Goal: Task Accomplishment & Management: Use online tool/utility

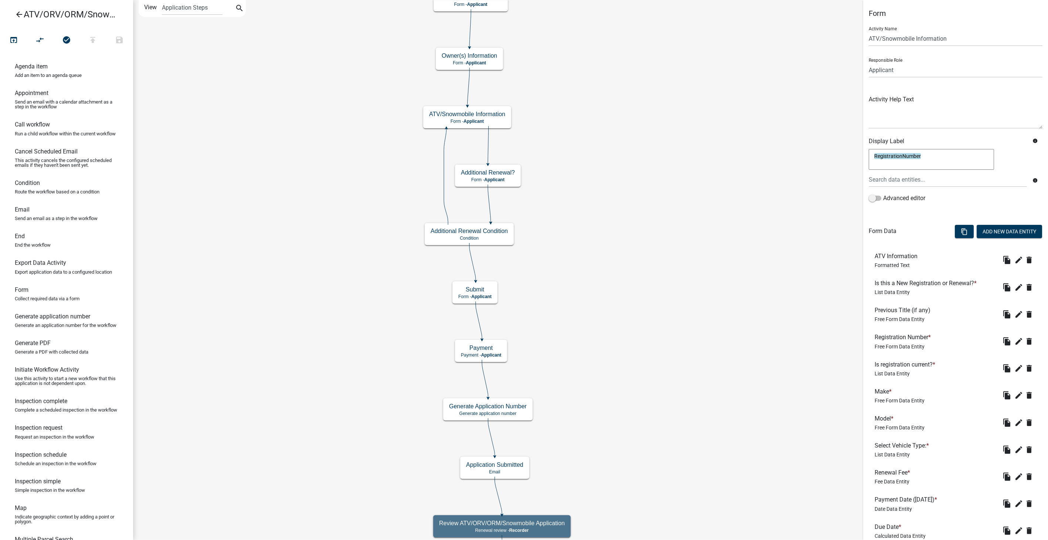
scroll to position [160, 0]
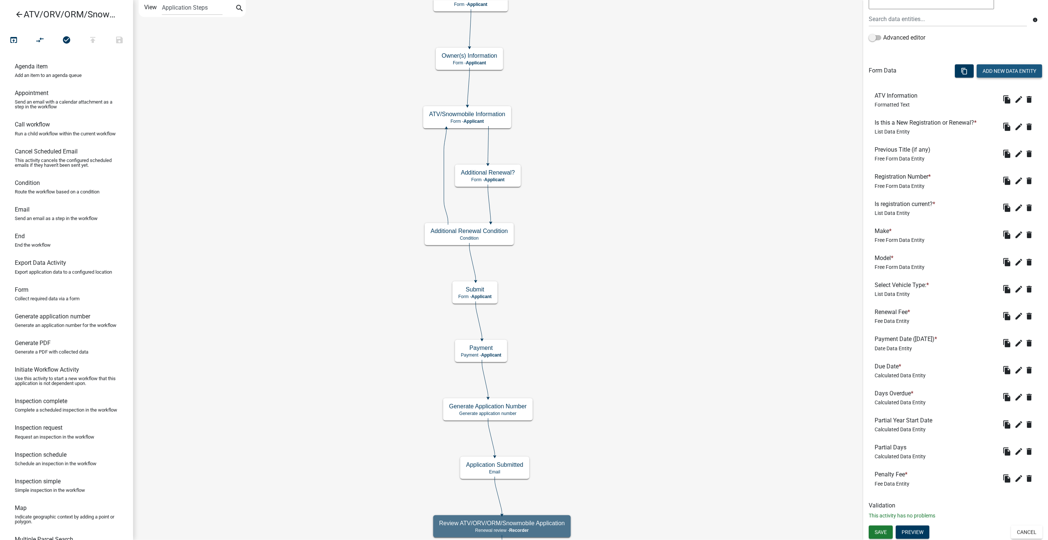
click at [997, 67] on button "Add New Data Entity" at bounding box center [1009, 70] width 65 height 13
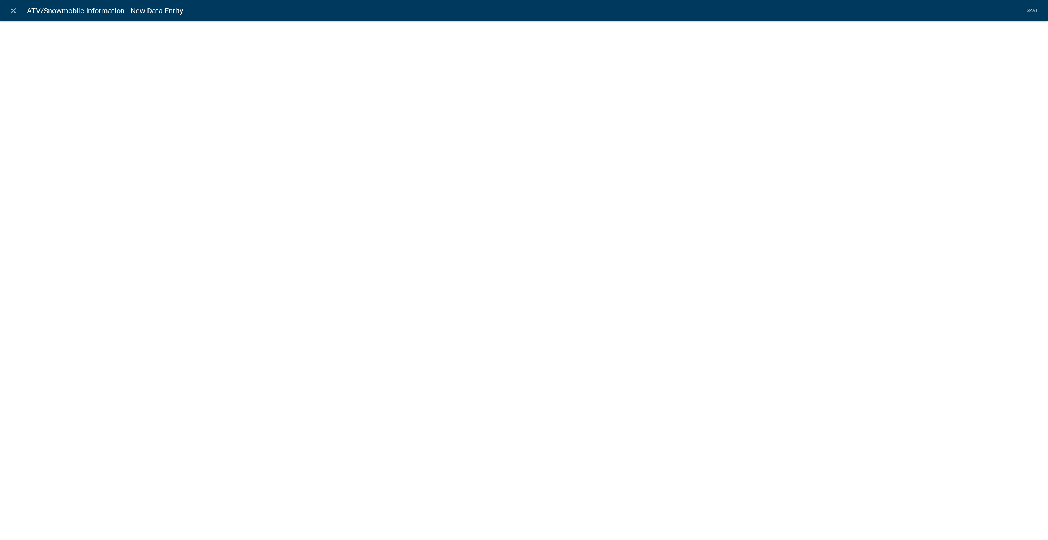
select select
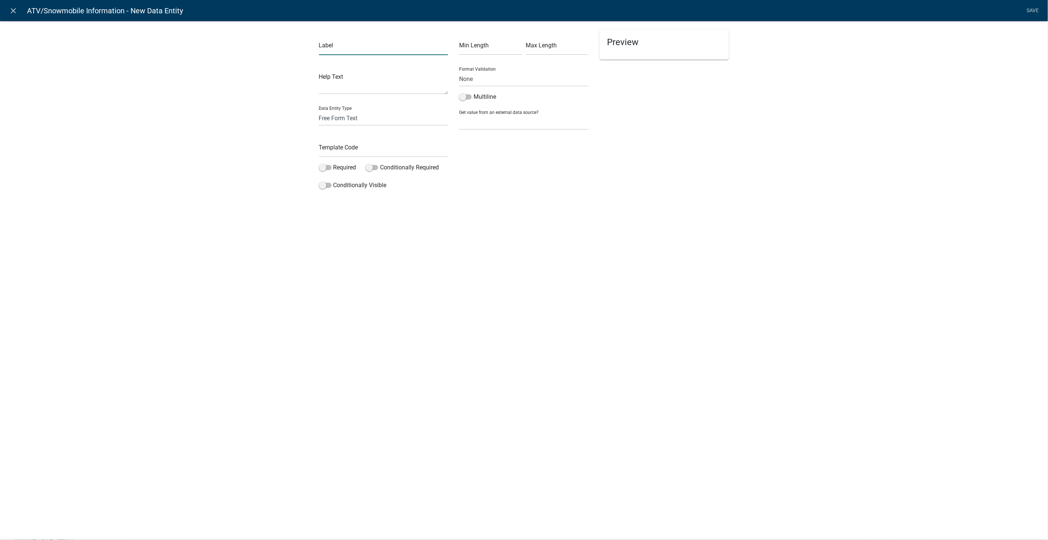
click at [383, 48] on input "text" at bounding box center [383, 47] width 129 height 15
type input "Initial Registration Text"
click at [369, 121] on select "Free Form Text Document Display Entity Value Fee Numeric Data Date Map Sketch D…" at bounding box center [383, 118] width 129 height 15
select select "rich-text"
click at [319, 111] on select "Free Form Text Document Display Entity Value Fee Numeric Data Date Map Sketch D…" at bounding box center [383, 118] width 129 height 15
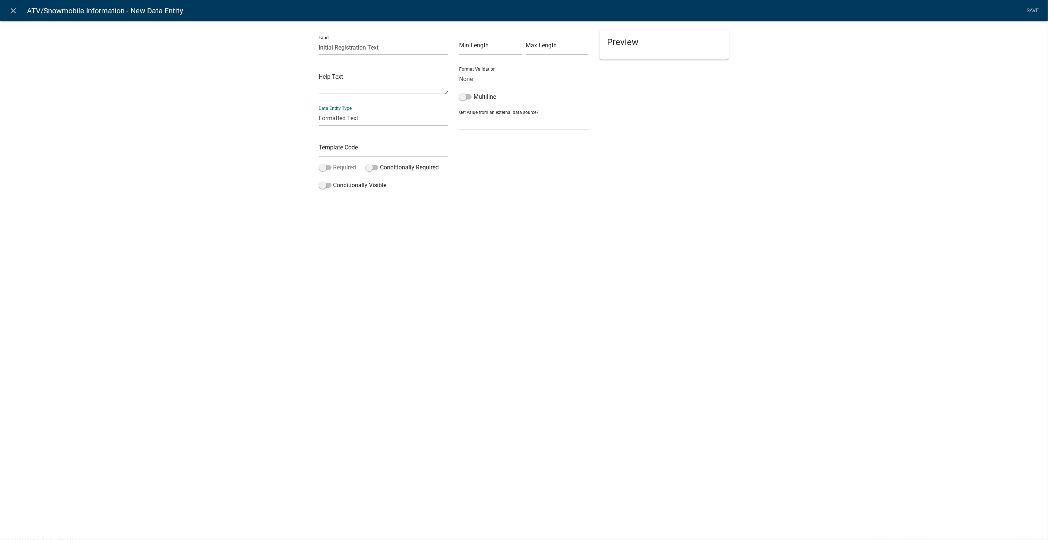
select select "rich-text"
click at [344, 151] on input "text" at bounding box center [383, 149] width 129 height 15
type input "I"
type input "RegistrationText"
click at [518, 67] on button "Bold" at bounding box center [520, 62] width 11 height 11
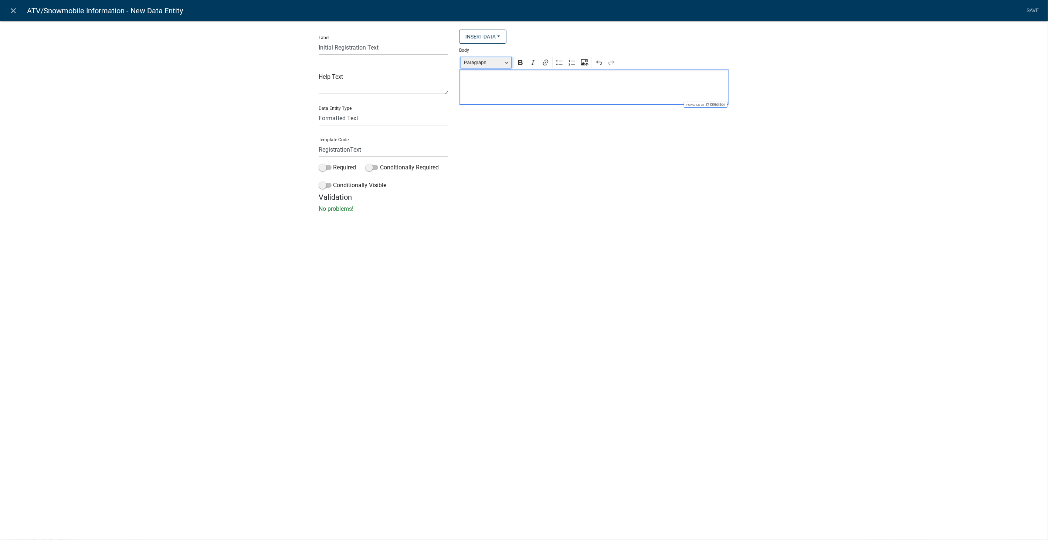
click at [504, 59] on button "Paragraph" at bounding box center [486, 62] width 51 height 11
click at [484, 113] on span "Heading 3" at bounding box center [477, 117] width 25 height 10
click at [323, 183] on span at bounding box center [325, 185] width 13 height 5
click at [334, 181] on input "Conditionally Visible" at bounding box center [334, 181] width 0 height 0
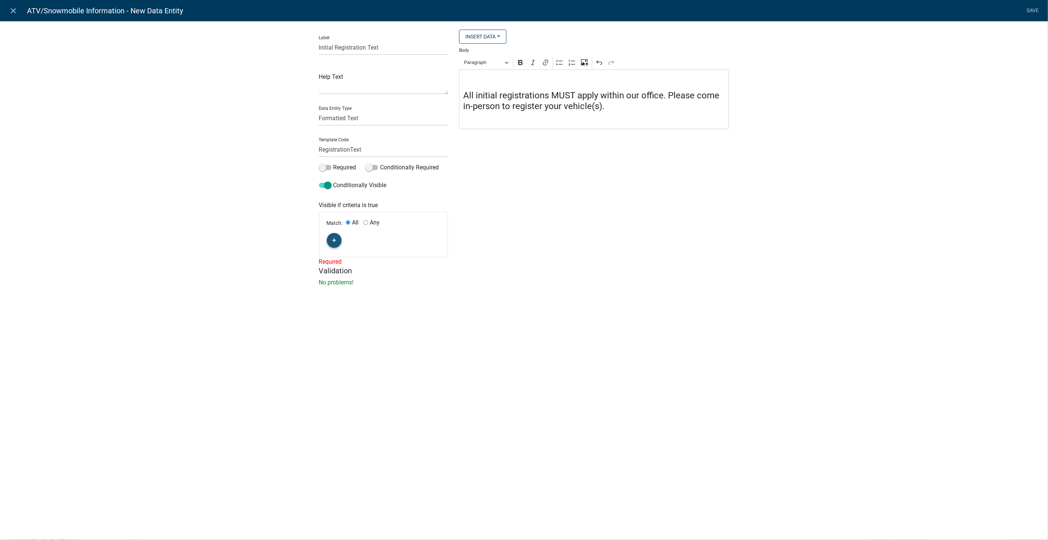
click at [335, 241] on icon "button" at bounding box center [334, 240] width 4 height 4
click at [387, 237] on div "If (unset) is (unset)" at bounding box center [383, 239] width 101 height 9
click at [338, 252] on select "Choose... ActiveRegistrationExpDate AdditionalRenewalYN ALL_FEE_RECIPIENTS APPL…" at bounding box center [350, 253] width 30 height 15
select select "49: RegistrationOrRenewal"
click at [335, 246] on select "Choose... ActiveRegistrationExpDate AdditionalRenewalYN ALL_FEE_RECIPIENTS APPL…" at bounding box center [350, 253] width 30 height 15
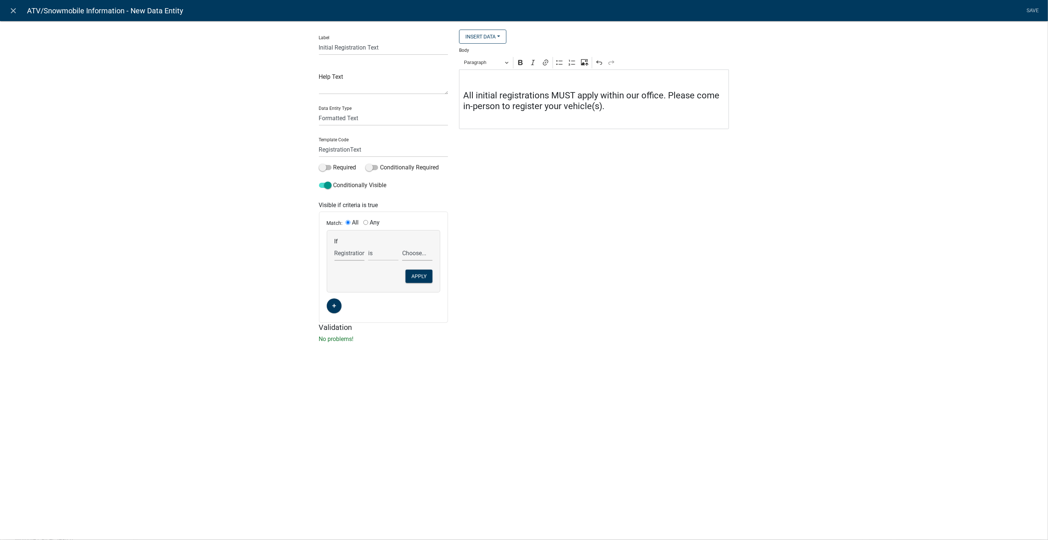
click at [422, 250] on select "Choose... New Registration Renewal" at bounding box center [417, 253] width 30 height 15
select select "1: New Registration"
click at [402, 246] on select "Choose... New Registration Renewal" at bounding box center [417, 253] width 30 height 15
click at [423, 276] on button "Apply" at bounding box center [419, 276] width 27 height 13
click at [1030, 12] on link "Save" at bounding box center [1033, 11] width 18 height 14
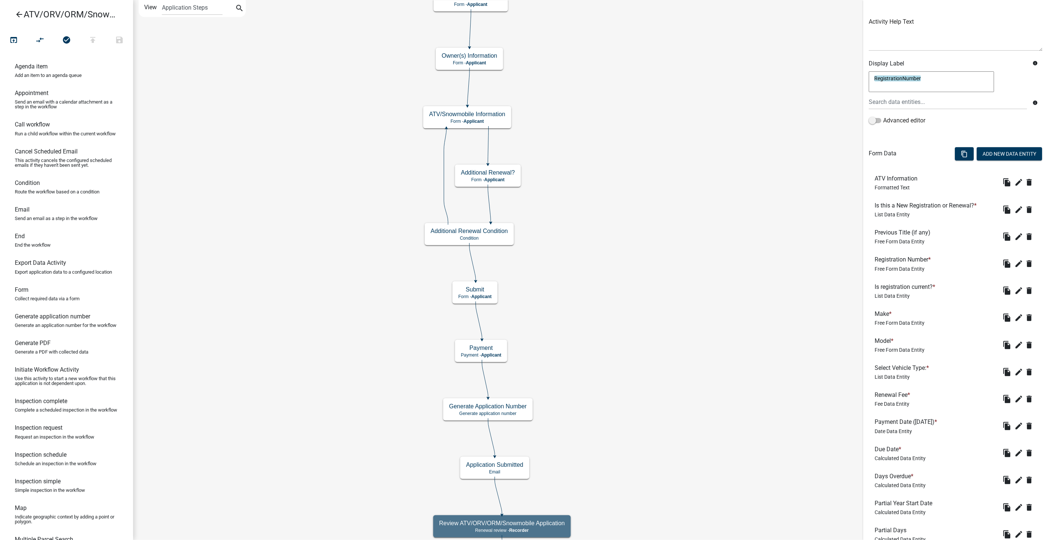
scroll to position [188, 0]
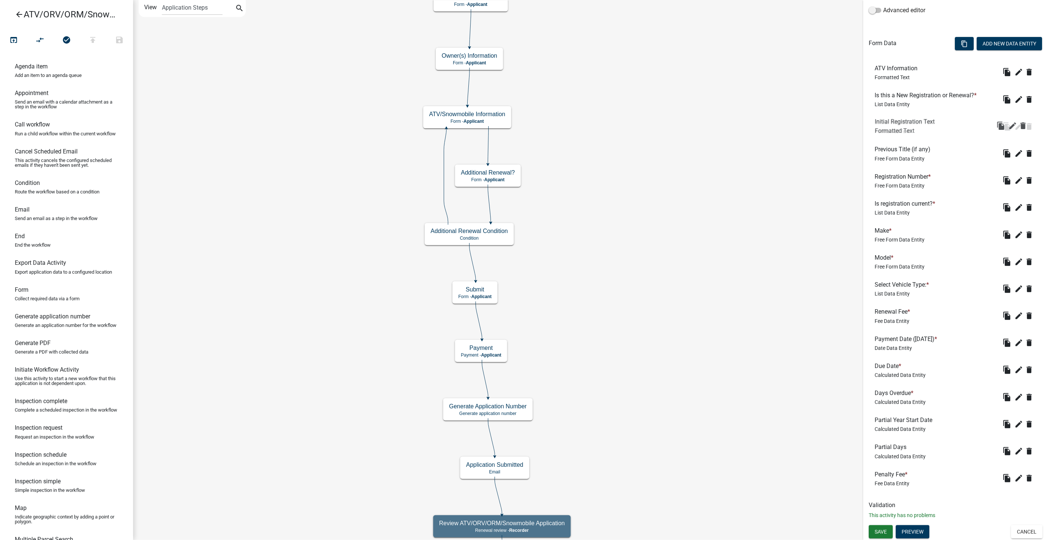
drag, startPoint x: 898, startPoint y: 472, endPoint x: 898, endPoint y: 117, distance: 355.4
click at [1016, 426] on icon "edit" at bounding box center [1019, 424] width 9 height 9
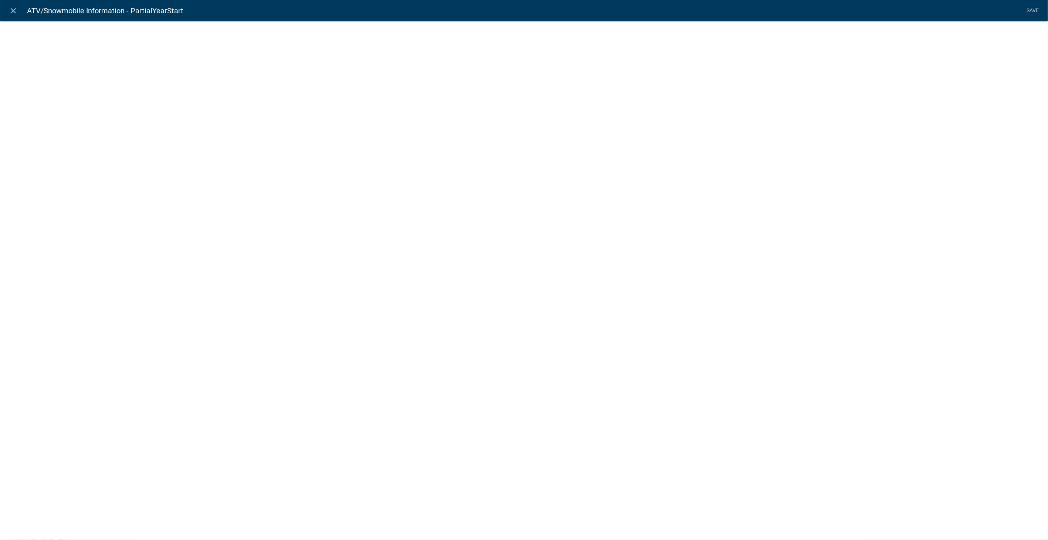
select select "calculated-value"
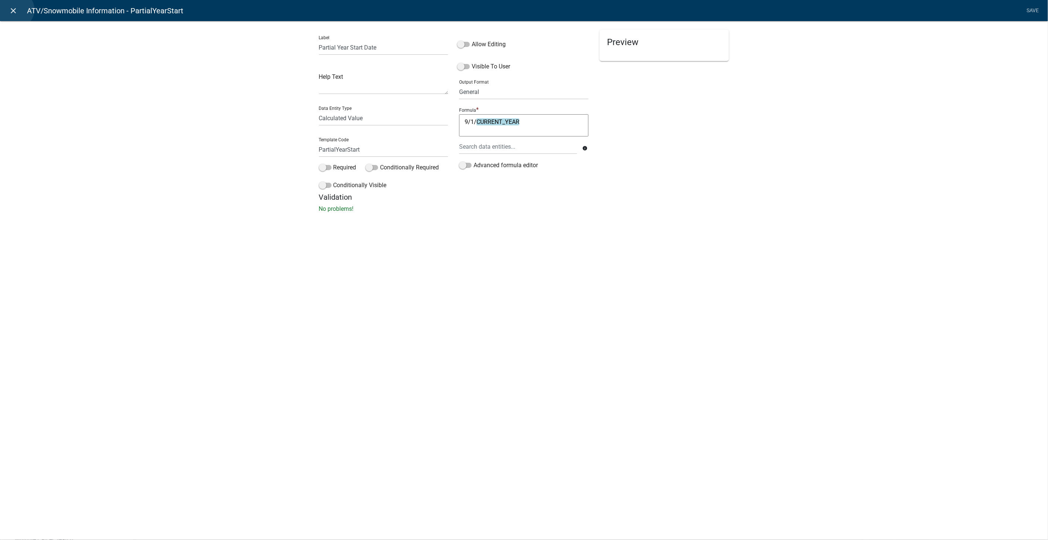
click at [16, 10] on icon "close" at bounding box center [13, 10] width 9 height 9
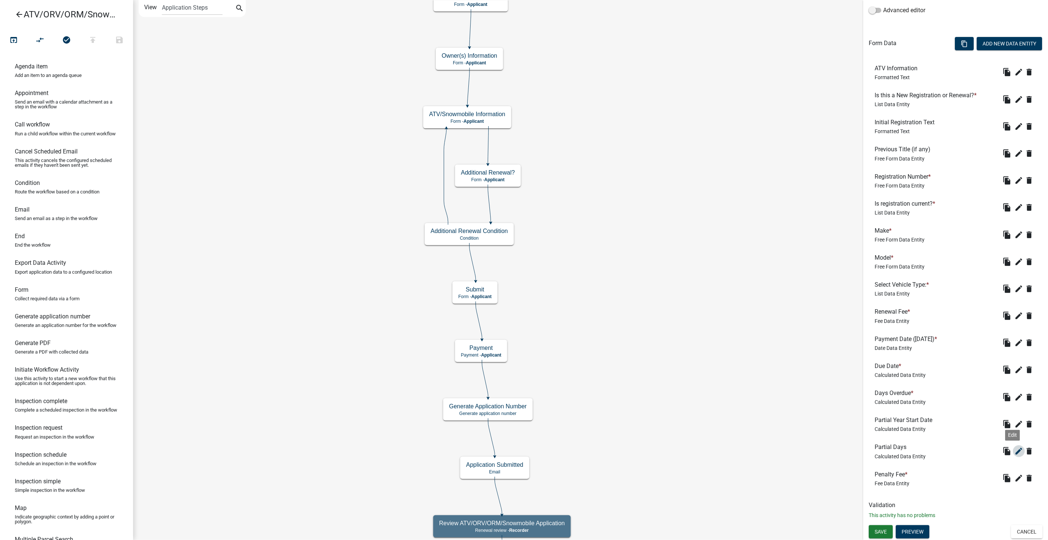
click at [1015, 452] on icon "edit" at bounding box center [1019, 451] width 9 height 9
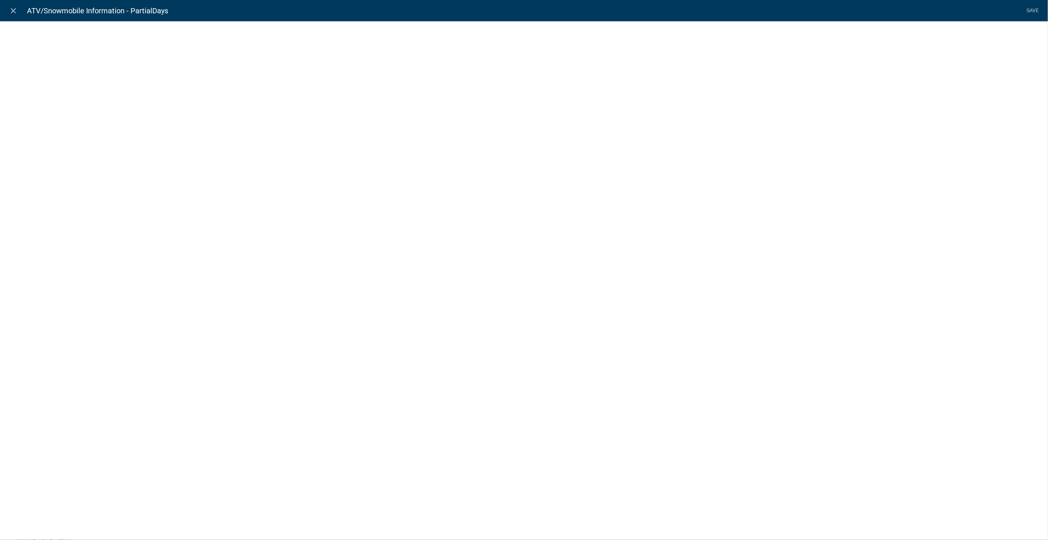
select select "calculated-value"
select select "2"
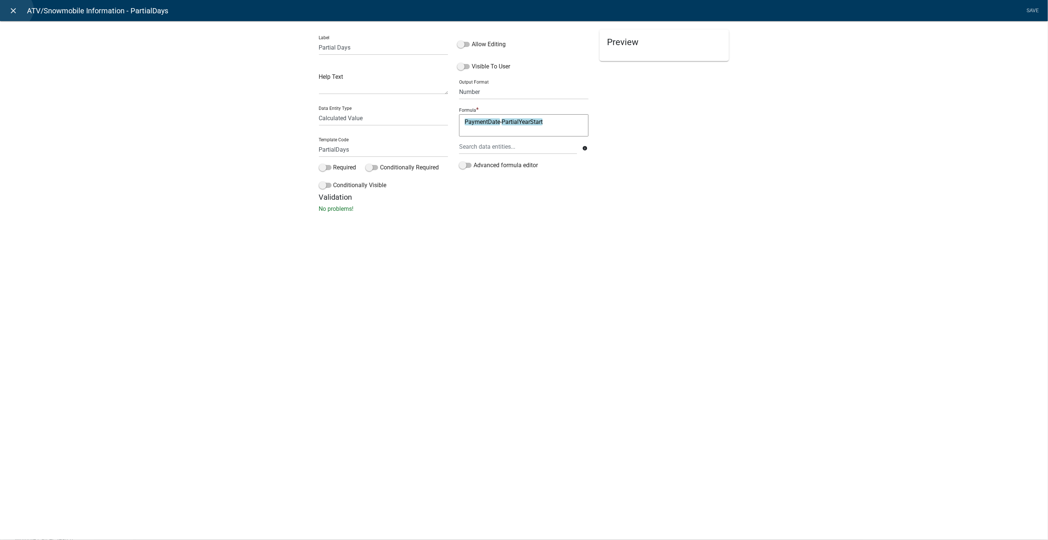
click at [15, 9] on icon "close" at bounding box center [13, 10] width 9 height 9
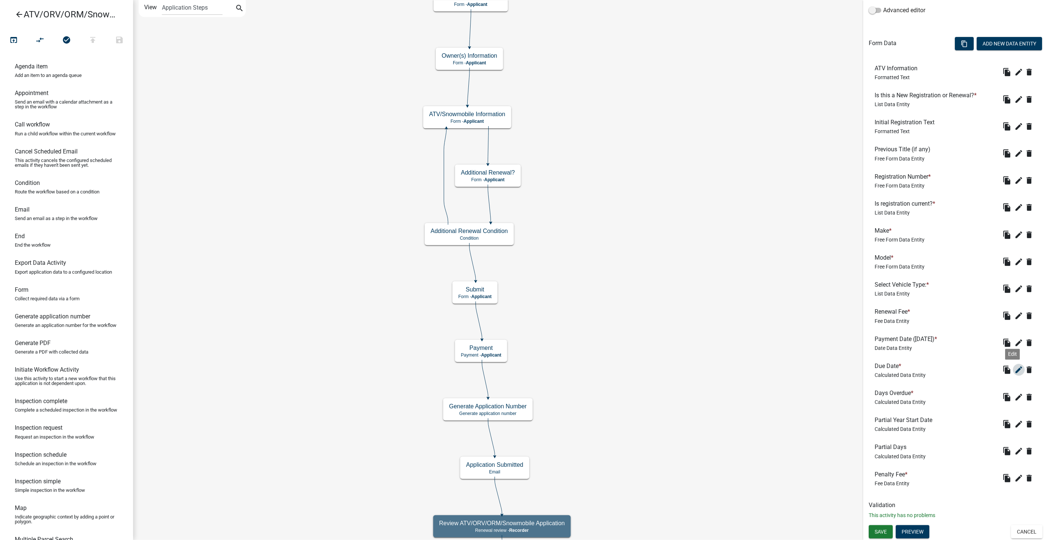
click at [1015, 371] on icon "edit" at bounding box center [1019, 369] width 9 height 9
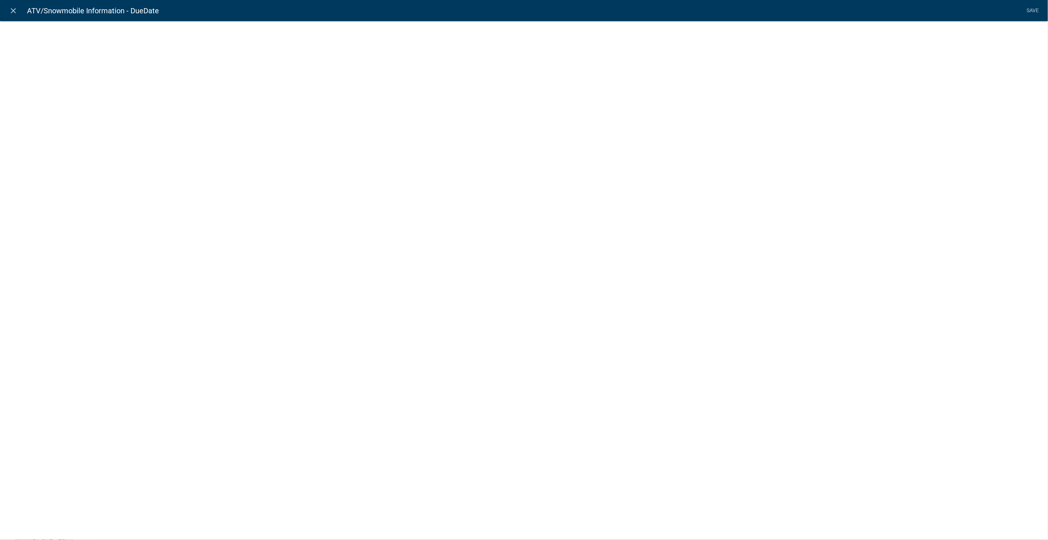
select select "calculated-value"
select select "4"
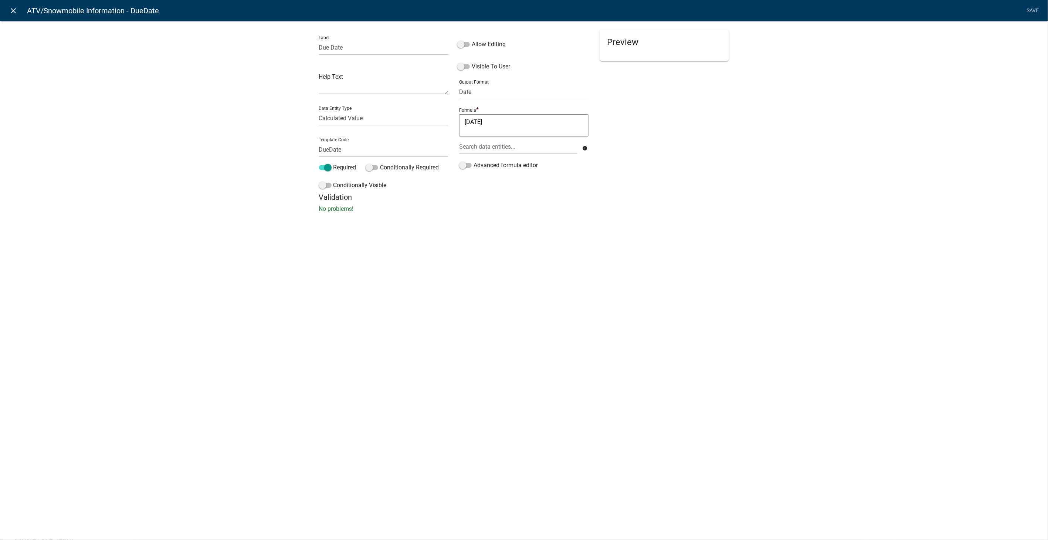
click at [12, 12] on icon "close" at bounding box center [13, 10] width 9 height 9
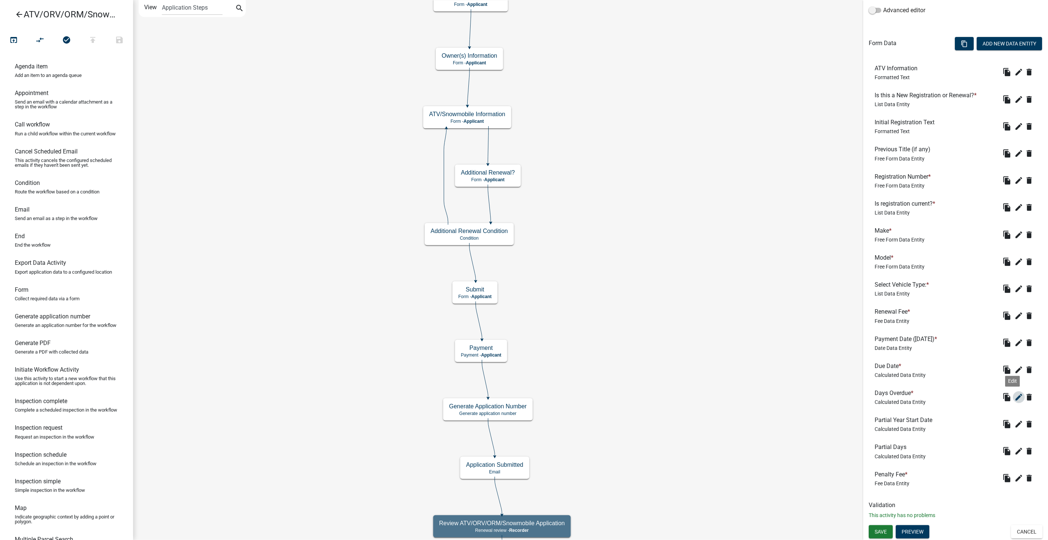
click at [1015, 398] on icon "edit" at bounding box center [1019, 397] width 9 height 9
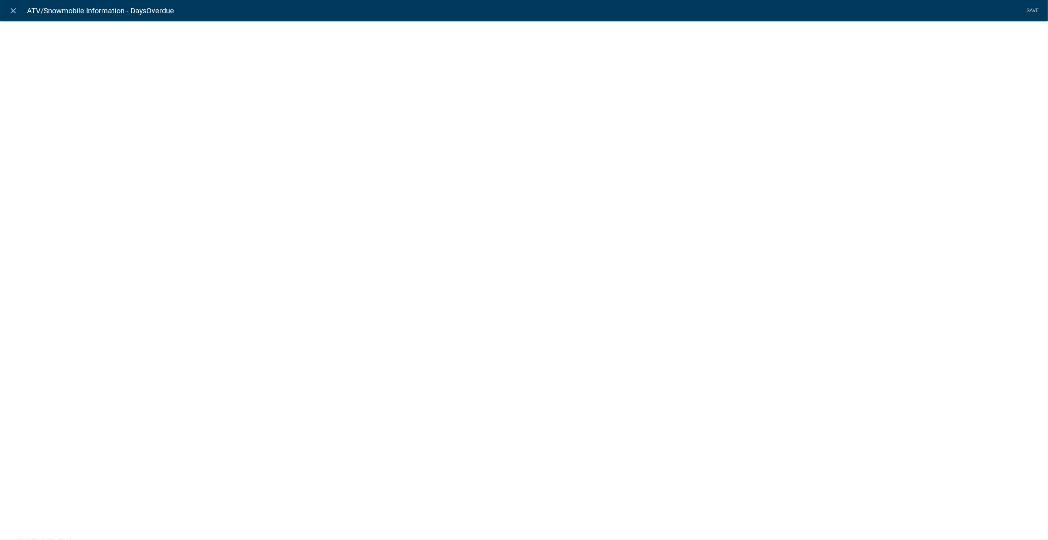
select select "calculated-value"
select select "2"
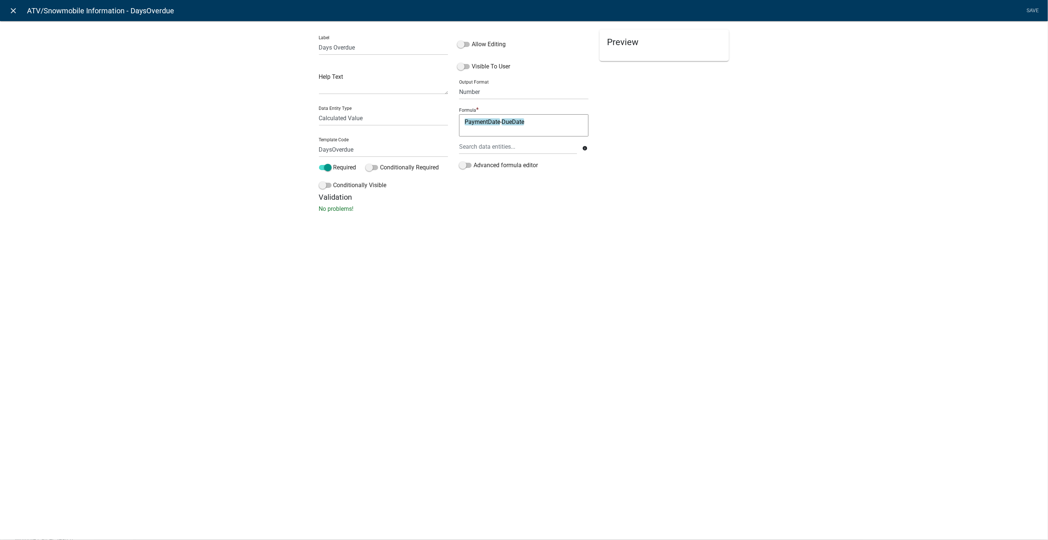
click at [13, 10] on icon "close" at bounding box center [13, 10] width 9 height 9
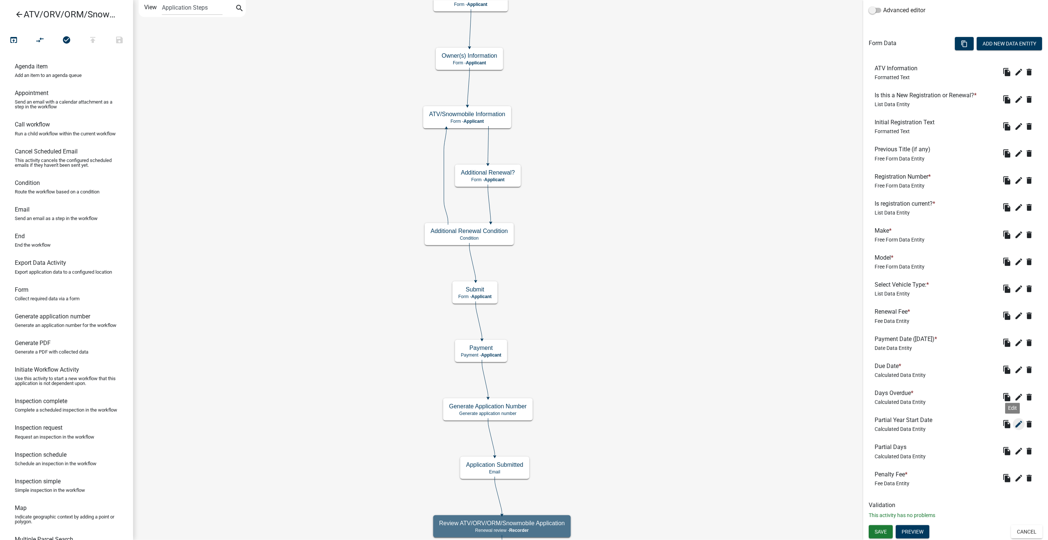
click at [1015, 422] on icon "edit" at bounding box center [1019, 424] width 9 height 9
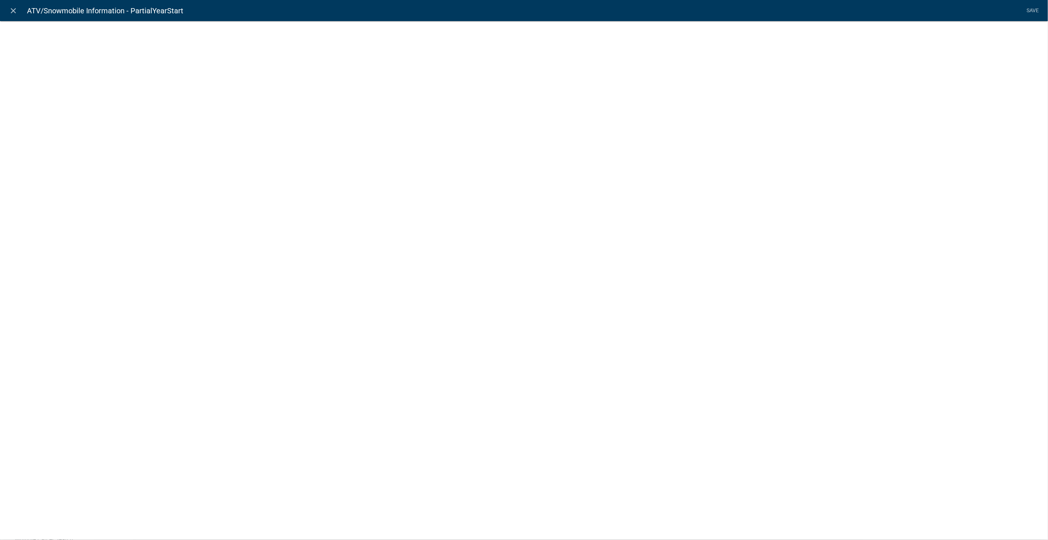
select select "calculated-value"
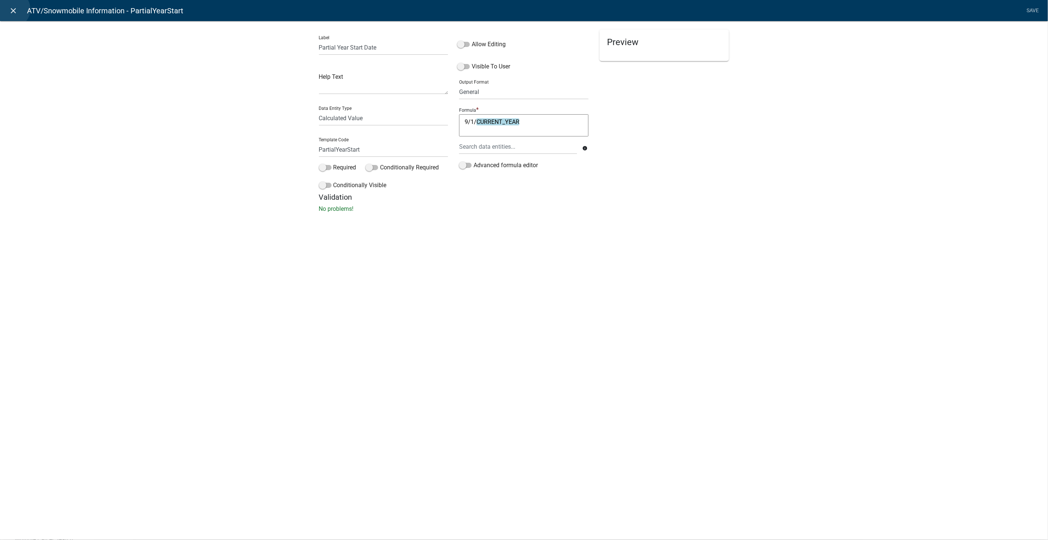
click at [11, 9] on icon "close" at bounding box center [13, 10] width 9 height 9
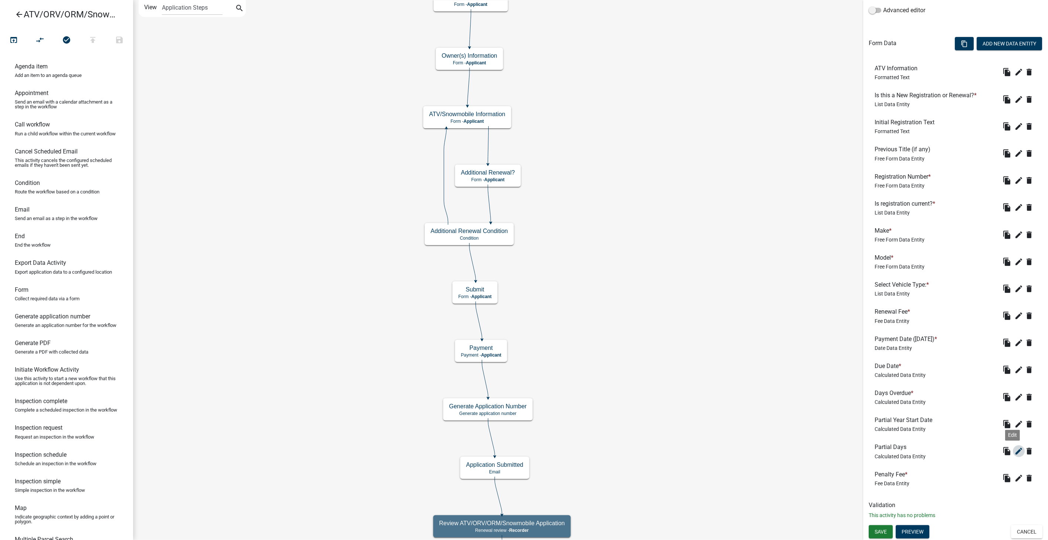
click at [1015, 453] on icon "edit" at bounding box center [1019, 451] width 9 height 9
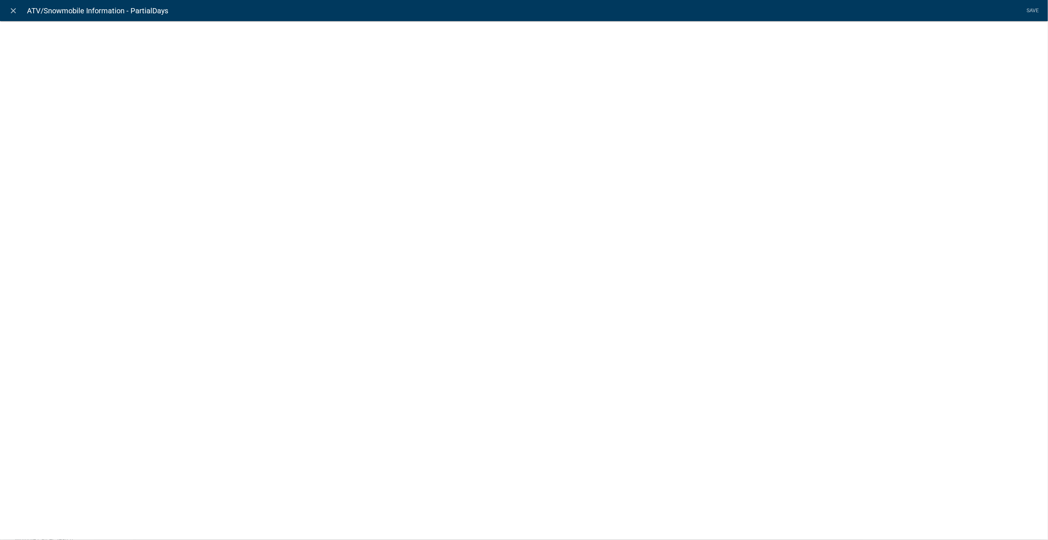
select select "calculated-value"
select select "2"
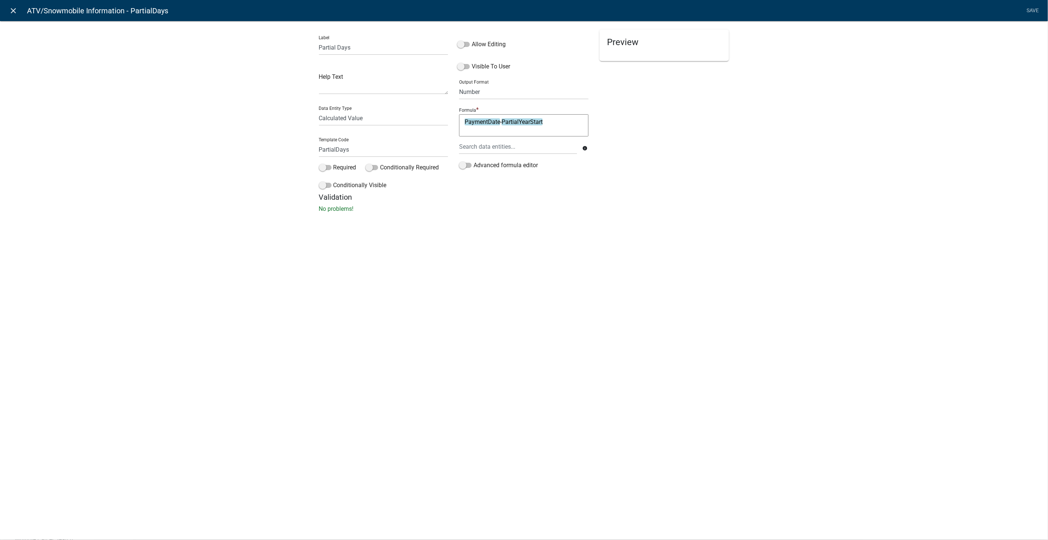
click at [10, 7] on icon "close" at bounding box center [13, 10] width 9 height 9
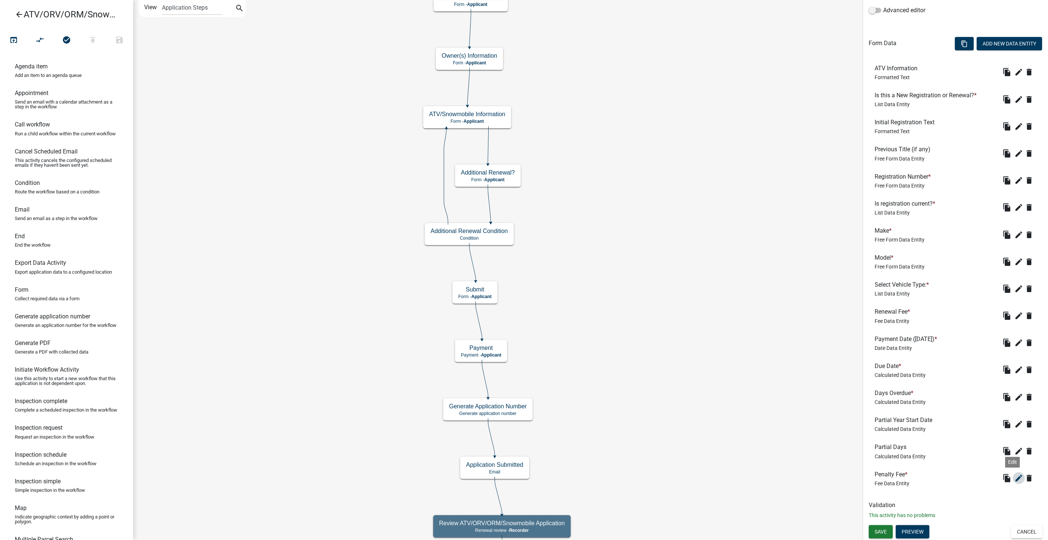
click at [1015, 476] on icon "edit" at bounding box center [1019, 478] width 9 height 9
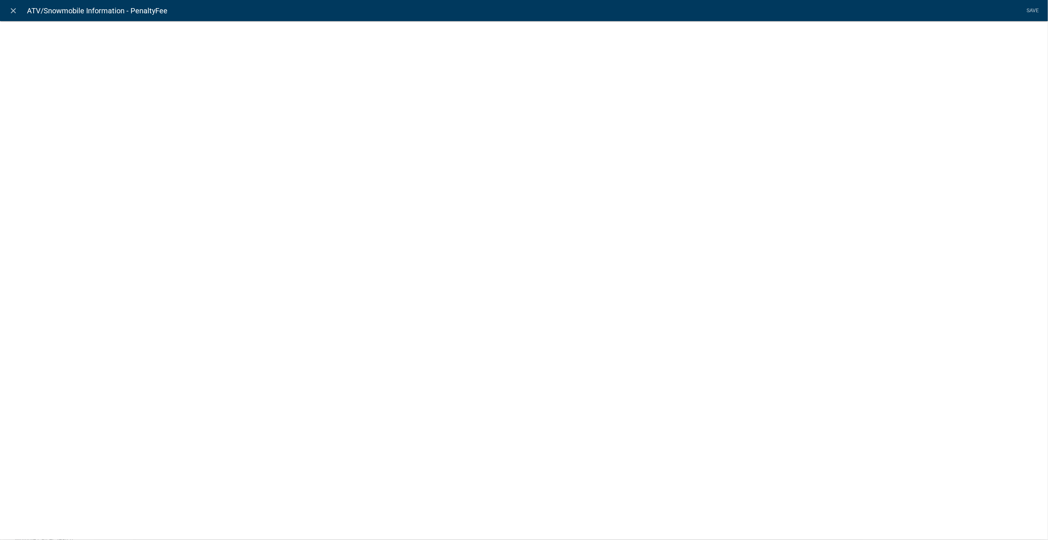
select select "fee"
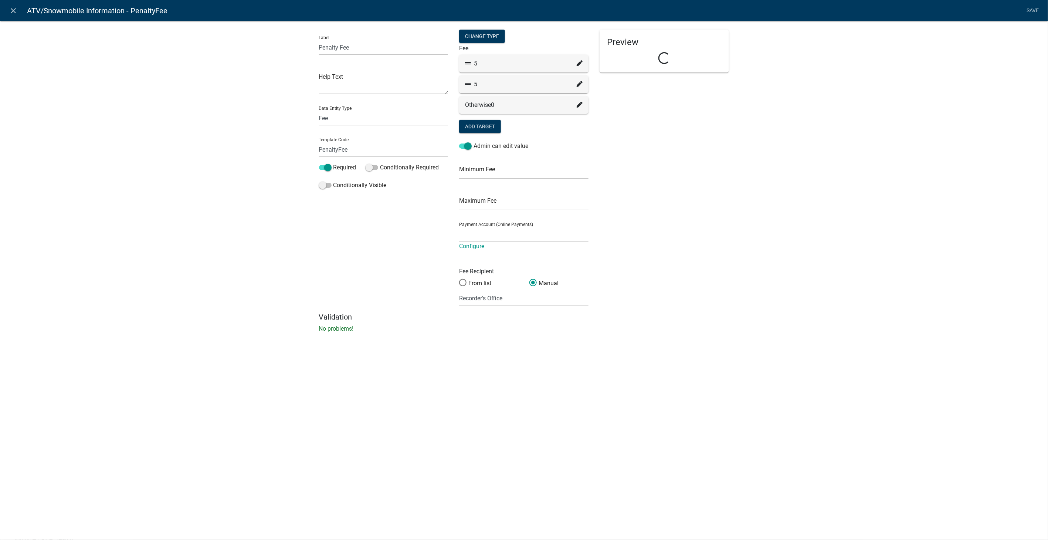
select select "258b736f-576f-4325-a78c-fcdf45871ca8"
click at [580, 64] on icon at bounding box center [580, 63] width 6 height 6
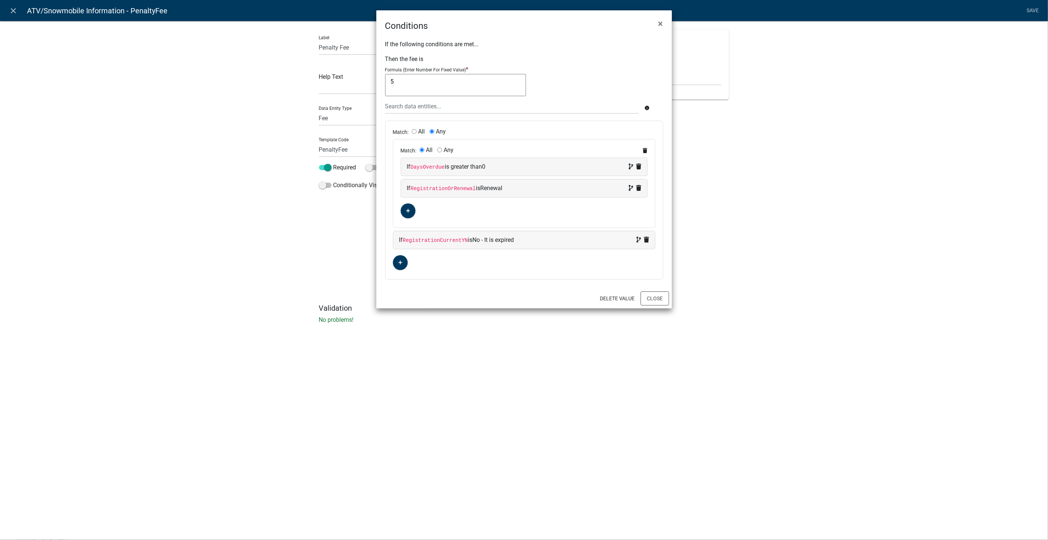
click at [413, 131] on input "All" at bounding box center [414, 131] width 5 height 5
radio input "true"
radio input "false"
click at [659, 294] on button "Close" at bounding box center [655, 298] width 28 height 14
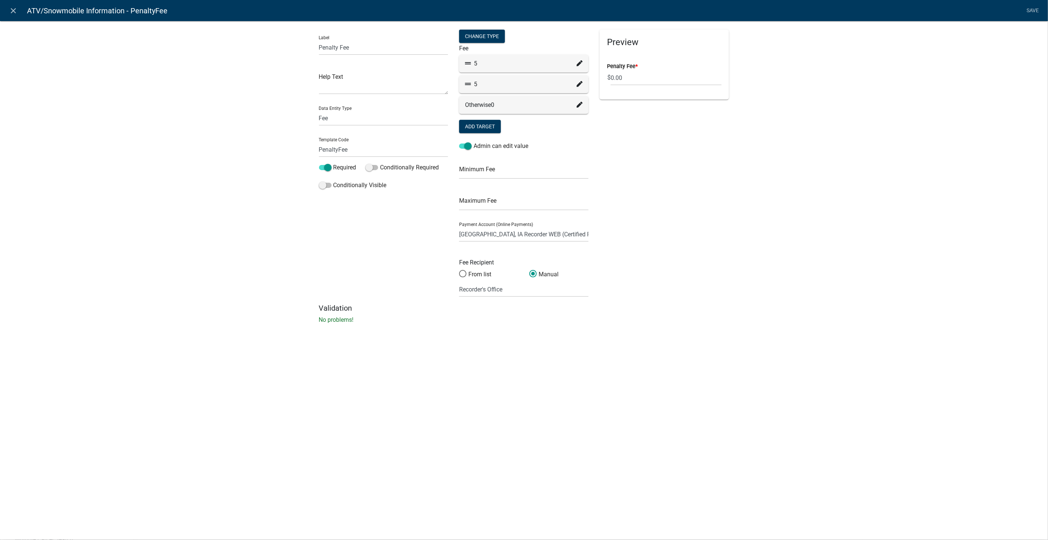
click at [577, 83] on icon at bounding box center [580, 84] width 6 height 6
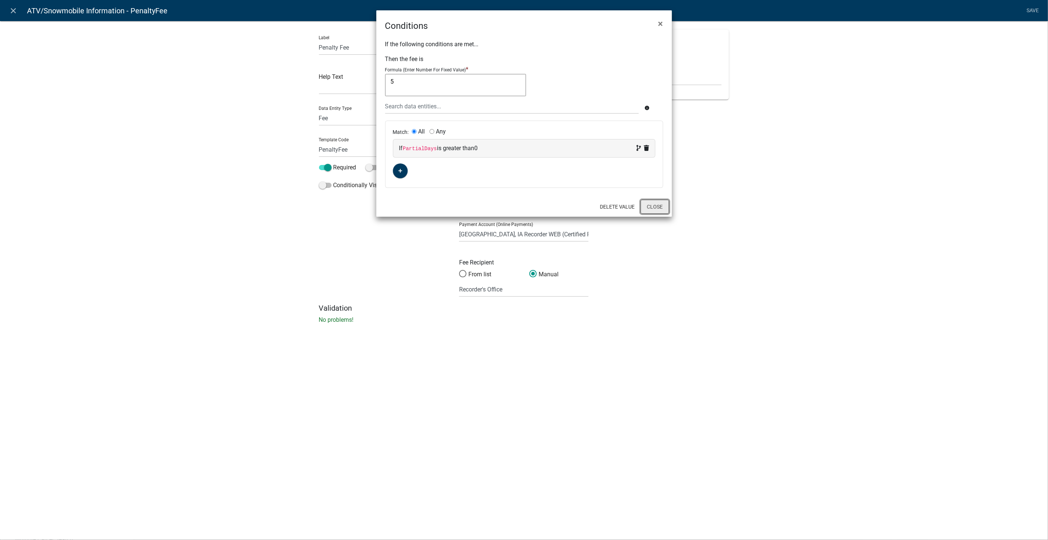
click at [666, 206] on button "Close" at bounding box center [655, 207] width 28 height 14
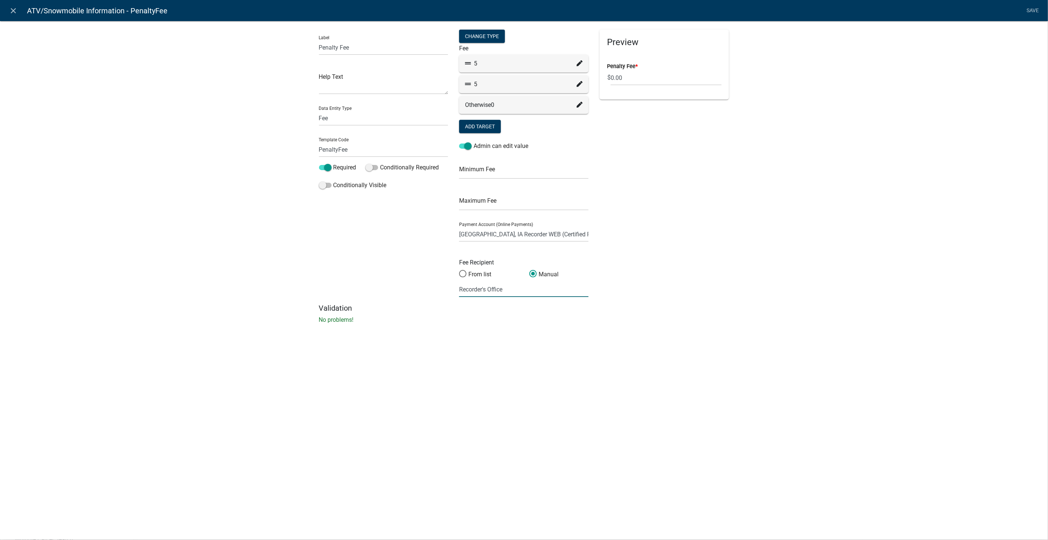
click at [548, 291] on input "Recorder's Office" at bounding box center [523, 289] width 129 height 15
click at [675, 276] on div "Preview Penalty Fee * $ 0.00" at bounding box center [664, 167] width 141 height 274
click at [1029, 5] on link "Save" at bounding box center [1033, 11] width 18 height 14
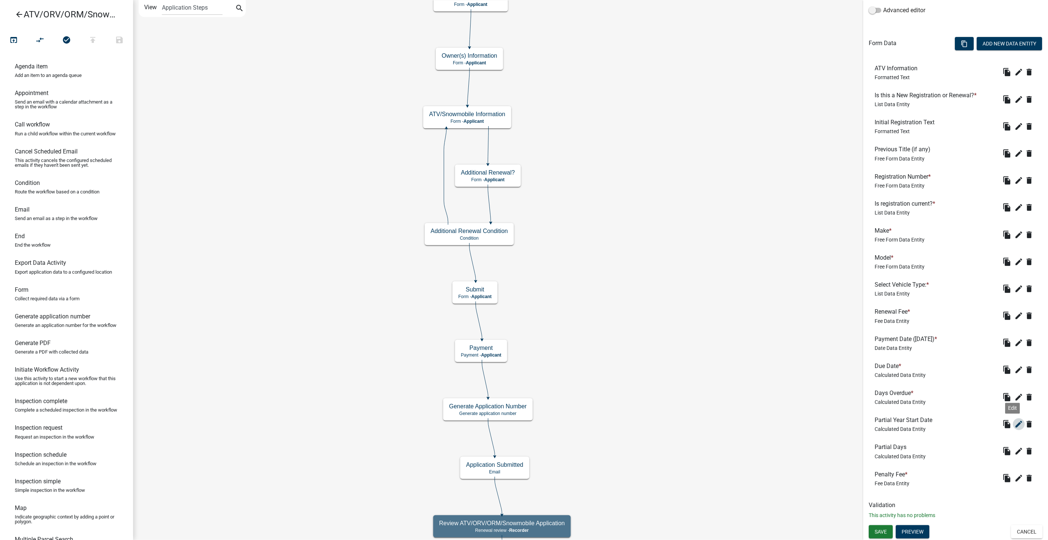
click at [1015, 420] on icon "edit" at bounding box center [1019, 424] width 9 height 9
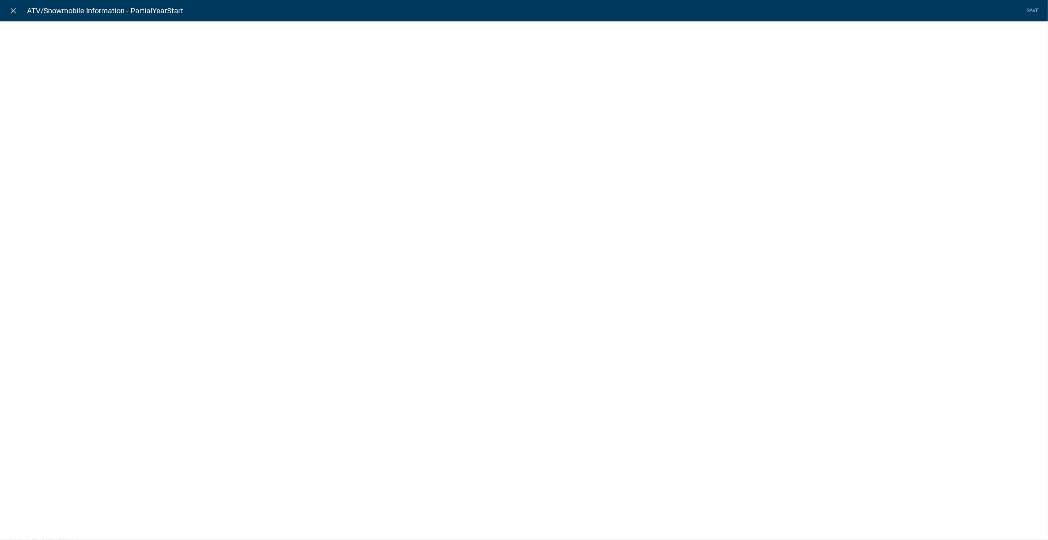
select select "calculated-value"
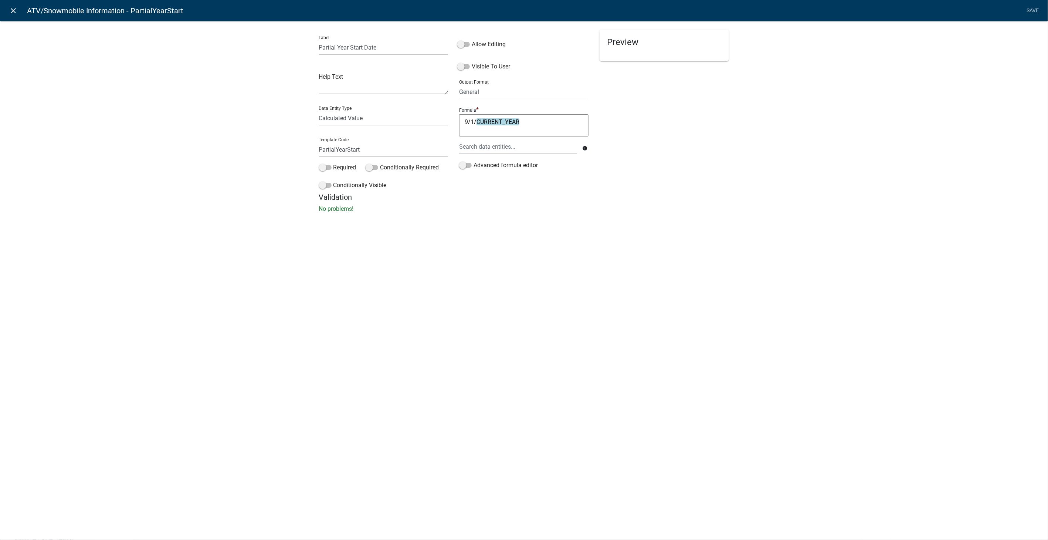
click at [15, 10] on icon "close" at bounding box center [13, 10] width 9 height 9
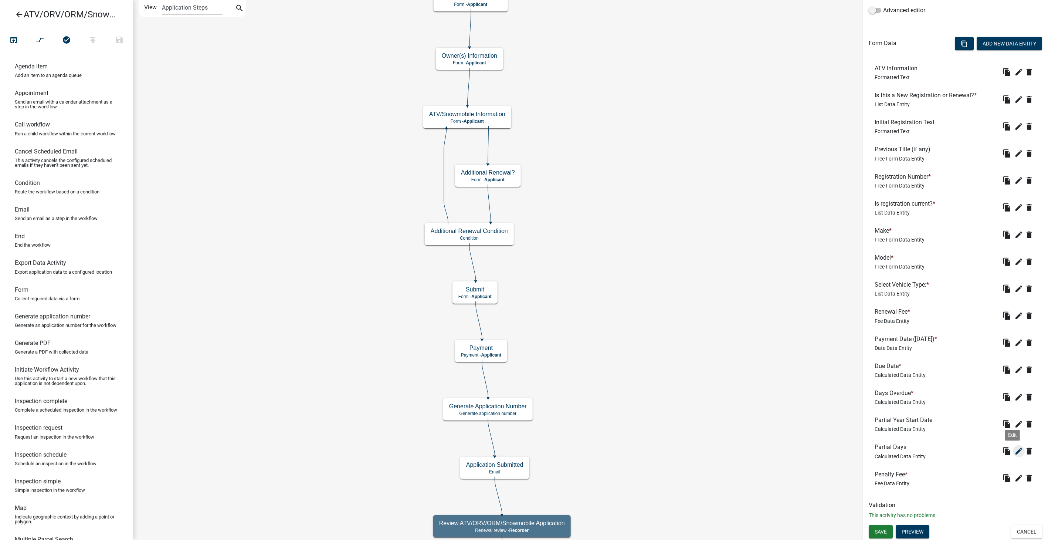
click at [1015, 448] on icon "edit" at bounding box center [1019, 451] width 9 height 9
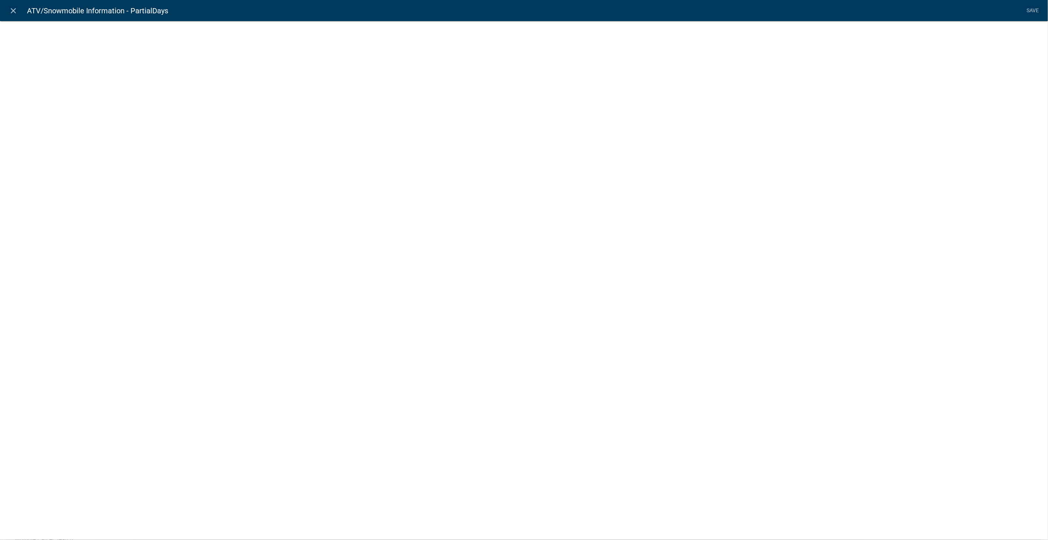
select select "calculated-value"
select select "2"
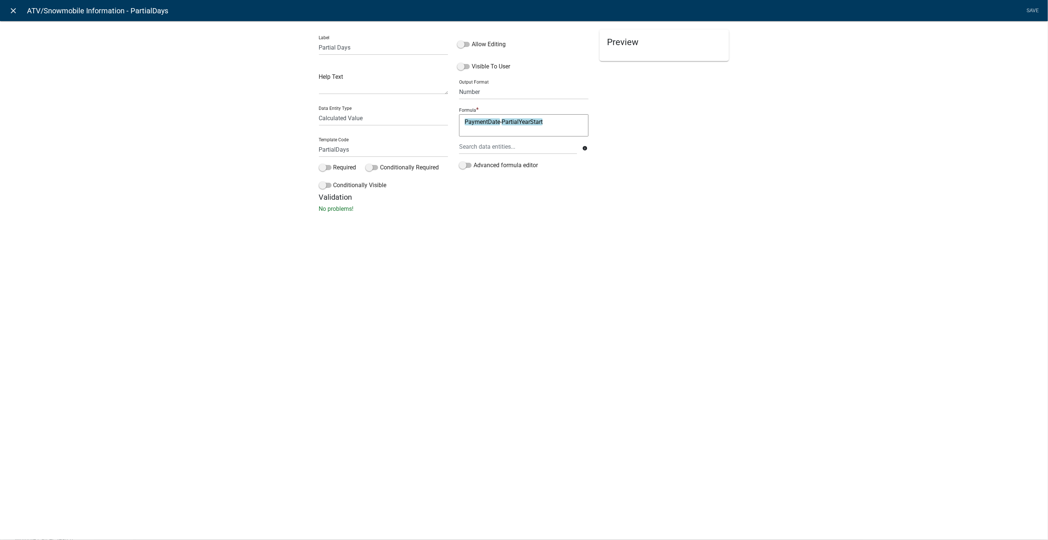
click at [13, 10] on icon "close" at bounding box center [13, 10] width 9 height 9
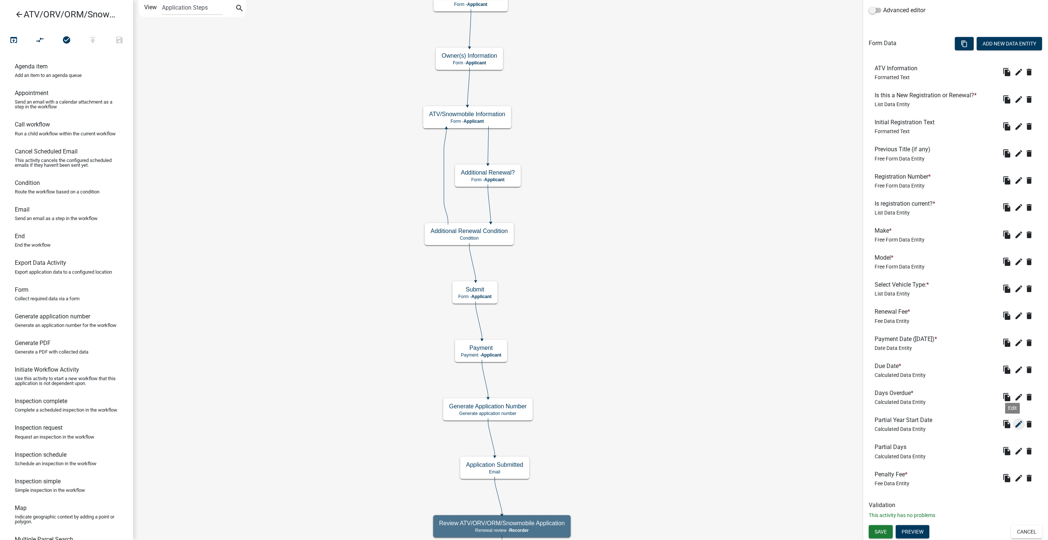
click at [1015, 422] on icon "edit" at bounding box center [1019, 424] width 9 height 9
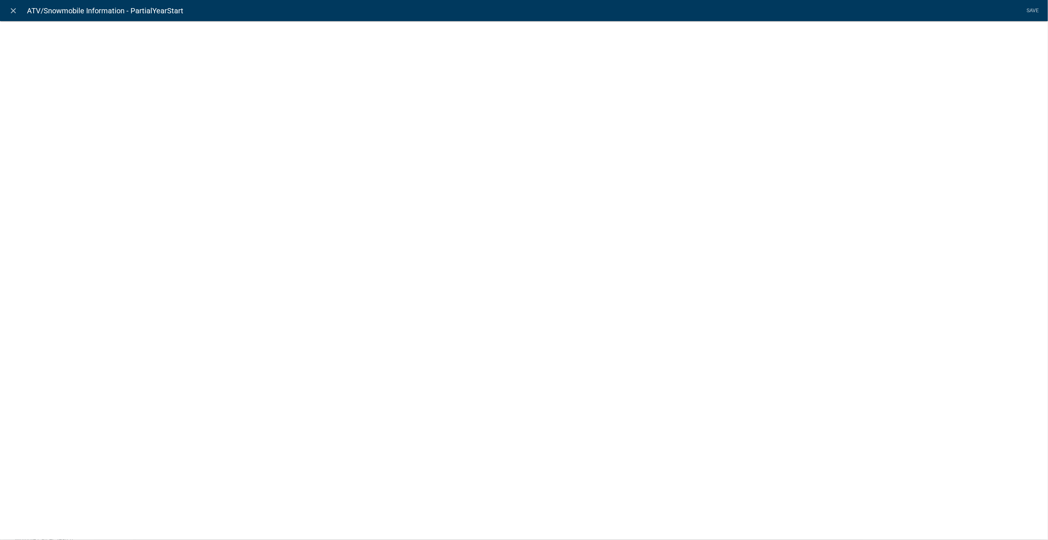
select select "calculated-value"
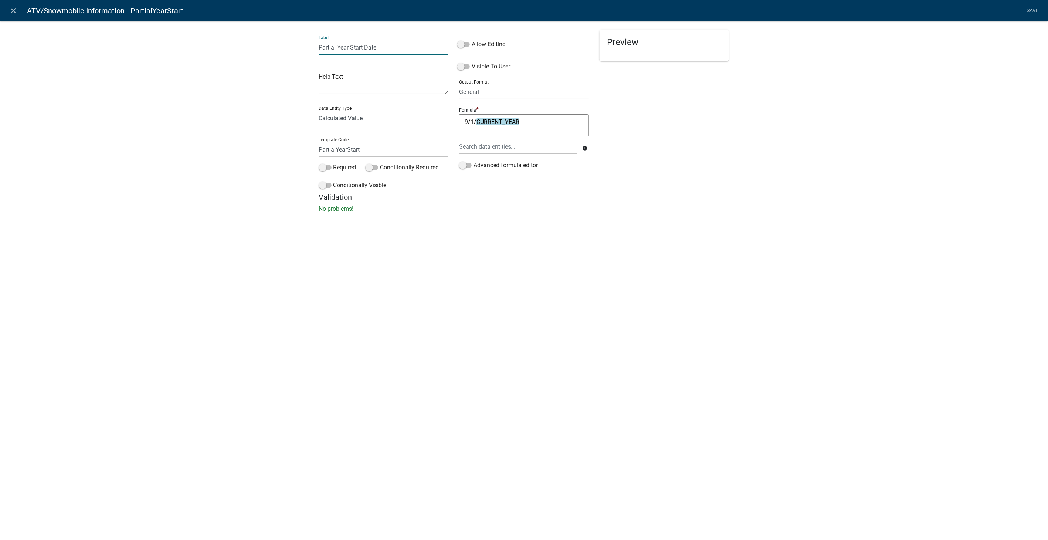
click at [394, 48] on input "Partial Year Start Date" at bounding box center [383, 47] width 129 height 15
type input "Partial Year Start Date - Registration"
click at [1032, 7] on link "Save" at bounding box center [1033, 11] width 18 height 14
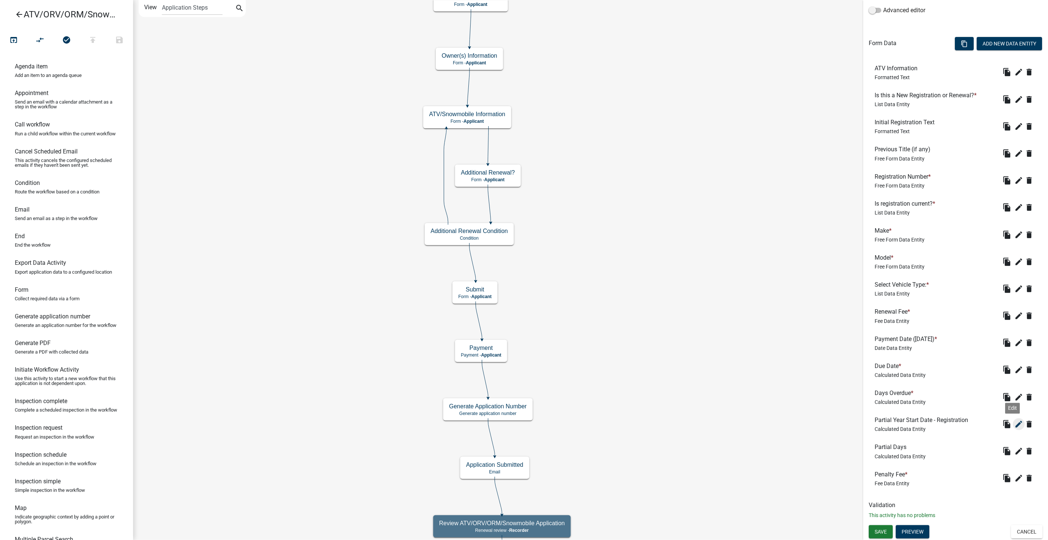
click at [1016, 420] on icon "edit" at bounding box center [1019, 424] width 9 height 9
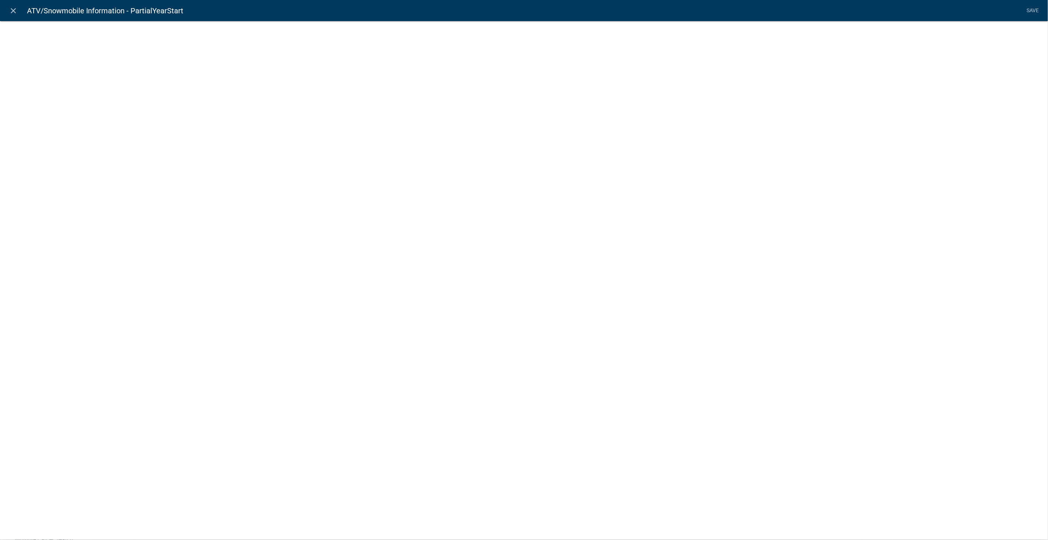
select select "calculated-value"
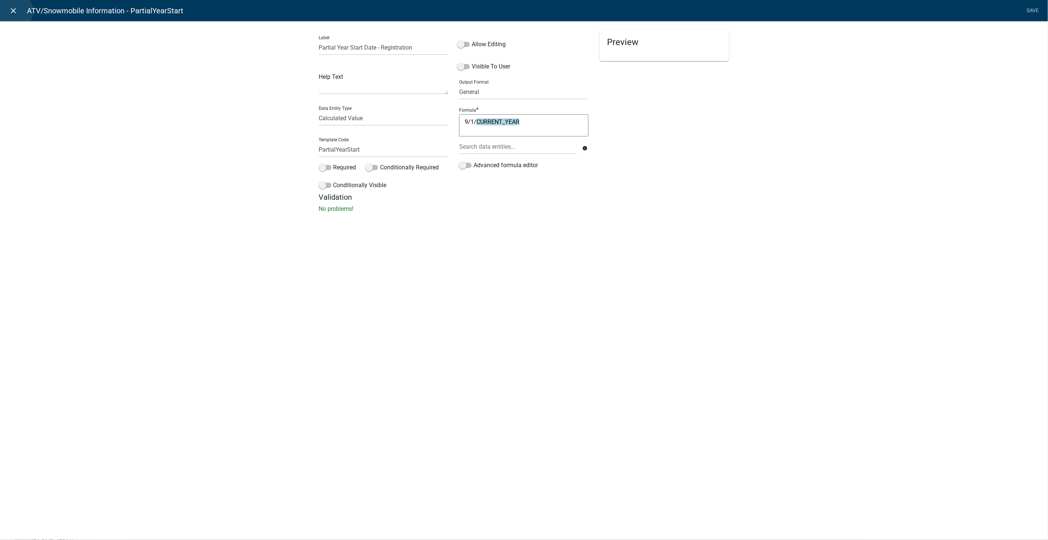
click at [14, 11] on icon "close" at bounding box center [13, 10] width 9 height 9
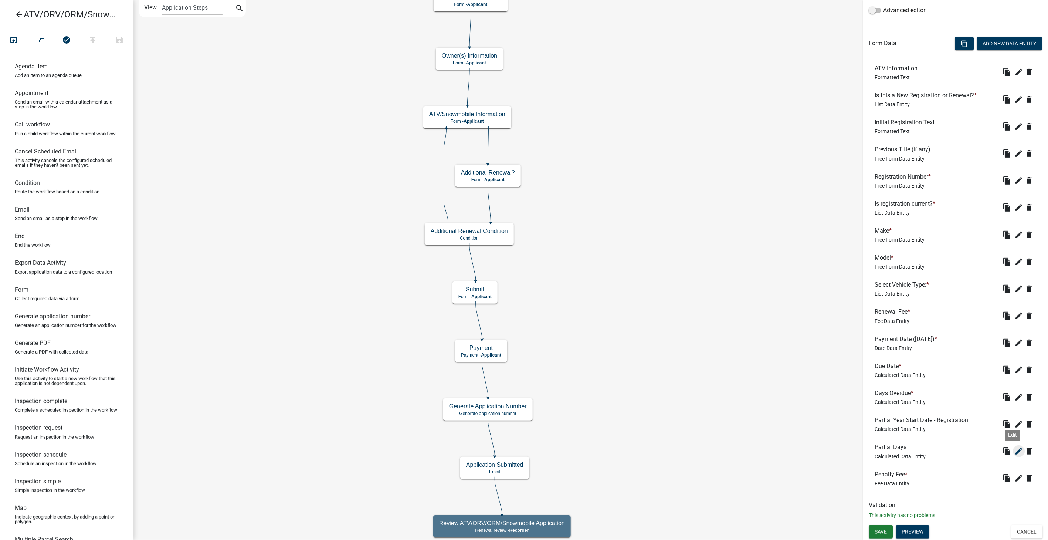
click at [1013, 446] on button "edit" at bounding box center [1019, 451] width 12 height 12
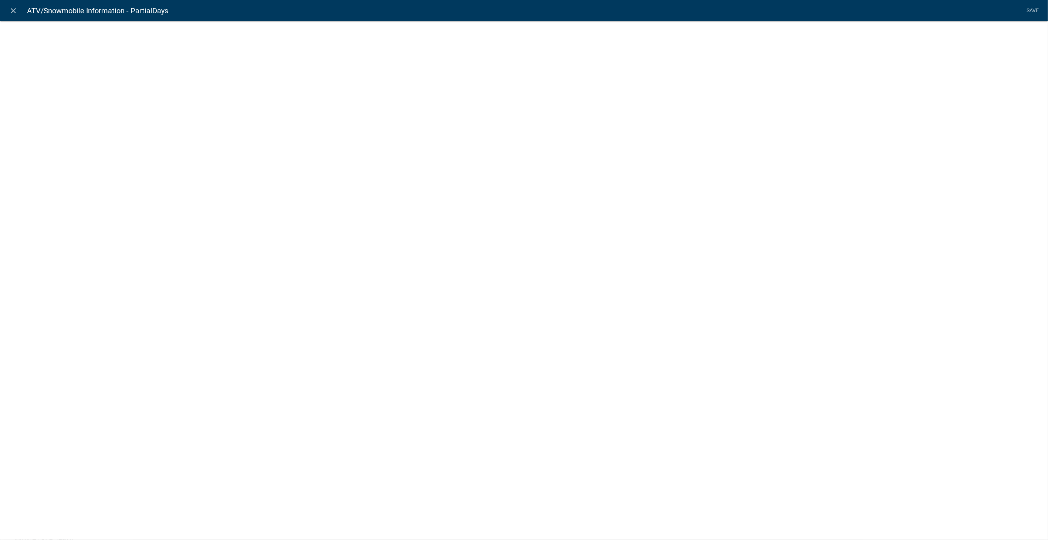
select select "calculated-value"
select select "2"
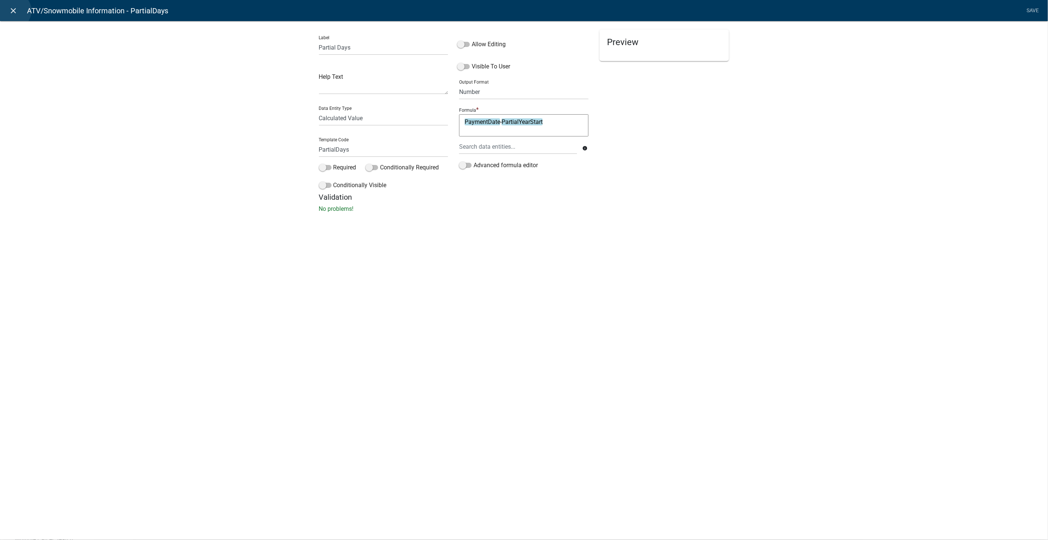
click at [13, 11] on icon "close" at bounding box center [13, 10] width 9 height 9
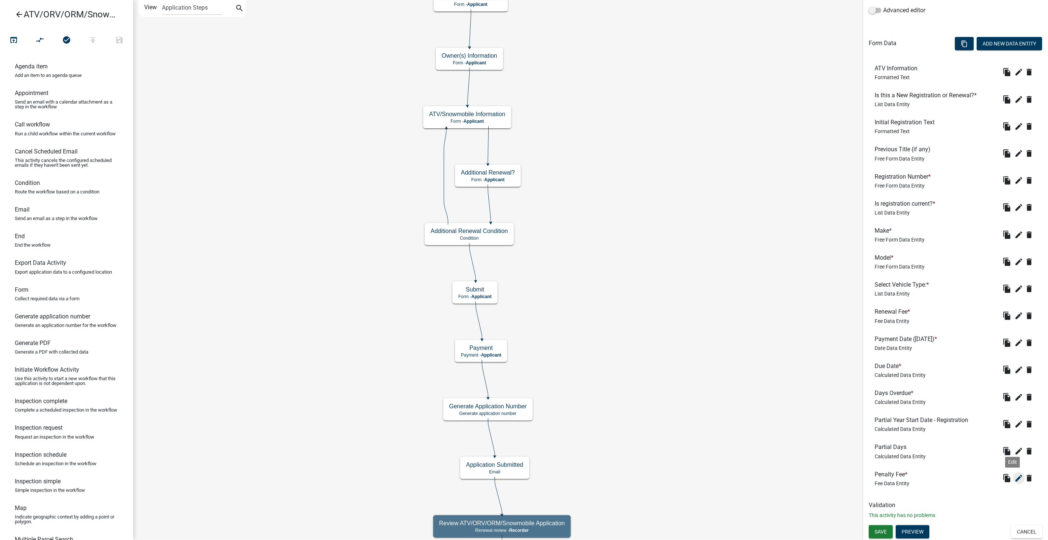
click at [1015, 479] on icon "edit" at bounding box center [1019, 478] width 9 height 9
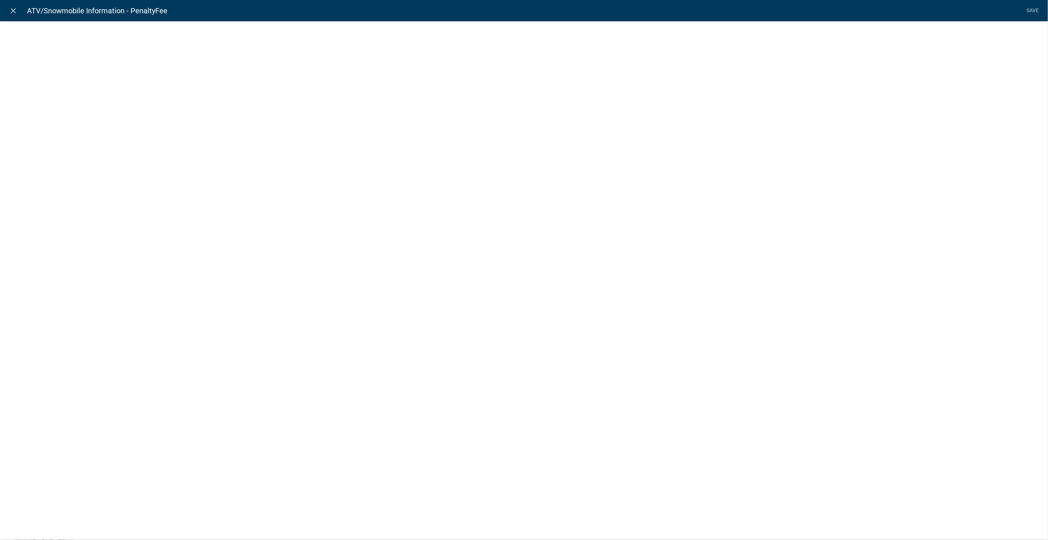
select select "fee"
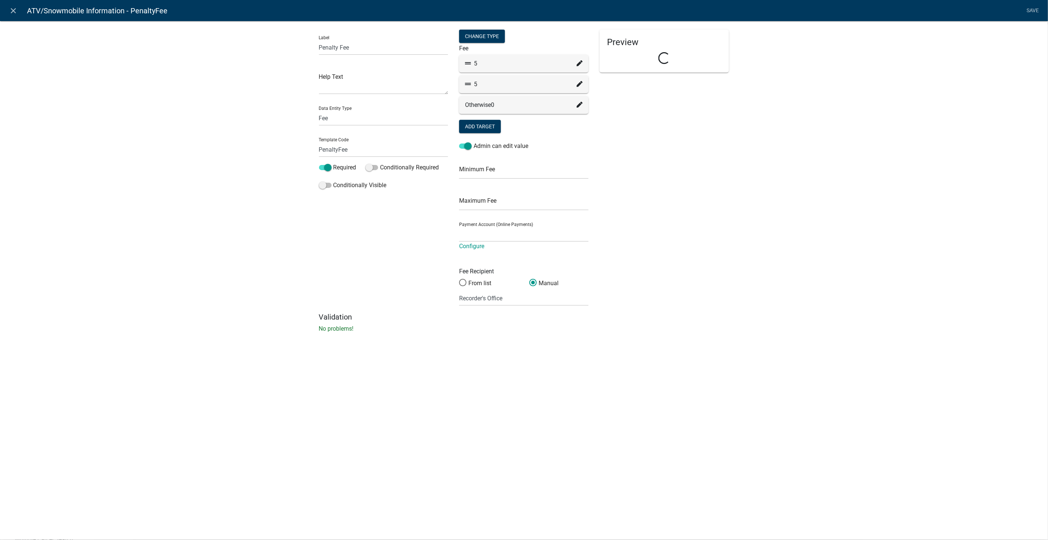
select select "258b736f-576f-4325-a78c-fcdf45871ca8"
click at [580, 61] on icon at bounding box center [580, 63] width 6 height 6
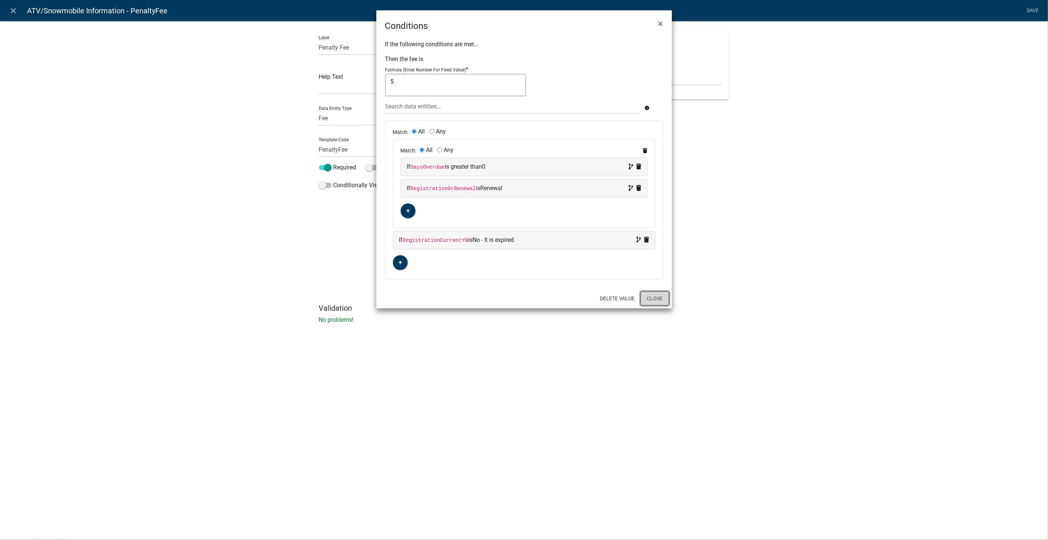
click at [666, 297] on button "Close" at bounding box center [655, 298] width 28 height 14
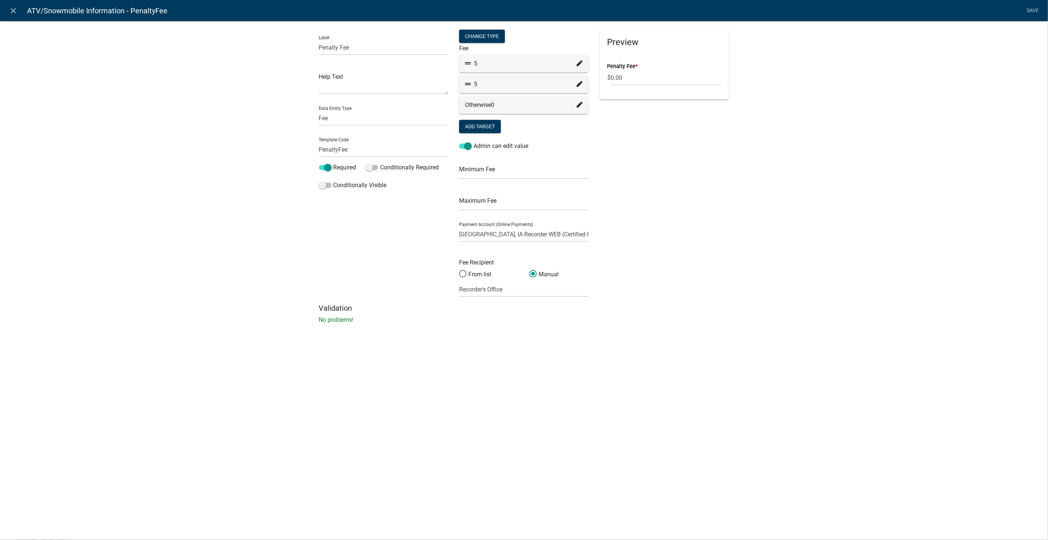
click at [579, 61] on icon at bounding box center [580, 63] width 6 height 6
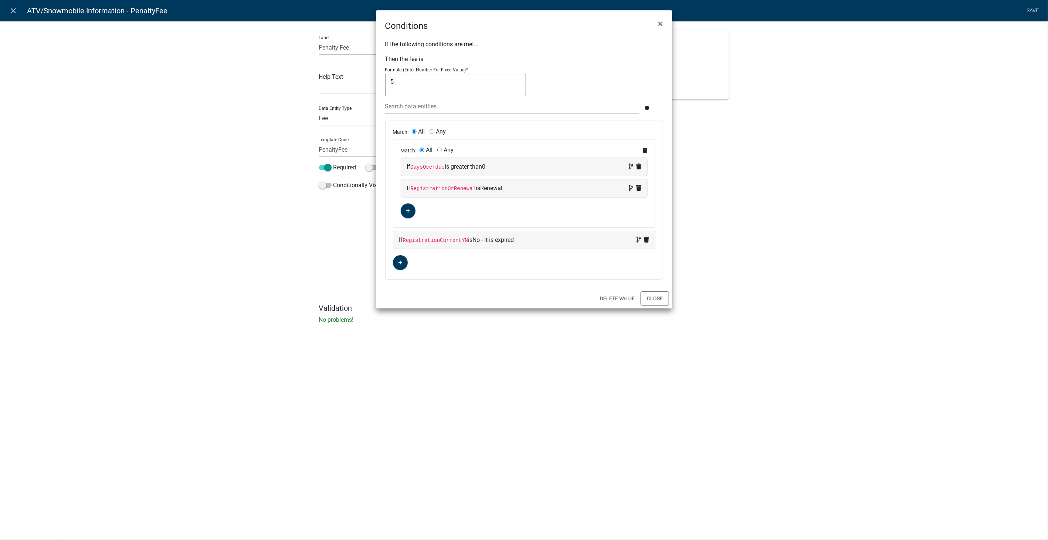
click at [16, 11] on ngb-modal-window "Conditions × If the following conditions are met... Then the fee is Formula (En…" at bounding box center [524, 270] width 1048 height 540
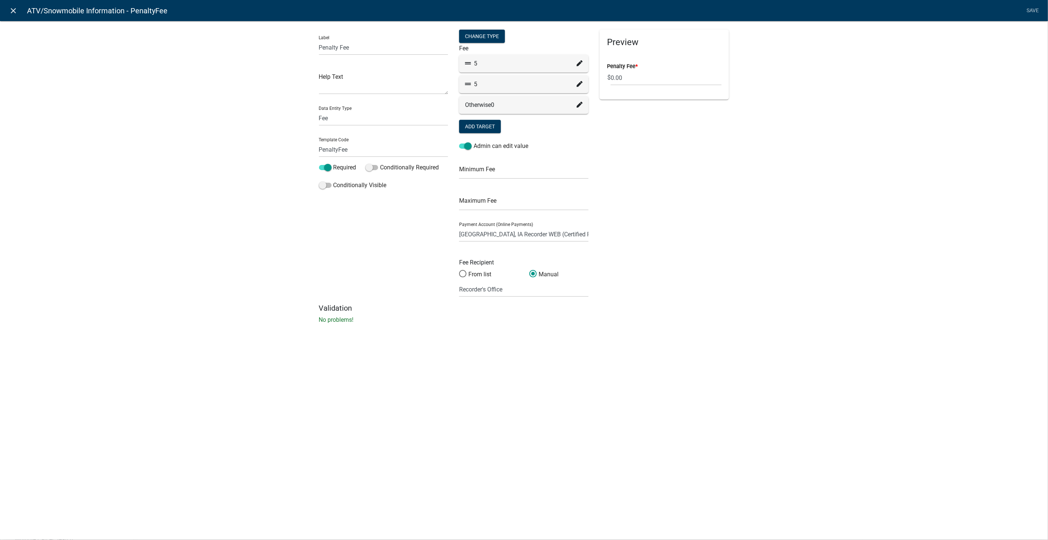
click at [14, 9] on icon "close" at bounding box center [13, 10] width 9 height 9
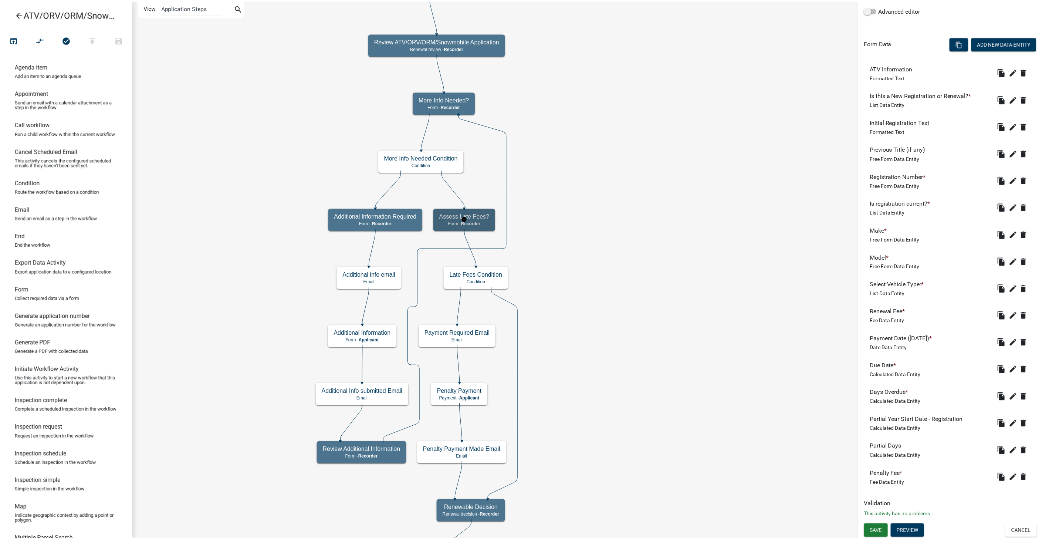
scroll to position [0, 0]
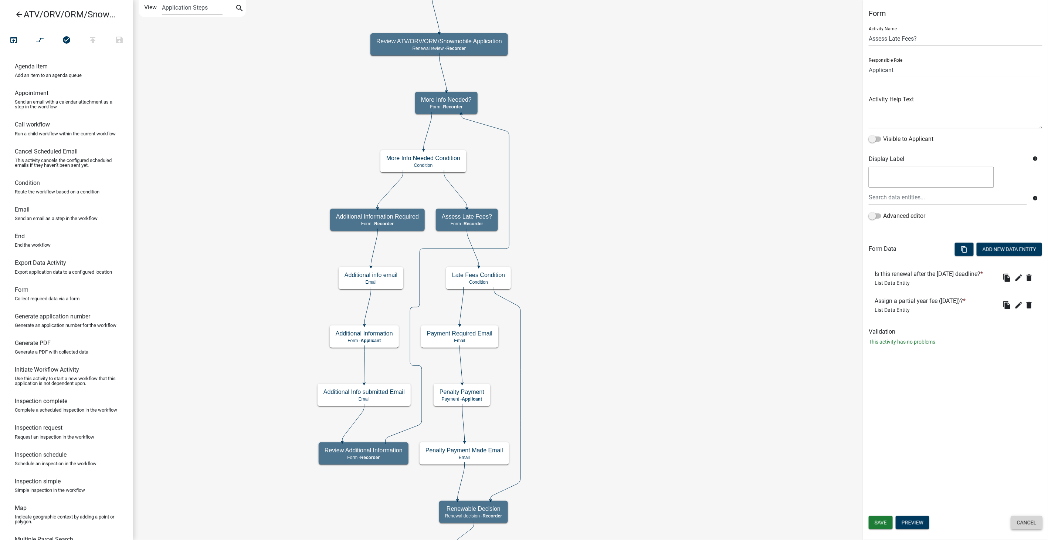
click at [1021, 518] on button "Cancel" at bounding box center [1026, 522] width 31 height 13
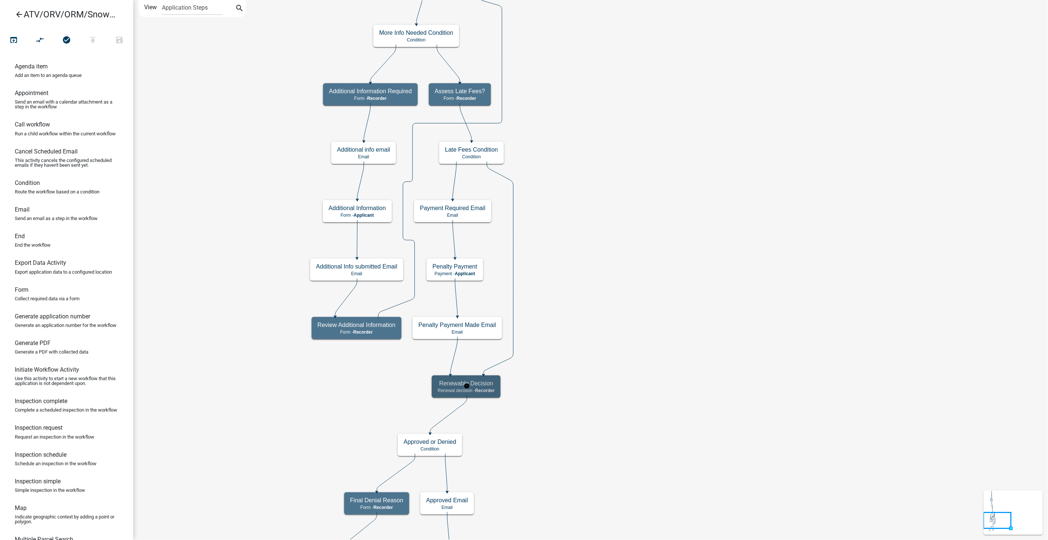
click at [495, 386] on h5 "Renewable Decision" at bounding box center [466, 383] width 57 height 7
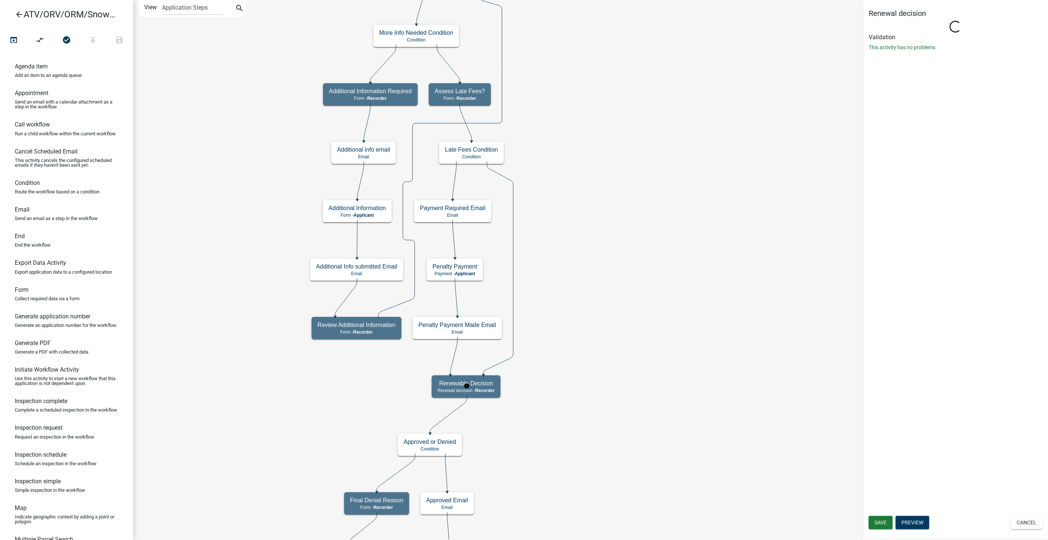
select select "A0737AE1-B0BE-41EB-9D63-CA0AD500D471"
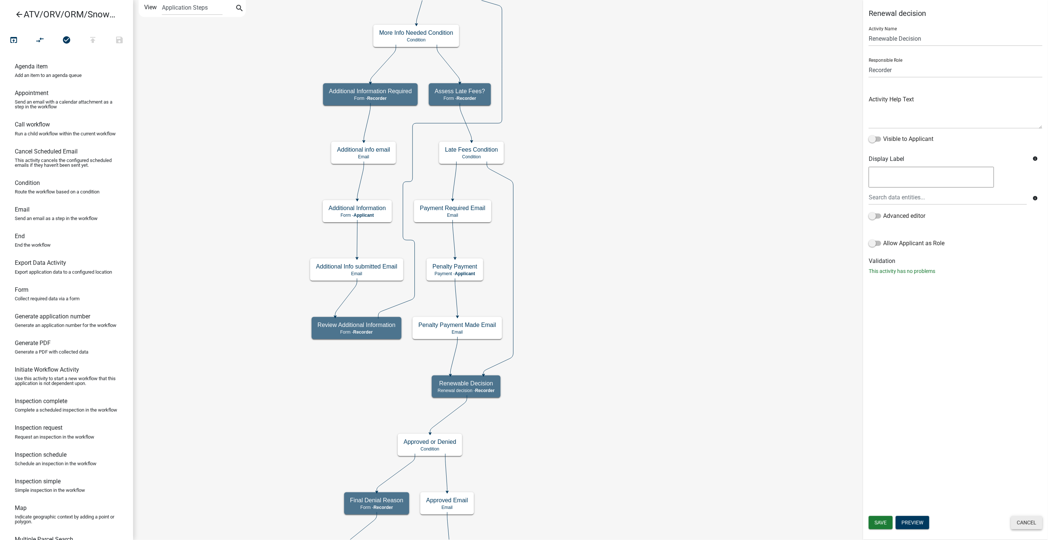
click at [1026, 527] on button "Cancel" at bounding box center [1026, 522] width 31 height 13
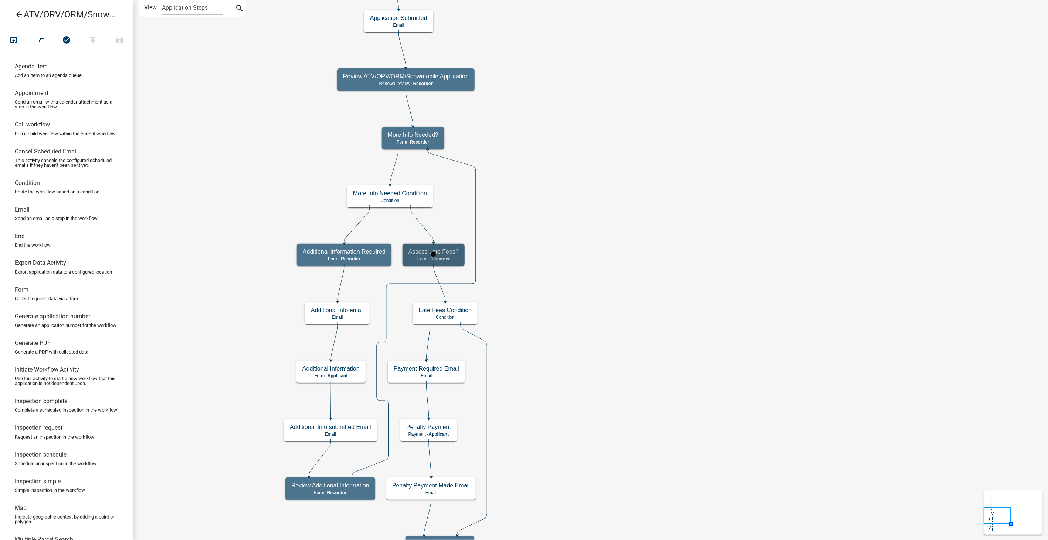
click at [457, 258] on p "Form - Recorder" at bounding box center [434, 258] width 50 height 5
select select "A0737AE1-B0BE-41EB-9D63-CA0AD500D471"
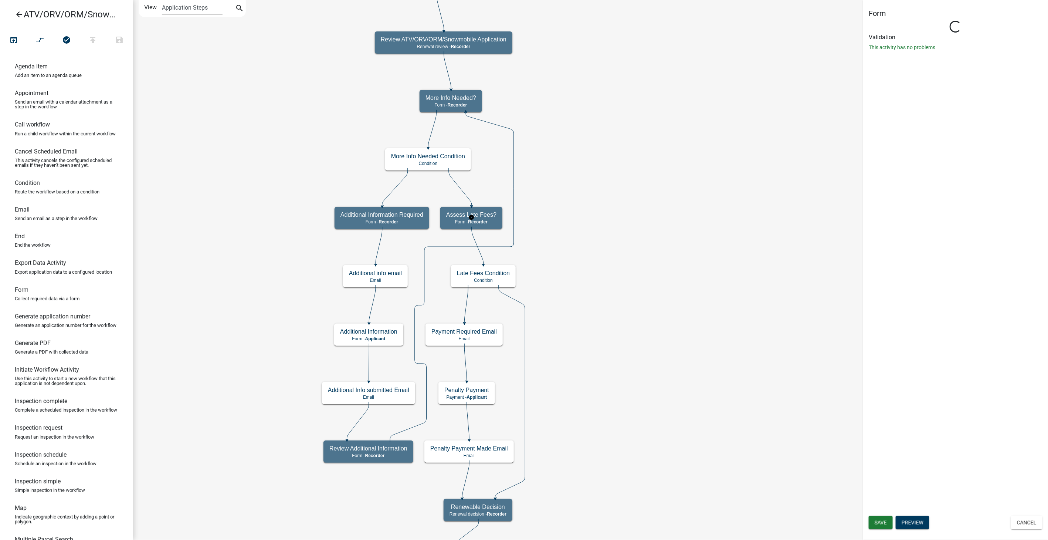
select select "A0737AE1-B0BE-41EB-9D63-CA0AD500D471"
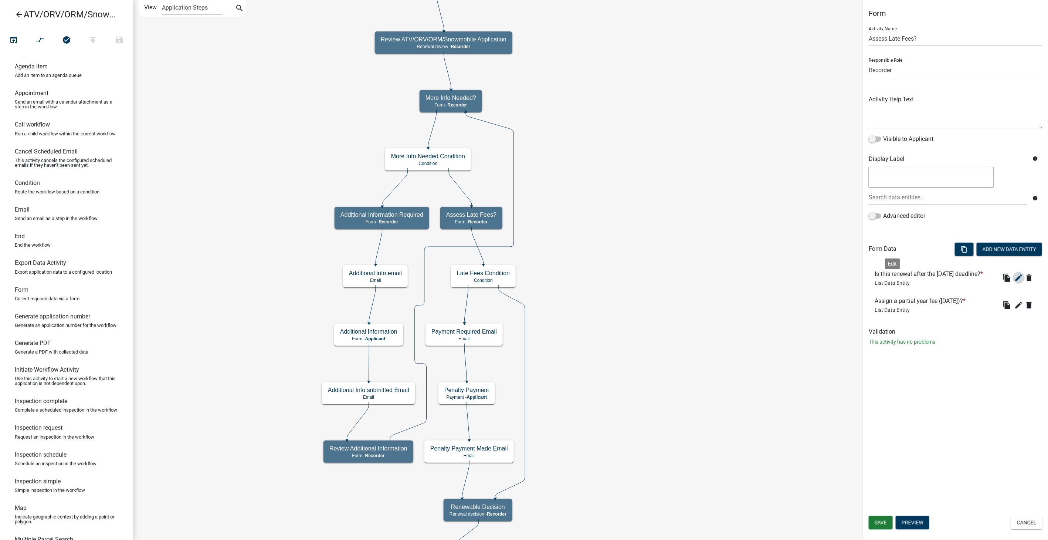
click at [1015, 282] on icon "edit" at bounding box center [1019, 277] width 9 height 9
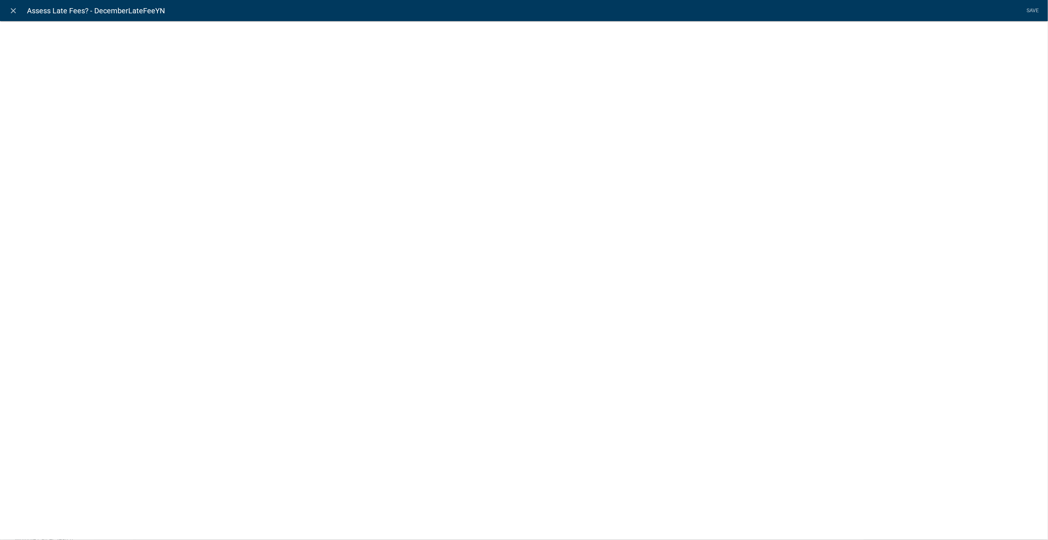
select select "list-data"
select select
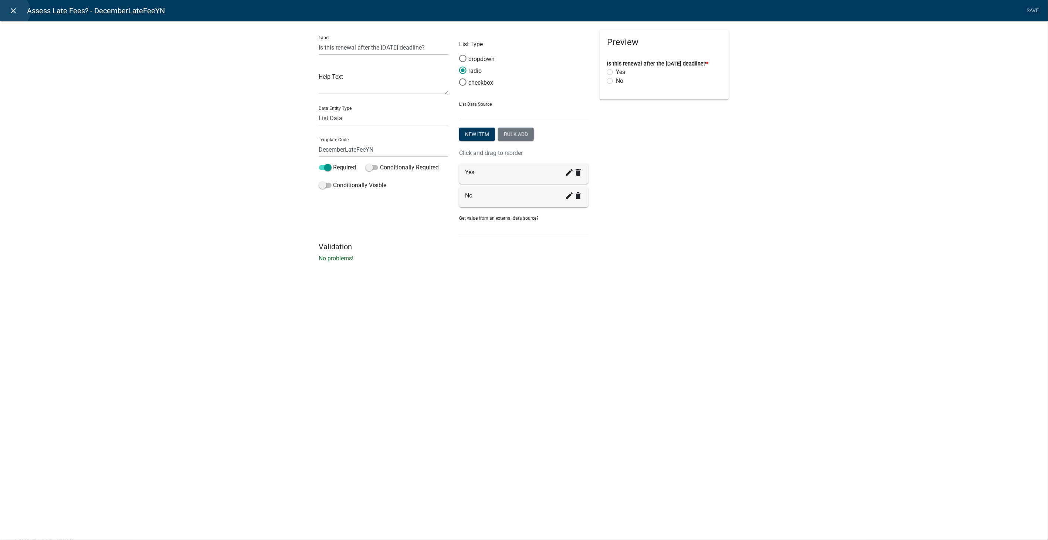
click at [11, 11] on icon "close" at bounding box center [13, 10] width 9 height 9
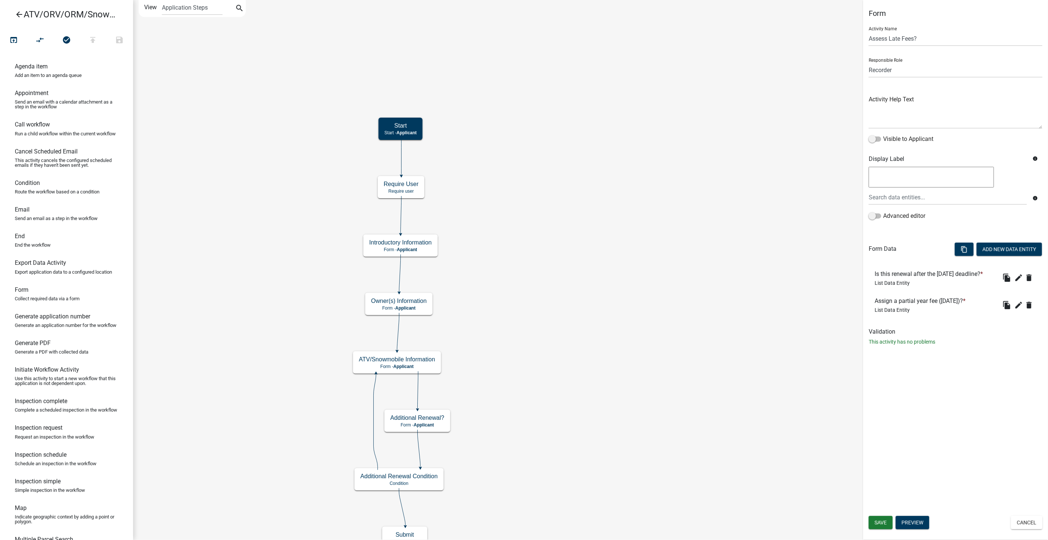
click at [20, 14] on icon "arrow_back" at bounding box center [19, 15] width 9 height 10
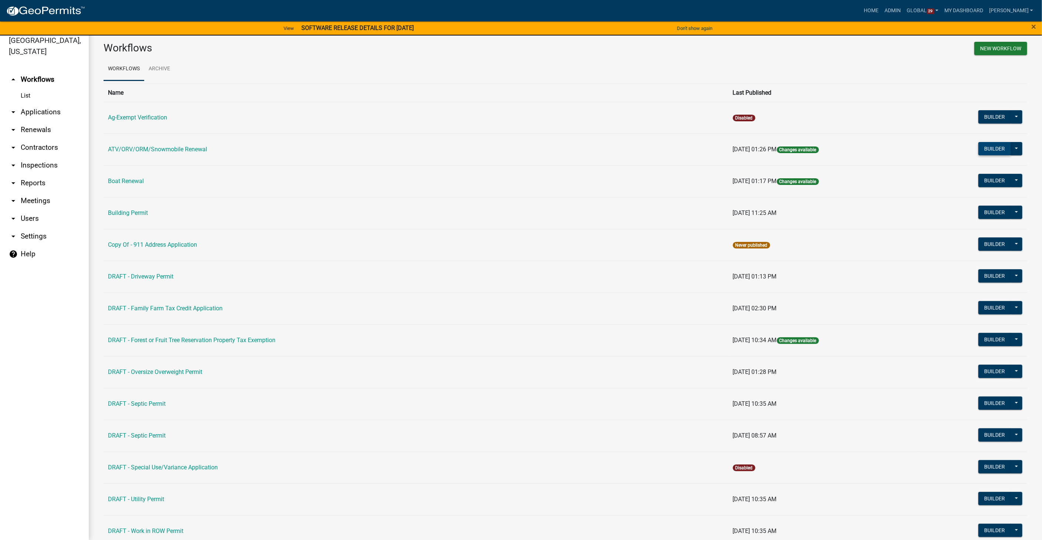
click at [984, 149] on button "Builder" at bounding box center [995, 148] width 33 height 13
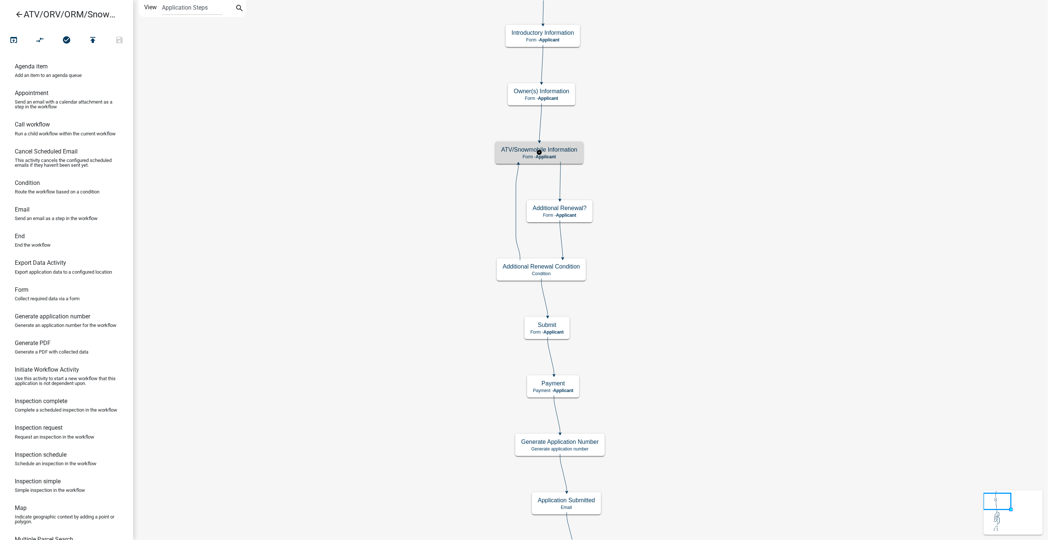
click at [572, 148] on h5 "ATV/Snowmobile Information" at bounding box center [539, 149] width 76 height 7
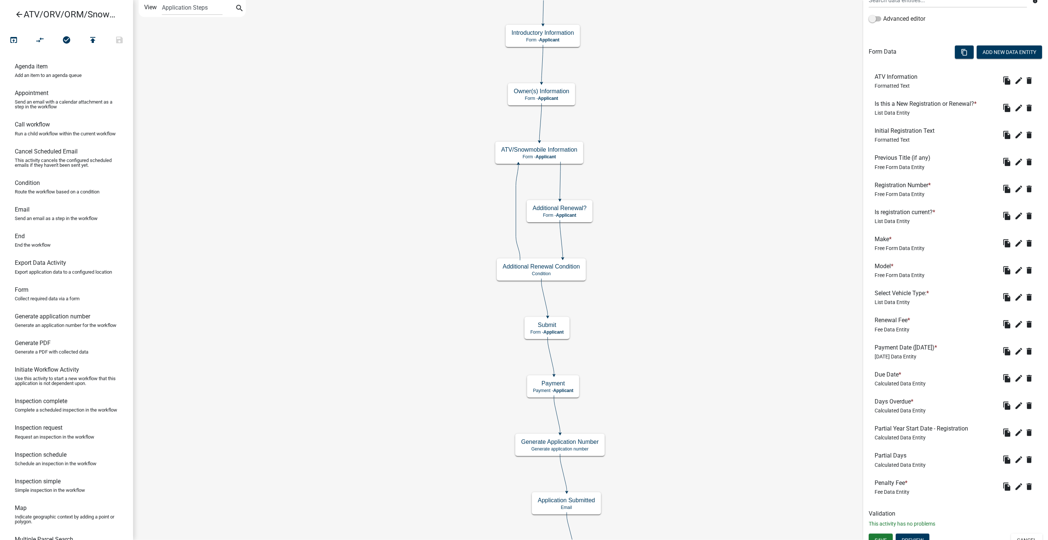
scroll to position [188, 0]
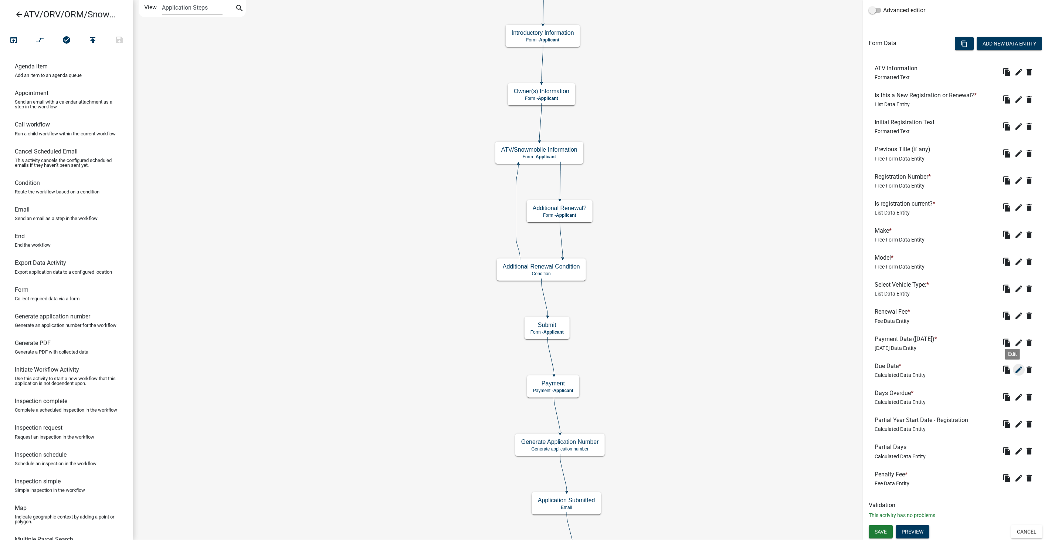
click at [1015, 368] on icon "edit" at bounding box center [1019, 369] width 9 height 9
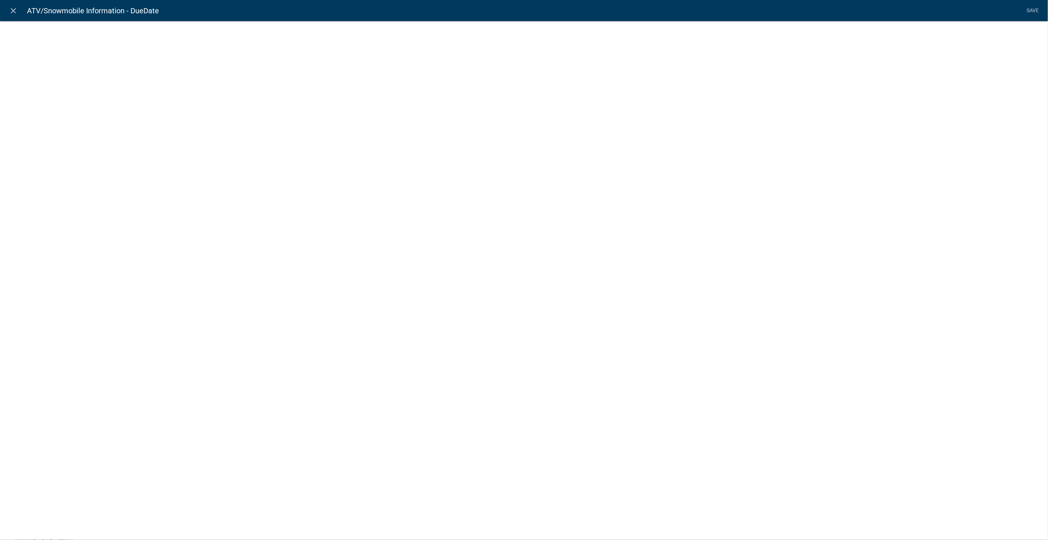
select select "calculated-value"
select select "4"
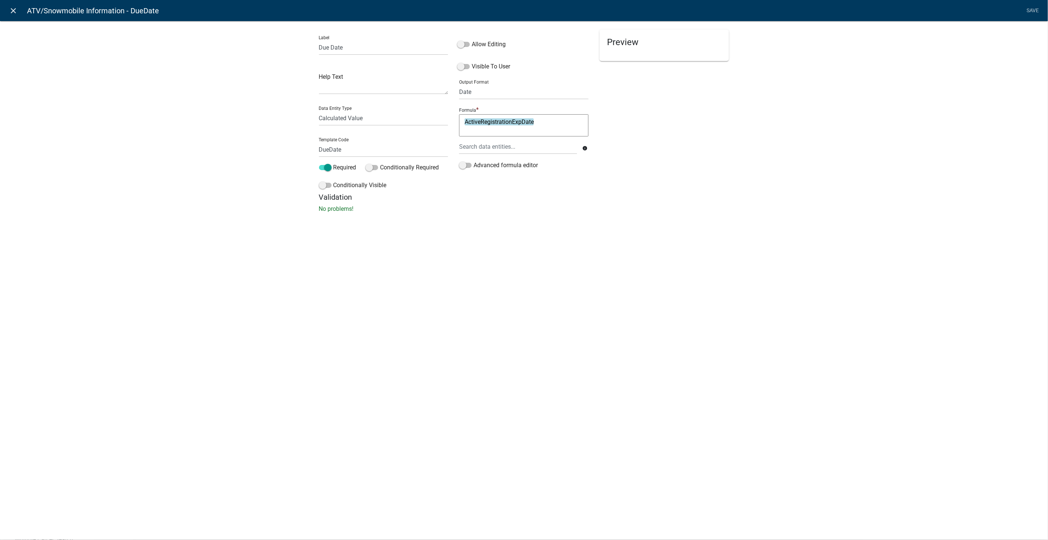
click at [13, 9] on icon "close" at bounding box center [13, 10] width 9 height 9
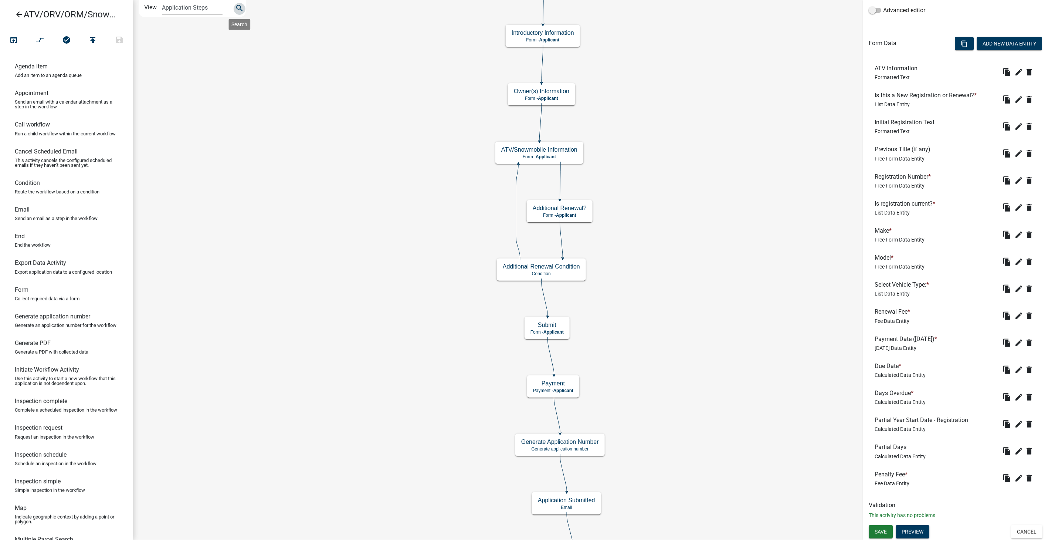
click at [240, 9] on icon "search" at bounding box center [239, 9] width 9 height 10
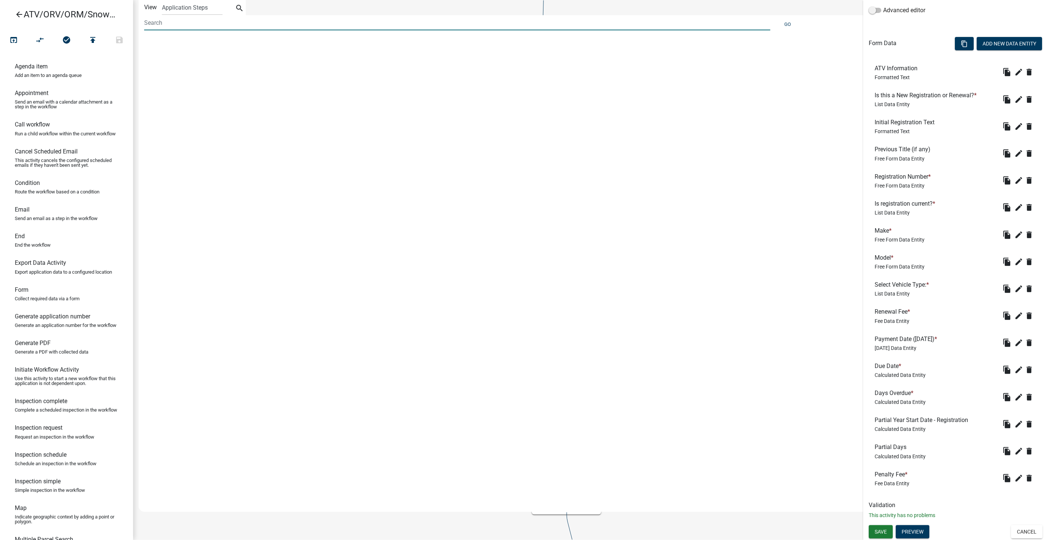
click at [190, 25] on input at bounding box center [457, 22] width 626 height 15
type input "active registration"
click at [785, 22] on button "Go" at bounding box center [788, 24] width 13 height 12
click at [237, 5] on icon "search" at bounding box center [239, 9] width 9 height 10
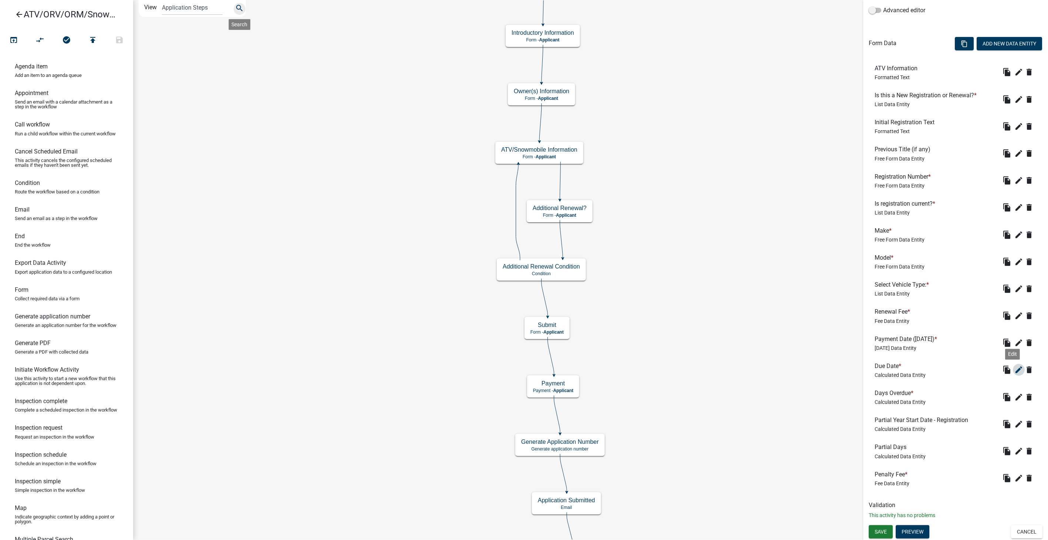
click at [1015, 368] on icon "edit" at bounding box center [1019, 369] width 9 height 9
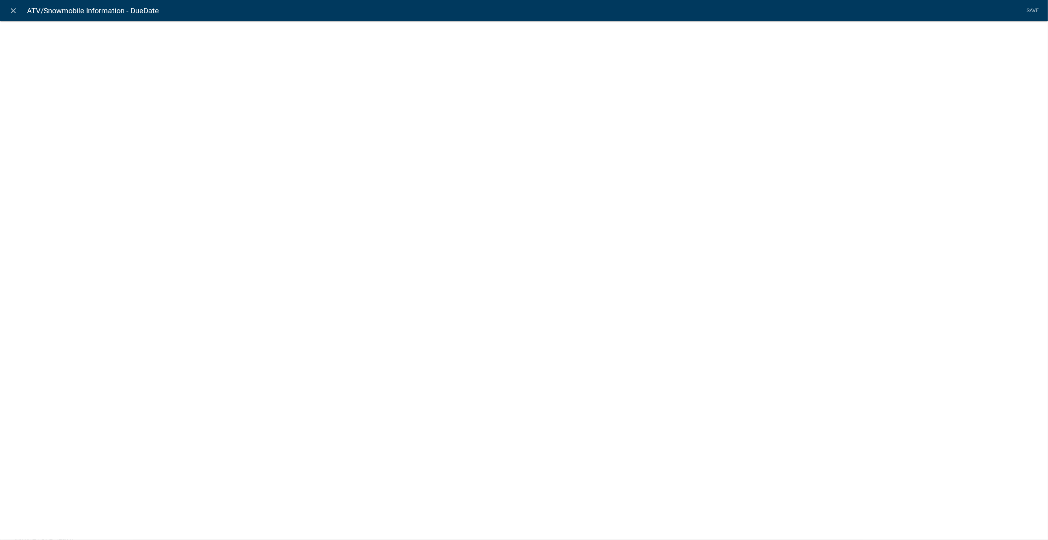
select select "calculated-value"
select select "4"
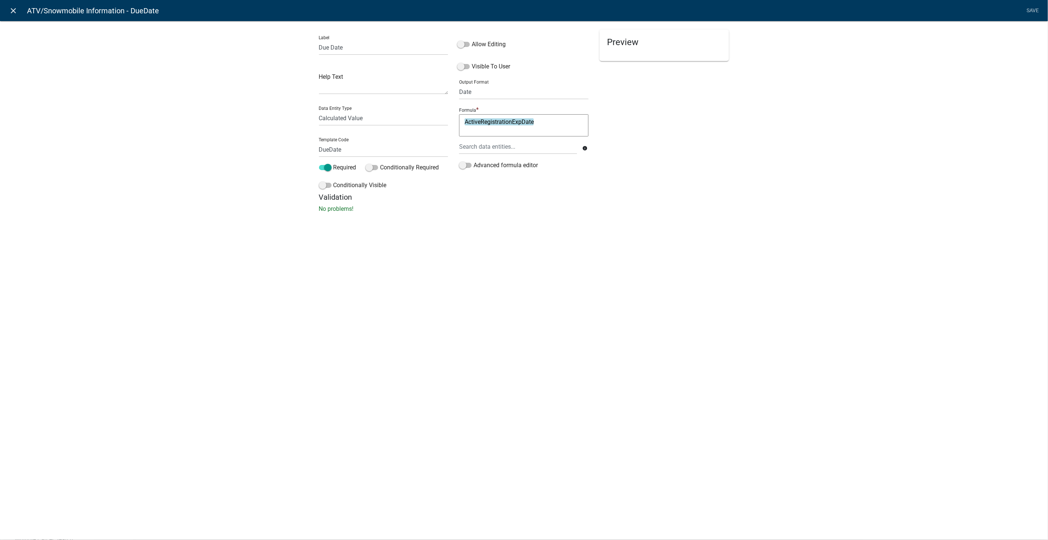
click at [14, 13] on icon "close" at bounding box center [13, 10] width 9 height 9
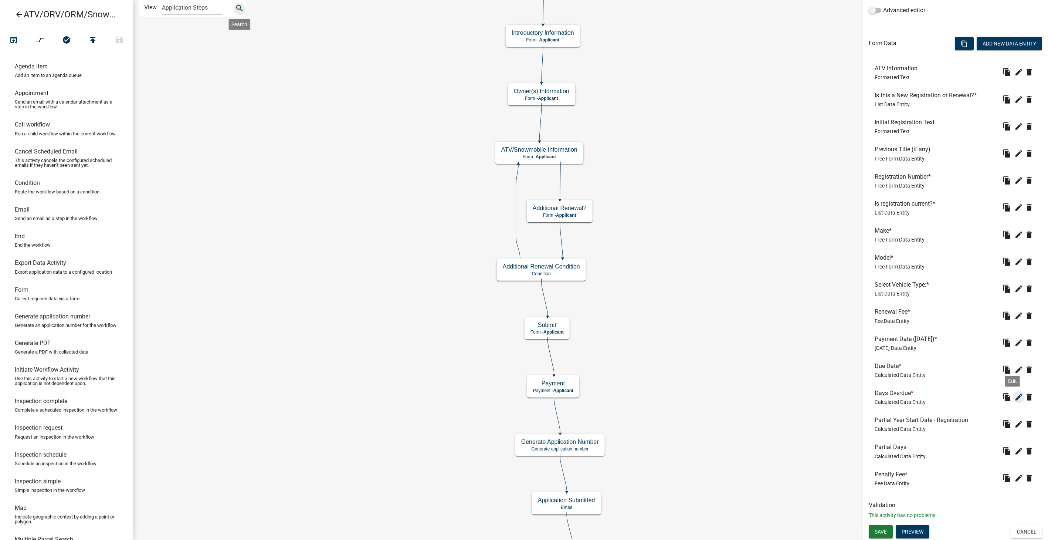
click at [1015, 395] on icon "edit" at bounding box center [1019, 397] width 9 height 9
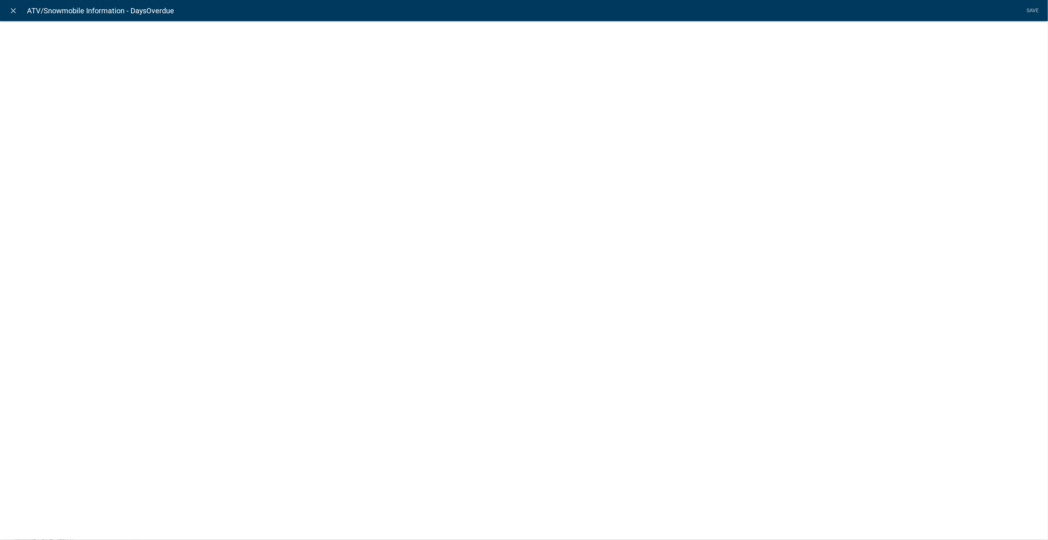
select select "calculated-value"
select select "2"
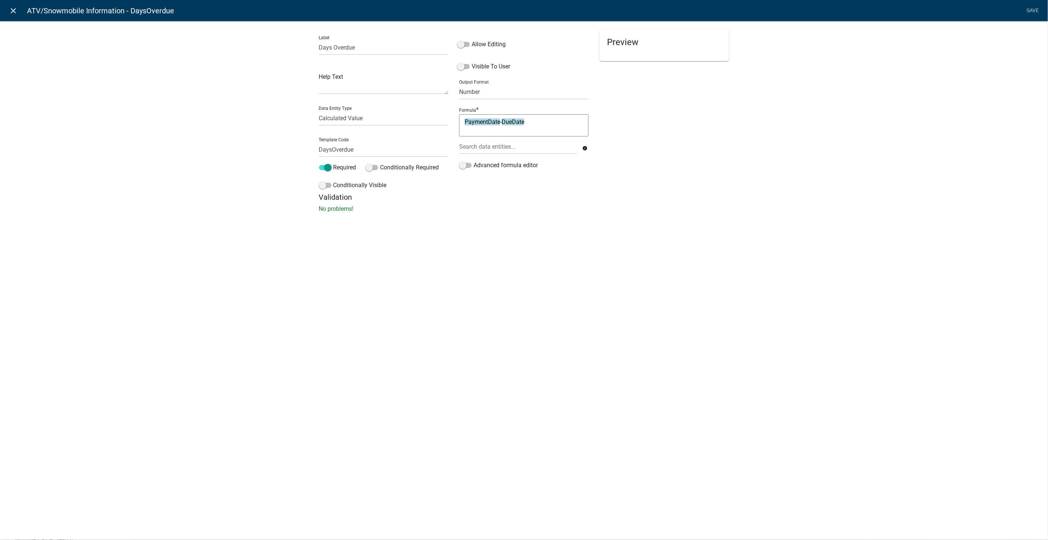
click at [16, 9] on icon "close" at bounding box center [13, 10] width 9 height 9
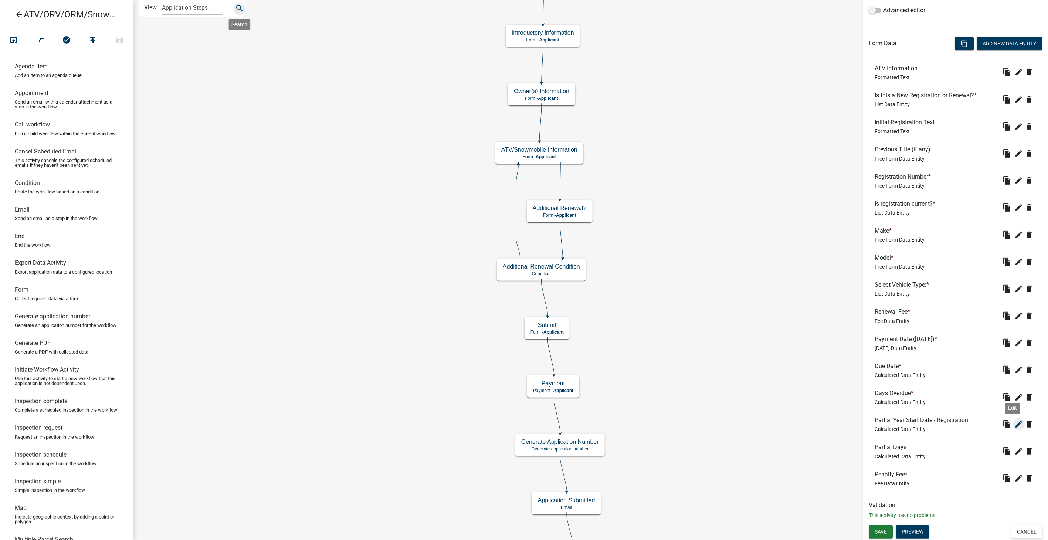
click at [1015, 425] on icon "edit" at bounding box center [1019, 424] width 9 height 9
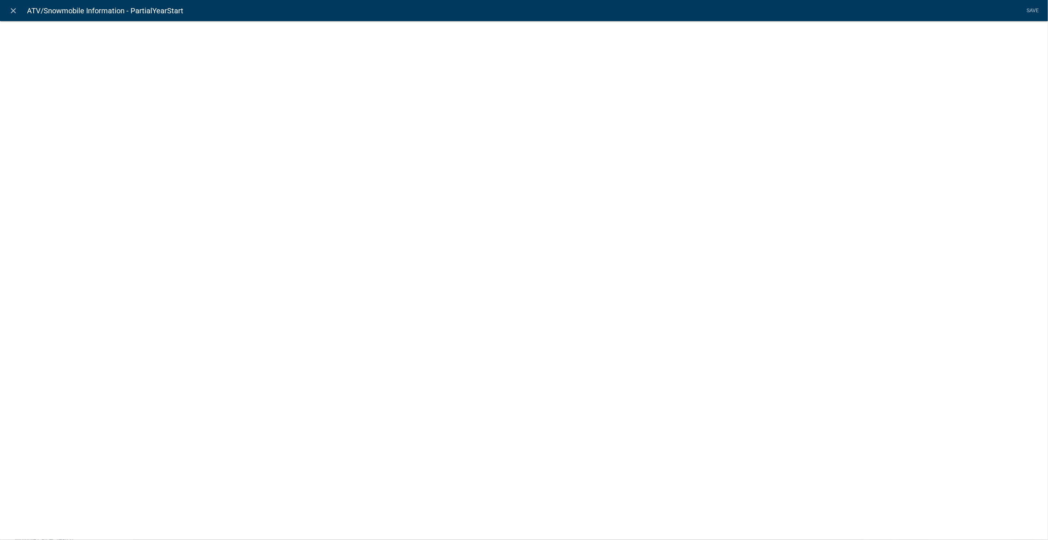
select select "calculated-value"
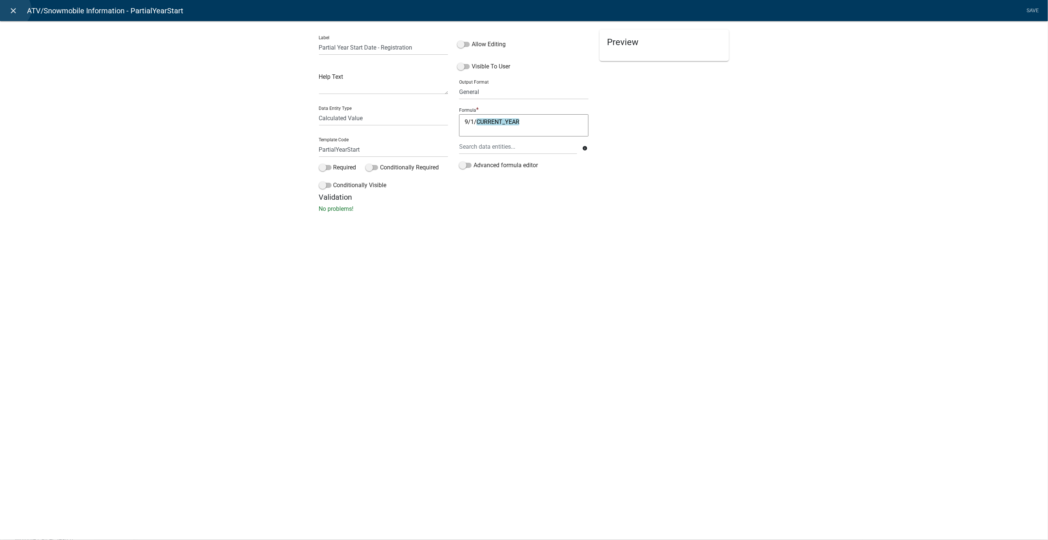
click at [13, 9] on icon "close" at bounding box center [13, 10] width 9 height 9
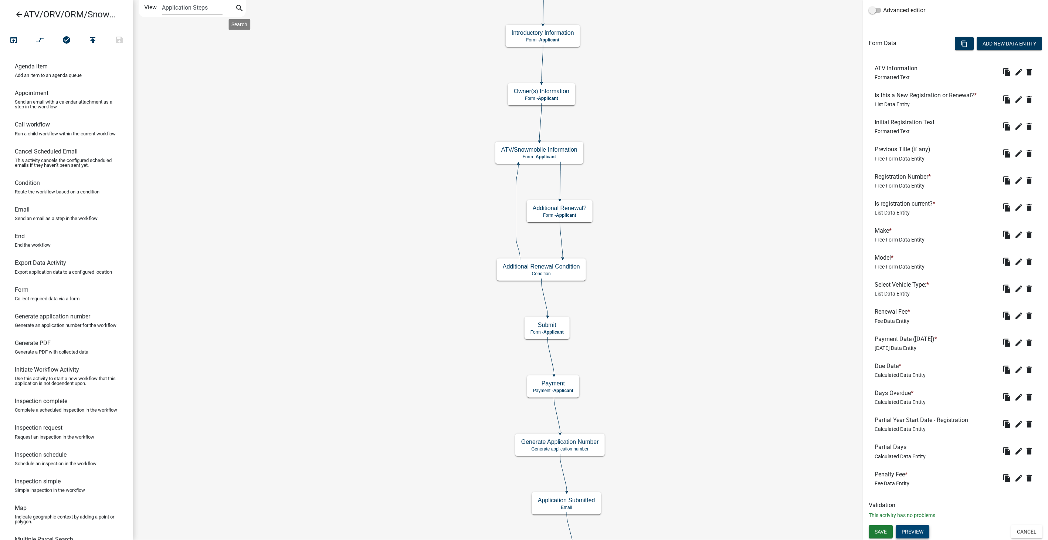
click at [917, 535] on button "Preview" at bounding box center [913, 531] width 34 height 13
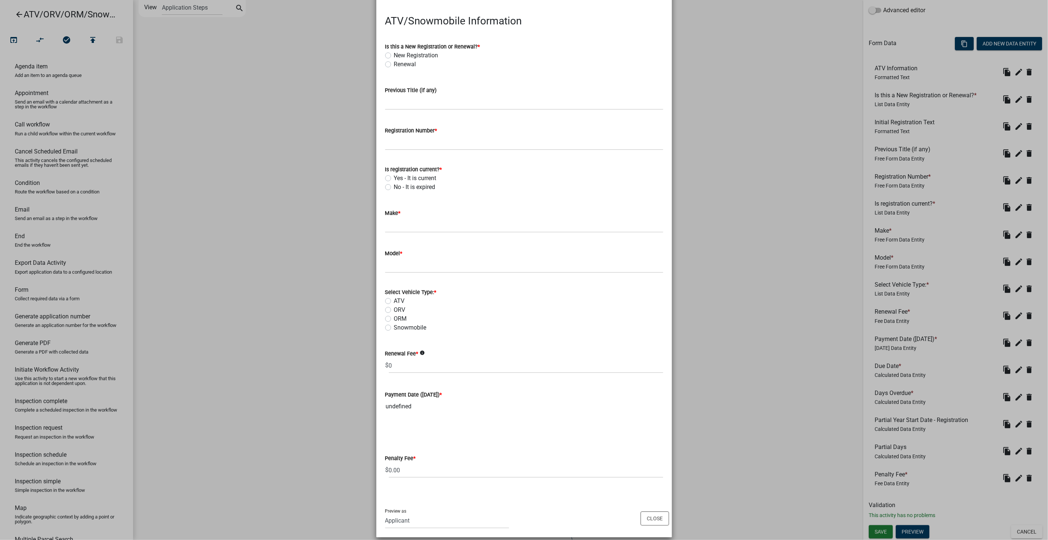
scroll to position [47, 0]
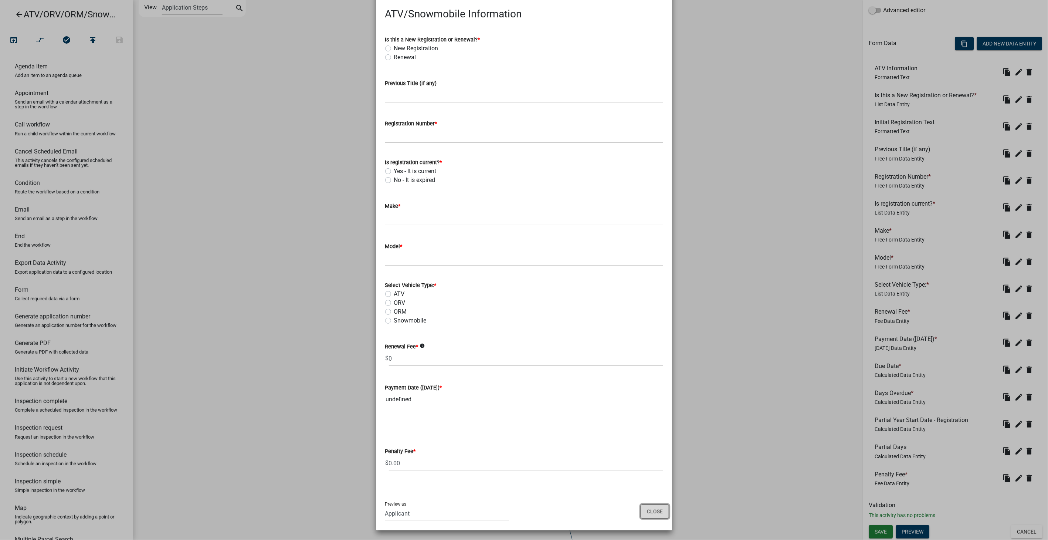
click at [655, 512] on button "Close" at bounding box center [655, 511] width 28 height 14
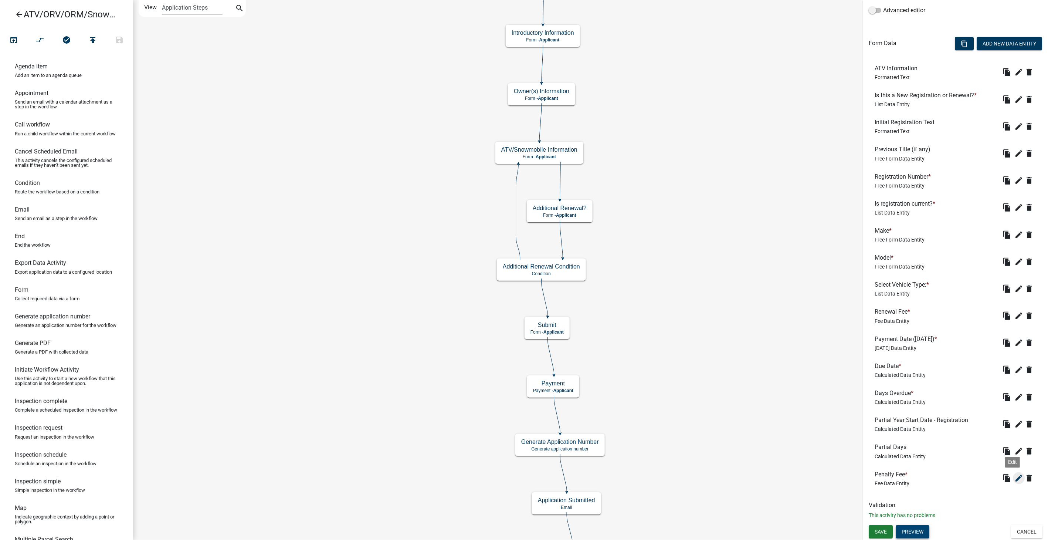
click at [1015, 476] on icon "edit" at bounding box center [1019, 478] width 9 height 9
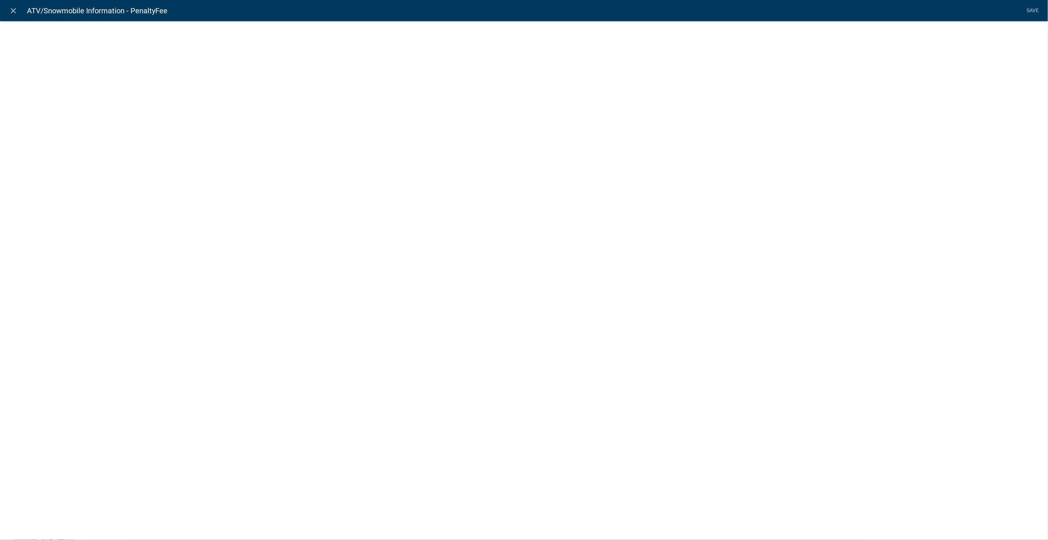
select select "fee"
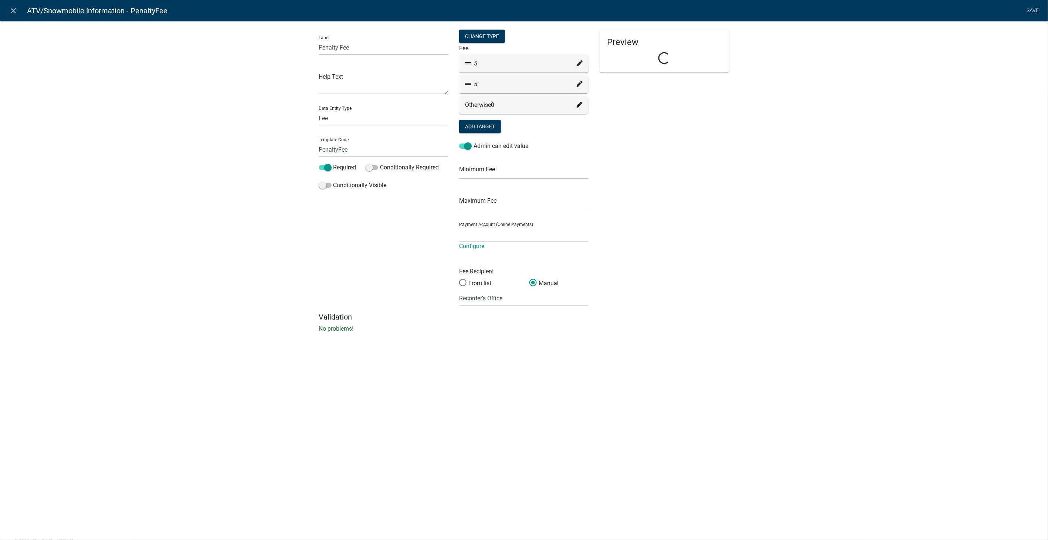
select select "258b736f-576f-4325-a78c-fcdf45871ca8"
click at [14, 9] on icon "close" at bounding box center [13, 10] width 9 height 9
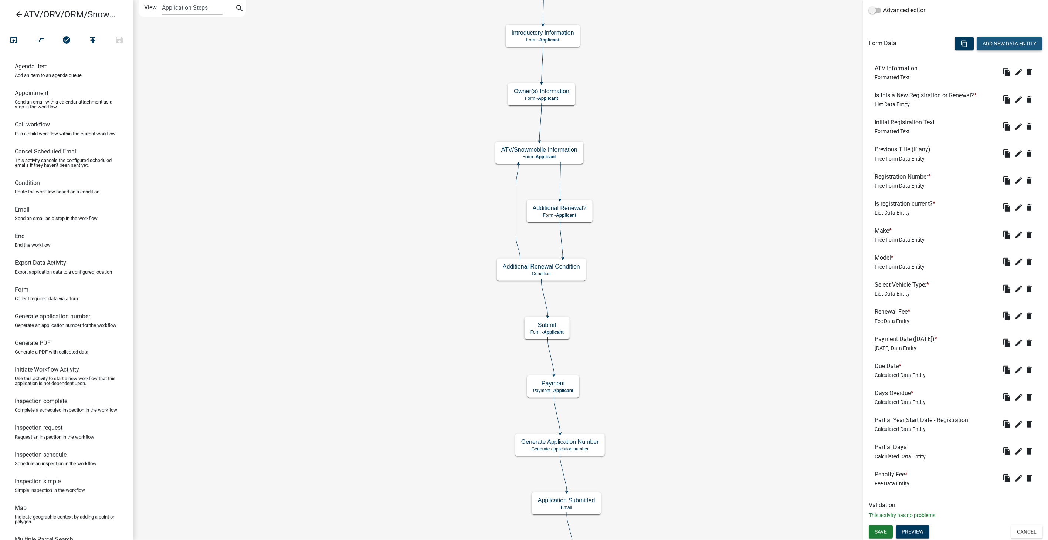
click at [987, 40] on button "Add New Data Entity" at bounding box center [1009, 43] width 65 height 13
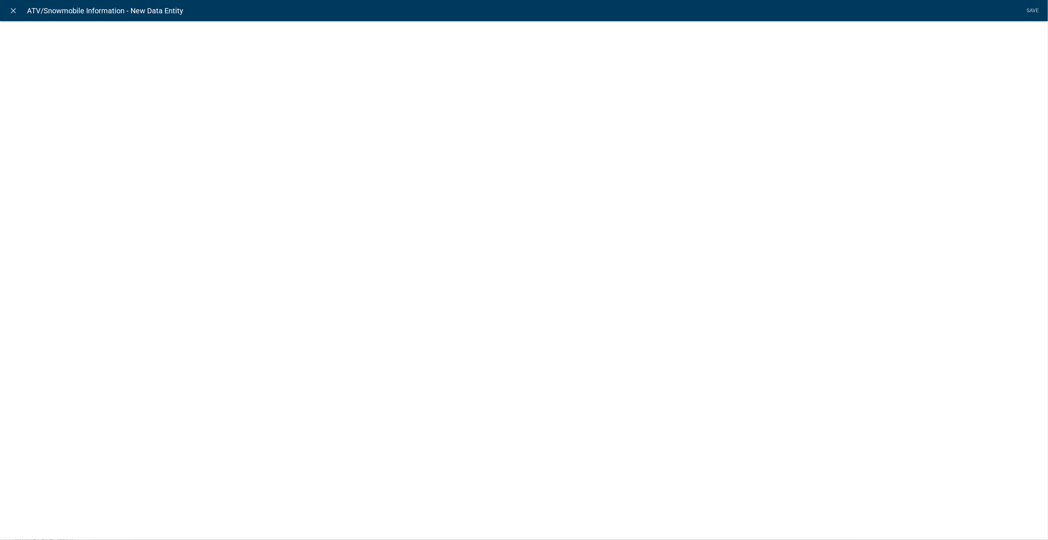
select select
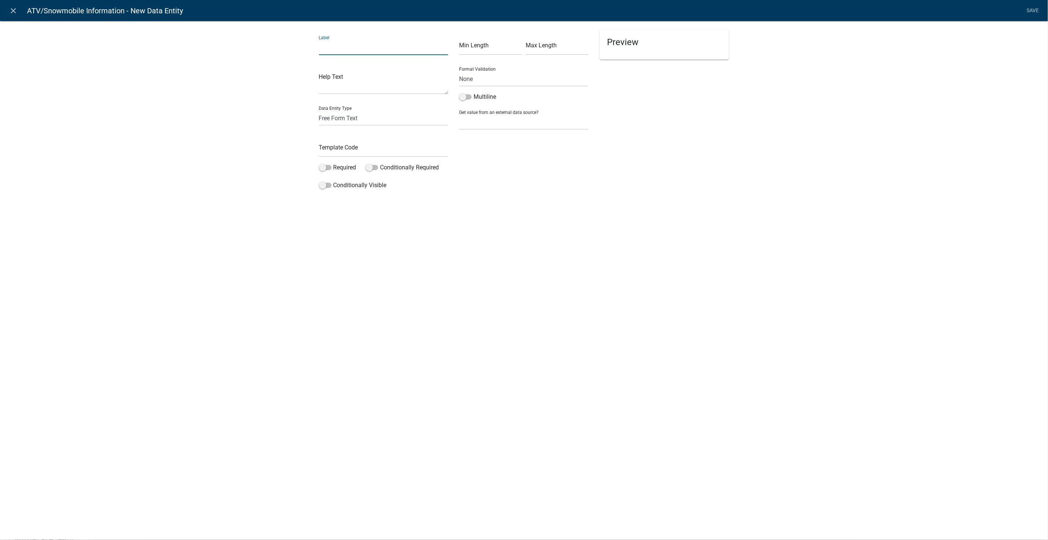
click at [340, 50] on input "text" at bounding box center [383, 47] width 129 height 15
type input "Partial Year Fee"
click at [338, 116] on select "Free Form Text Document Display Entity Value Fee Numeric Data Date Map Sketch D…" at bounding box center [383, 118] width 129 height 15
select select "fee"
click at [319, 111] on select "Free Form Text Document Display Entity Value Fee Numeric Data Date Map Sketch D…" at bounding box center [383, 118] width 129 height 15
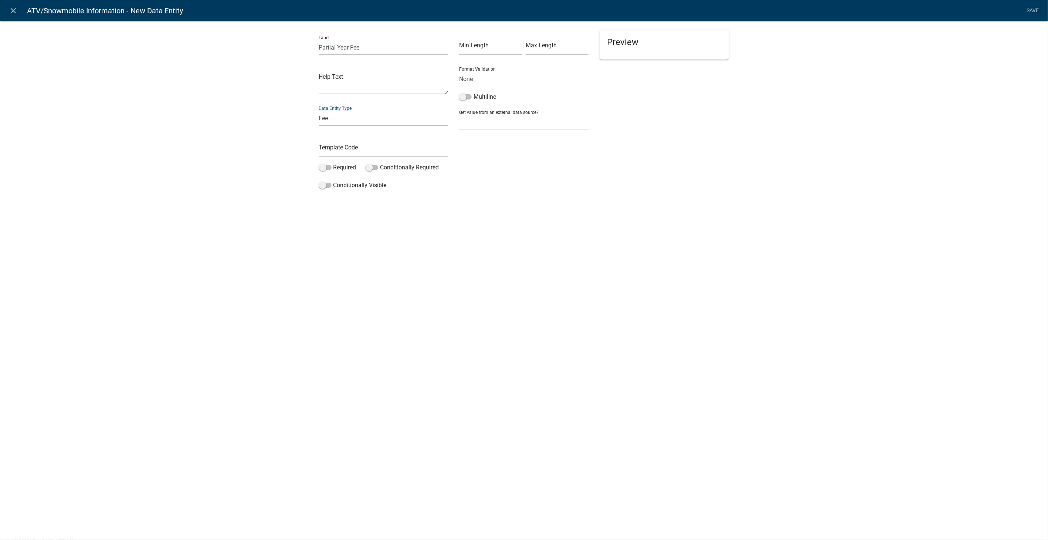
select select "fee"
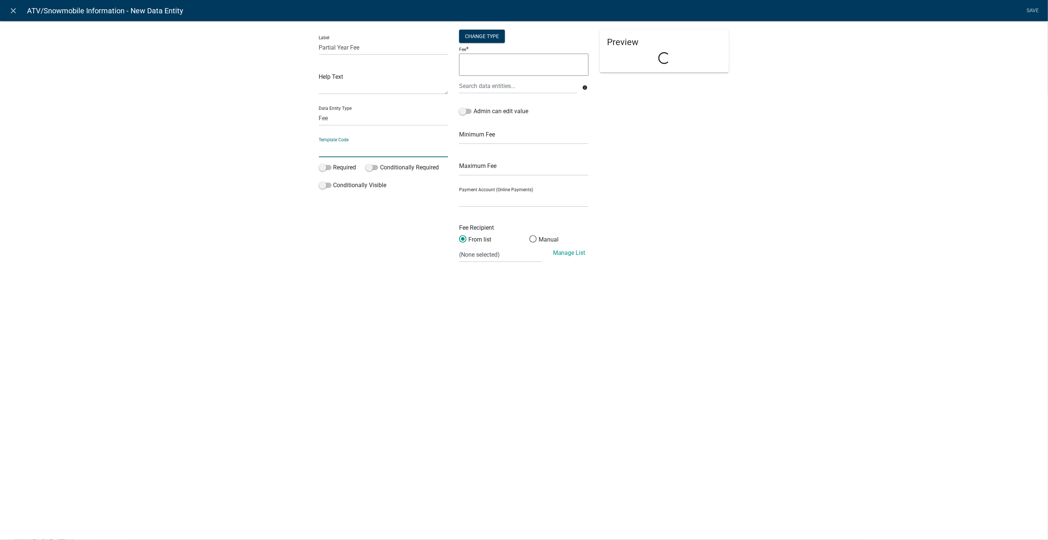
click at [338, 150] on input "text" at bounding box center [383, 149] width 129 height 15
type input "PartialYearFee"
click at [464, 113] on span at bounding box center [465, 111] width 13 height 5
click at [474, 107] on input "Admin can edit value" at bounding box center [474, 107] width 0 height 0
click at [474, 201] on select "Wapello County IA Online Payments (Certified Payments) Wapello County, IA Recor…" at bounding box center [523, 199] width 129 height 15
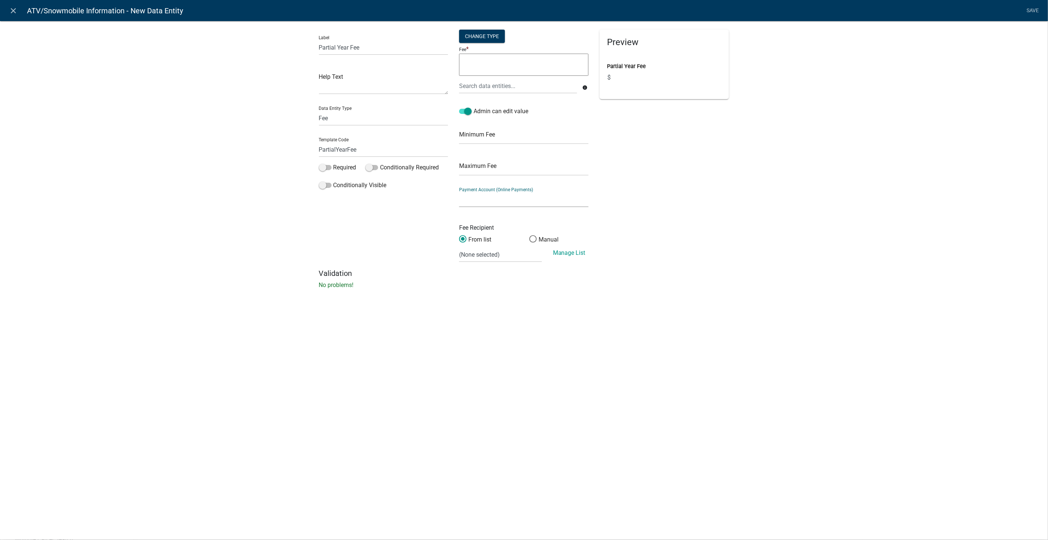
select select "258b736f-576f-4325-a78c-fcdf45871ca8"
click at [459, 192] on select "Wapello County IA Online Payments (Certified Payments) Wapello County, IA Recor…" at bounding box center [523, 199] width 129 height 15
click at [518, 259] on select "(None selected)" at bounding box center [500, 254] width 82 height 15
click at [533, 241] on span at bounding box center [533, 239] width 16 height 16
click at [530, 235] on input "Manual" at bounding box center [530, 235] width 0 height 0
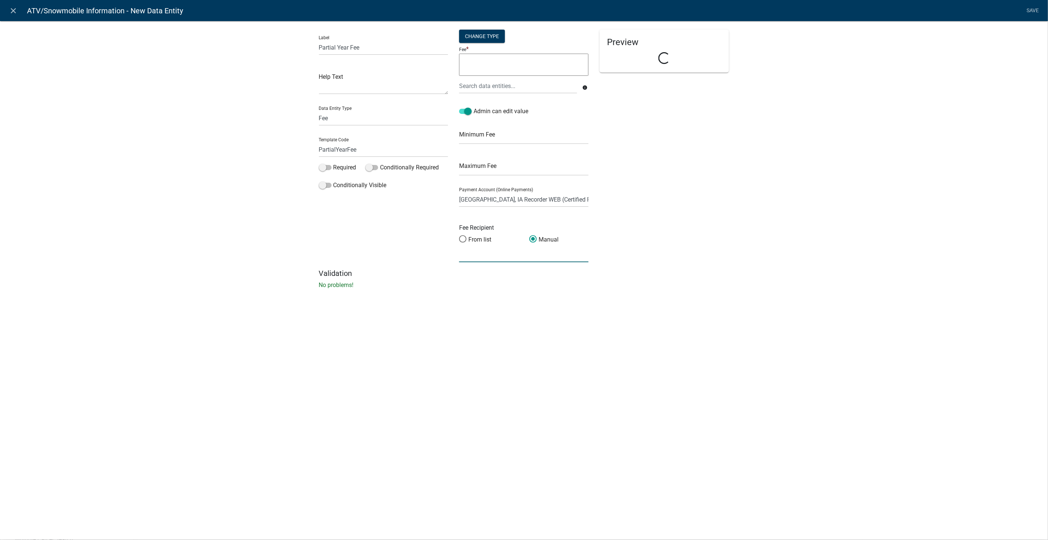
click at [505, 260] on input "text" at bounding box center [523, 254] width 129 height 15
type input "Recorder's Office"
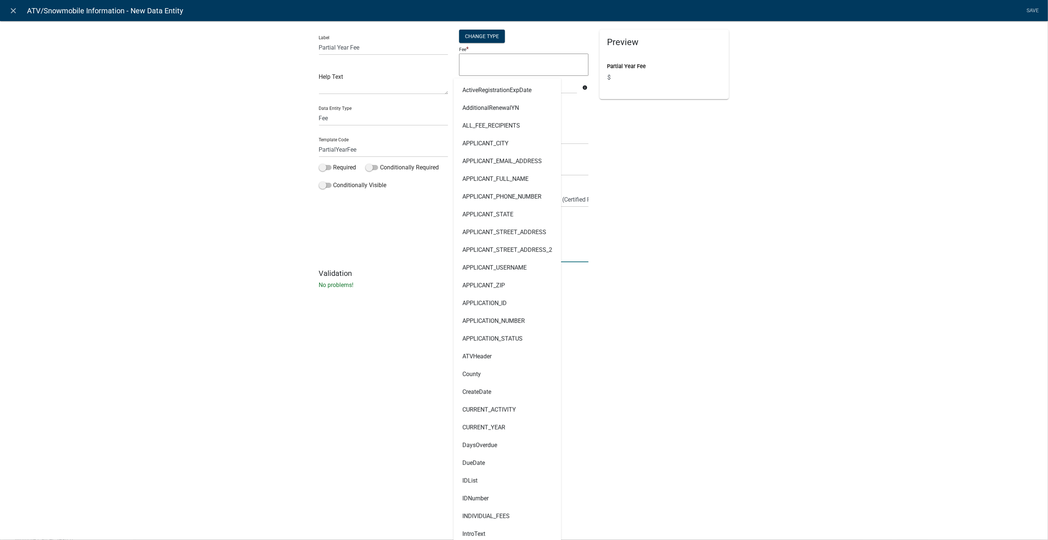
click at [800, 287] on div "Label Partial Year Fee Help Text Data Entity Type Free Form Text Document Displ…" at bounding box center [524, 157] width 1048 height 296
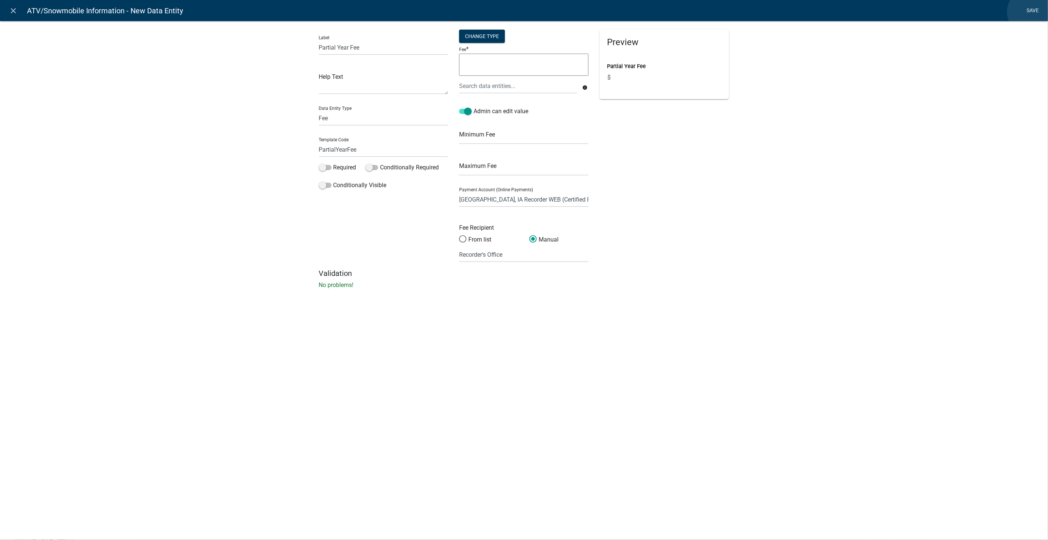
click at [1031, 12] on link "Save" at bounding box center [1033, 11] width 18 height 14
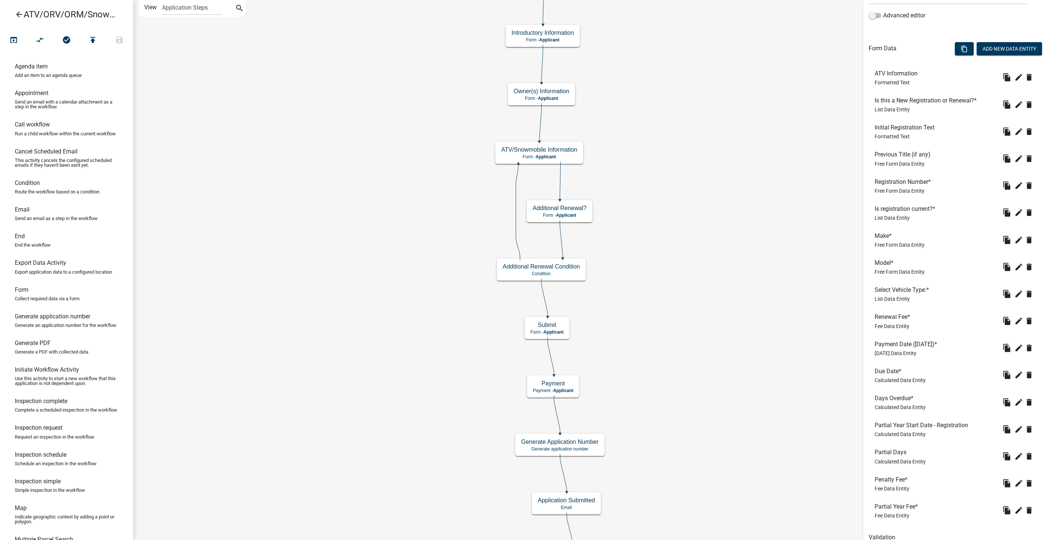
scroll to position [205, 0]
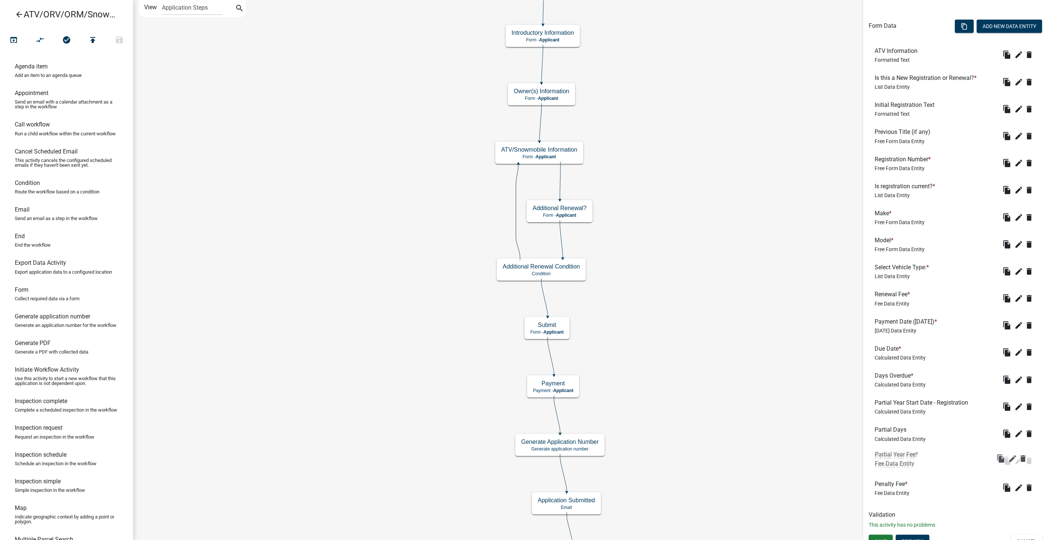
drag, startPoint x: 885, startPoint y: 486, endPoint x: 885, endPoint y: 456, distance: 29.6
click at [1013, 455] on button "edit" at bounding box center [1019, 461] width 12 height 12
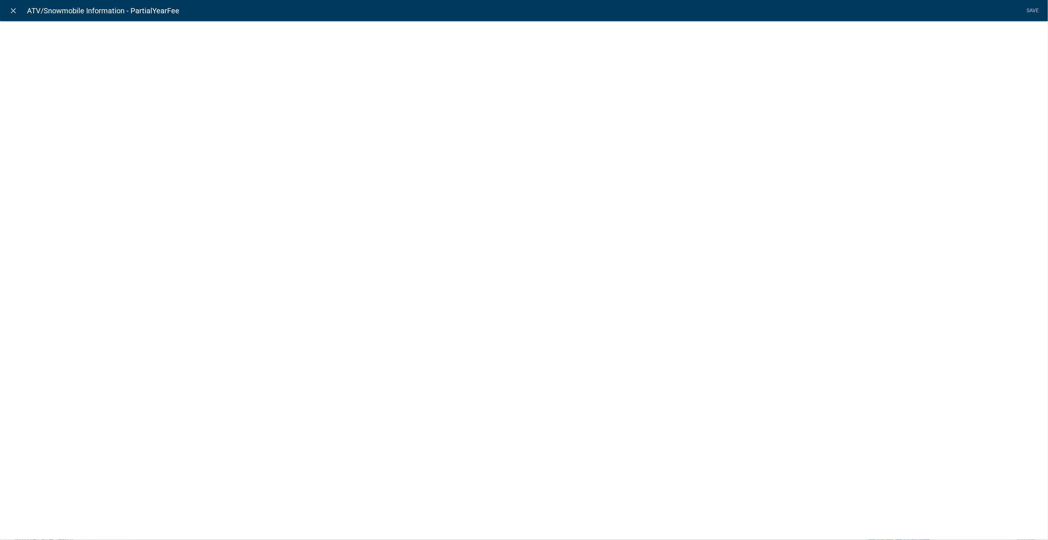
select select "fee"
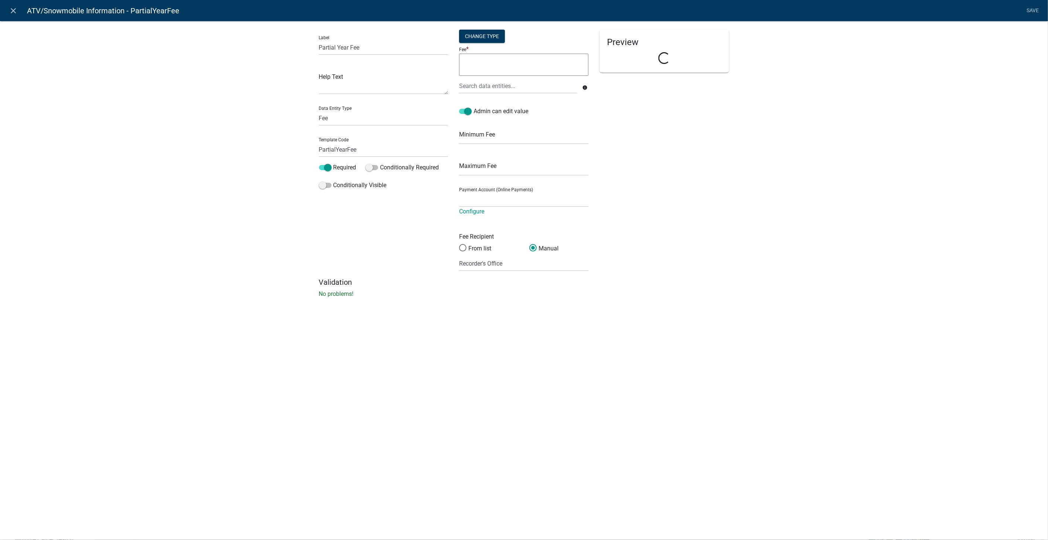
select select "258b736f-576f-4325-a78c-fcdf45871ca8"
click at [13, 11] on icon "close" at bounding box center [13, 10] width 9 height 9
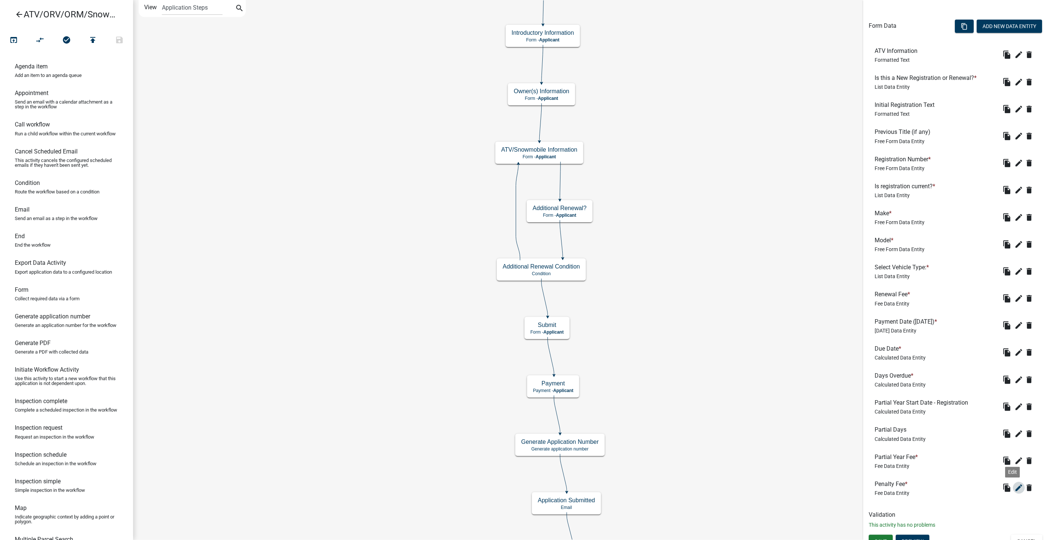
click at [1015, 491] on icon "edit" at bounding box center [1019, 487] width 9 height 9
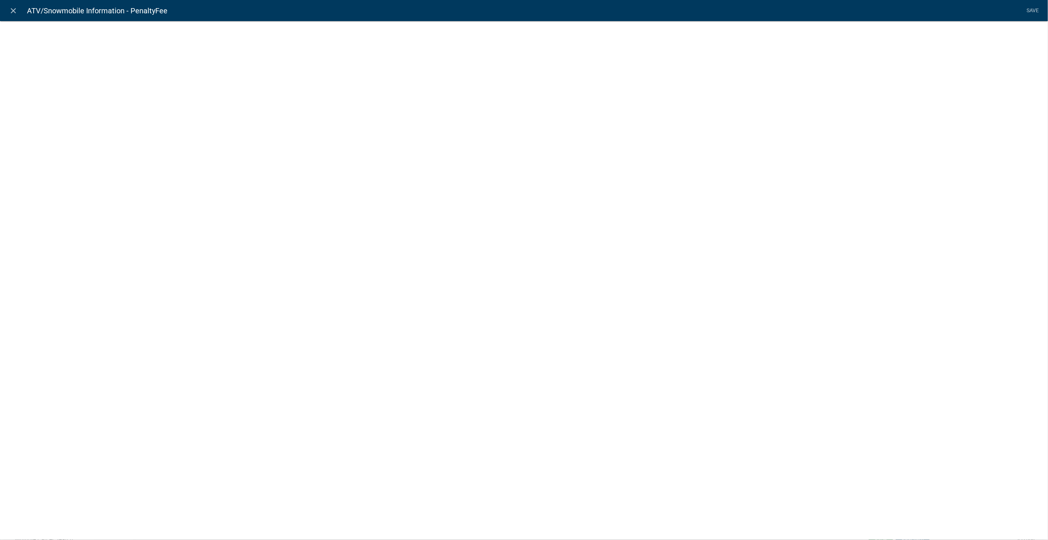
select select "fee"
select select "258b736f-576f-4325-a78c-fcdf45871ca8"
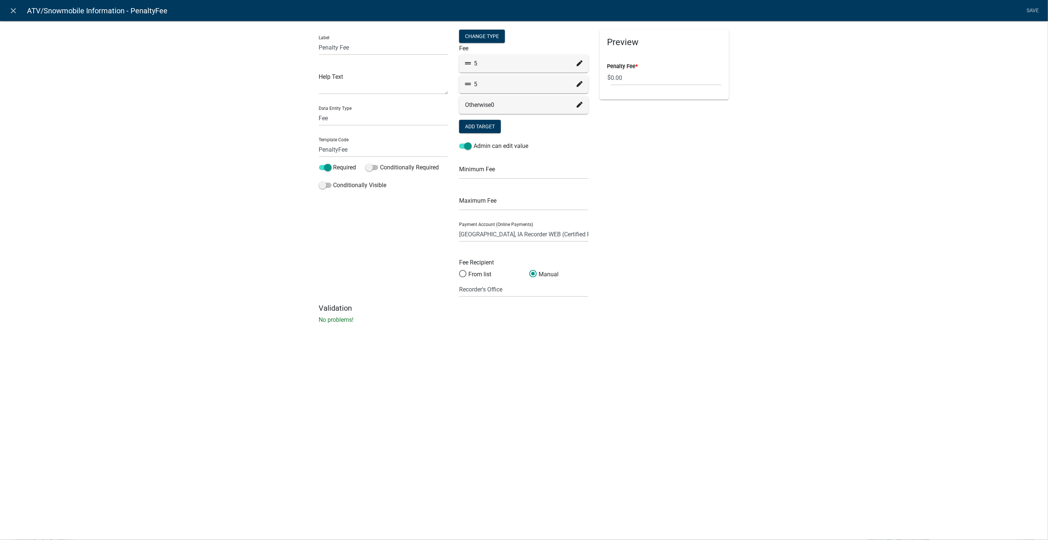
click at [580, 80] on fa-icon at bounding box center [580, 84] width 6 height 9
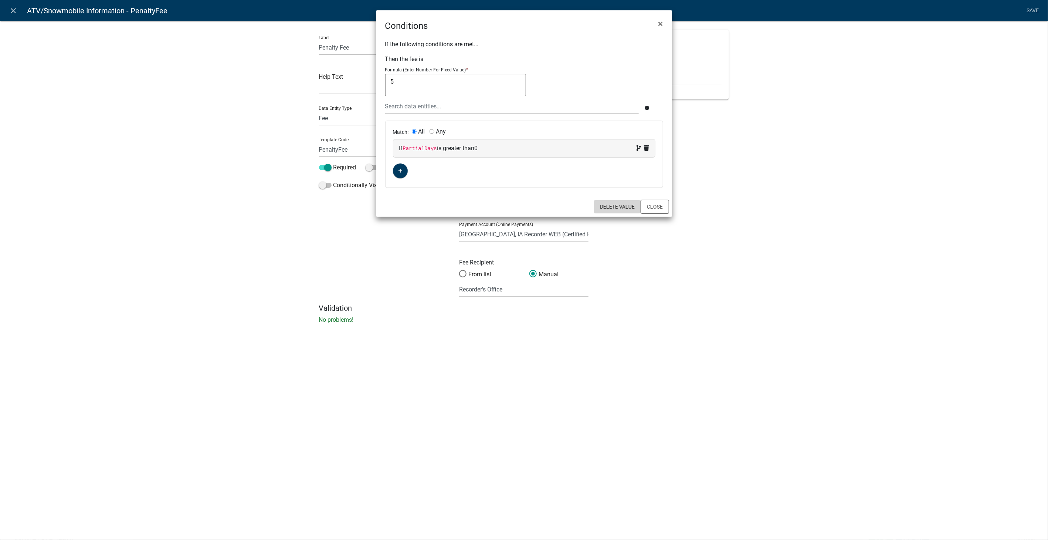
click at [626, 208] on button "Delete Value" at bounding box center [617, 206] width 47 height 13
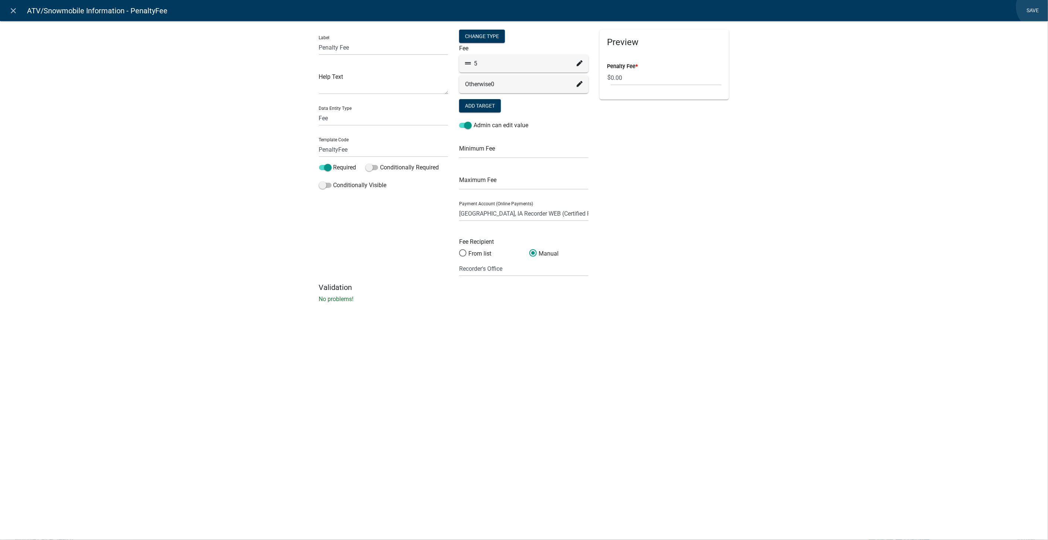
click at [1040, 7] on link "Save" at bounding box center [1033, 11] width 18 height 14
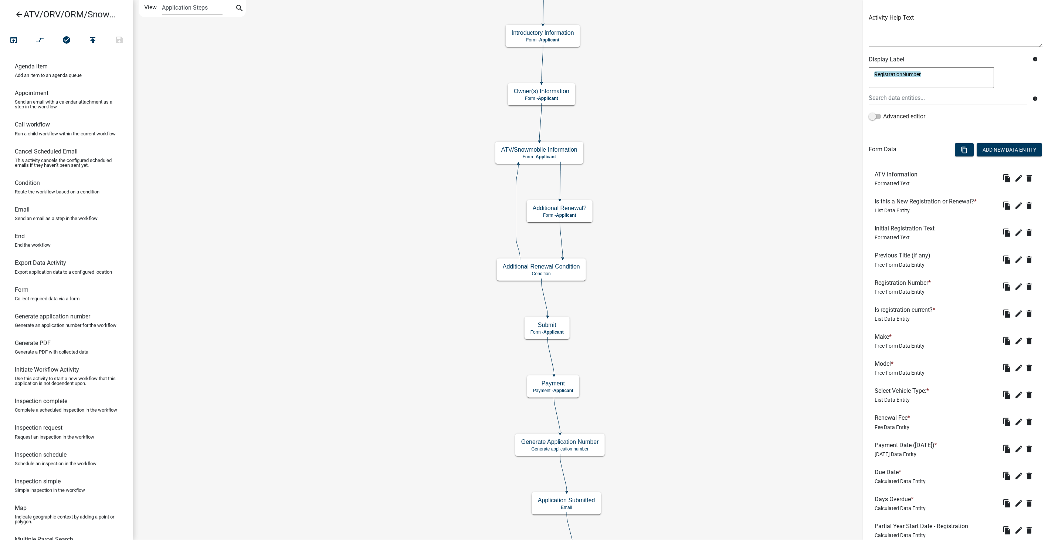
scroll to position [215, 0]
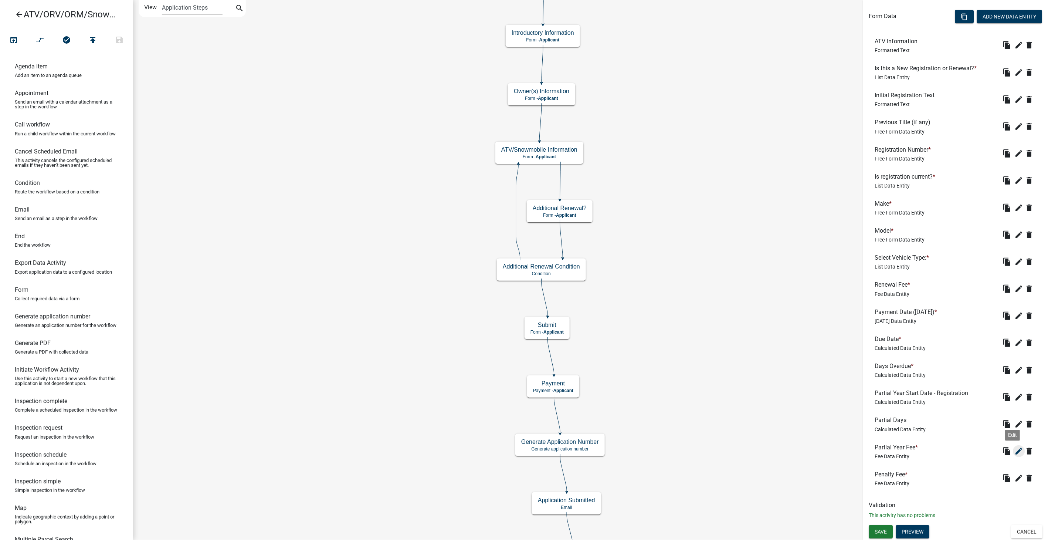
click at [1015, 449] on icon "edit" at bounding box center [1019, 451] width 9 height 9
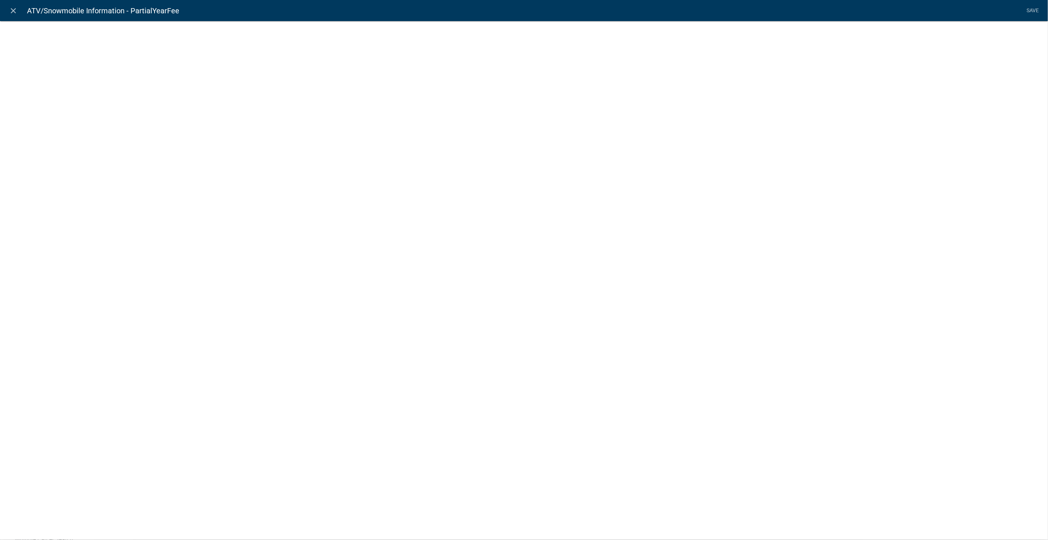
select select "fee"
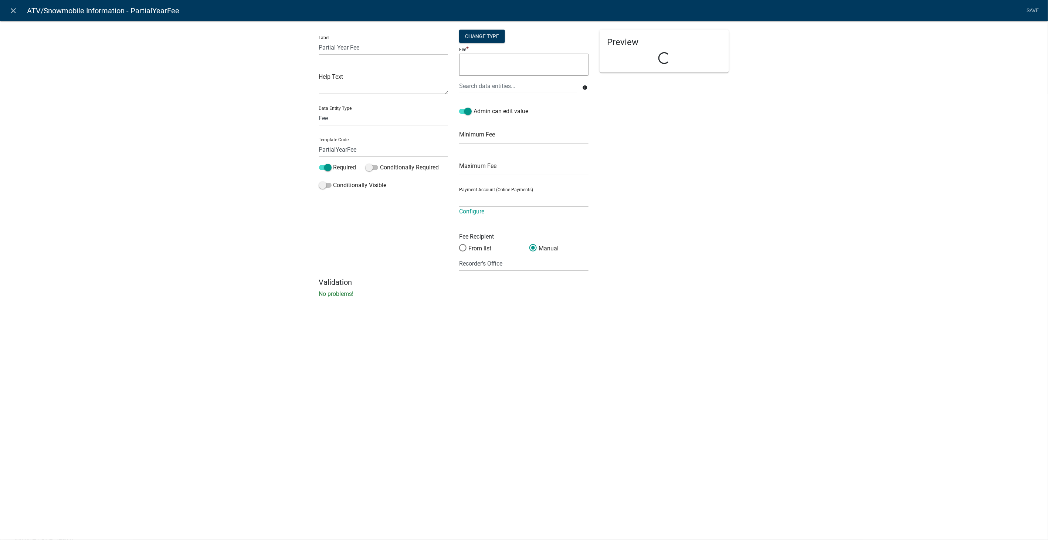
select select "258b736f-576f-4325-a78c-fcdf45871ca8"
click at [474, 36] on div "Change Type" at bounding box center [482, 36] width 46 height 13
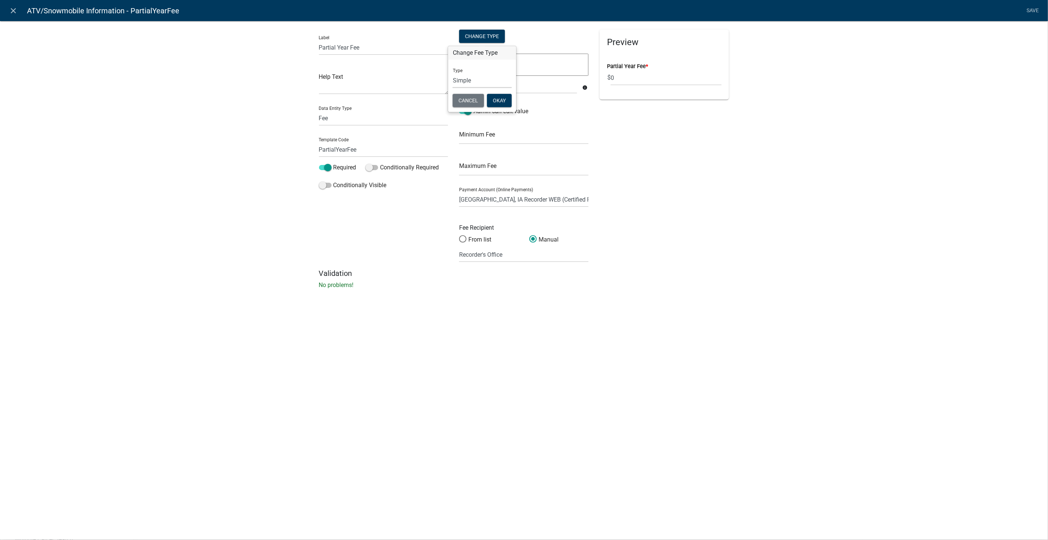
click at [476, 79] on select "Simple List Advanced" at bounding box center [482, 80] width 59 height 15
select select "2"
click at [453, 88] on select "Simple List Advanced" at bounding box center [482, 80] width 59 height 15
click at [512, 119] on button "Okay" at bounding box center [516, 121] width 25 height 13
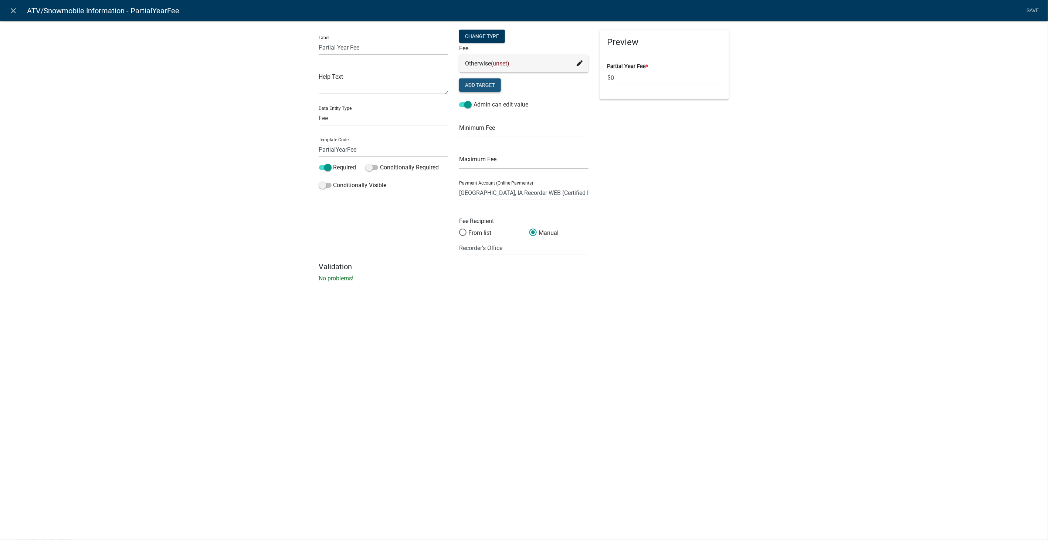
click at [472, 83] on button "Add Target" at bounding box center [480, 84] width 42 height 13
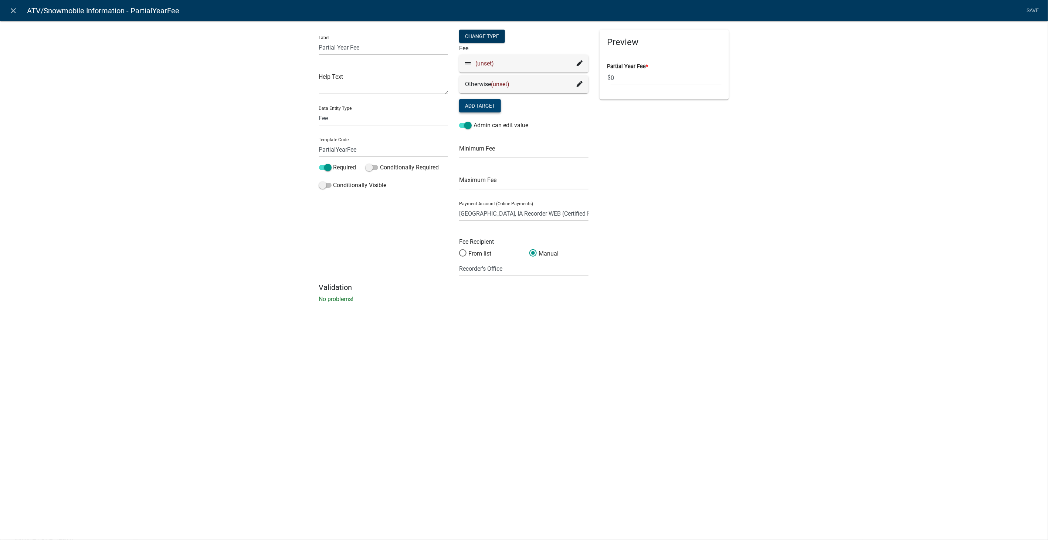
click at [582, 60] on icon at bounding box center [580, 63] width 6 height 6
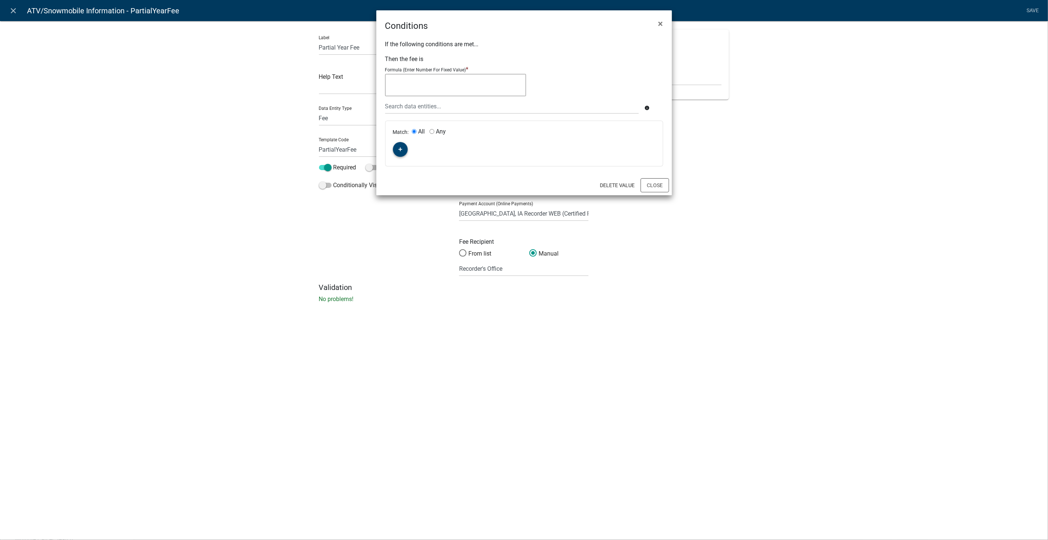
click at [398, 146] on fa-icon "button" at bounding box center [400, 149] width 4 height 7
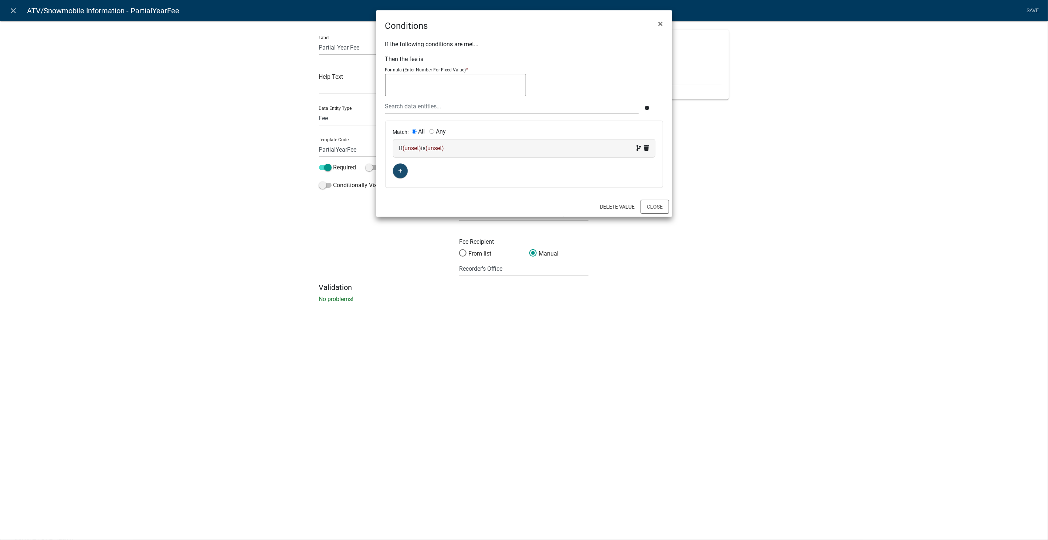
click at [484, 147] on div "If (unset) is (unset)" at bounding box center [524, 148] width 250 height 9
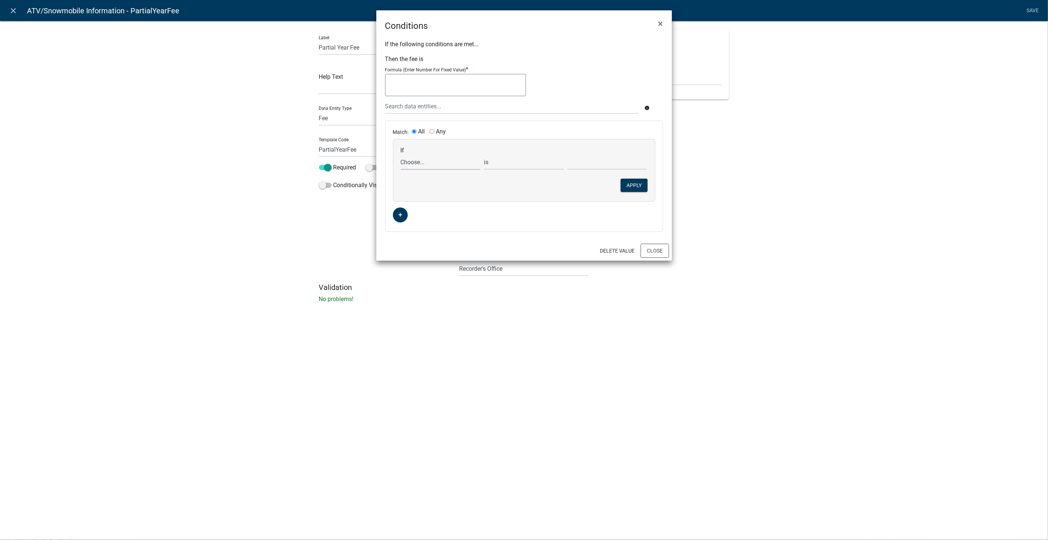
click at [418, 164] on select "Choose... ActiveRegistrationExpDate AdditionalRenewalYN ALL_FEE_RECIPIENTS APPL…" at bounding box center [441, 162] width 80 height 15
select select "39: PartialDays"
click at [401, 155] on select "Choose... ActiveRegistrationExpDate AdditionalRenewalYN ALL_FEE_RECIPIENTS APPL…" at bounding box center [441, 162] width 80 height 15
click at [522, 163] on select "is is not exists does not exist is greater than is less than contains does not …" at bounding box center [524, 162] width 80 height 15
select select "2: >"
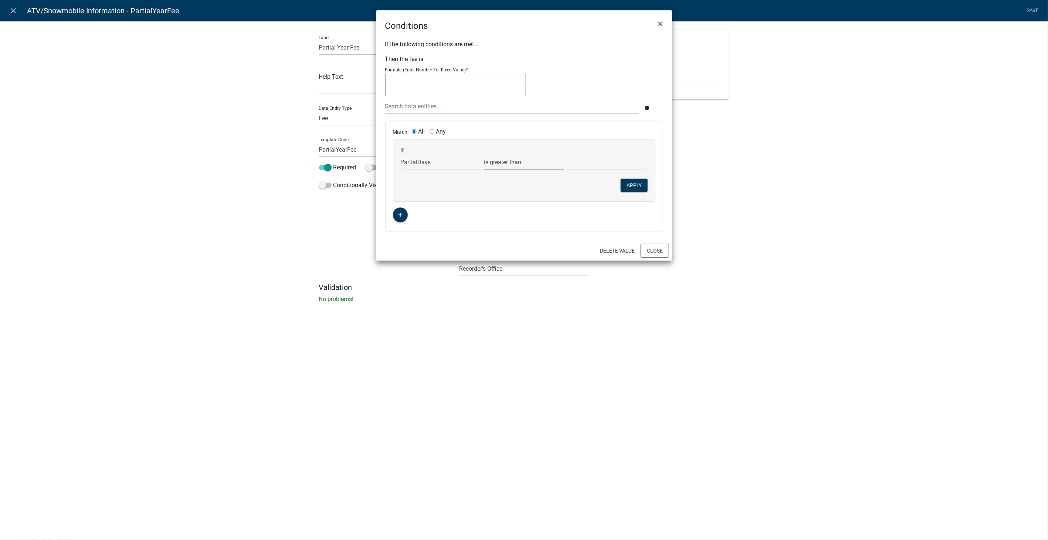
click at [484, 155] on select "is is not exists does not exist is greater than is less than contains does not …" at bounding box center [524, 162] width 80 height 15
click at [596, 163] on input "text" at bounding box center [608, 162] width 80 height 15
type input "0"
click at [796, 162] on ngb-modal-window "Conditions × If the following conditions are met... Then the fee is Formula (En…" at bounding box center [524, 270] width 1048 height 540
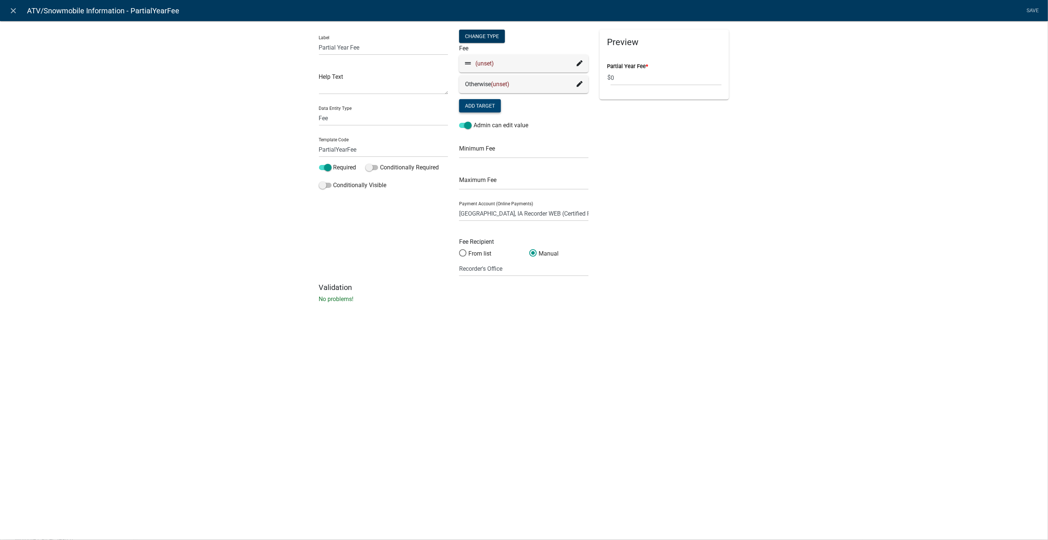
click at [581, 62] on icon at bounding box center [580, 63] width 6 height 6
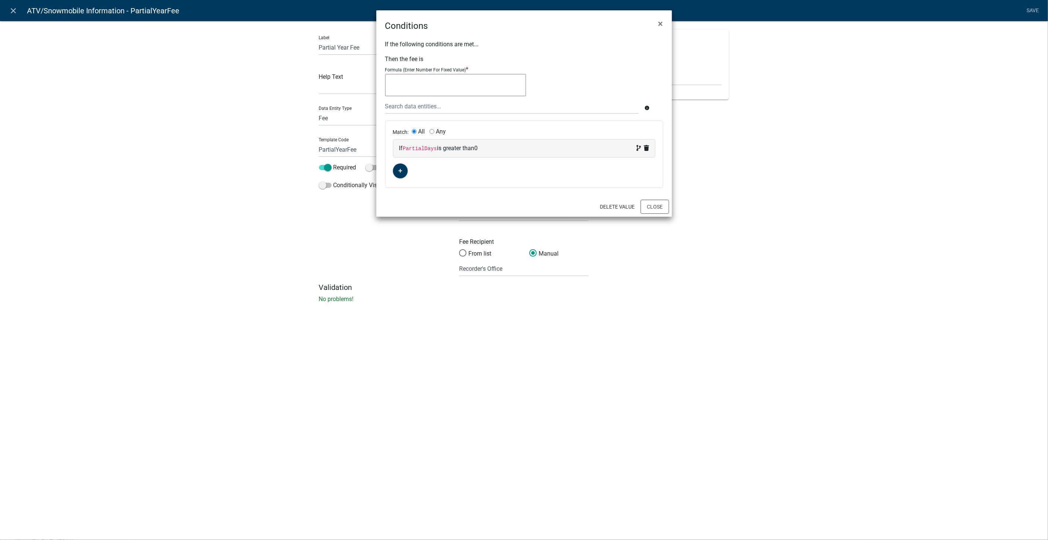
click at [443, 81] on textarea at bounding box center [455, 85] width 141 height 22
type textarea "5"
click at [658, 211] on button "Close" at bounding box center [655, 207] width 28 height 14
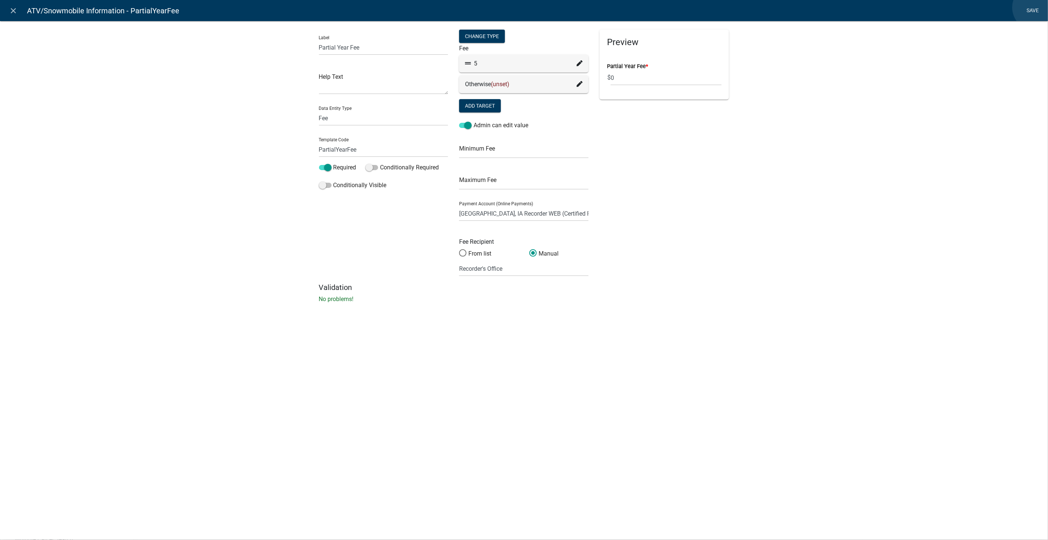
click at [1036, 7] on link "Save" at bounding box center [1033, 11] width 18 height 14
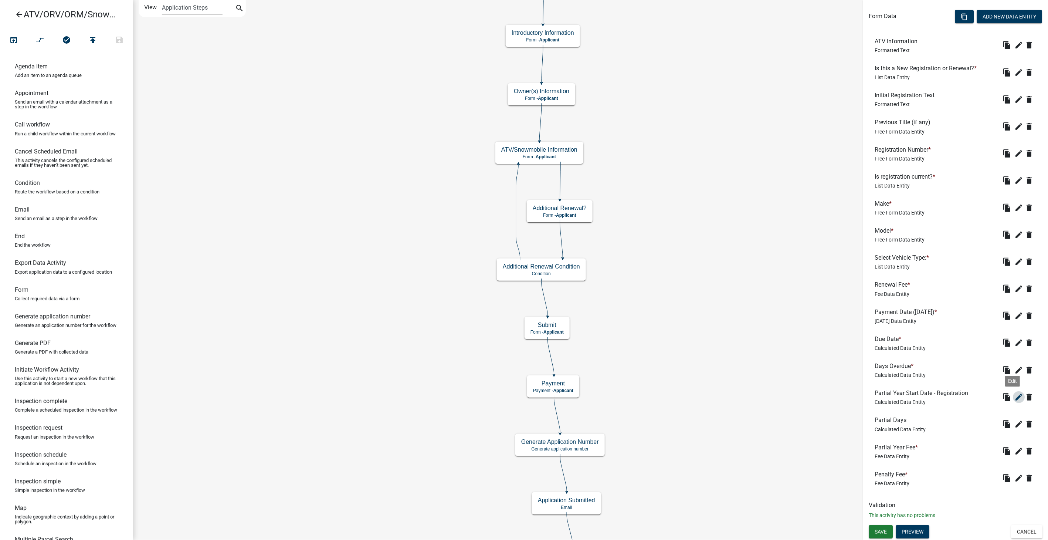
click at [1015, 397] on icon "edit" at bounding box center [1019, 397] width 9 height 9
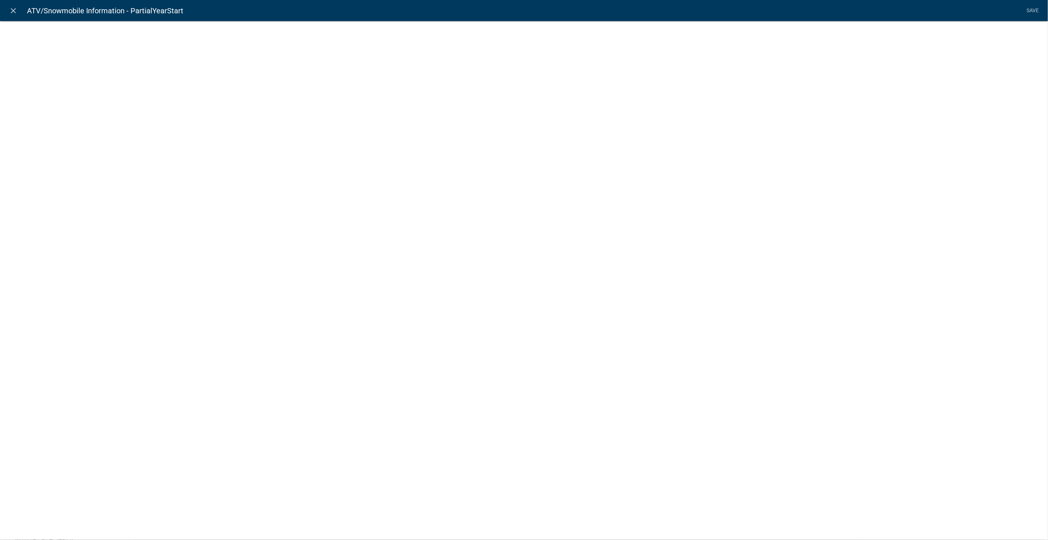
select select "calculated-value"
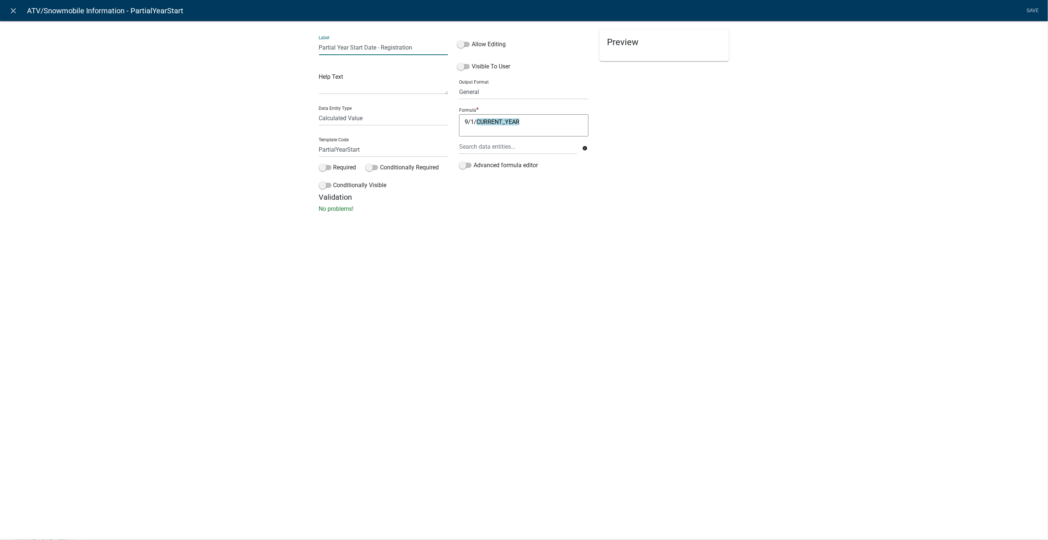
click at [420, 47] on input "Partial Year Start Date - Registration" at bounding box center [383, 47] width 129 height 15
type input "Partial Year Start Date"
click at [1034, 6] on link "Save" at bounding box center [1033, 11] width 18 height 14
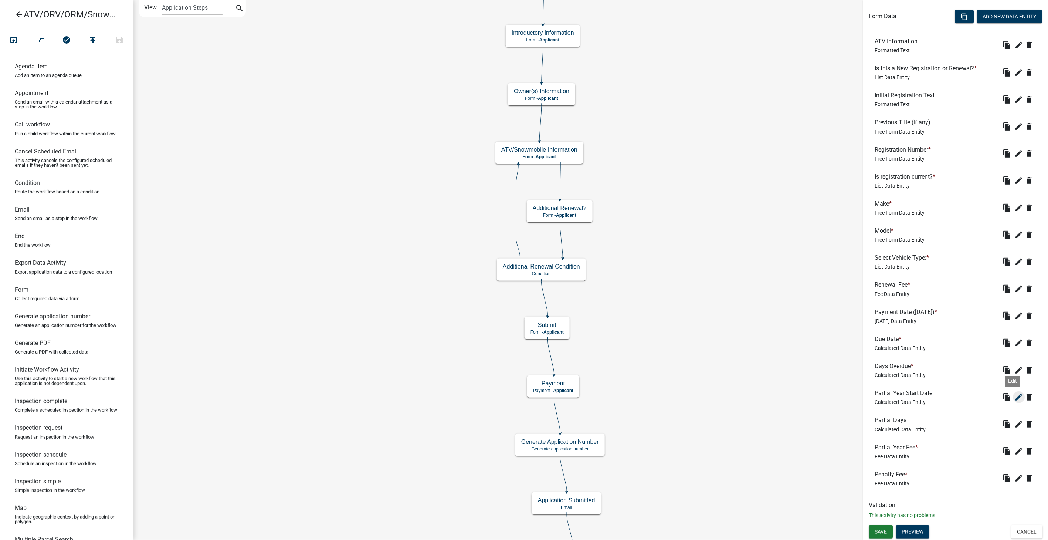
click at [1015, 394] on icon "edit" at bounding box center [1019, 397] width 9 height 9
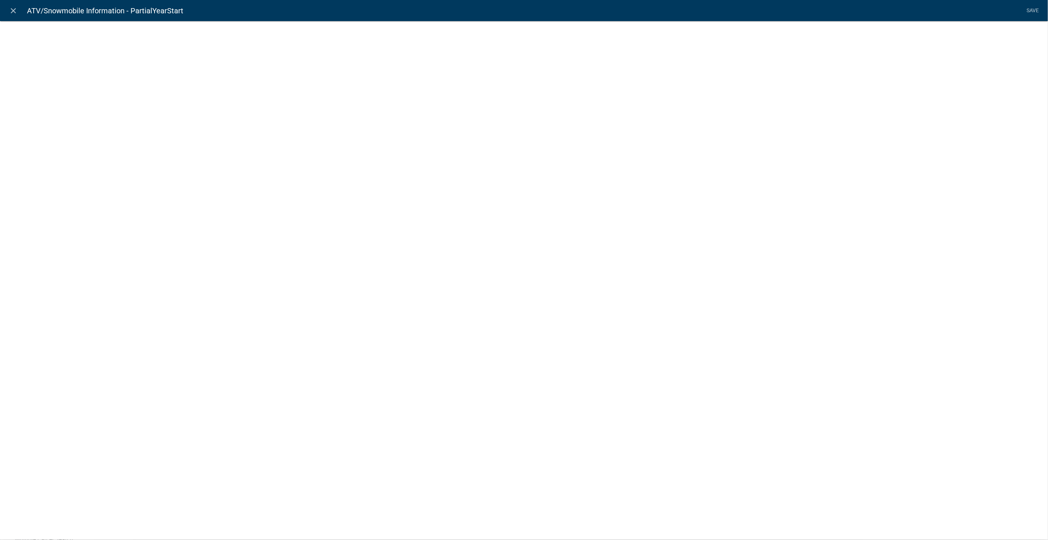
select select "calculated-value"
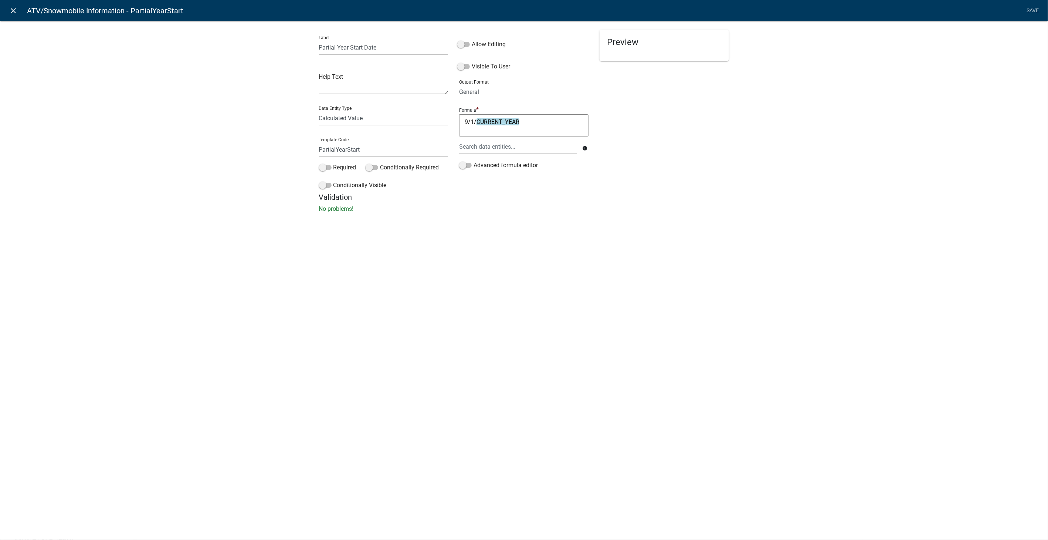
click at [12, 9] on icon "close" at bounding box center [13, 10] width 9 height 9
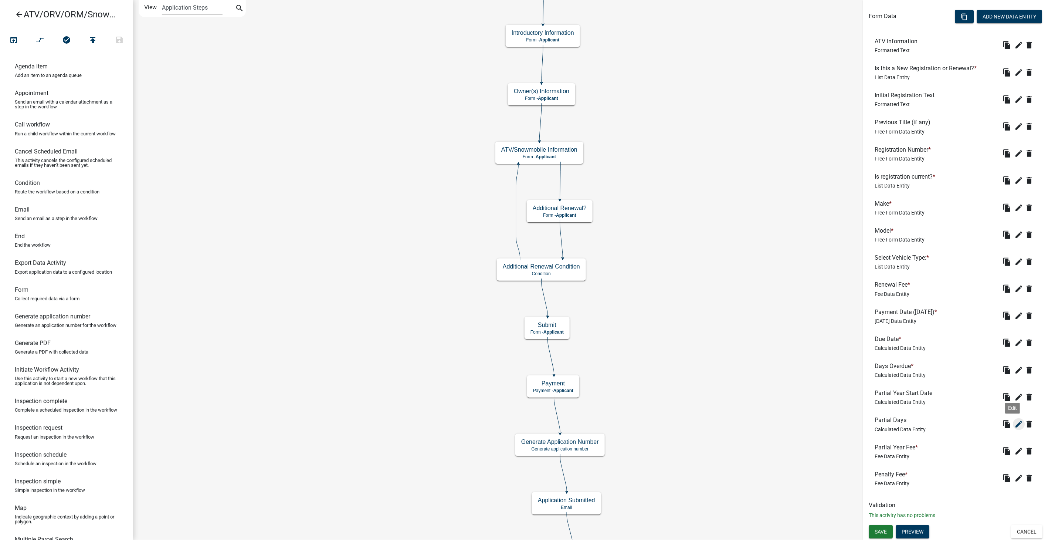
click at [1015, 423] on icon "edit" at bounding box center [1019, 424] width 9 height 9
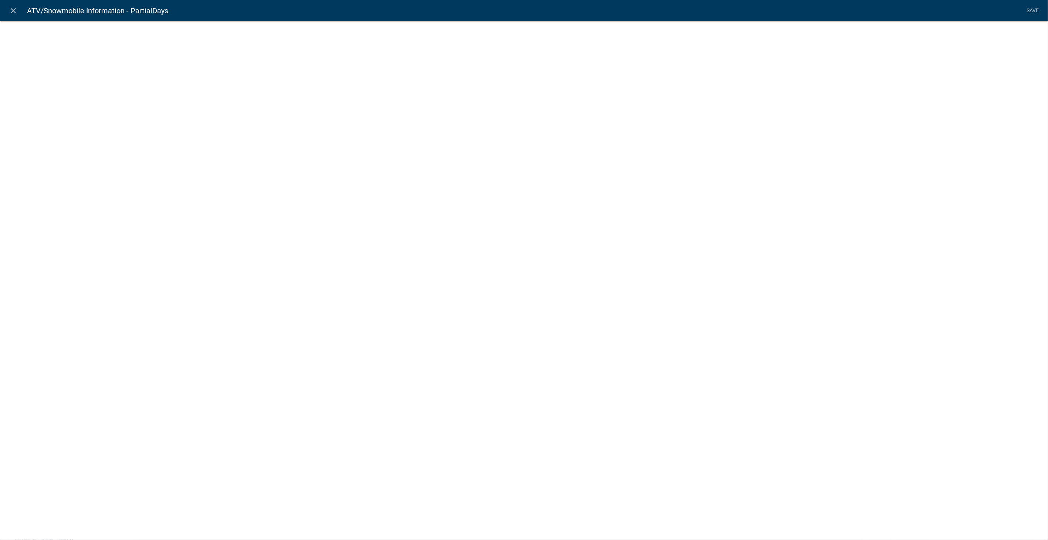
select select "calculated-value"
select select "2"
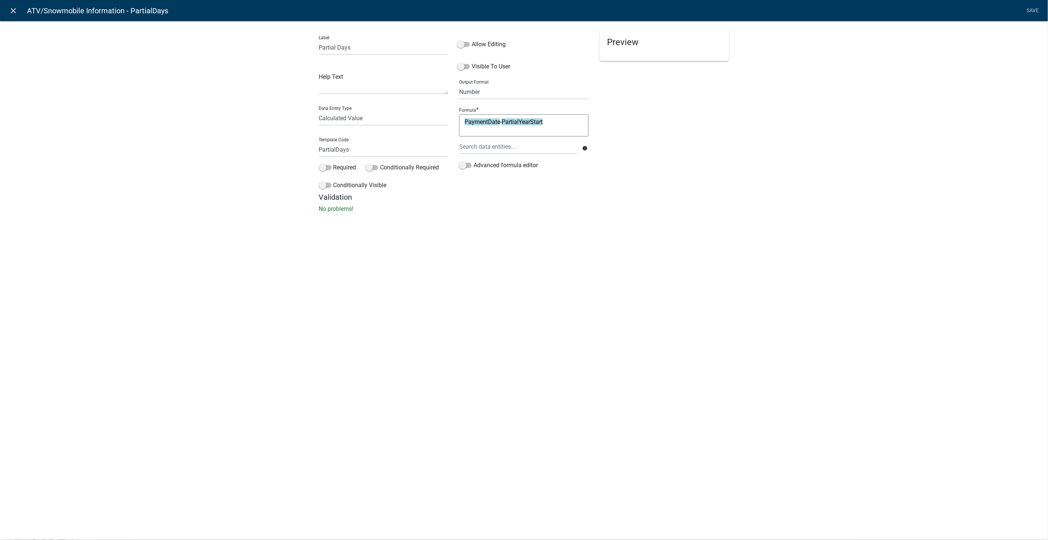
click at [11, 7] on icon "close" at bounding box center [13, 10] width 9 height 9
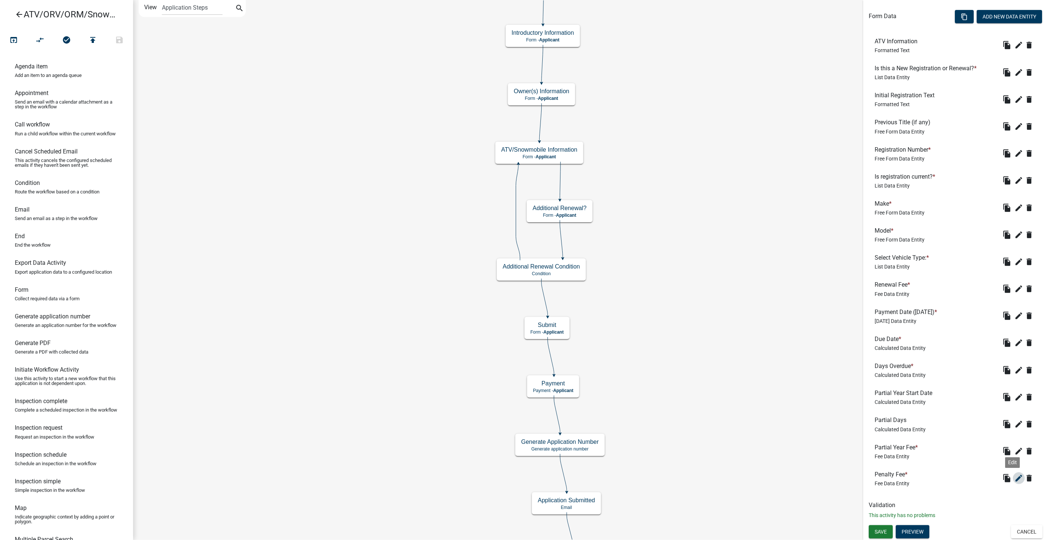
click at [1015, 480] on icon "edit" at bounding box center [1019, 478] width 9 height 9
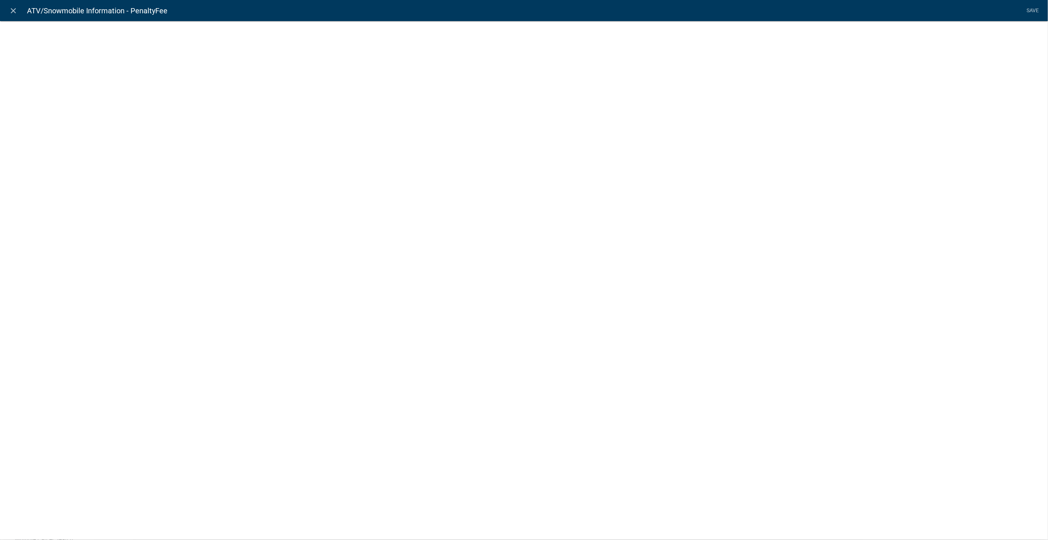
select select "fee"
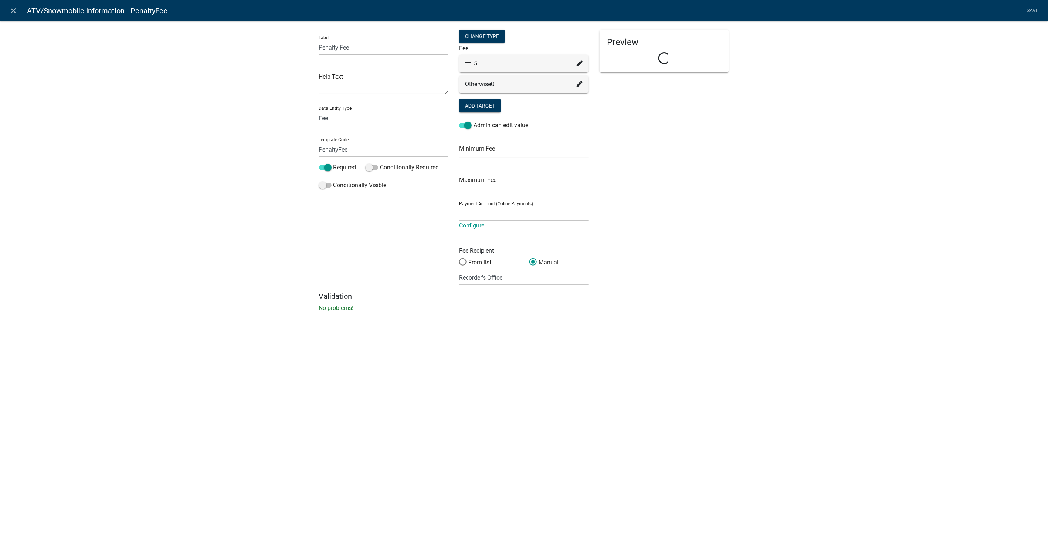
select select "258b736f-576f-4325-a78c-fcdf45871ca8"
click at [577, 63] on icon at bounding box center [580, 63] width 6 height 6
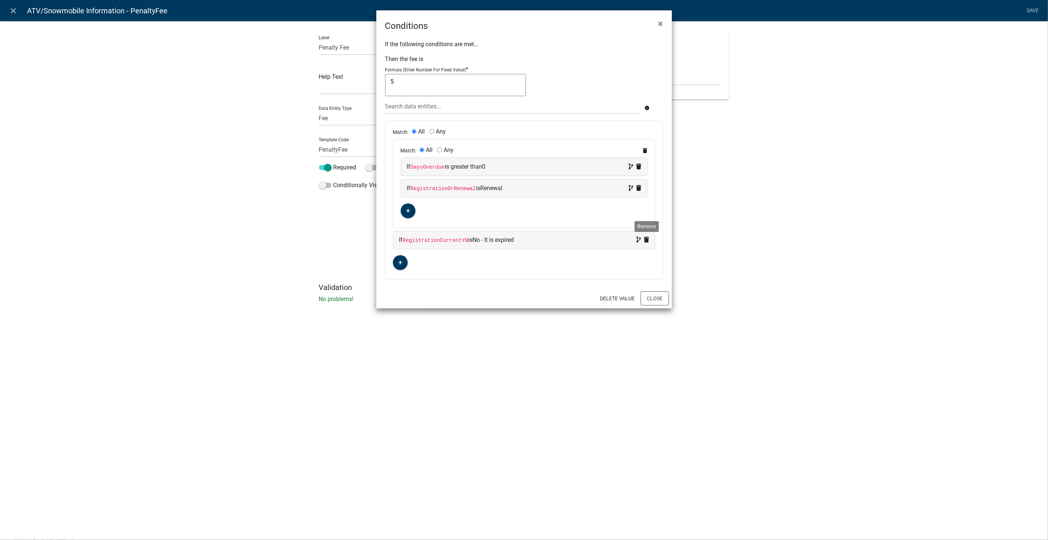
click at [647, 237] on icon at bounding box center [646, 240] width 5 height 6
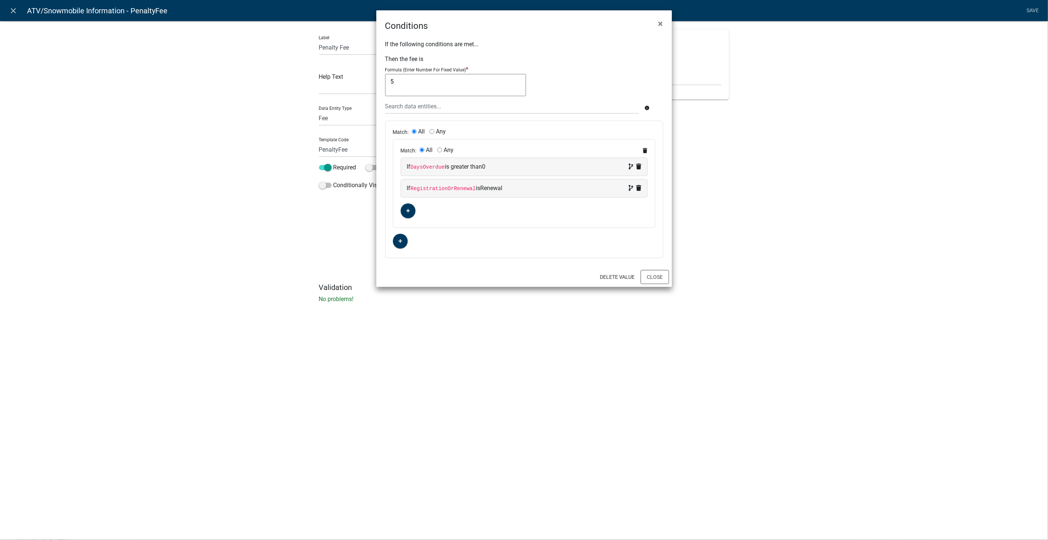
click at [542, 252] on div "Match: All Any Match: All Any If DaysOverdue is greater than 0 If RegistrationO…" at bounding box center [524, 189] width 277 height 137
click at [666, 276] on button "Close" at bounding box center [655, 277] width 28 height 14
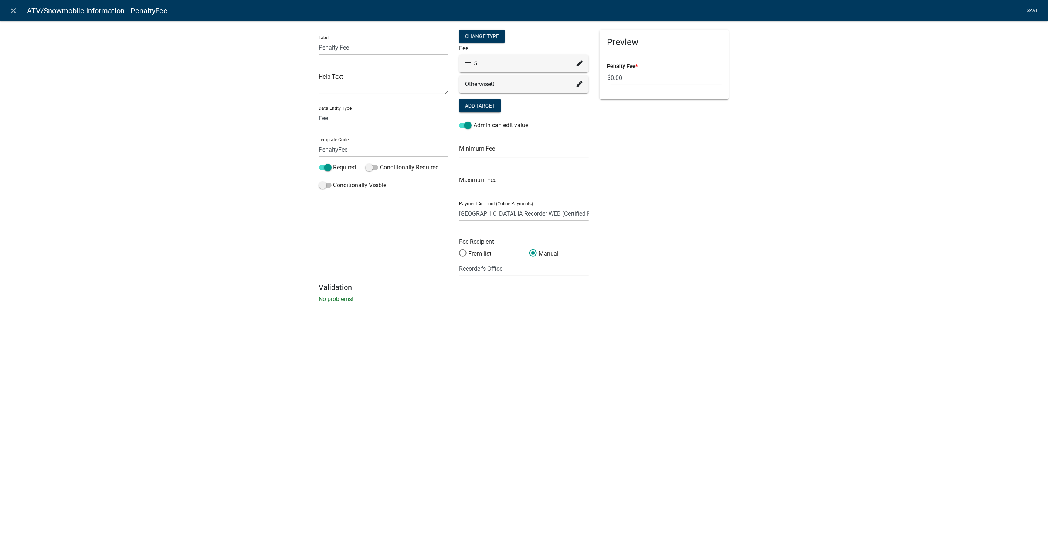
click at [1030, 8] on link "Save" at bounding box center [1033, 11] width 18 height 14
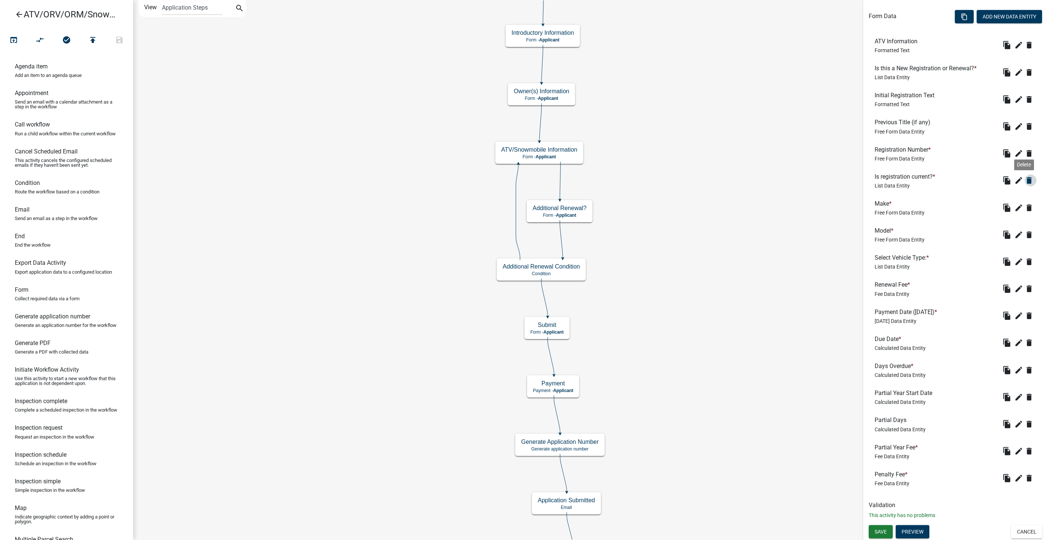
click at [1025, 180] on icon "delete" at bounding box center [1029, 180] width 9 height 9
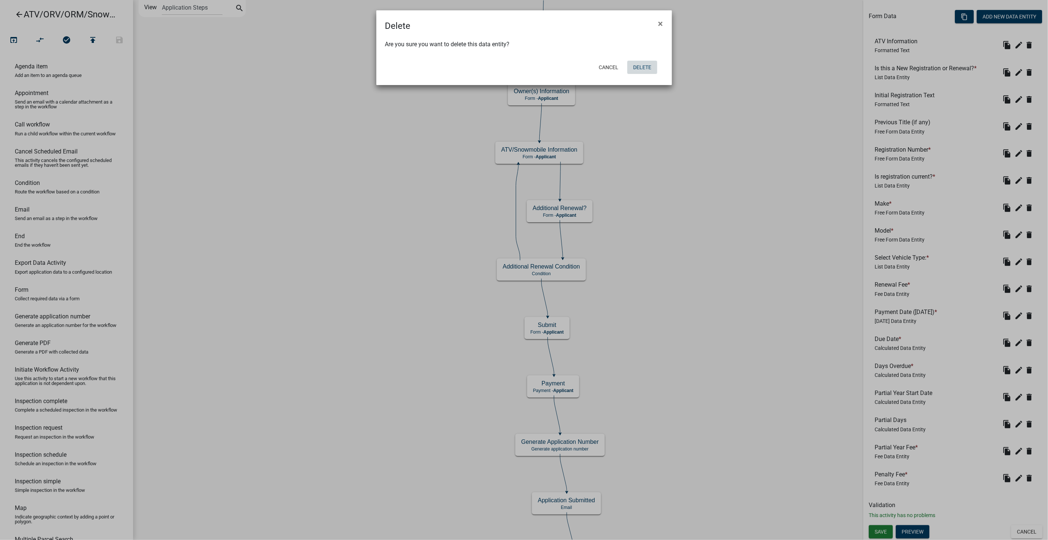
click at [645, 67] on button "Delete" at bounding box center [643, 67] width 30 height 13
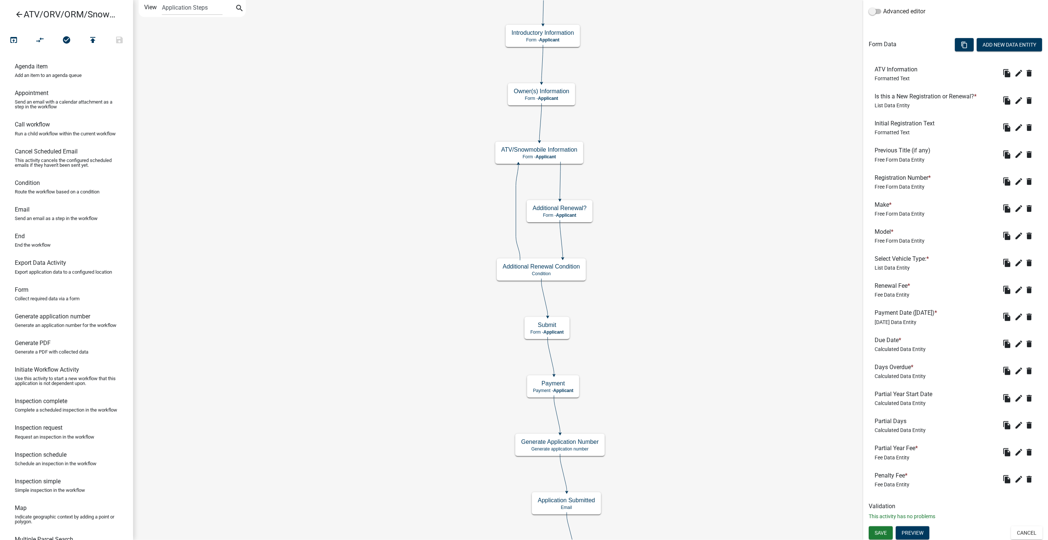
scroll to position [188, 0]
click at [888, 531] on button "Save" at bounding box center [881, 531] width 24 height 13
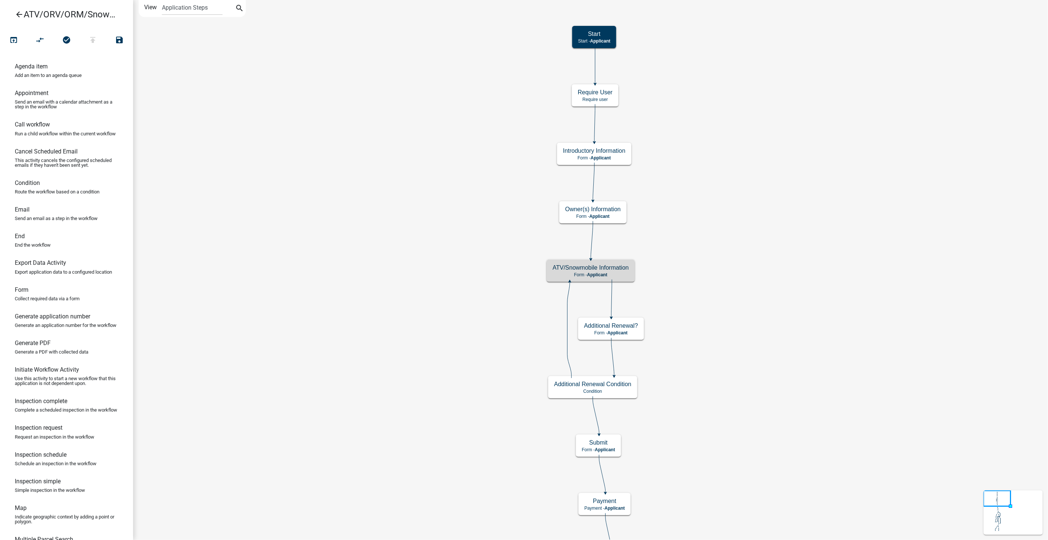
scroll to position [0, 0]
click at [12, 40] on icon "open_in_browser" at bounding box center [13, 41] width 9 height 10
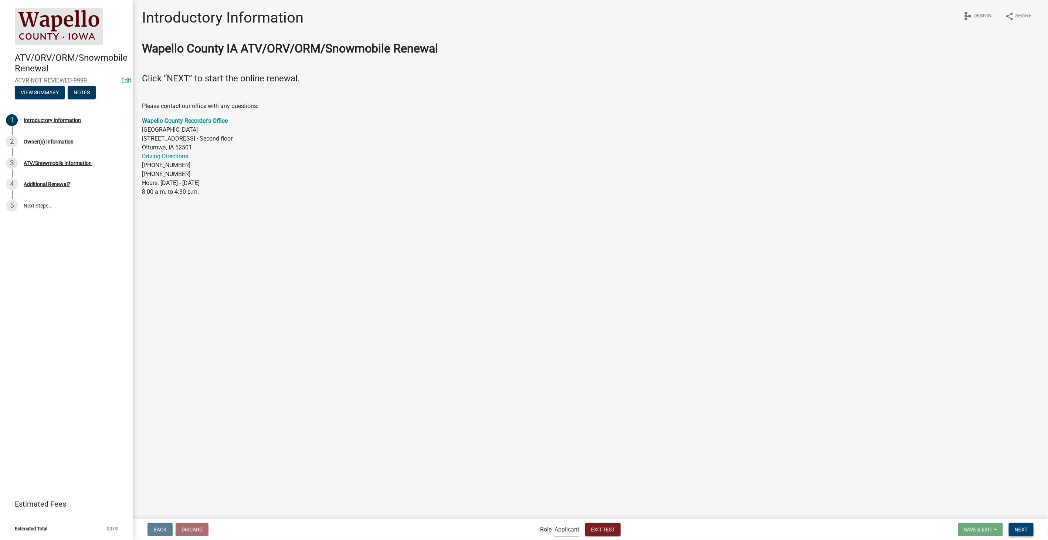
click at [1016, 528] on span "Next" at bounding box center [1021, 529] width 13 height 6
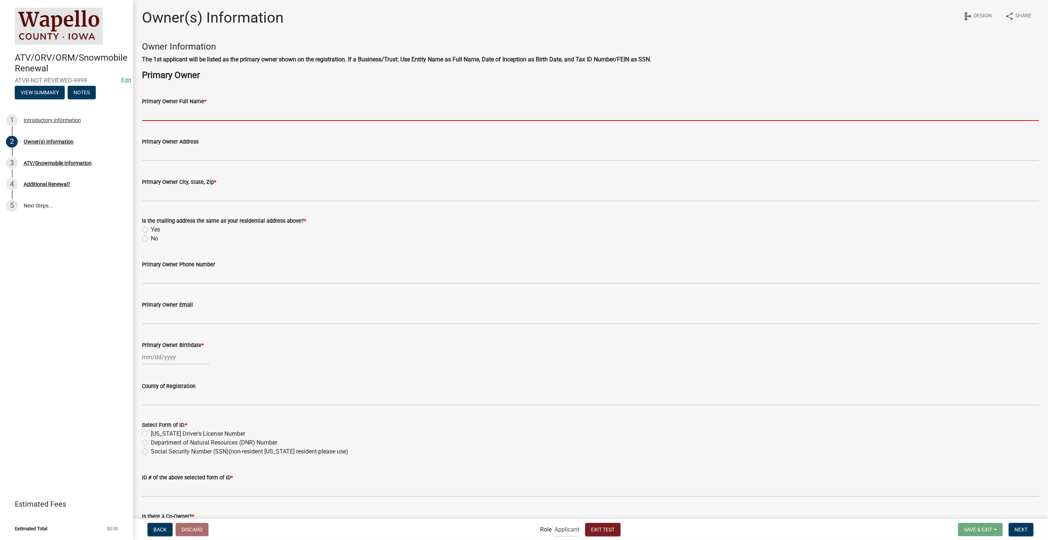
click at [194, 114] on input "Primary Owner Full Name *" at bounding box center [591, 113] width 898 height 15
type input "Stacia Franklin"
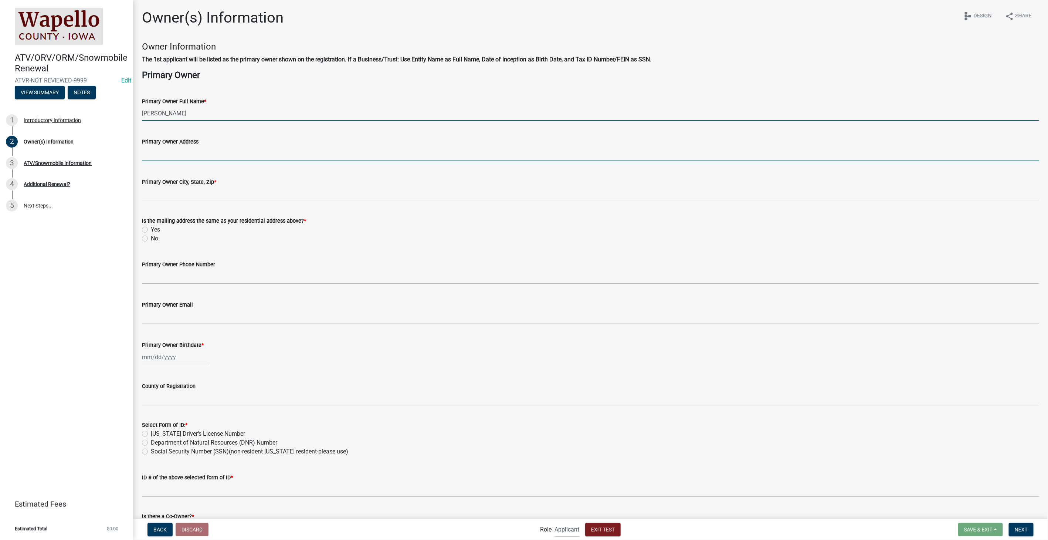
type input "2212 Southern Hills Dr"
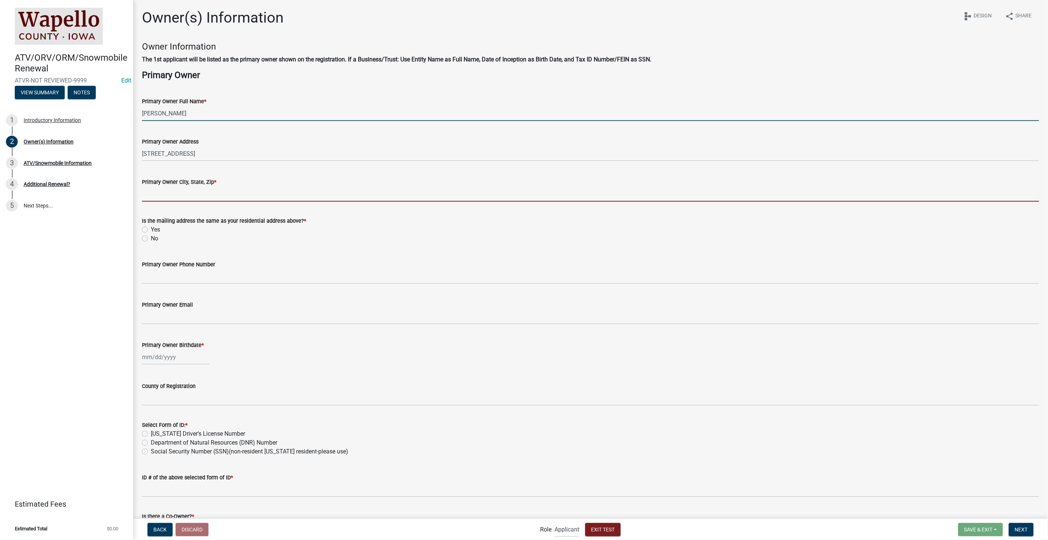
type input "2212 Southern Hills Dr, Borden, IN 47106"
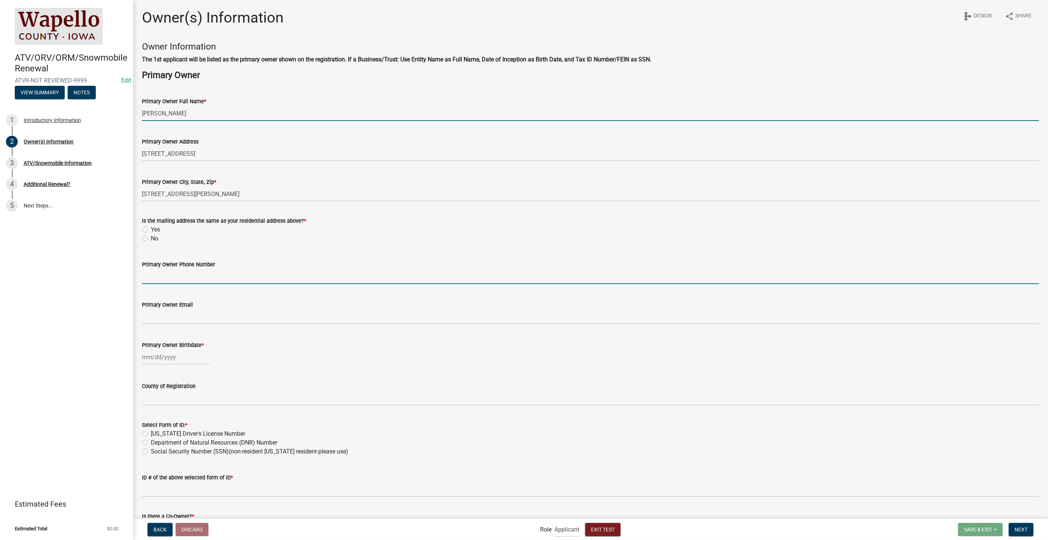
type input "8127861368"
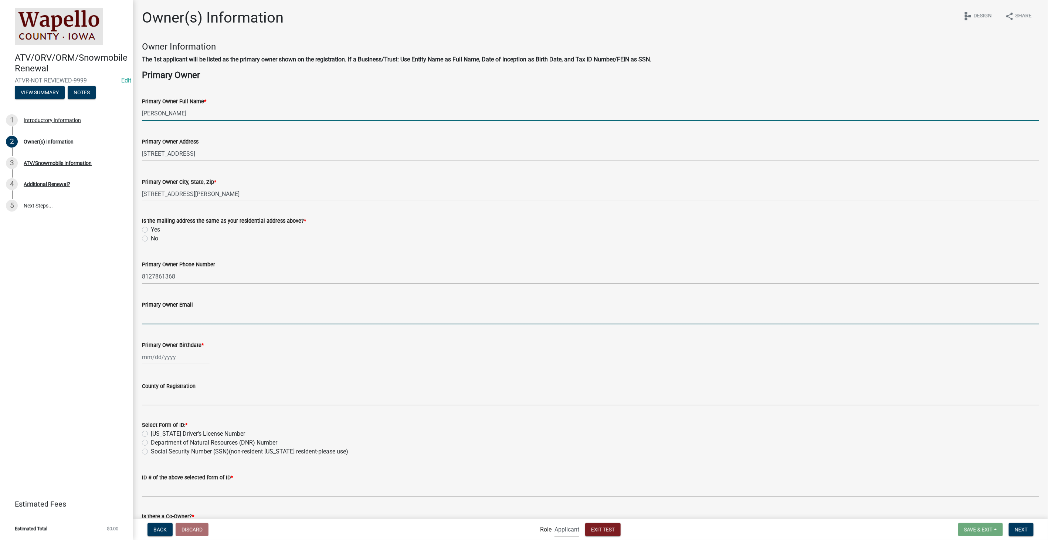
type input "SFranklin@schneidergis.com"
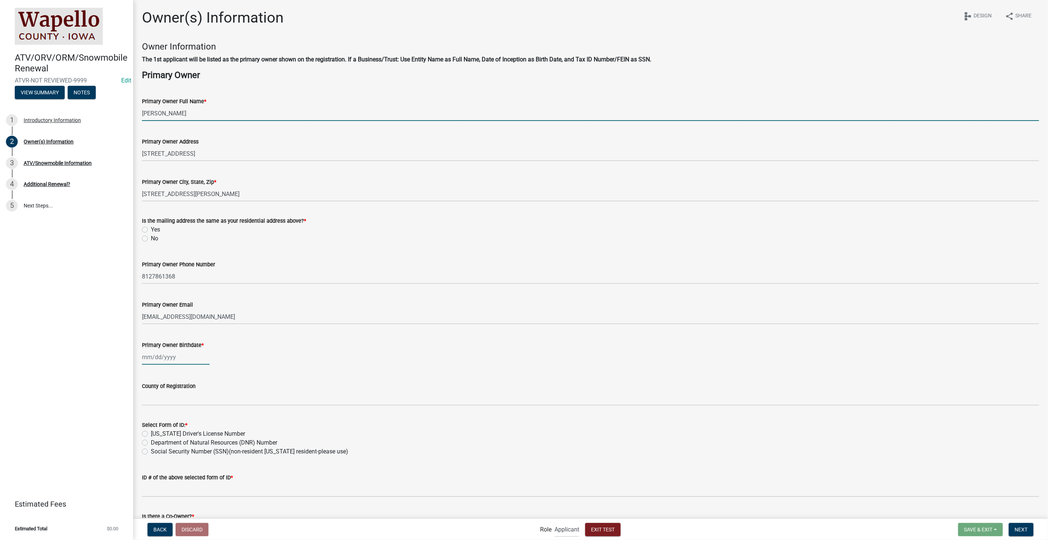
type input "03/06/1974"
type input "IN"
select select "10"
select select "2025"
click at [151, 230] on label "Yes" at bounding box center [155, 229] width 9 height 9
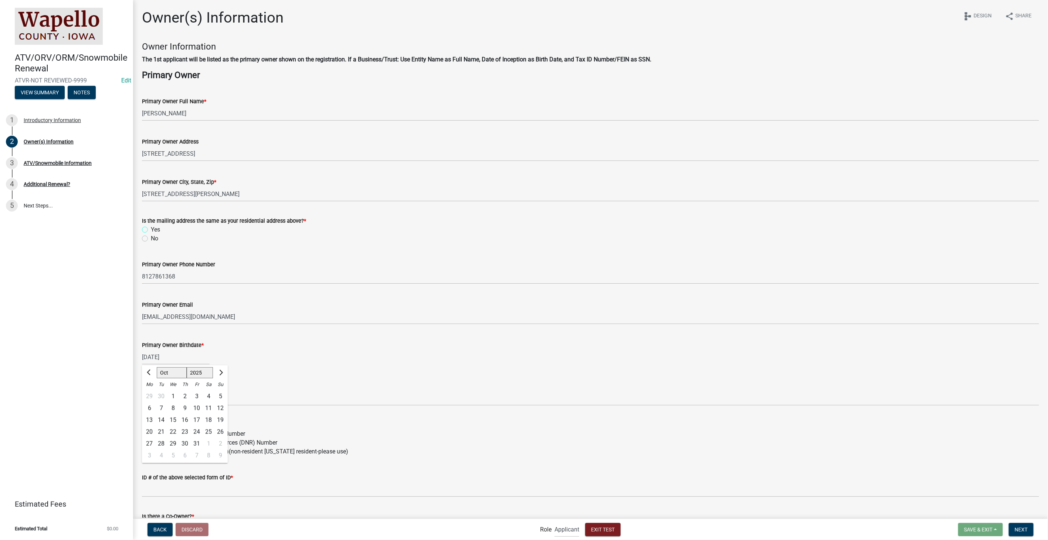
click at [151, 230] on input "Yes" at bounding box center [153, 227] width 5 height 5
radio input "true"
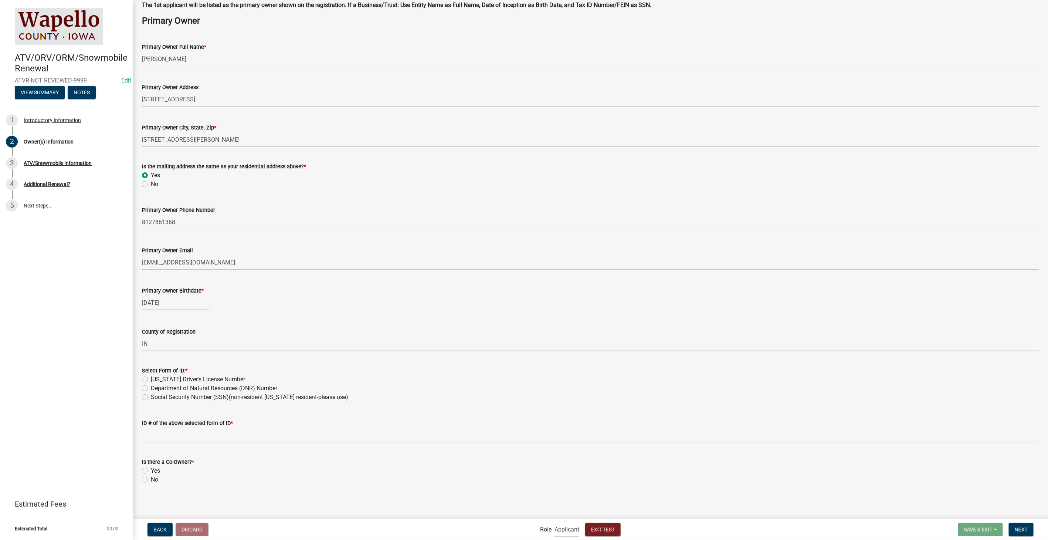
scroll to position [56, 0]
click at [151, 376] on label "Iowa Driver's License Number" at bounding box center [198, 378] width 94 height 9
click at [151, 376] on input "Iowa Driver's License Number" at bounding box center [153, 376] width 5 height 5
radio input "true"
click at [158, 435] on input "ID # of the above selected form of ID *" at bounding box center [591, 433] width 898 height 15
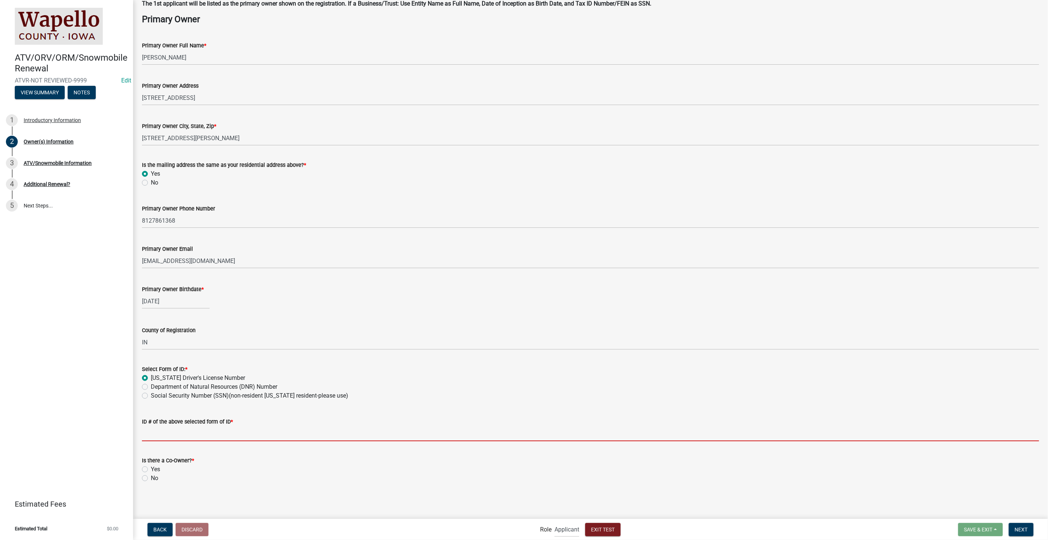
type input "5555555505"
click at [151, 478] on label "No" at bounding box center [154, 478] width 7 height 9
click at [151, 478] on input "No" at bounding box center [153, 476] width 5 height 5
radio input "true"
click at [1017, 526] on span "Next" at bounding box center [1021, 529] width 13 height 6
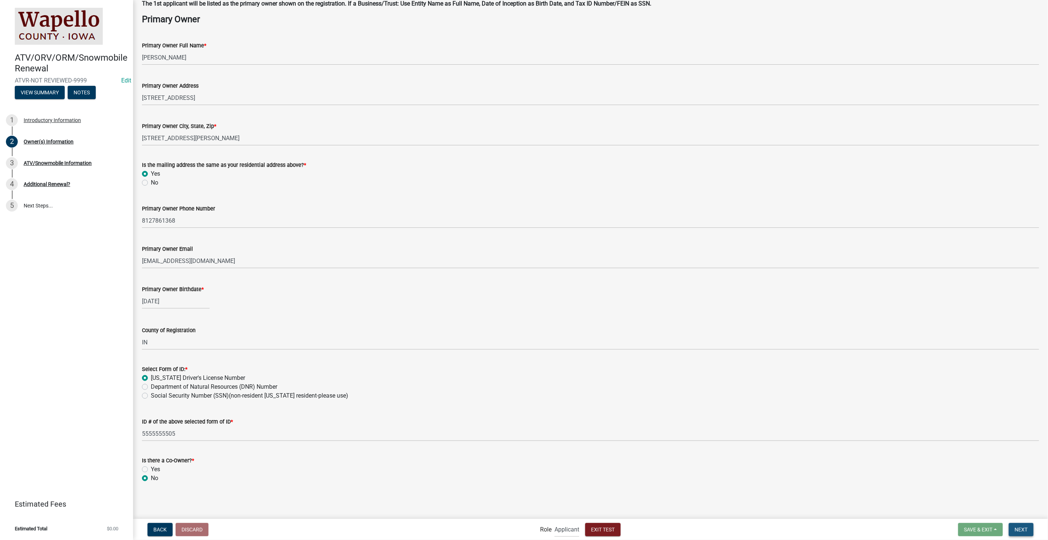
scroll to position [0, 0]
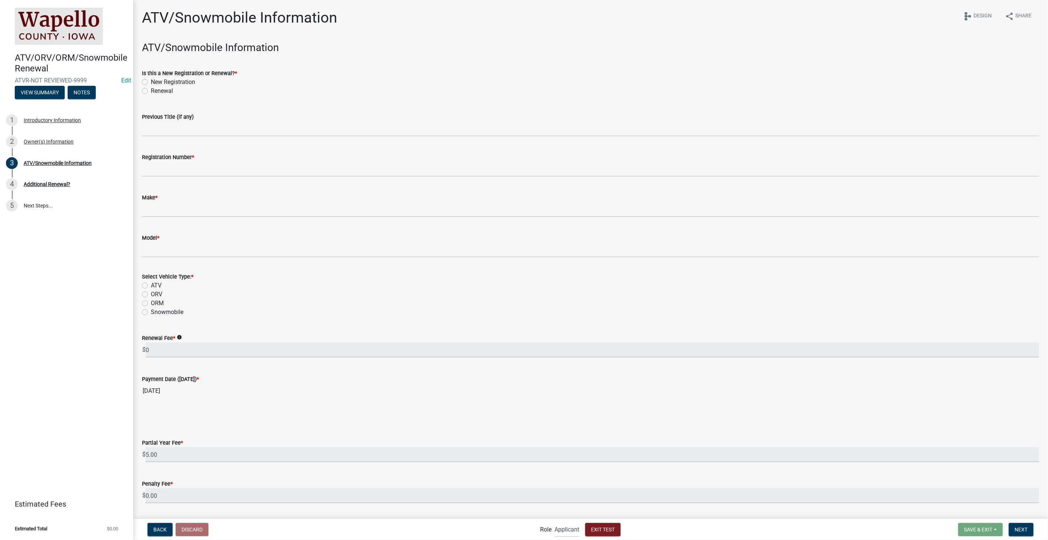
click at [151, 90] on label "Renewal" at bounding box center [162, 91] width 22 height 9
click at [151, 90] on input "Renewal" at bounding box center [153, 89] width 5 height 5
radio input "true"
click at [151, 81] on label "New Registration" at bounding box center [173, 82] width 44 height 9
click at [151, 81] on input "New Registration" at bounding box center [153, 80] width 5 height 5
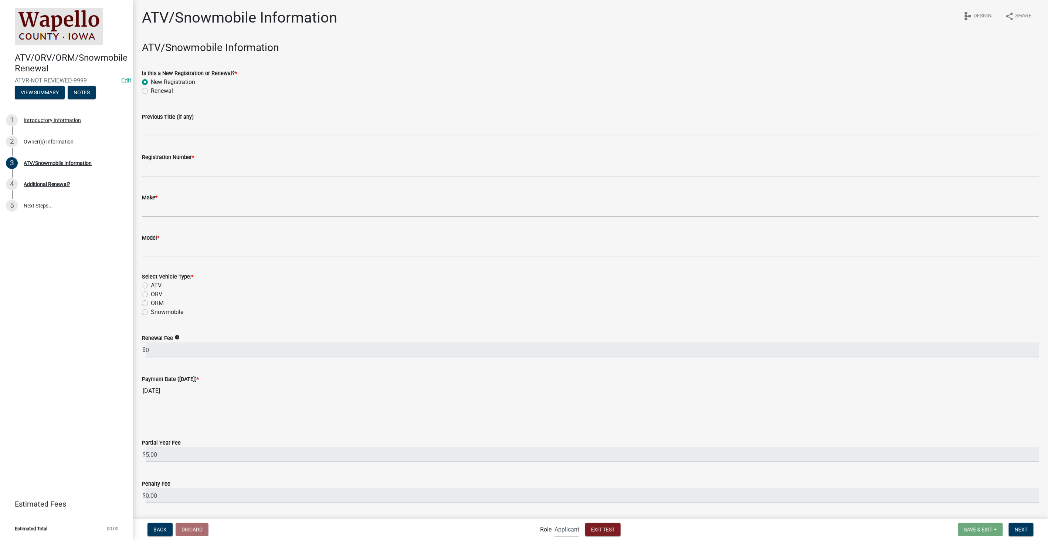
radio input "true"
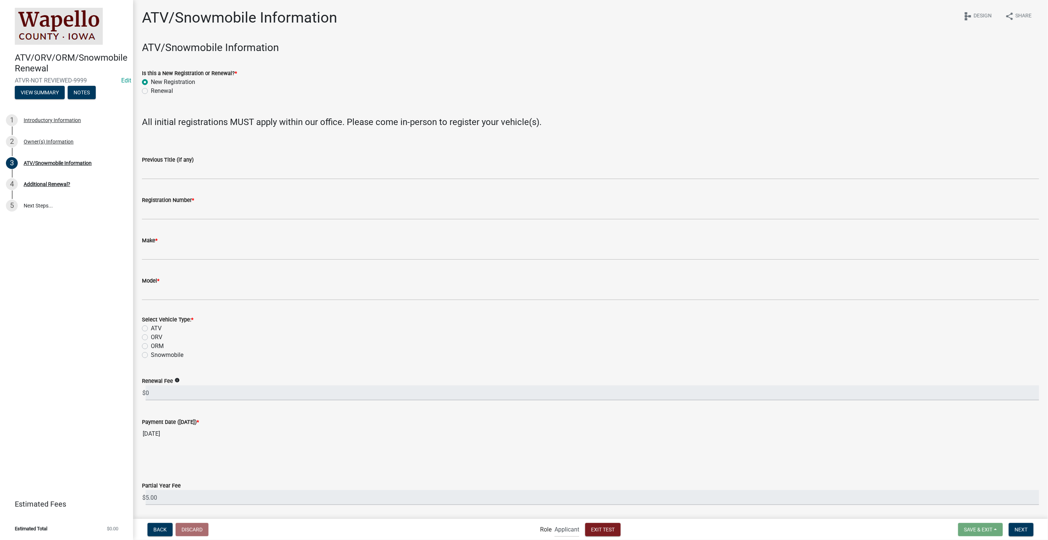
click at [151, 91] on label "Renewal" at bounding box center [162, 91] width 22 height 9
click at [151, 91] on input "Renewal" at bounding box center [153, 89] width 5 height 5
radio input "true"
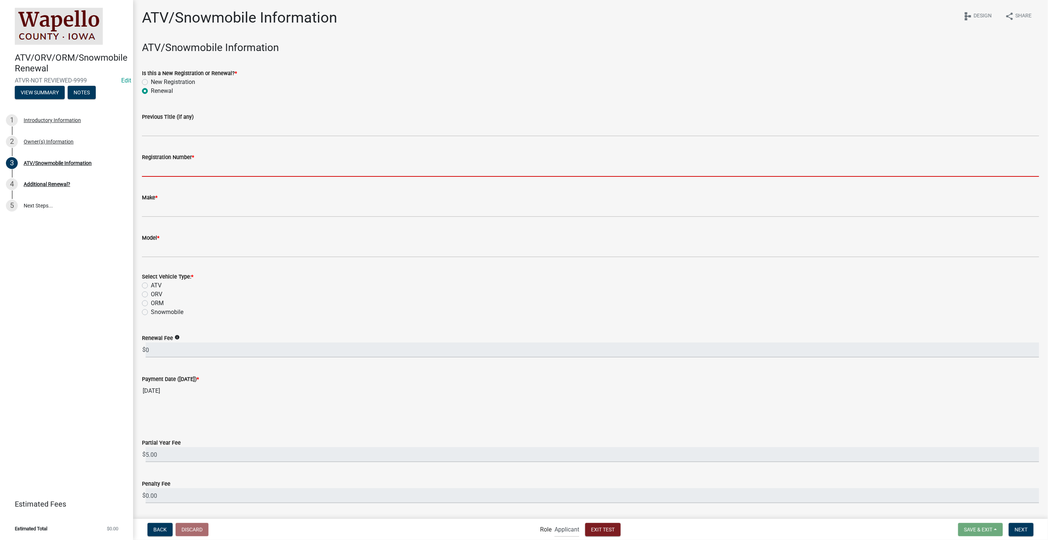
click at [165, 170] on input "Registration Number *" at bounding box center [591, 169] width 898 height 15
type input "WAIA-2023-452"
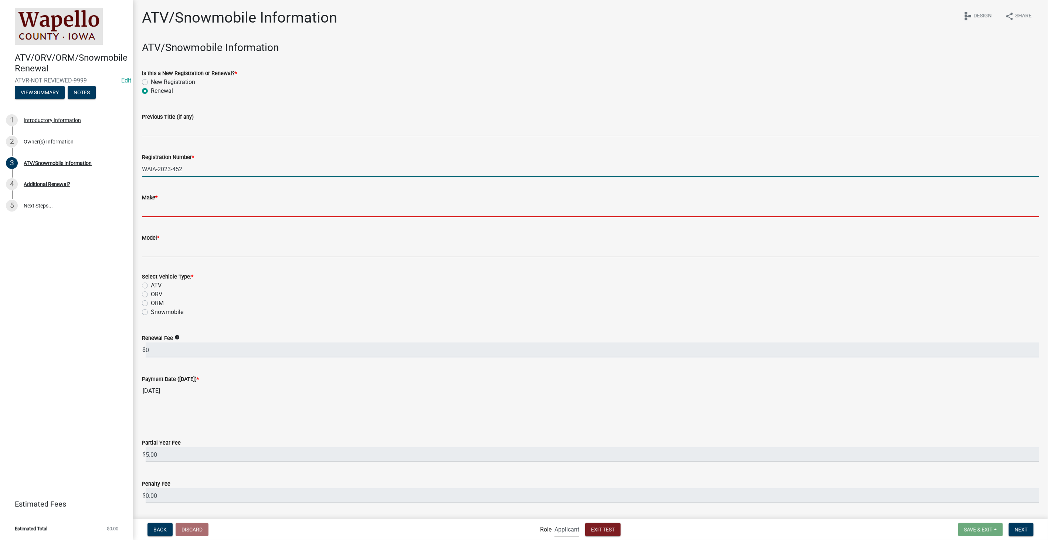
click at [166, 205] on input "Make *" at bounding box center [591, 209] width 898 height 15
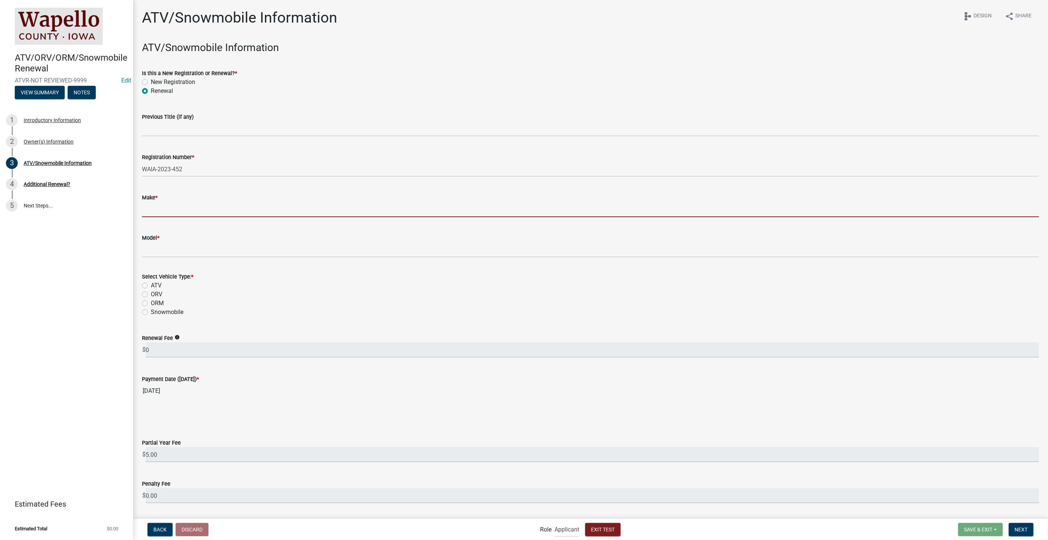
type input "vizio"
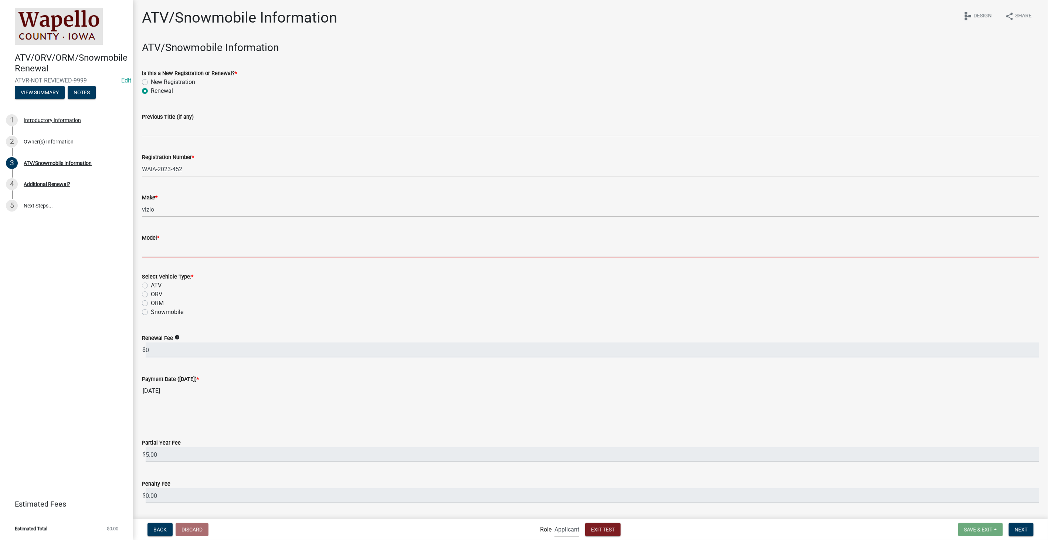
click at [170, 247] on input "Model *" at bounding box center [591, 249] width 898 height 15
type input "yeet"
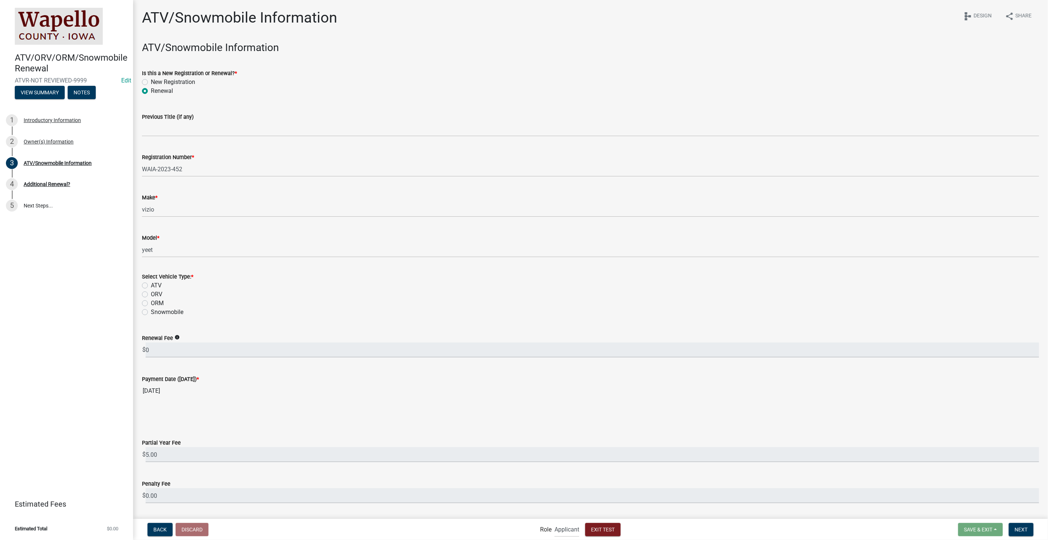
click at [151, 295] on label "ORV" at bounding box center [156, 294] width 11 height 9
click at [151, 295] on input "ORV" at bounding box center [153, 292] width 5 height 5
radio input "true"
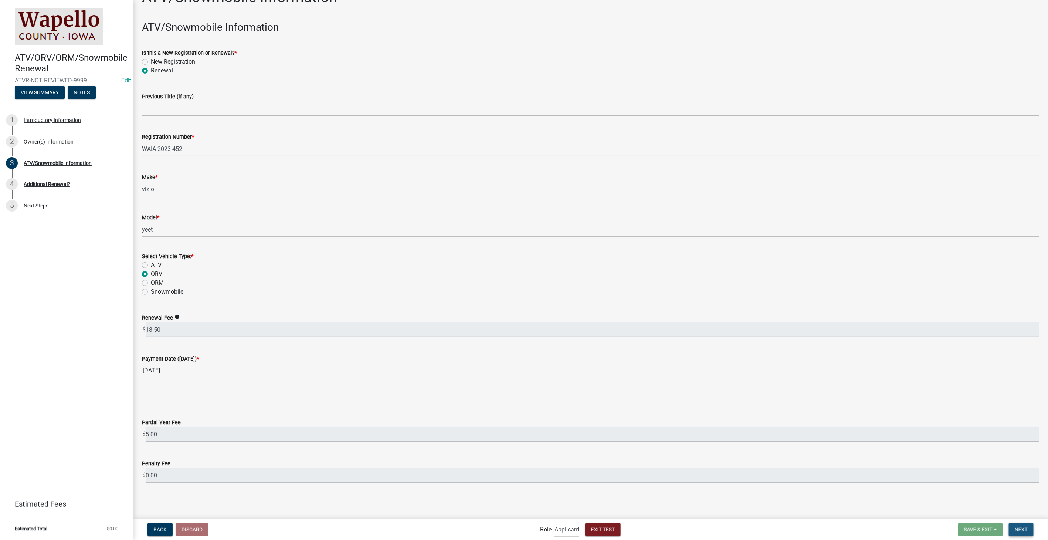
click at [1020, 528] on span "Next" at bounding box center [1021, 529] width 13 height 6
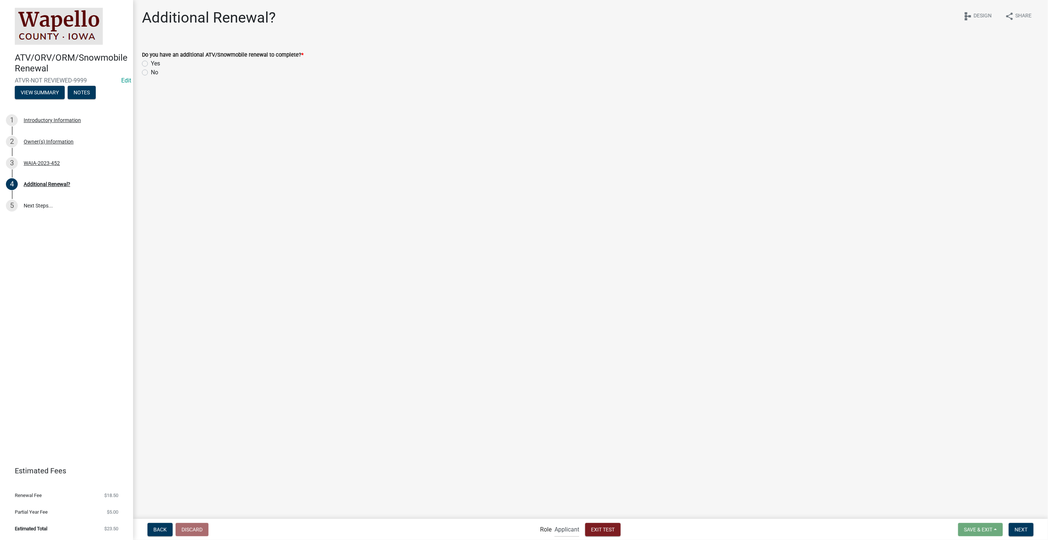
click at [151, 61] on label "Yes" at bounding box center [155, 63] width 9 height 9
click at [151, 61] on input "Yes" at bounding box center [153, 61] width 5 height 5
radio input "true"
click at [1014, 528] on button "Next" at bounding box center [1021, 529] width 25 height 13
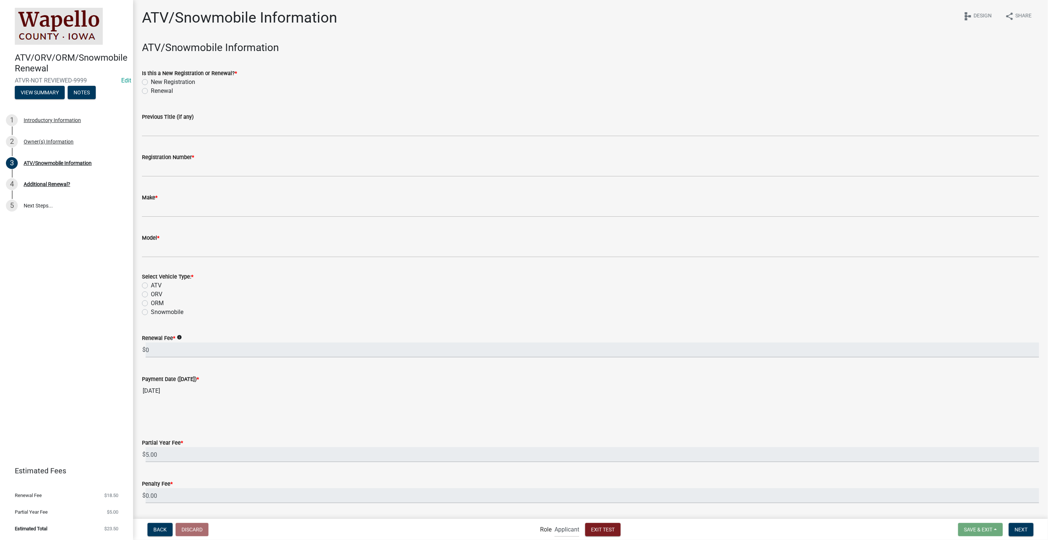
click at [151, 91] on label "Renewal" at bounding box center [162, 91] width 22 height 9
click at [151, 91] on input "Renewal" at bounding box center [153, 89] width 5 height 5
radio input "true"
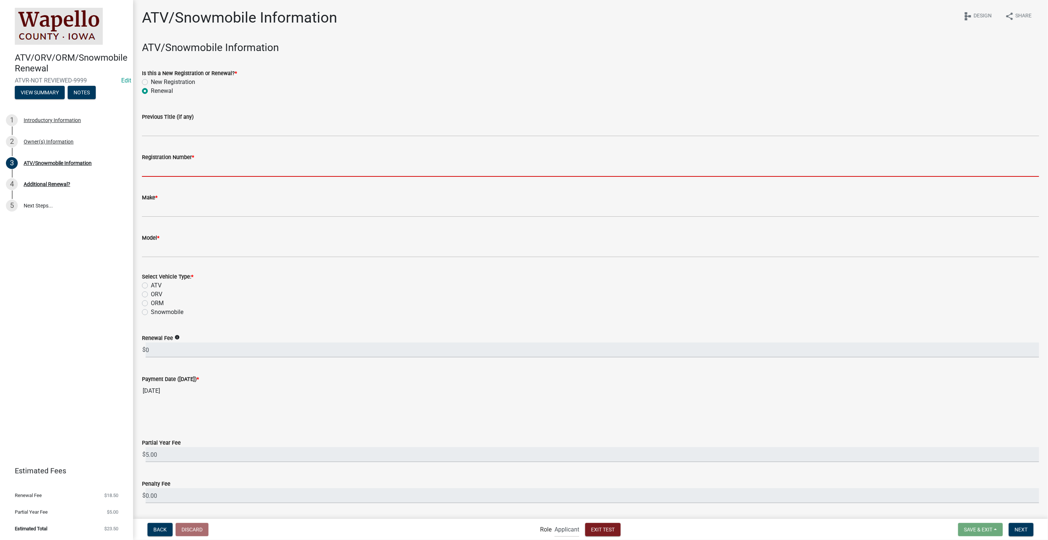
click at [171, 172] on input "Registration Number *" at bounding box center [591, 169] width 898 height 15
type input "WAIA-2023-452"
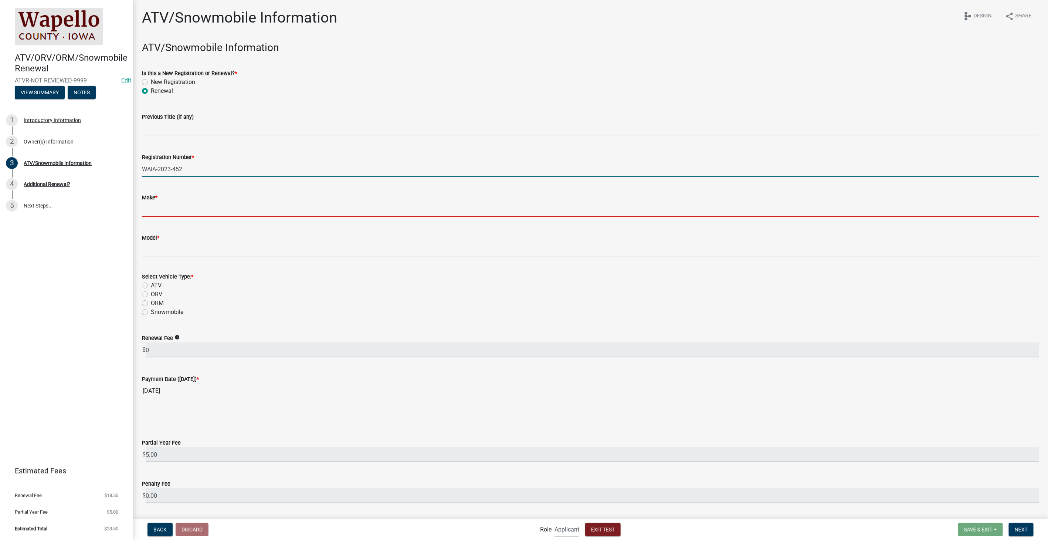
type input "vizio"
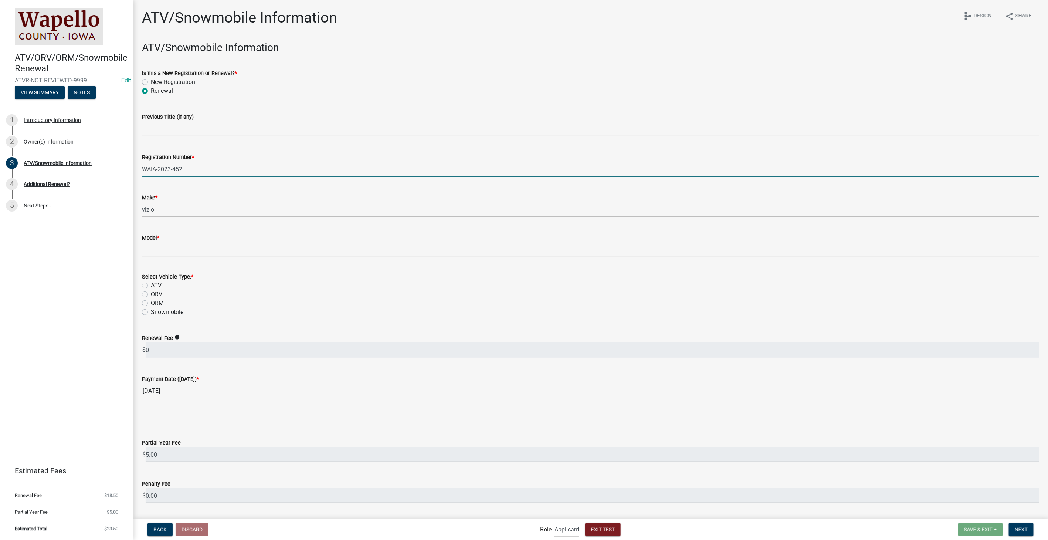
type input "yeet"
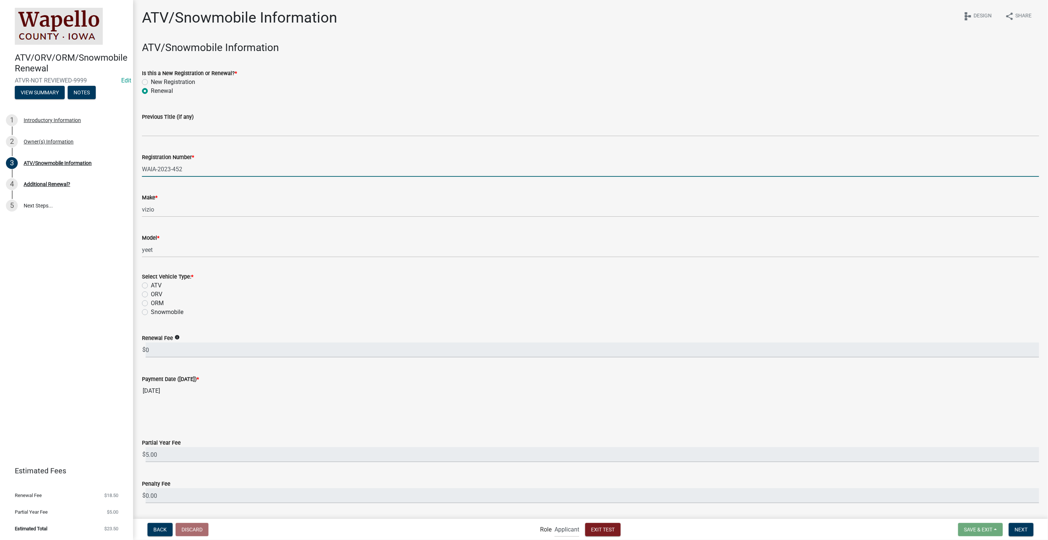
scroll to position [20, 0]
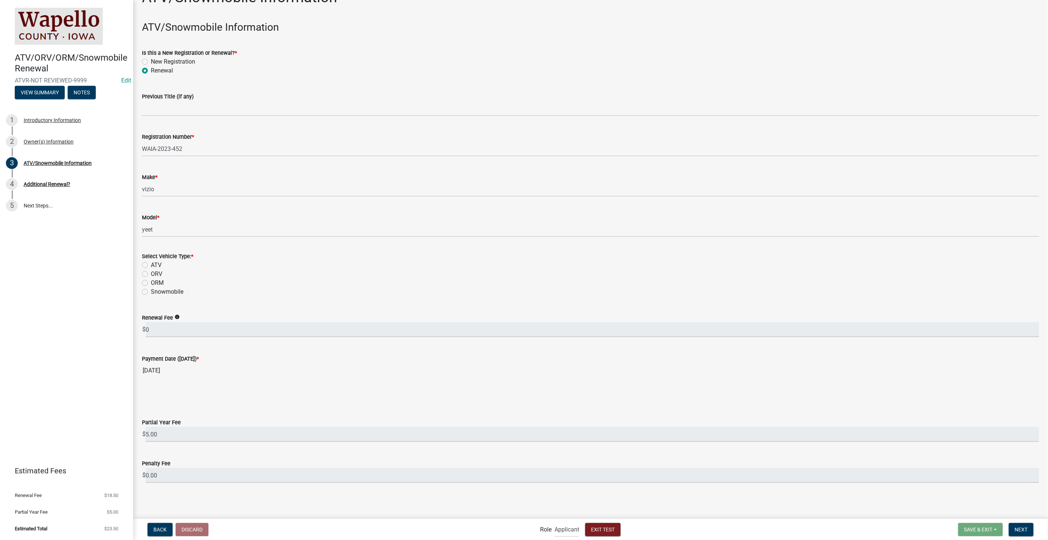
click at [151, 263] on label "ATV" at bounding box center [156, 265] width 11 height 9
click at [151, 263] on input "ATV" at bounding box center [153, 263] width 5 height 5
radio input "true"
click at [1026, 533] on button "Next" at bounding box center [1021, 529] width 25 height 13
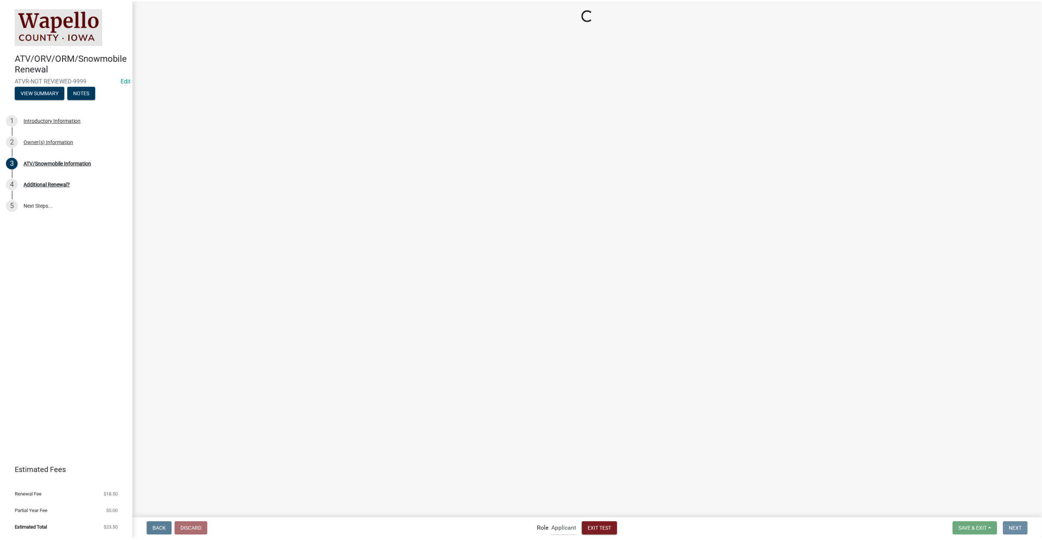
scroll to position [0, 0]
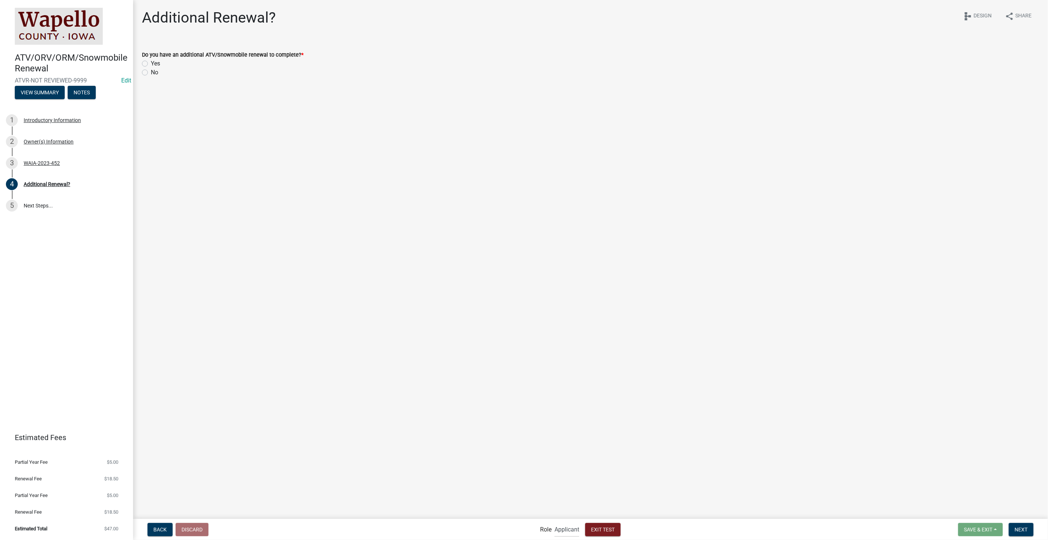
click at [151, 72] on label "No" at bounding box center [154, 72] width 7 height 9
click at [151, 72] on input "No" at bounding box center [153, 70] width 5 height 5
radio input "true"
click at [1030, 528] on button "Next" at bounding box center [1021, 529] width 25 height 13
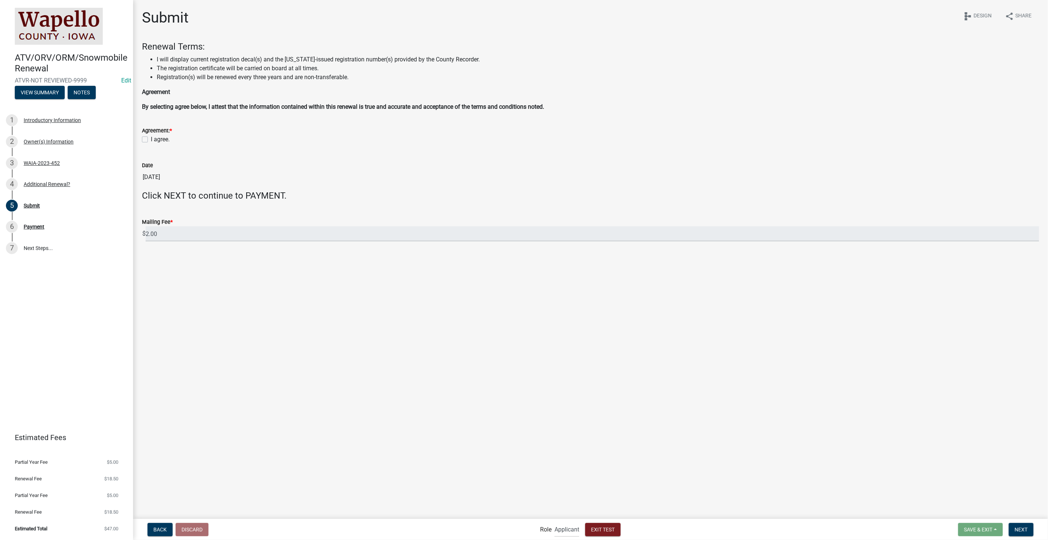
click at [151, 139] on label "I agree." at bounding box center [160, 139] width 19 height 9
click at [151, 139] on input "I agree." at bounding box center [153, 137] width 5 height 5
checkbox input "true"
click at [1024, 528] on span "Next" at bounding box center [1021, 529] width 13 height 6
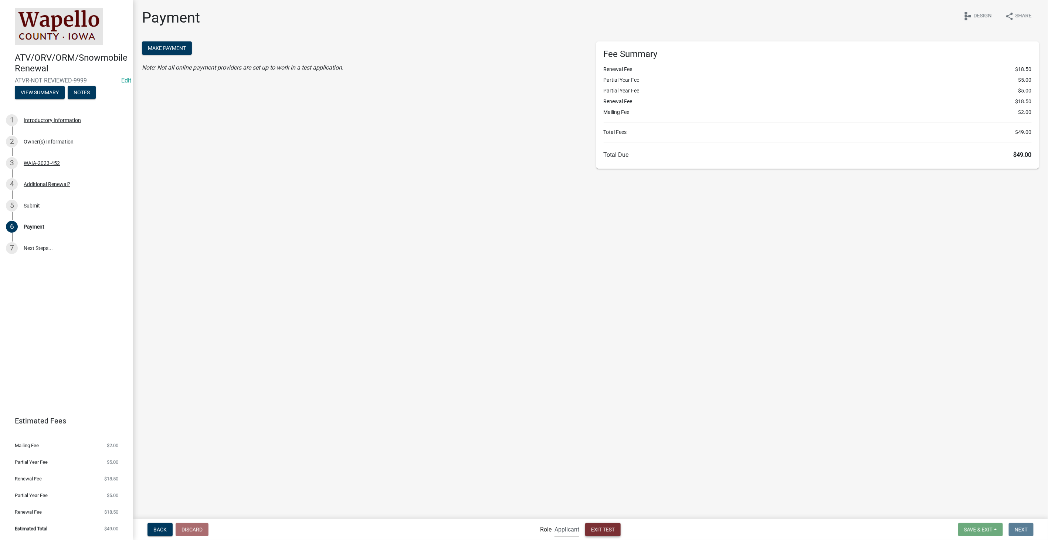
click at [599, 533] on button "Exit Test" at bounding box center [603, 529] width 36 height 13
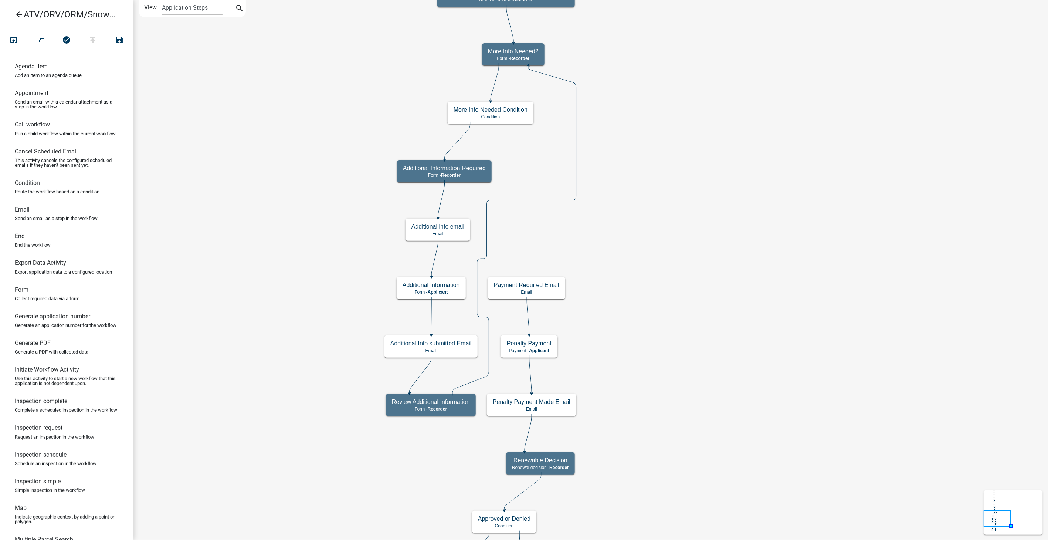
click at [537, 304] on icon "Start Start - Applicant Owner(s) Information Form - Applicant Require User Requ…" at bounding box center [590, 353] width 915 height 707
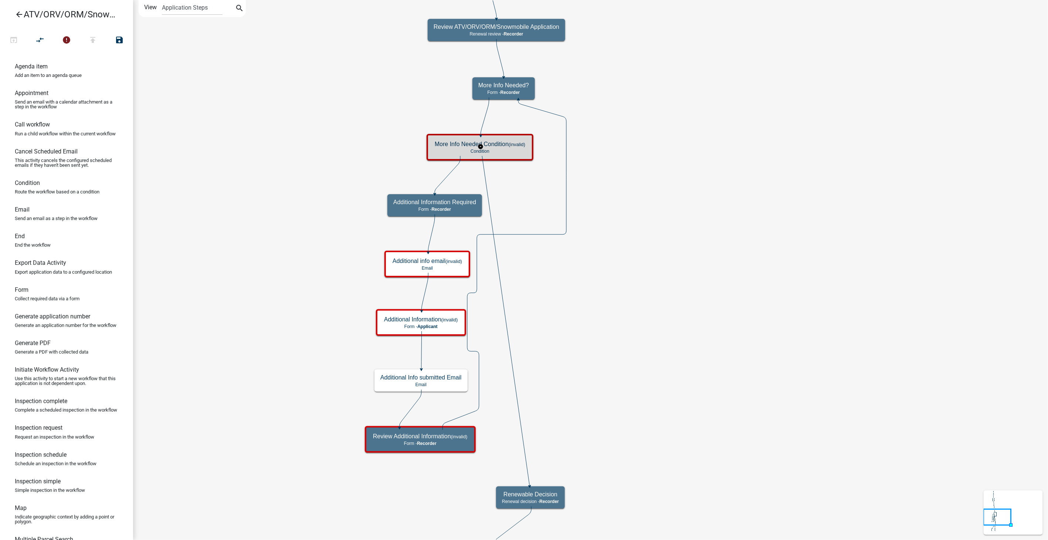
click at [500, 146] on h5 "More Info Needed Condition (invalid)" at bounding box center [480, 144] width 91 height 7
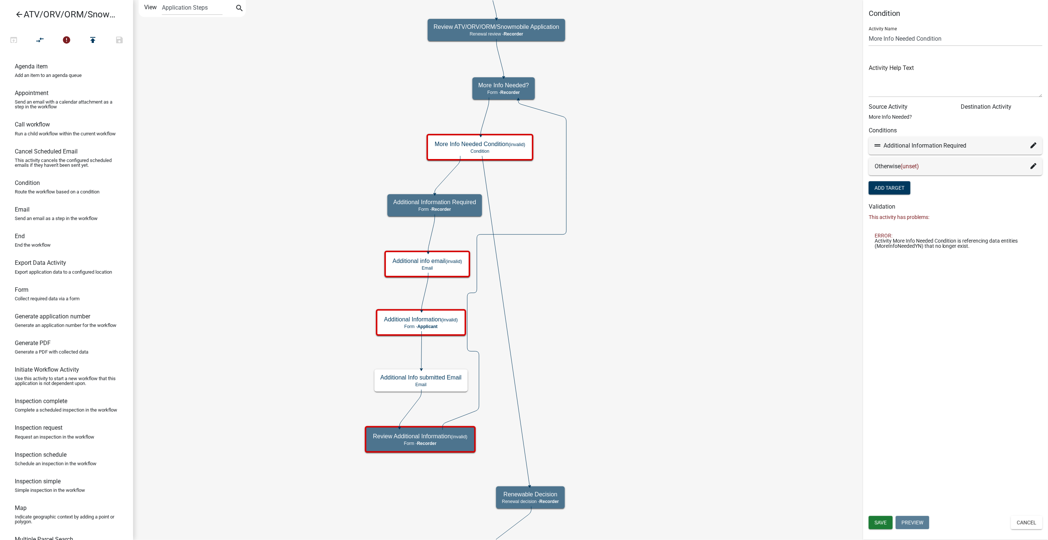
click at [1034, 163] on fa-icon at bounding box center [1034, 166] width 6 height 9
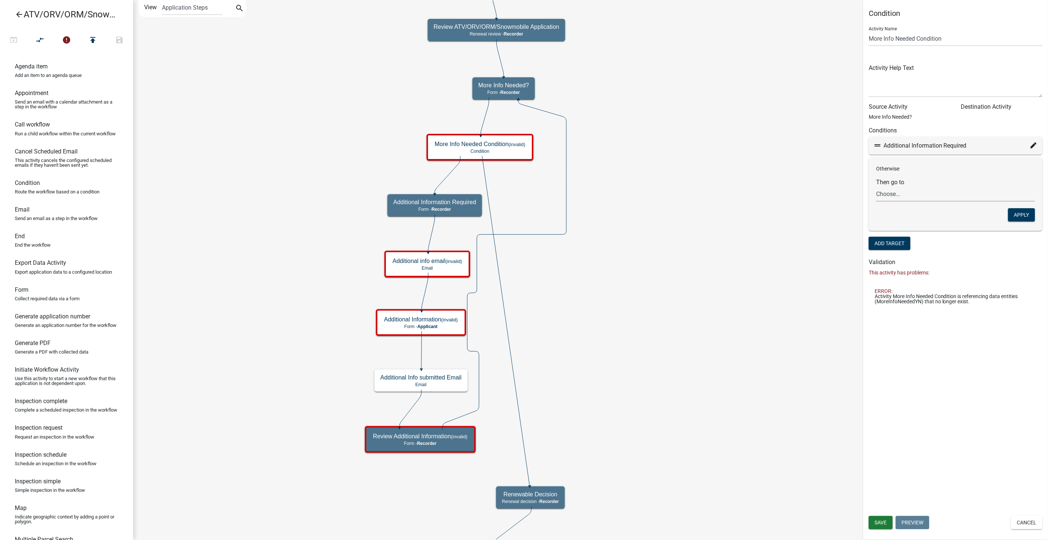
click at [925, 197] on select "Choose... Start Owner(s) Information Require User End Submit Application Submit…" at bounding box center [955, 193] width 159 height 15
select select "21: c986cb29-68d8-4be6-a7f2-48276649cb13"
click at [876, 186] on select "Choose... Start Owner(s) Information Require User End Submit Application Submit…" at bounding box center [955, 193] width 159 height 15
click at [1020, 216] on button "Apply" at bounding box center [1021, 214] width 27 height 13
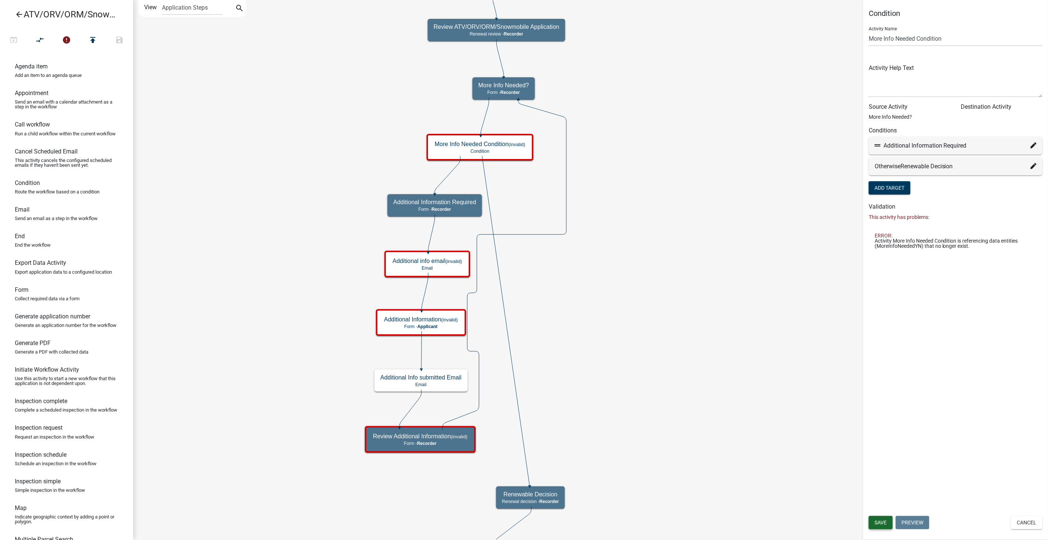
click at [879, 521] on span "Save" at bounding box center [881, 523] width 12 height 6
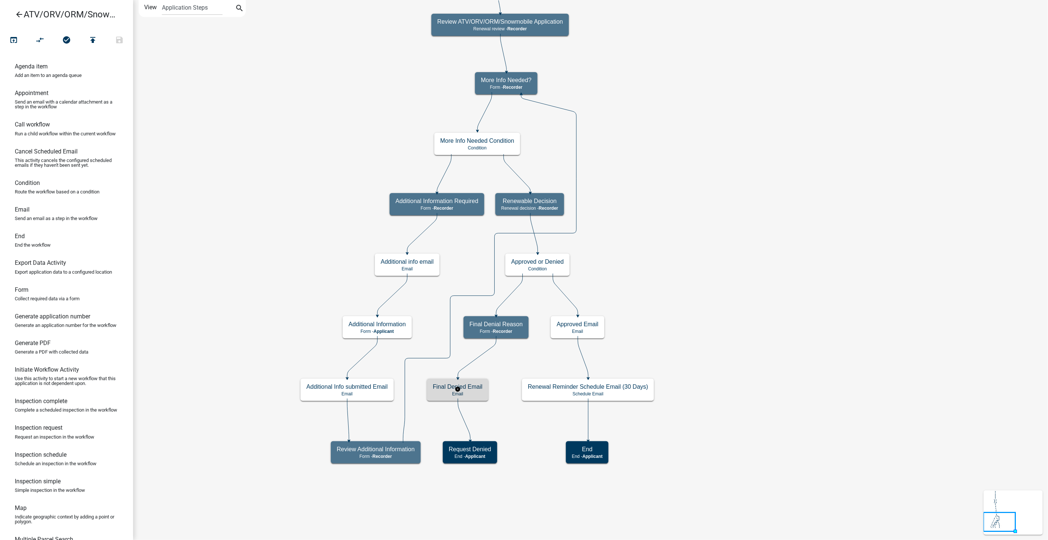
click at [467, 393] on p "Email" at bounding box center [458, 393] width 50 height 5
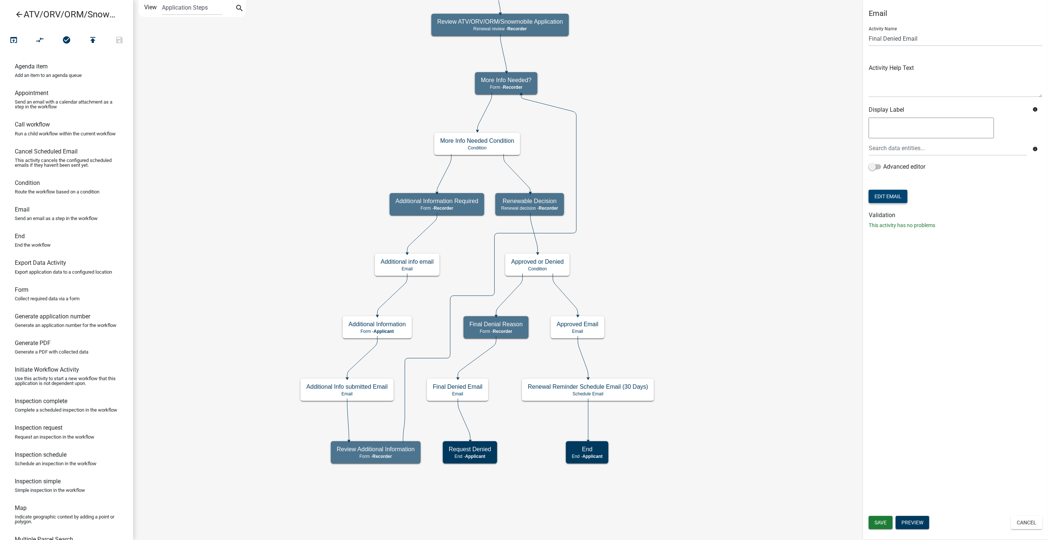
click at [898, 198] on button "Edit Email" at bounding box center [888, 196] width 39 height 13
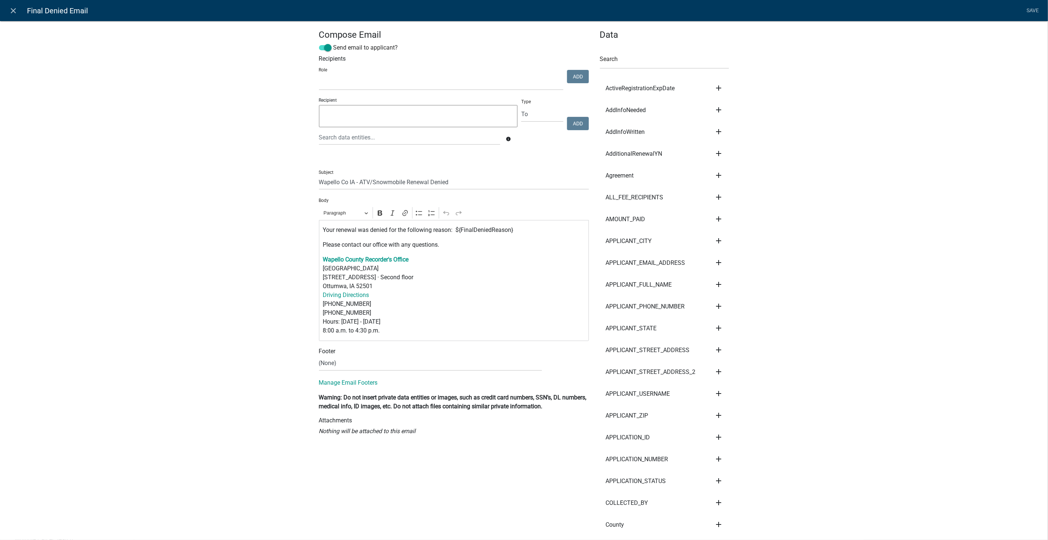
select select
click at [13, 9] on icon "close" at bounding box center [13, 10] width 9 height 9
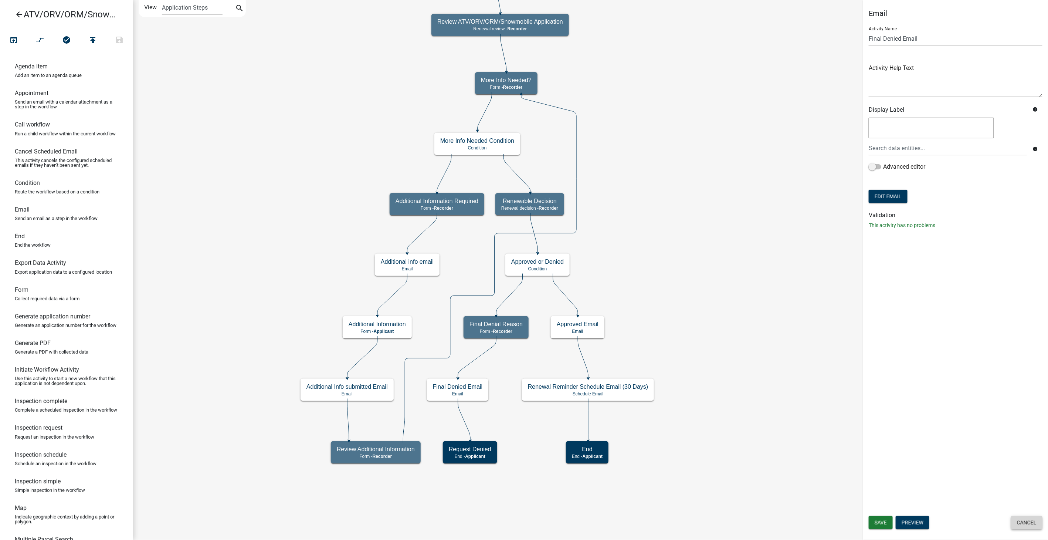
click at [1039, 518] on button "Cancel" at bounding box center [1026, 522] width 31 height 13
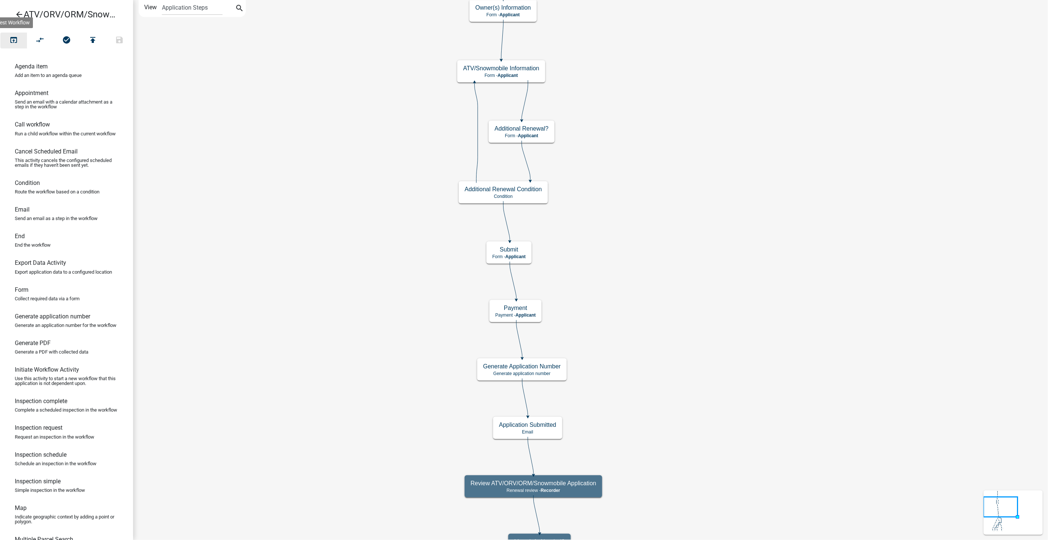
click at [13, 39] on icon "open_in_browser" at bounding box center [13, 41] width 9 height 10
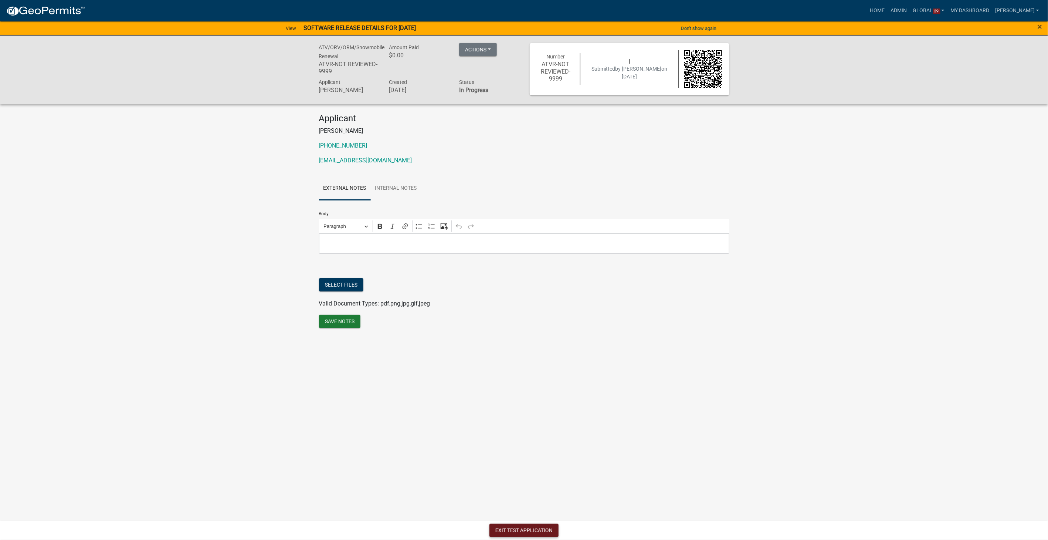
click at [509, 533] on button "Exit Test Application" at bounding box center [524, 530] width 69 height 13
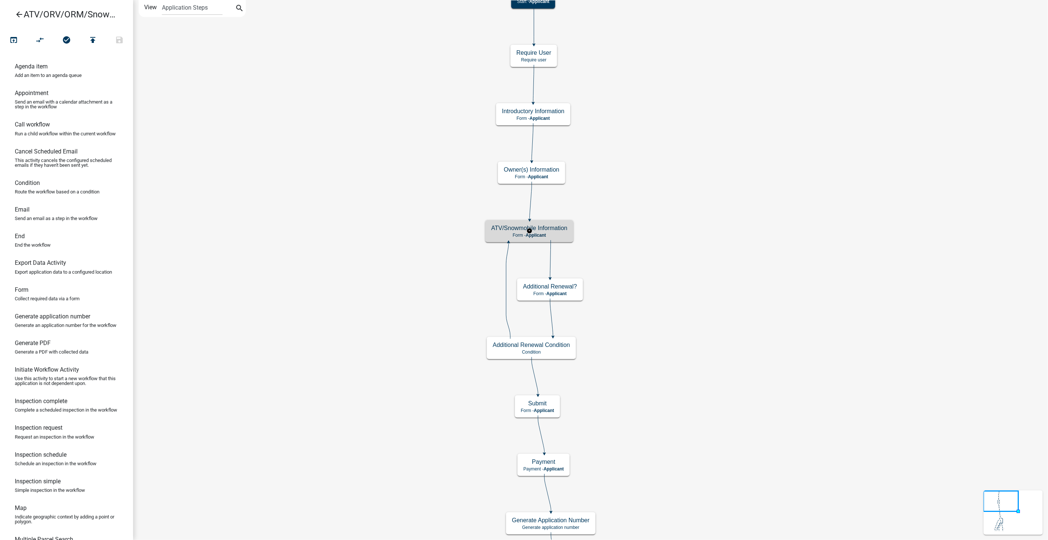
click at [557, 231] on div "ATV/Snowmobile Information Form - Applicant" at bounding box center [530, 231] width 88 height 22
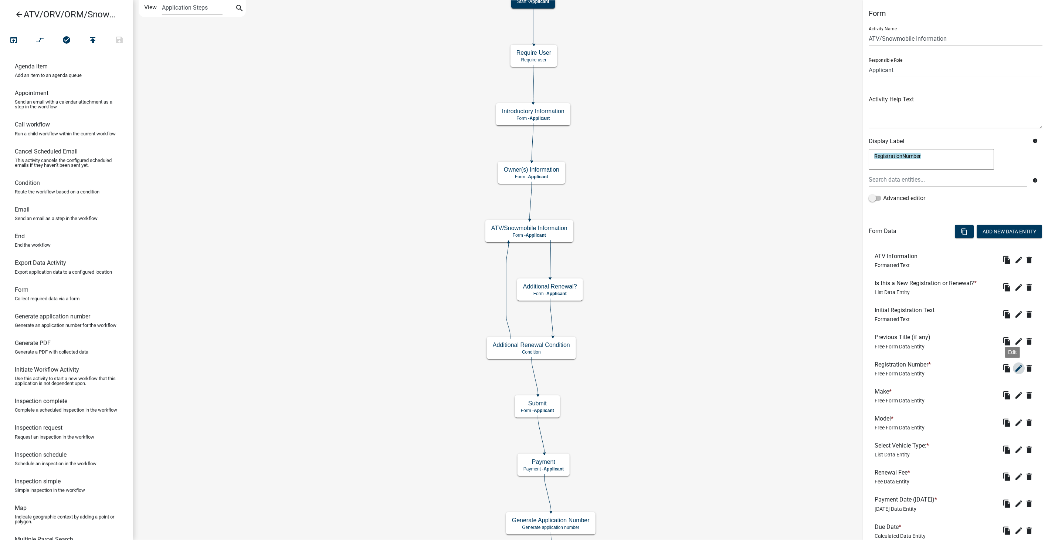
click at [1015, 367] on icon "edit" at bounding box center [1019, 368] width 9 height 9
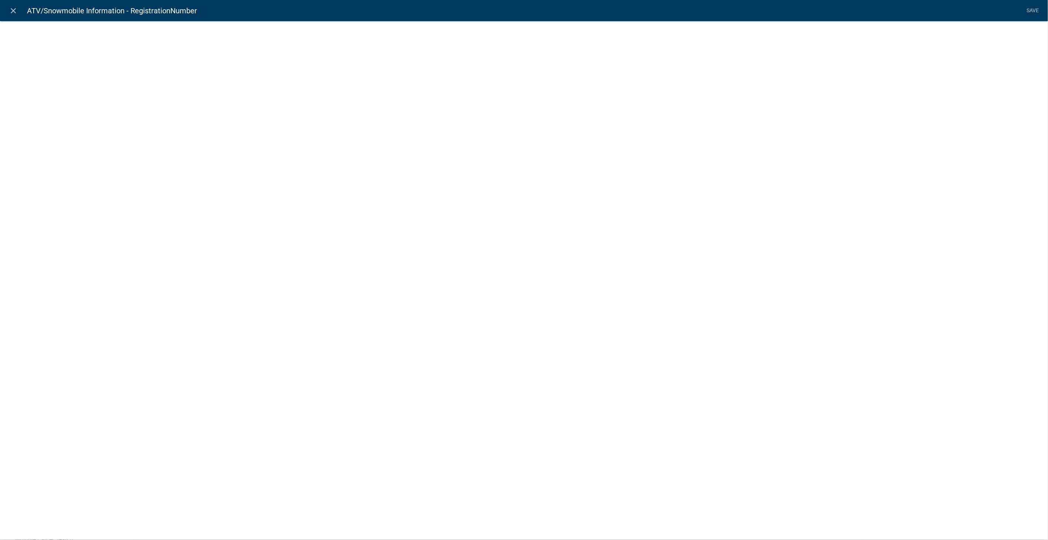
select select "1: Object"
select select "1: true"
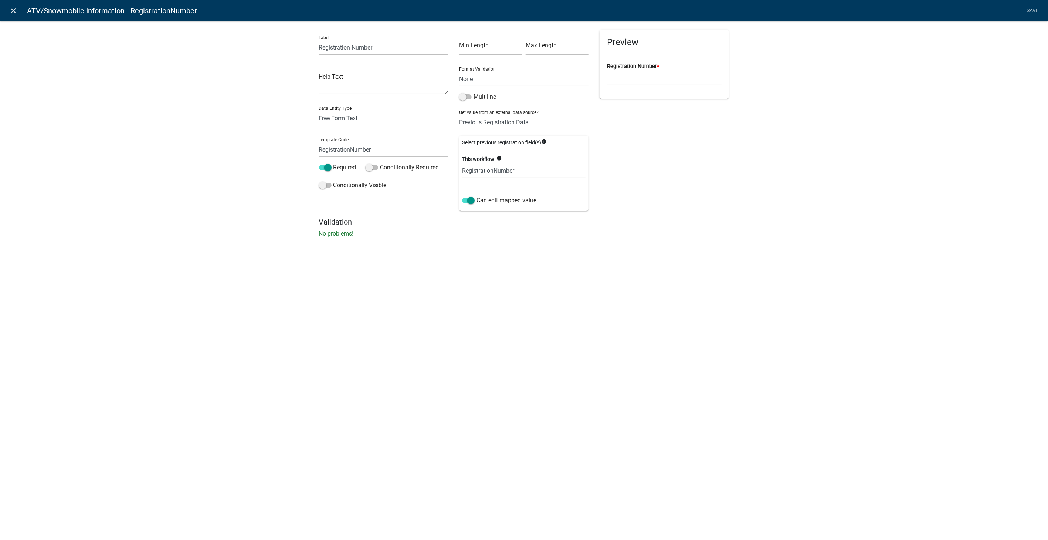
click at [14, 6] on icon "close" at bounding box center [13, 10] width 9 height 9
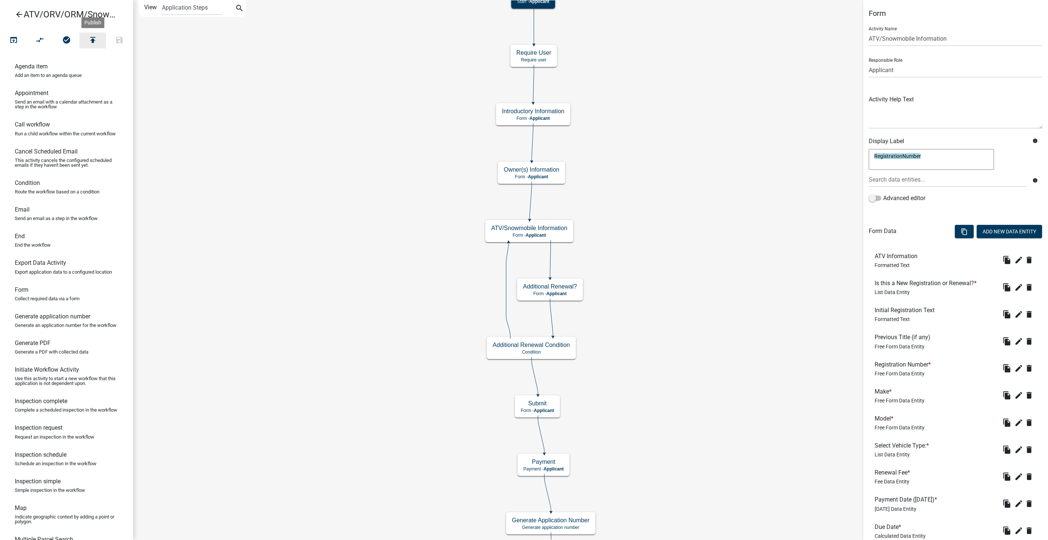
click at [90, 38] on icon "publish" at bounding box center [92, 41] width 9 height 10
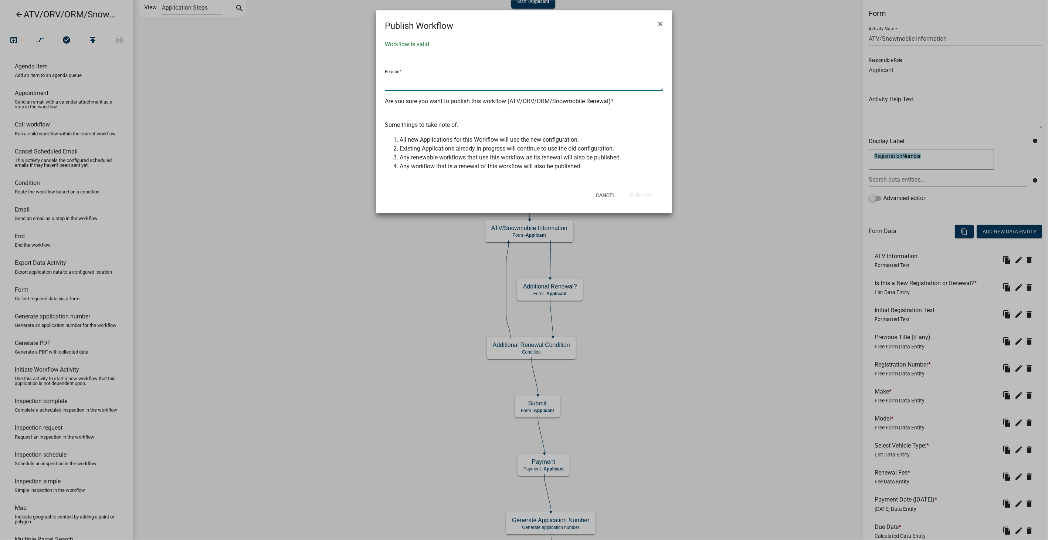
click at [402, 79] on textarea at bounding box center [524, 82] width 278 height 17
type textarea "changed the fees to reflect the current fee schedule"
click at [643, 196] on button "Publish" at bounding box center [641, 195] width 33 height 13
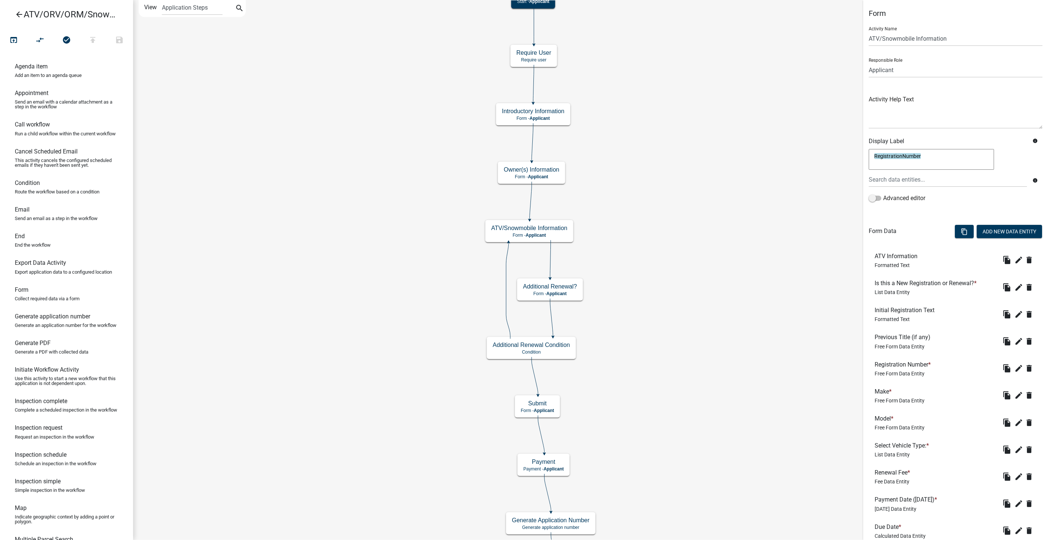
click at [20, 16] on icon "arrow_back" at bounding box center [19, 15] width 9 height 10
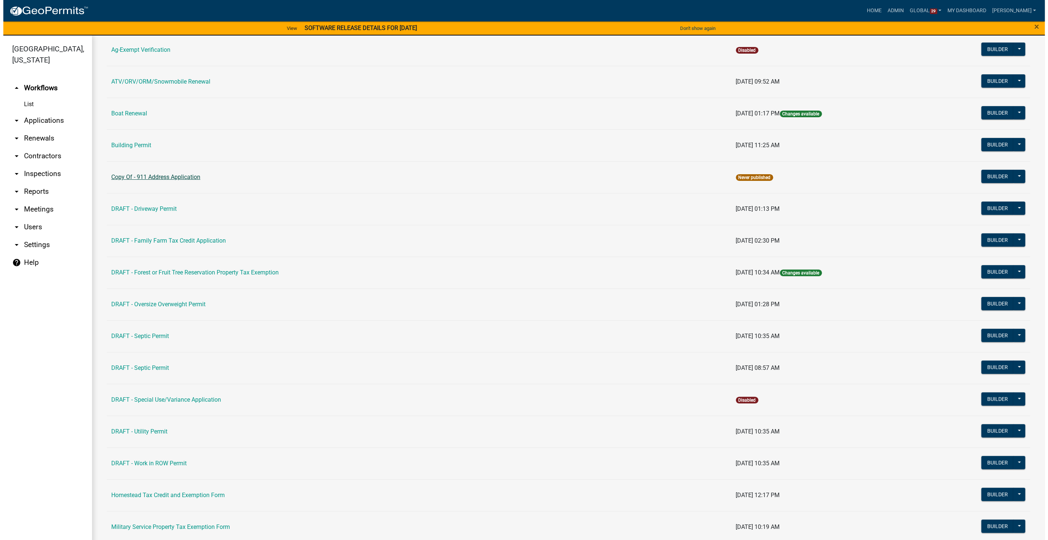
scroll to position [82, 0]
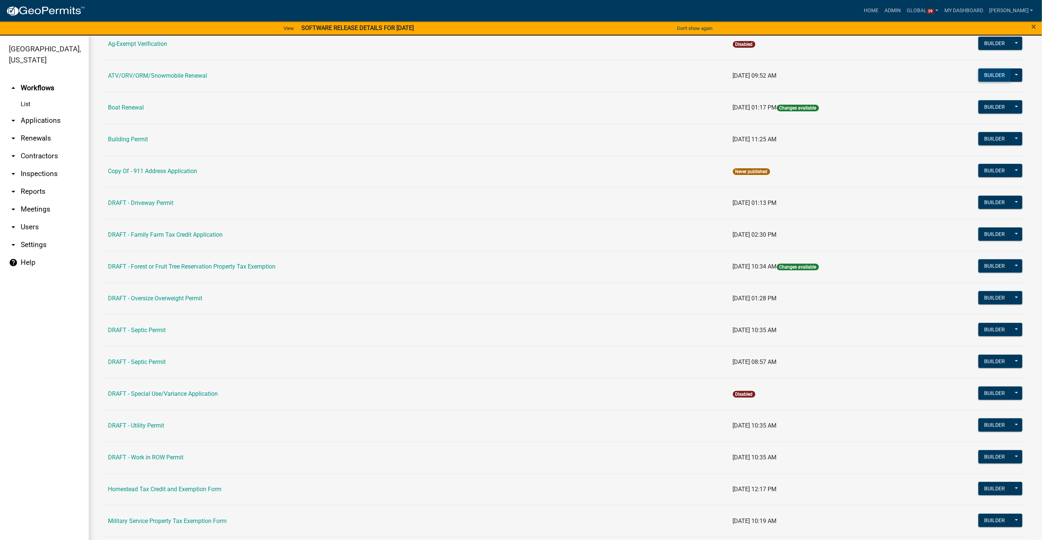
click at [987, 76] on button "Builder" at bounding box center [995, 74] width 33 height 13
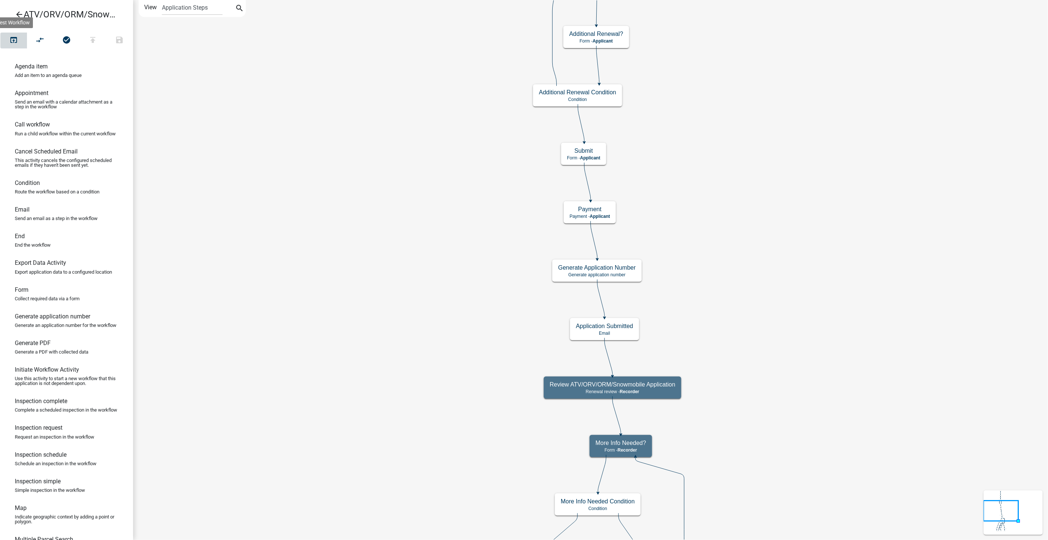
click at [11, 38] on icon "open_in_browser" at bounding box center [13, 41] width 9 height 10
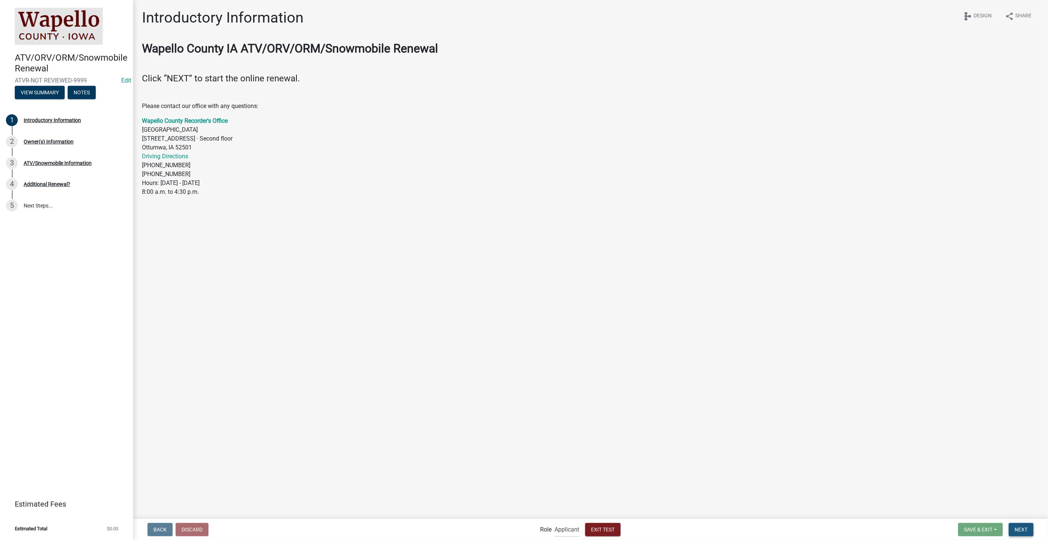
click at [1017, 530] on span "Next" at bounding box center [1021, 529] width 13 height 6
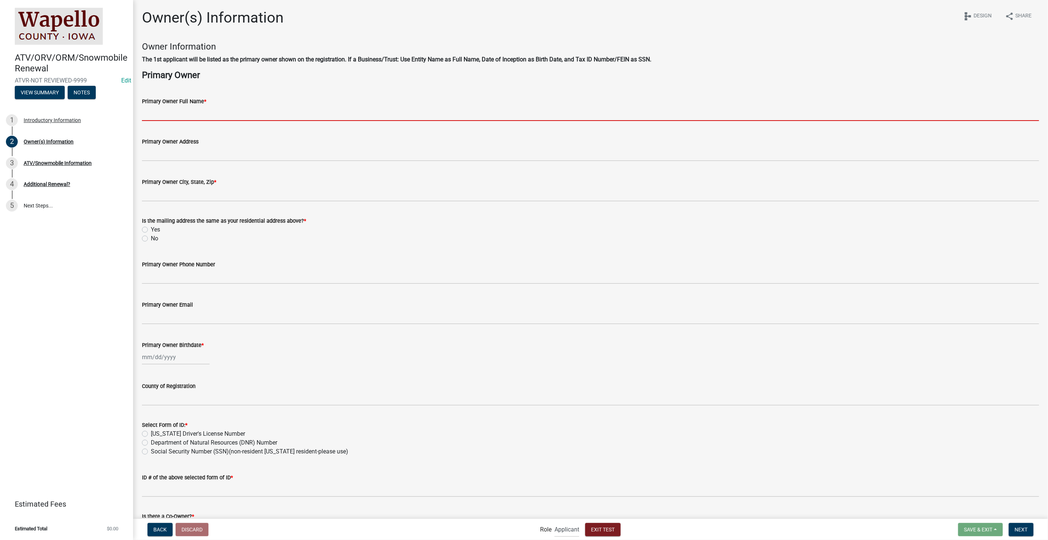
click at [189, 113] on input "Primary Owner Full Name *" at bounding box center [591, 113] width 898 height 15
type input "Stacia Franklin"
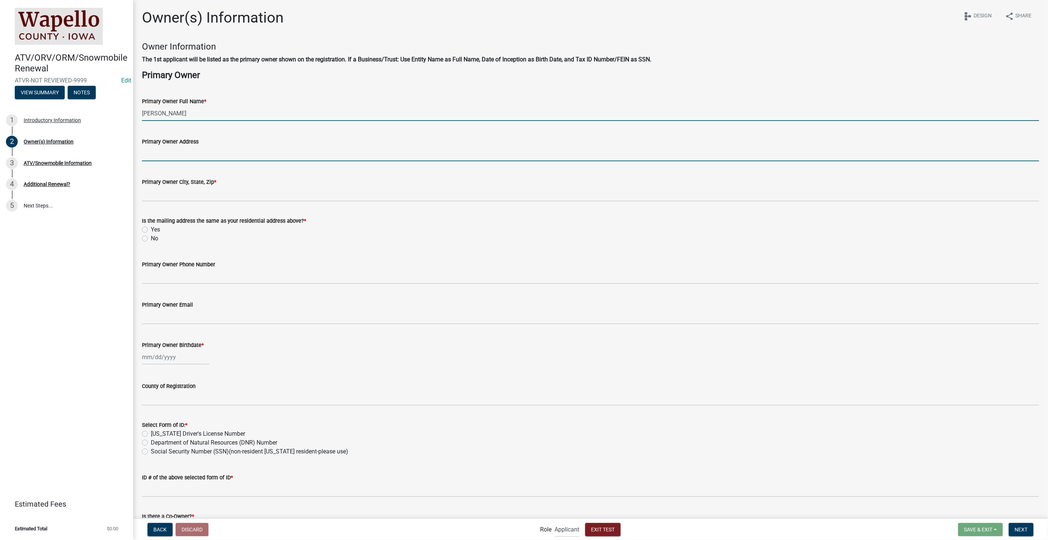
type input "2212 Southern Hills Dr"
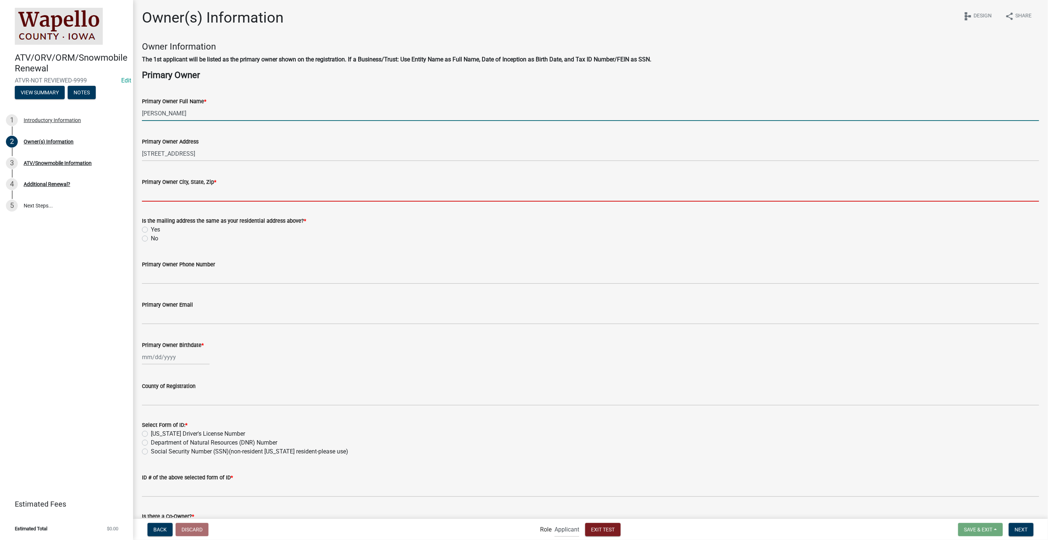
type input "2212 Southern Hills Dr, Borden, IN 47106"
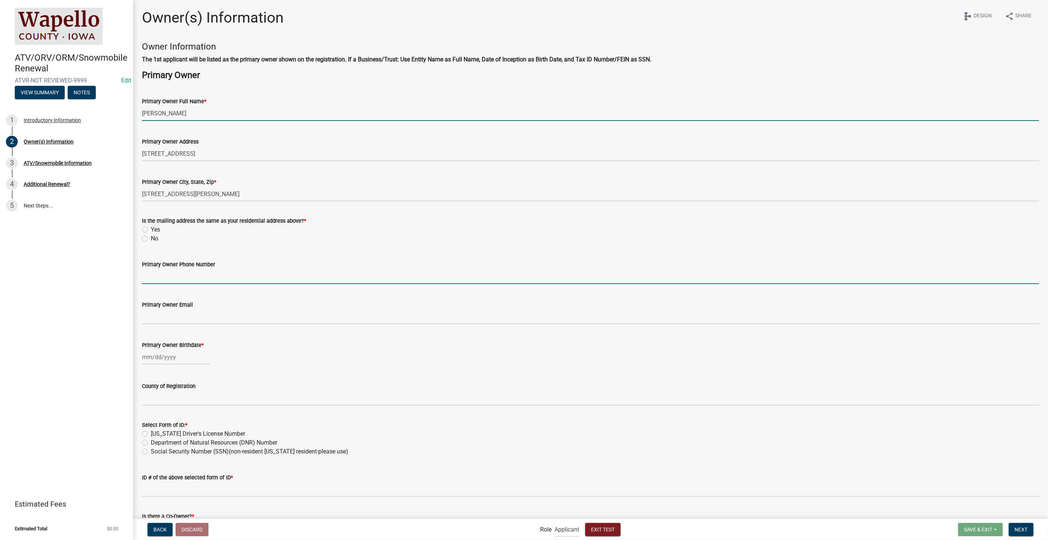
type input "8127861368"
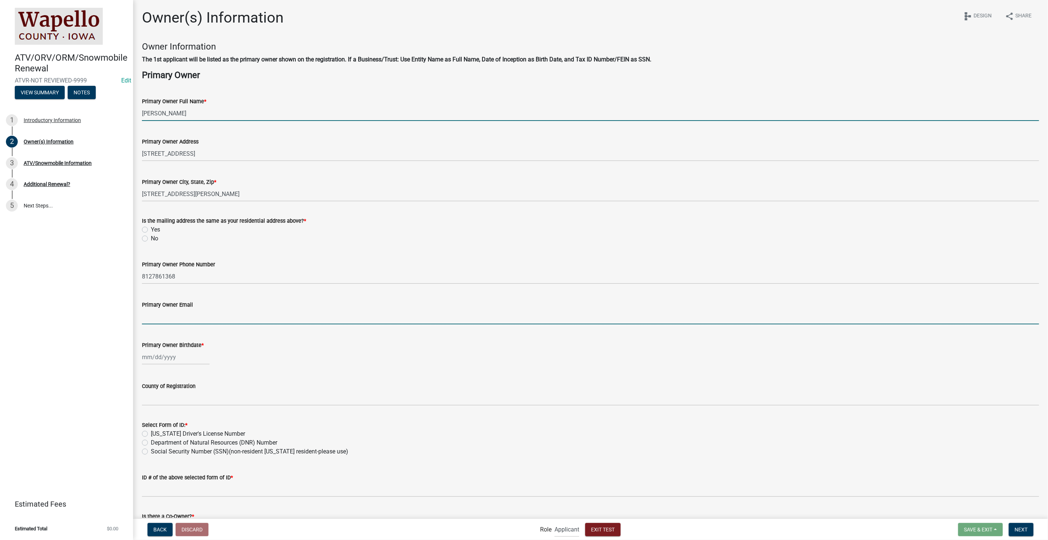
type input "SFranklin@schneidergis.com"
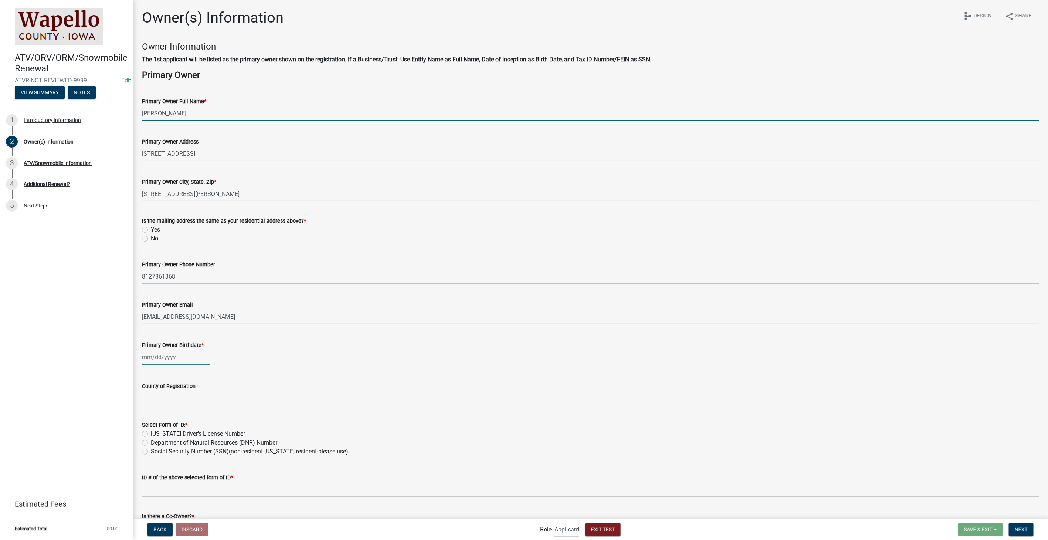
type input "03/06/1974"
type input "IN"
type input "5555555505"
select select "10"
select select "2025"
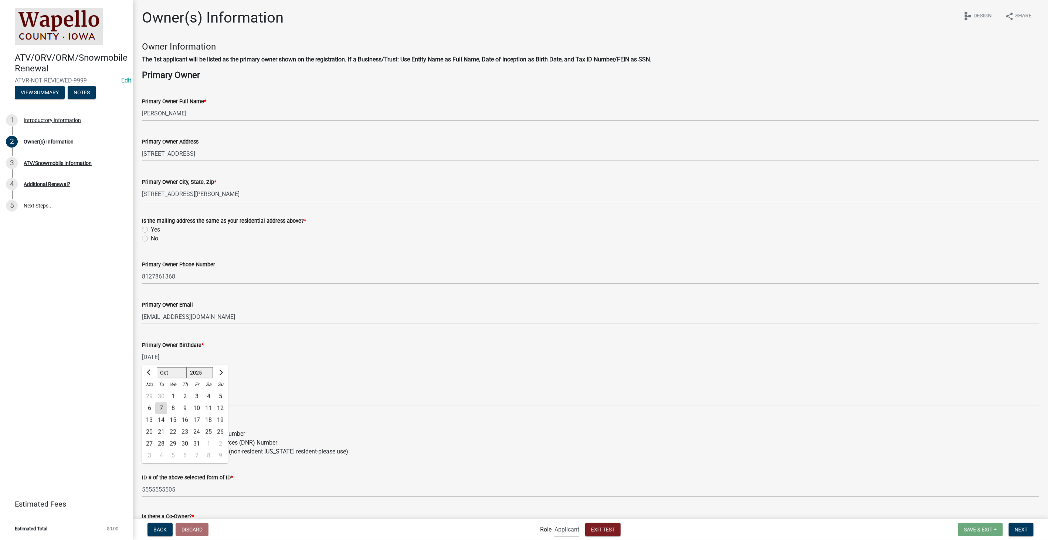
click at [296, 360] on div "03/06/1974 Jan Feb Mar Apr May Jun Jul Aug Sep Oct Nov Dec 1525 1526 1527 1528 …" at bounding box center [591, 356] width 898 height 15
click at [151, 228] on label "Yes" at bounding box center [155, 229] width 9 height 9
click at [151, 228] on input "Yes" at bounding box center [153, 227] width 5 height 5
radio input "true"
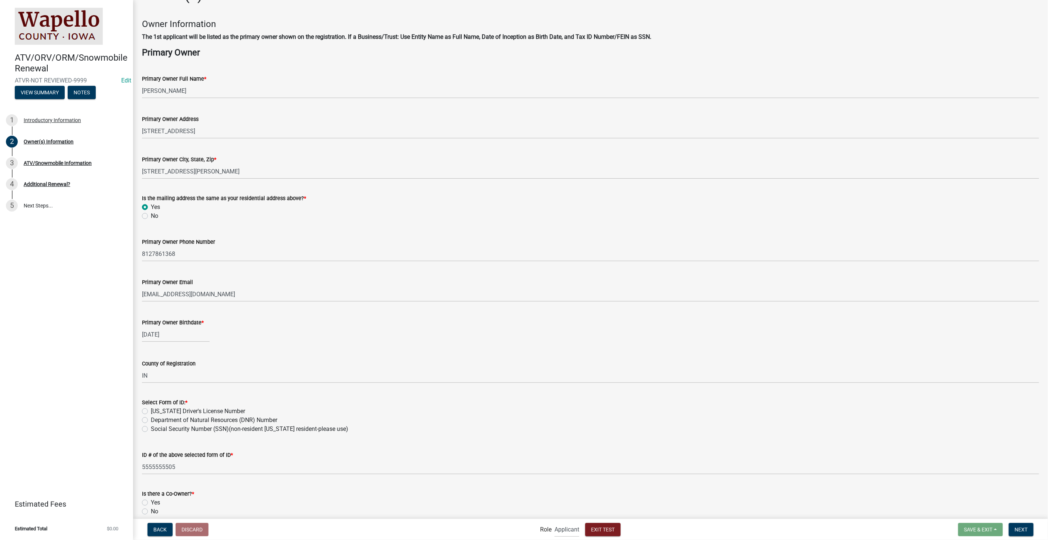
scroll to position [15, 0]
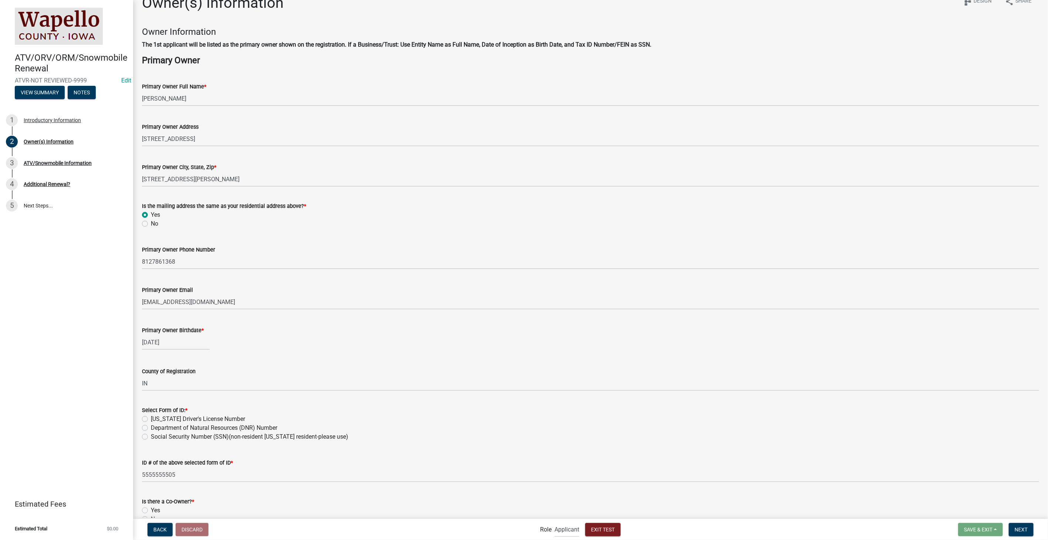
click at [144, 422] on div "Iowa Driver's License Number" at bounding box center [591, 419] width 898 height 9
click at [151, 420] on label "Iowa Driver's License Number" at bounding box center [198, 419] width 94 height 9
click at [151, 419] on input "Iowa Driver's License Number" at bounding box center [153, 417] width 5 height 5
radio input "true"
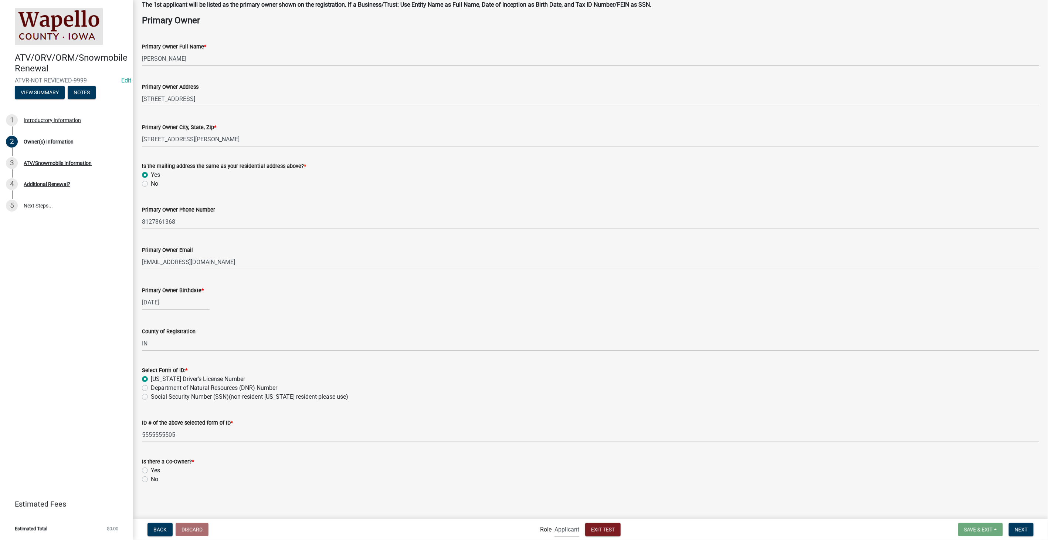
scroll to position [56, 0]
click at [151, 479] on label "No" at bounding box center [154, 478] width 7 height 9
click at [151, 479] on input "No" at bounding box center [153, 476] width 5 height 5
radio input "true"
click at [1021, 527] on span "Next" at bounding box center [1021, 529] width 13 height 6
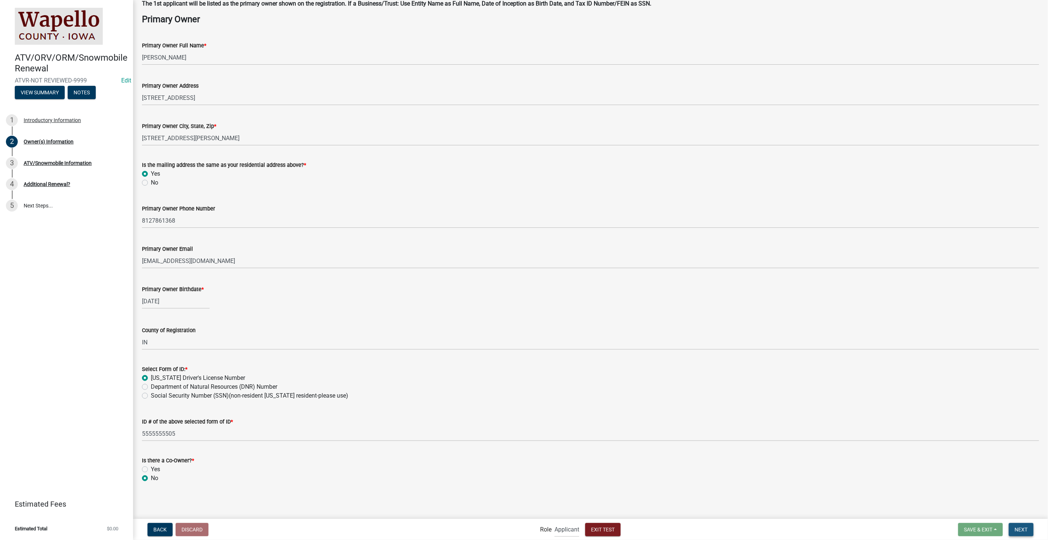
scroll to position [0, 0]
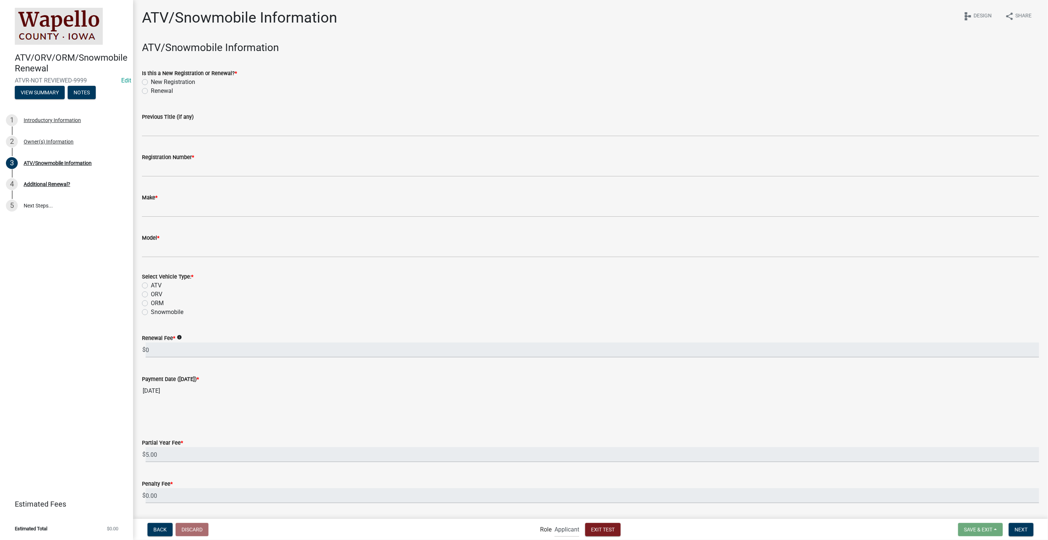
click at [151, 89] on label "Renewal" at bounding box center [162, 91] width 22 height 9
click at [151, 89] on input "Renewal" at bounding box center [153, 89] width 5 height 5
radio input "true"
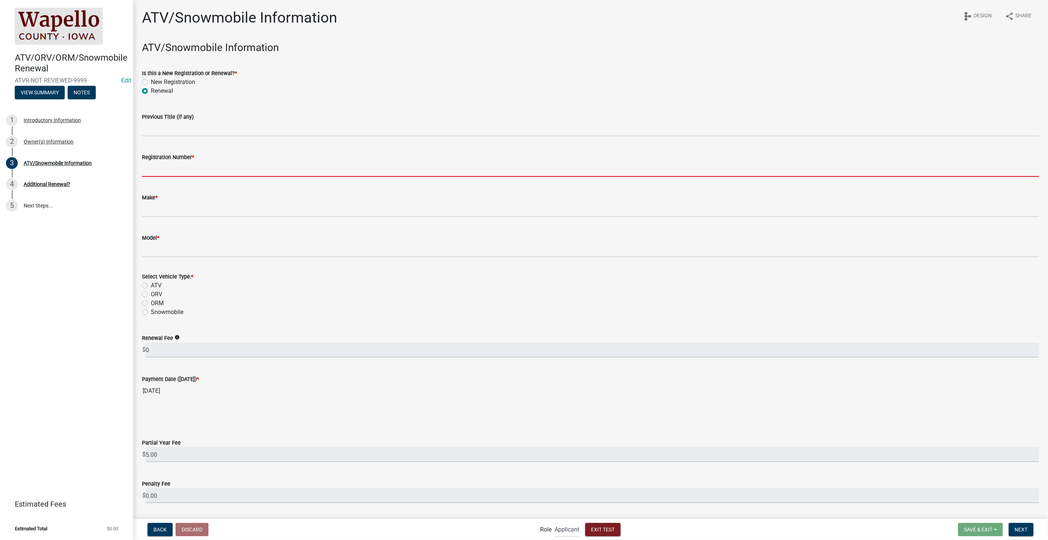
click at [162, 165] on input "Registration Number *" at bounding box center [591, 169] width 898 height 15
type input "WAIA-2023-452"
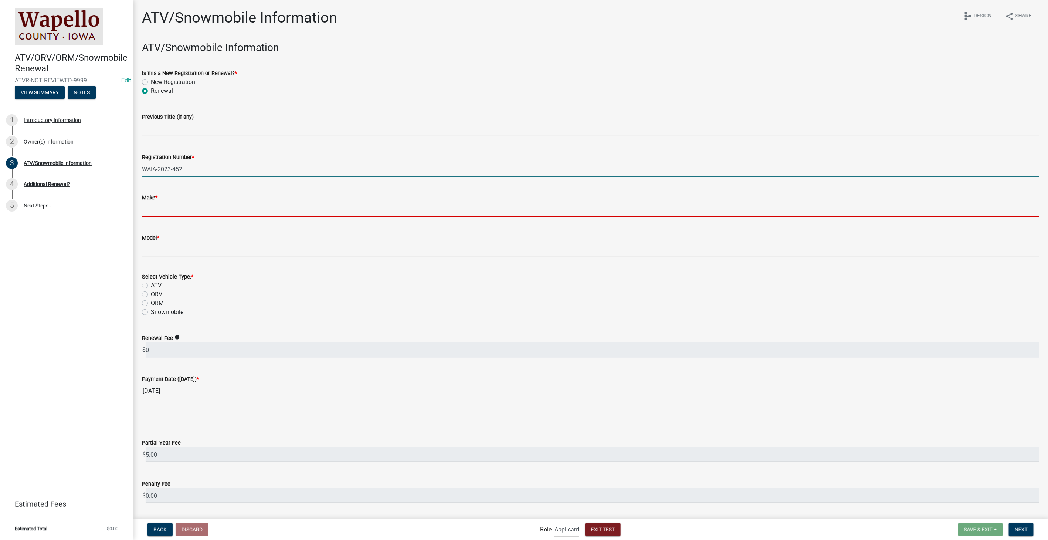
type input "vizio"
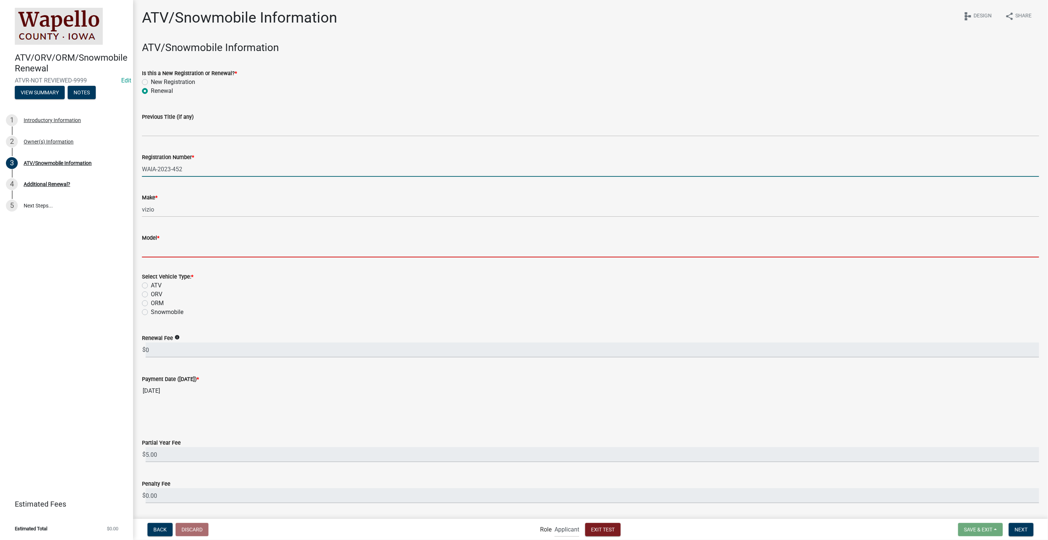
type input "yeet"
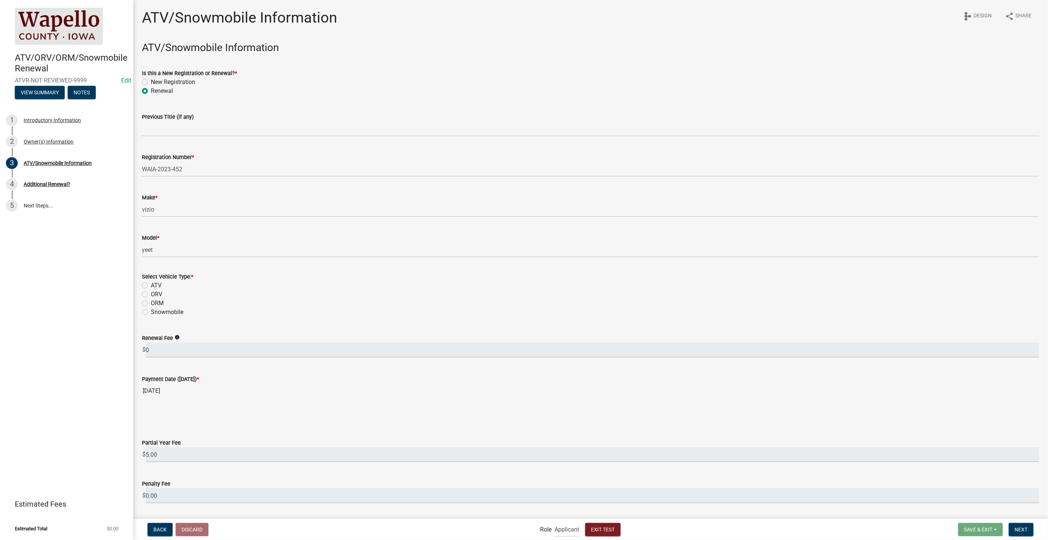
click at [151, 284] on label "ATV" at bounding box center [156, 285] width 11 height 9
click at [151, 284] on input "ATV" at bounding box center [153, 283] width 5 height 5
radio input "true"
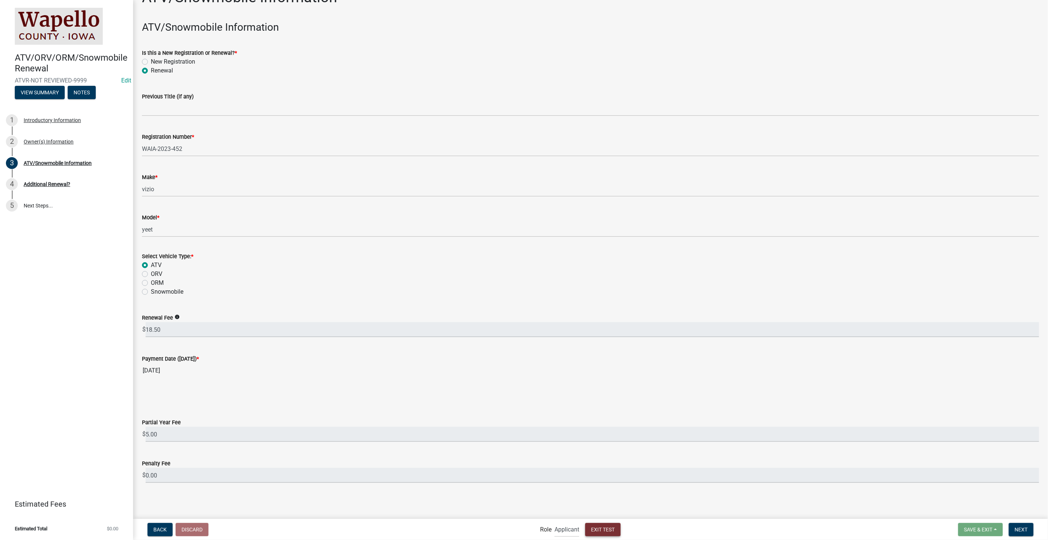
click at [603, 528] on span "Exit Test" at bounding box center [603, 529] width 24 height 6
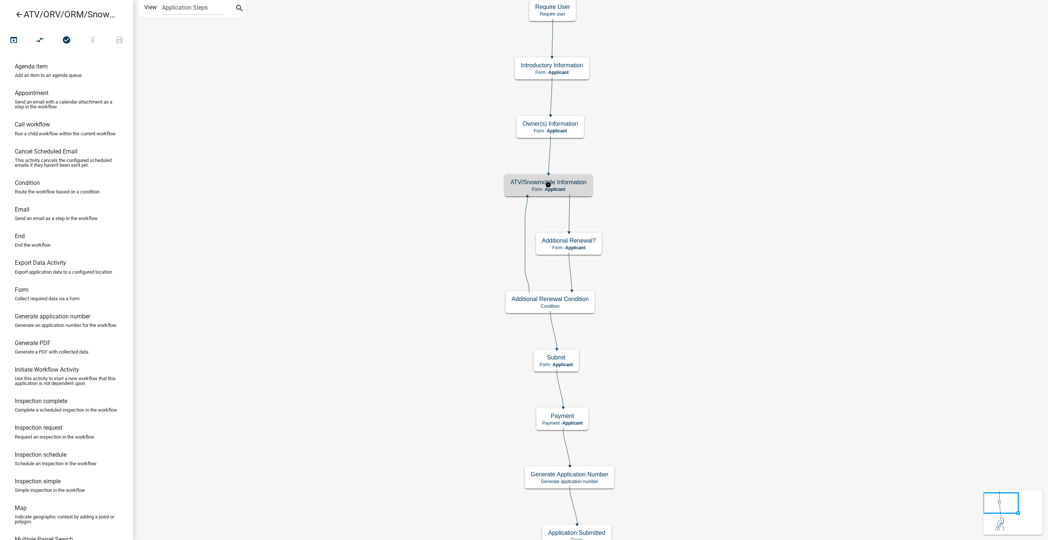
click at [572, 188] on p "Form - Applicant" at bounding box center [549, 189] width 76 height 5
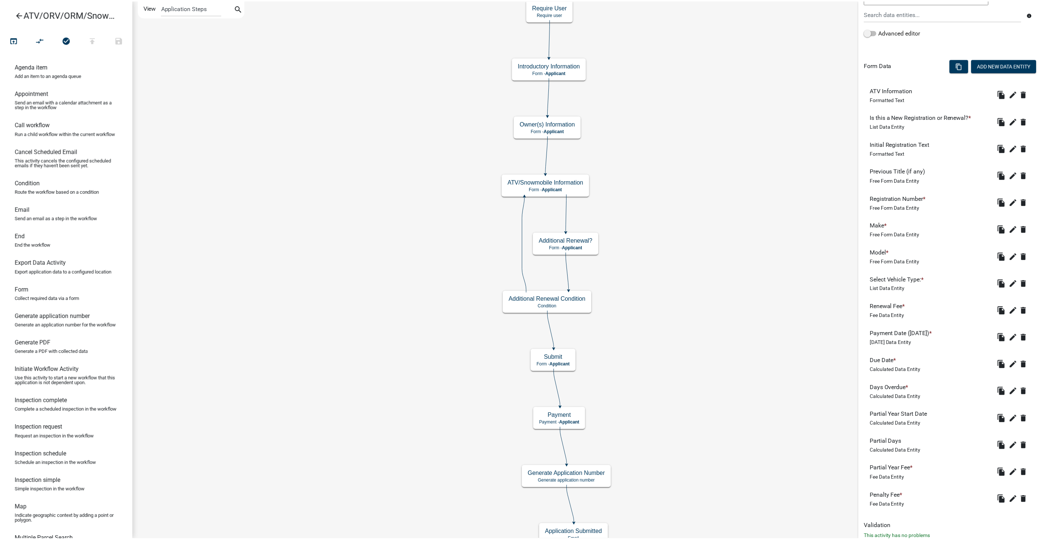
scroll to position [188, 0]
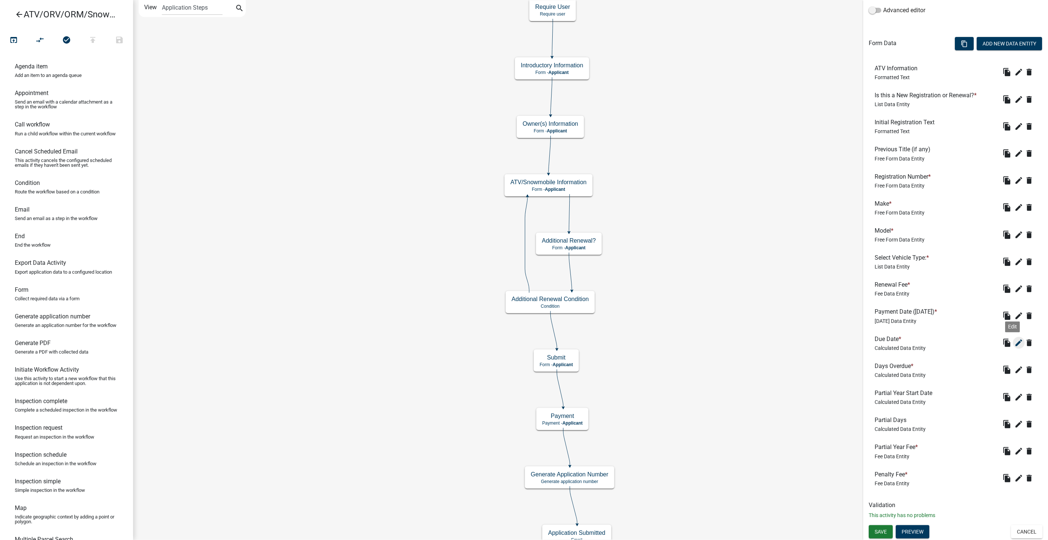
click at [1015, 343] on icon "edit" at bounding box center [1019, 342] width 9 height 9
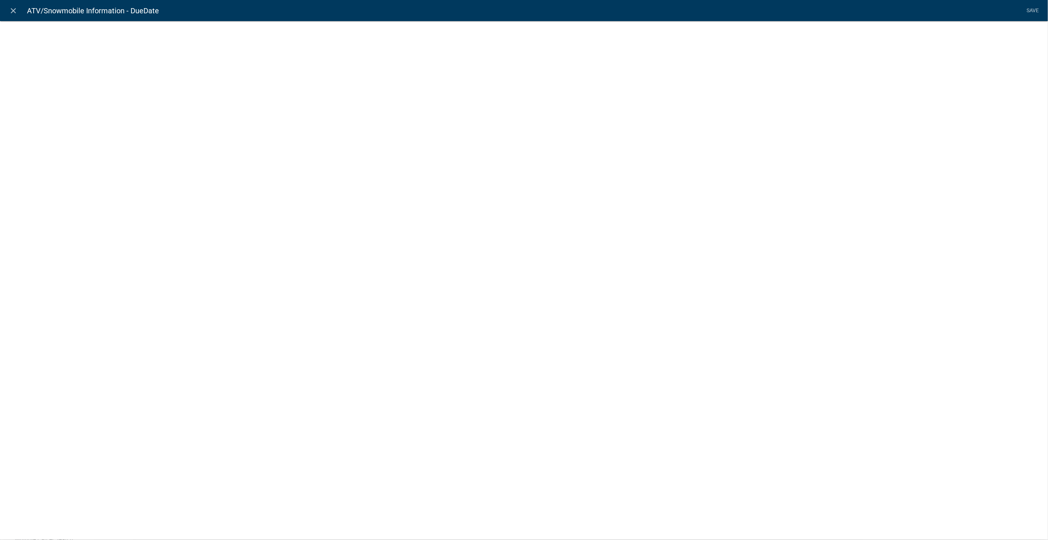
select select "calculated-value"
select select "4"
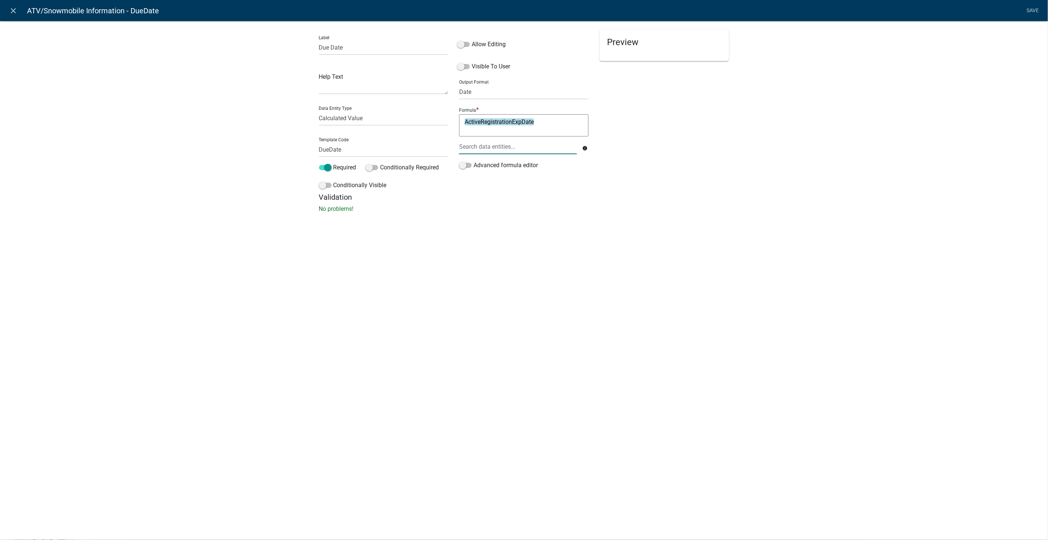
click at [519, 144] on div at bounding box center [518, 146] width 129 height 15
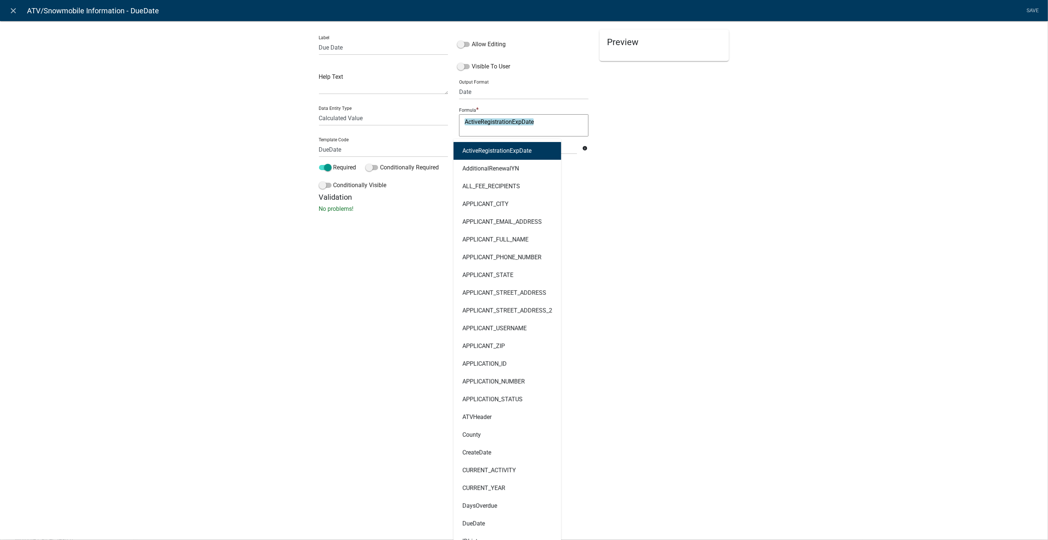
click at [679, 182] on div "Preview" at bounding box center [664, 111] width 141 height 163
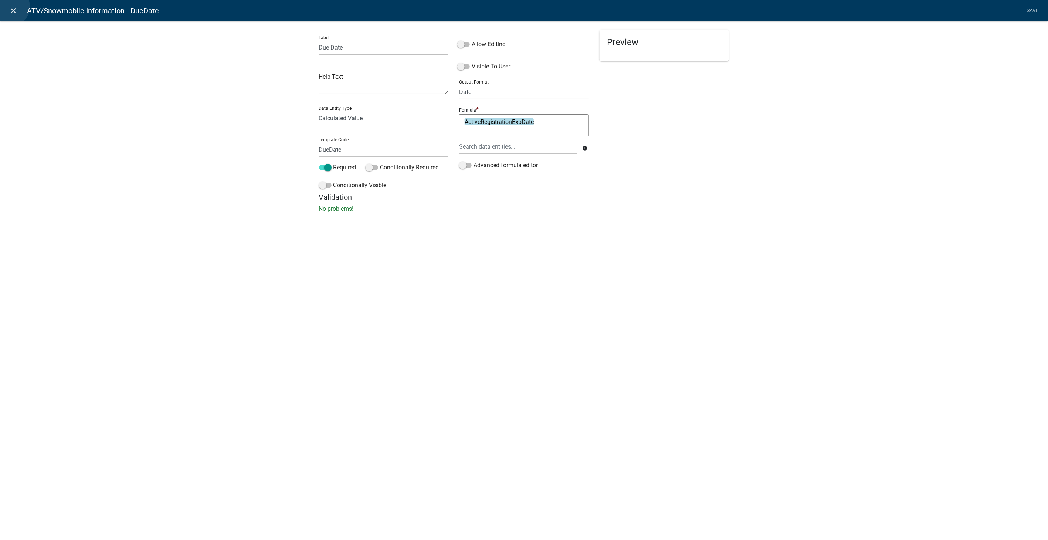
click at [11, 7] on icon "close" at bounding box center [13, 10] width 9 height 9
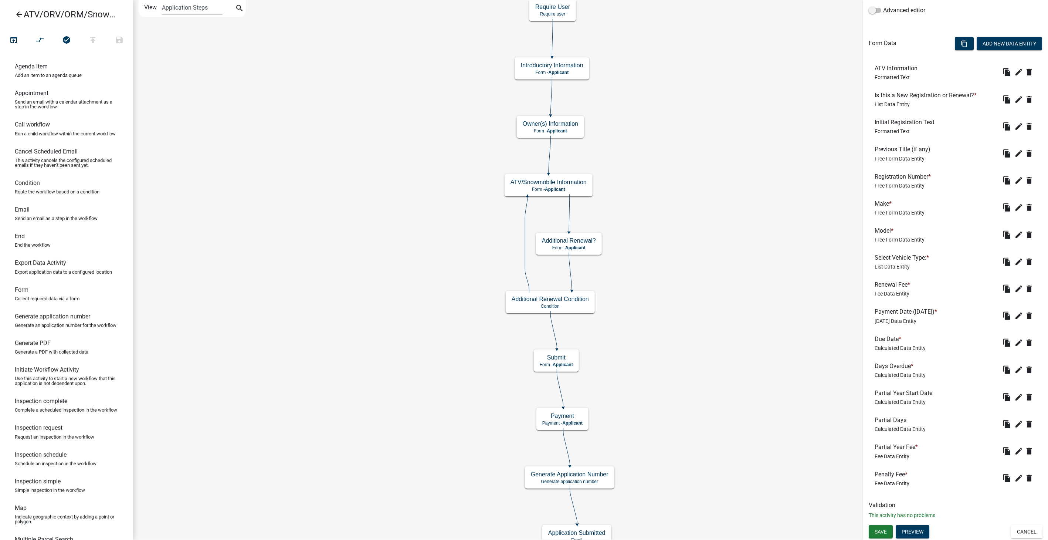
click at [18, 15] on icon "arrow_back" at bounding box center [19, 15] width 9 height 10
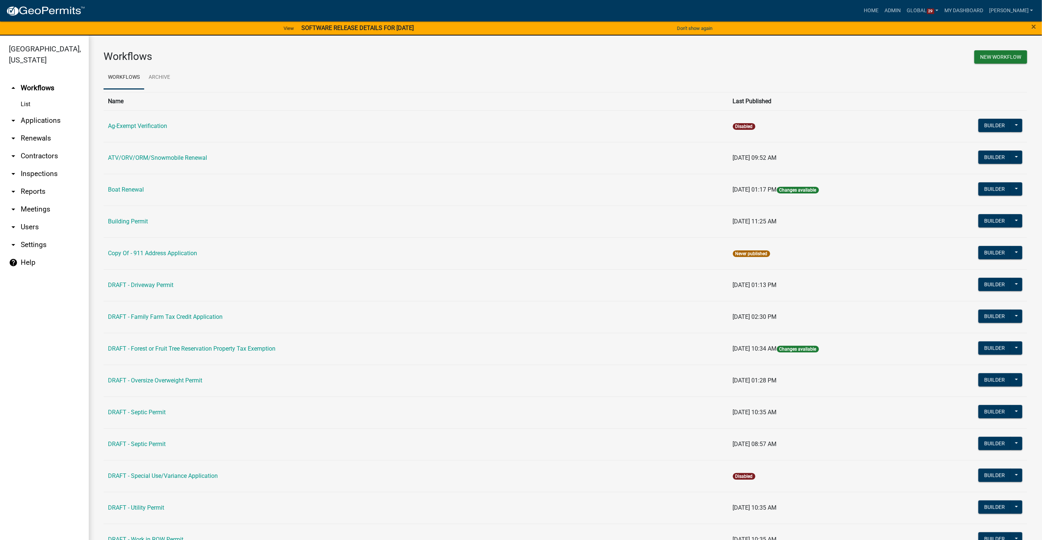
click at [124, 161] on td "ATV/ORV/ORM/Snowmobile Renewal" at bounding box center [416, 158] width 625 height 32
click at [124, 157] on link "ATV/ORV/ORM/Snowmobile Renewal" at bounding box center [157, 157] width 99 height 7
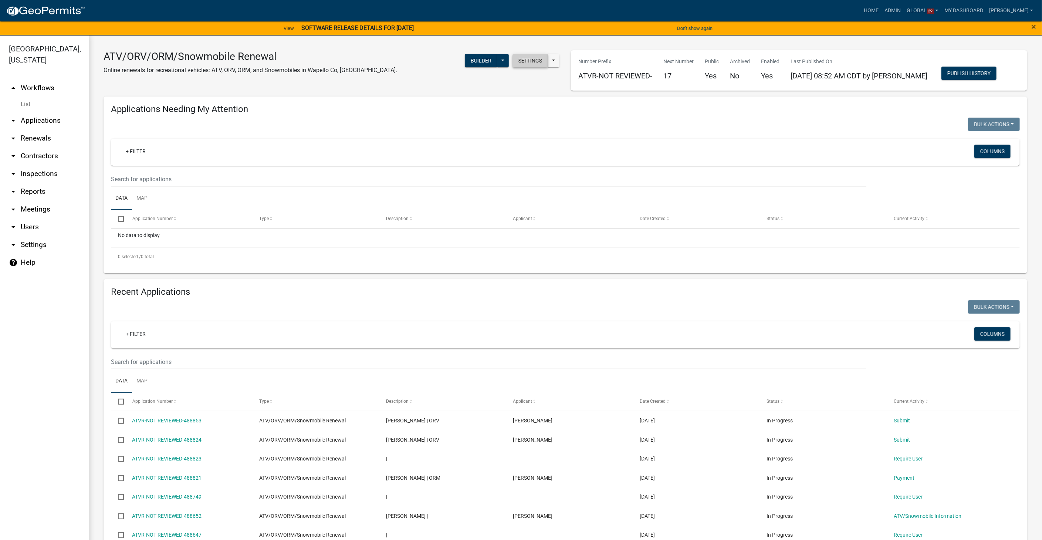
click at [527, 61] on button "Settings" at bounding box center [531, 60] width 36 height 13
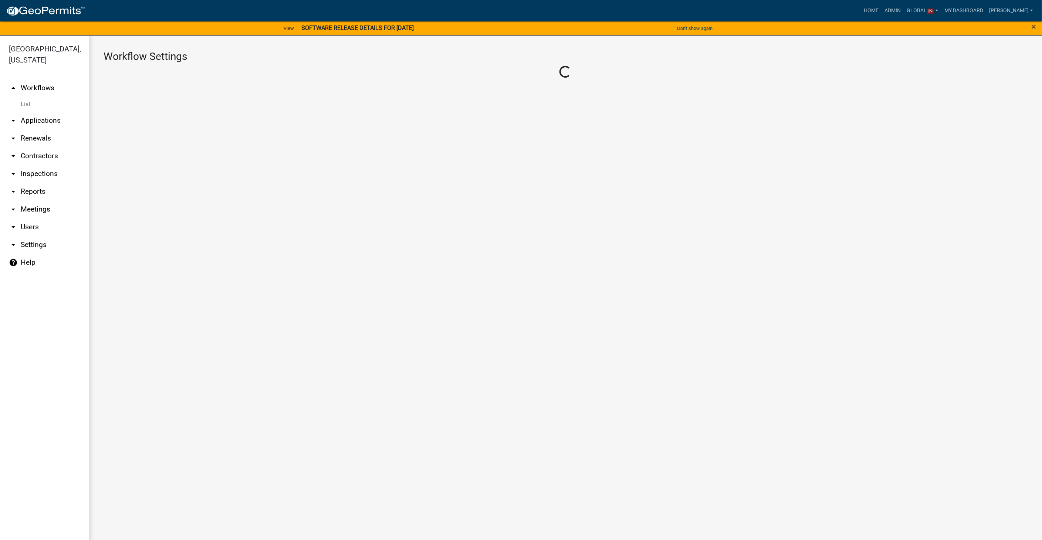
select select "1"
select select "4e118692-bc1a-4993-8436-03a5b46cd555"
select select "6d37f2b2-a7ee-4e4f-b5db-6acf6f372bcf"
select select "4"
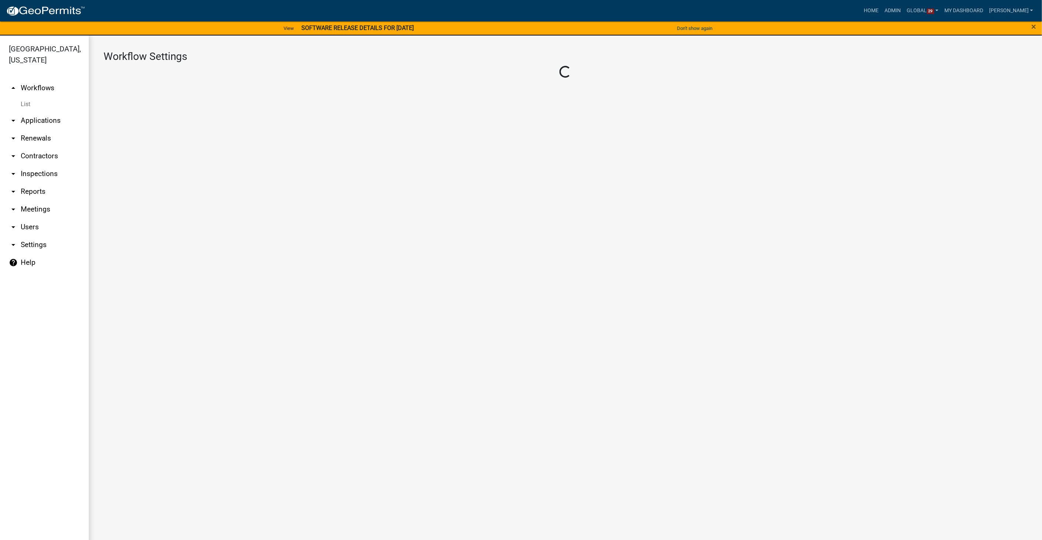
select select "1: Object"
select select
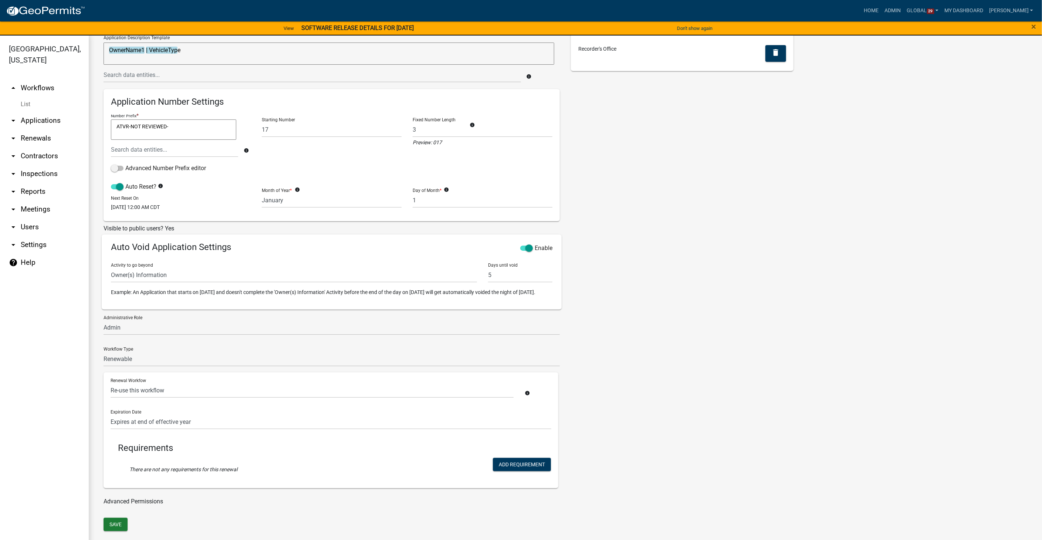
scroll to position [109, 0]
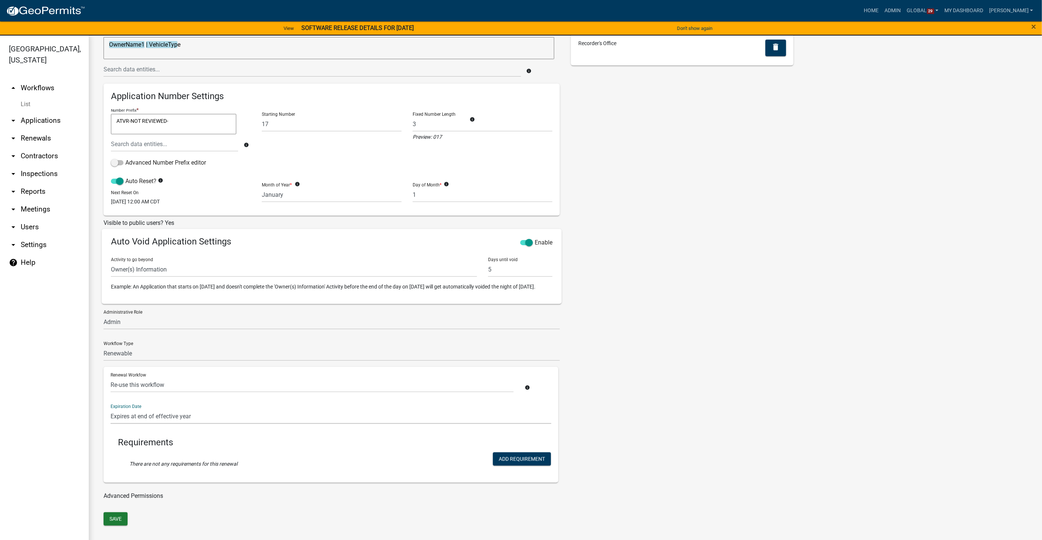
click at [210, 418] on select "Does not expire (infinite) Expires at end of effective year Set a term length i…" at bounding box center [331, 416] width 441 height 15
click at [680, 403] on div "Tags New Tag * Assessor's Office Environmental Health Planning and Zoning Secon…" at bounding box center [682, 238] width 234 height 548
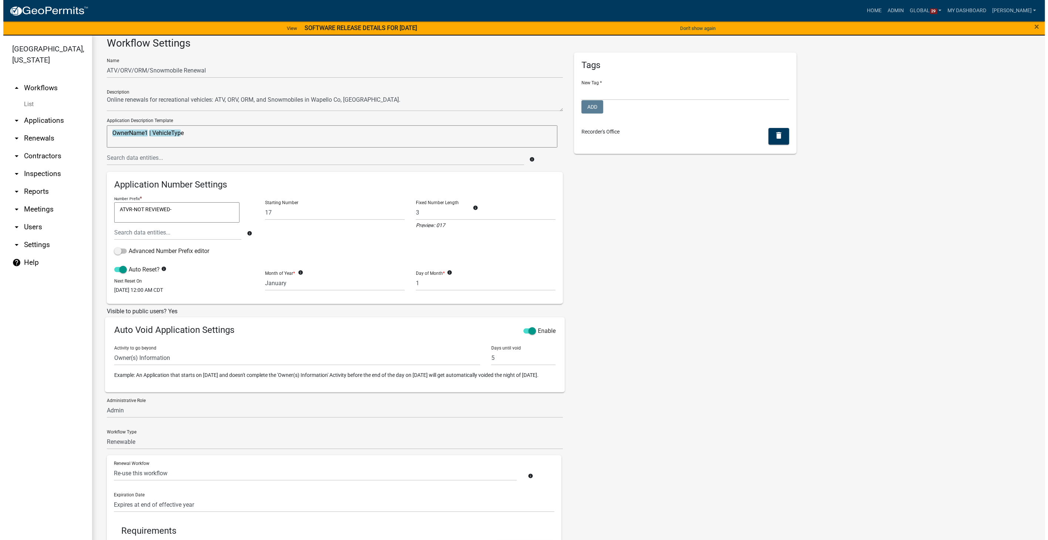
scroll to position [0, 0]
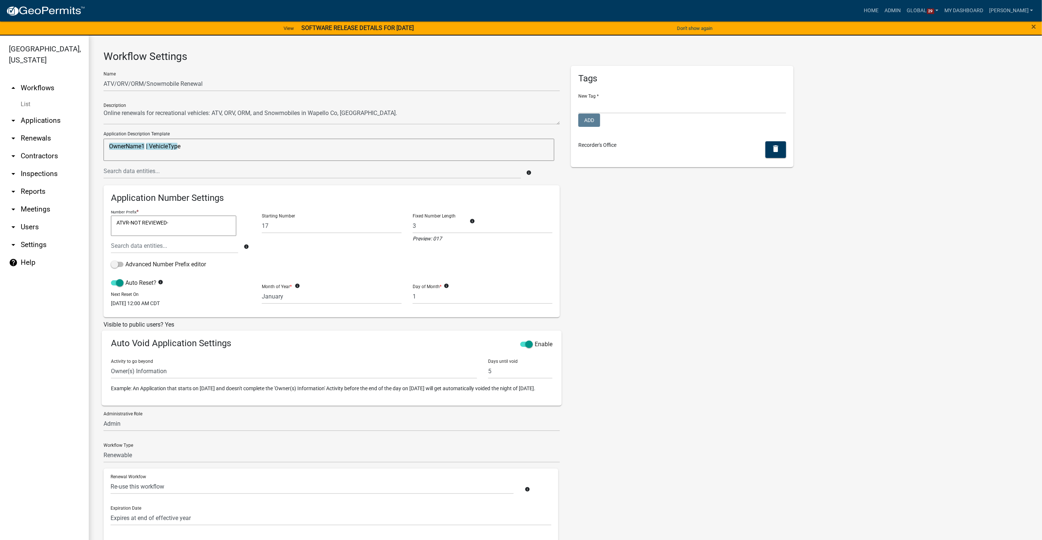
click at [24, 97] on link "List" at bounding box center [44, 104] width 89 height 15
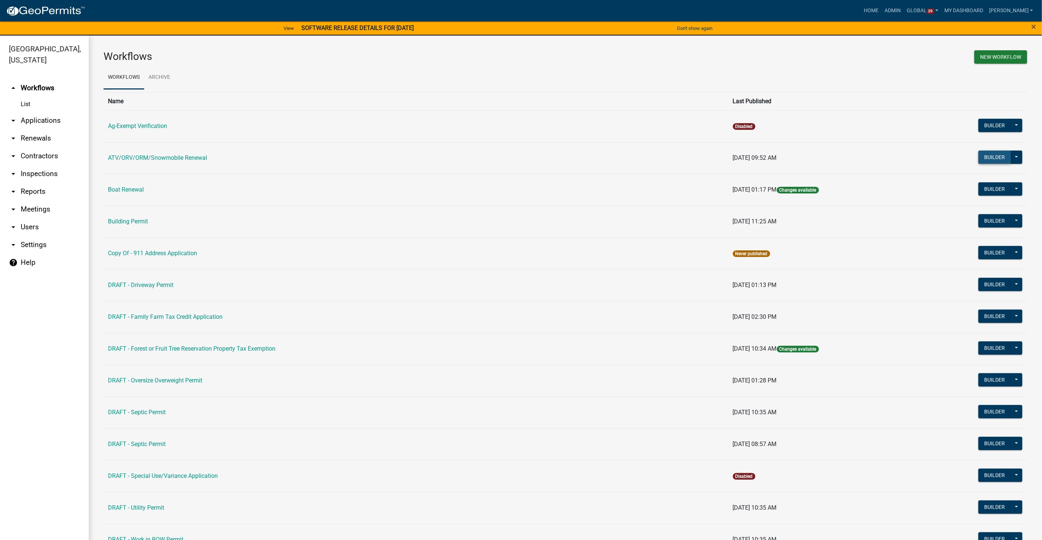
click at [992, 159] on button "Builder" at bounding box center [995, 157] width 33 height 13
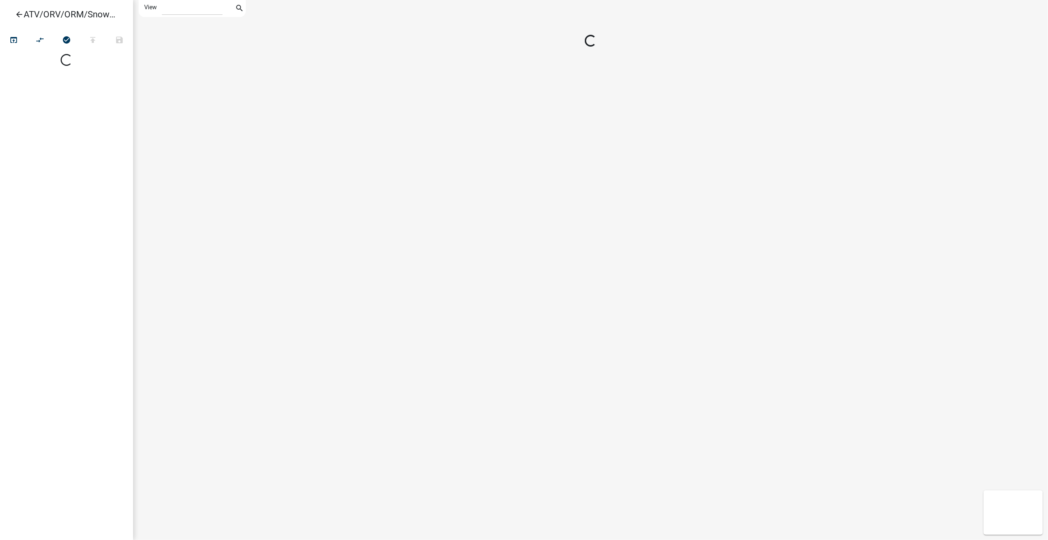
select select "1"
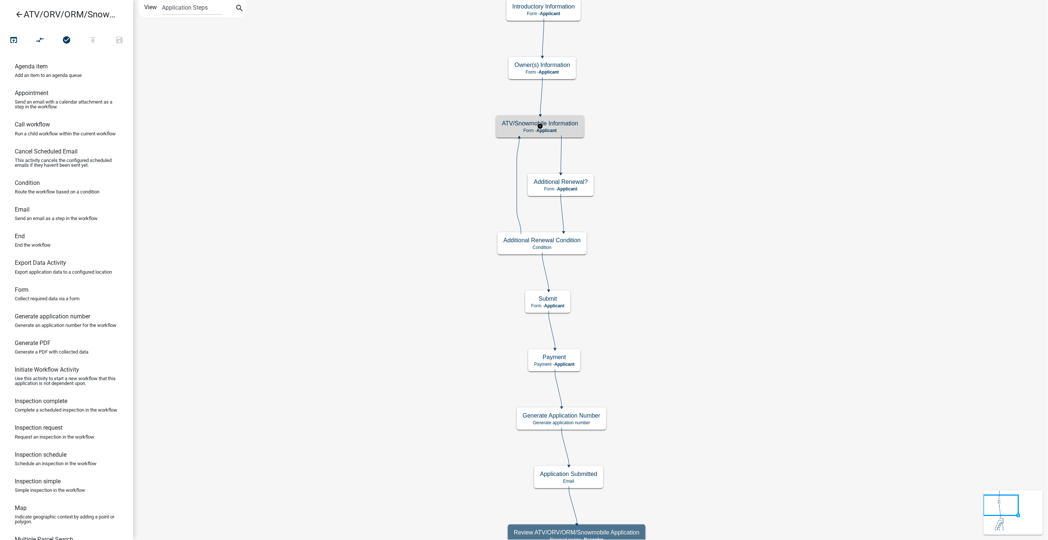
click at [574, 131] on p "Form - Applicant" at bounding box center [540, 130] width 76 height 5
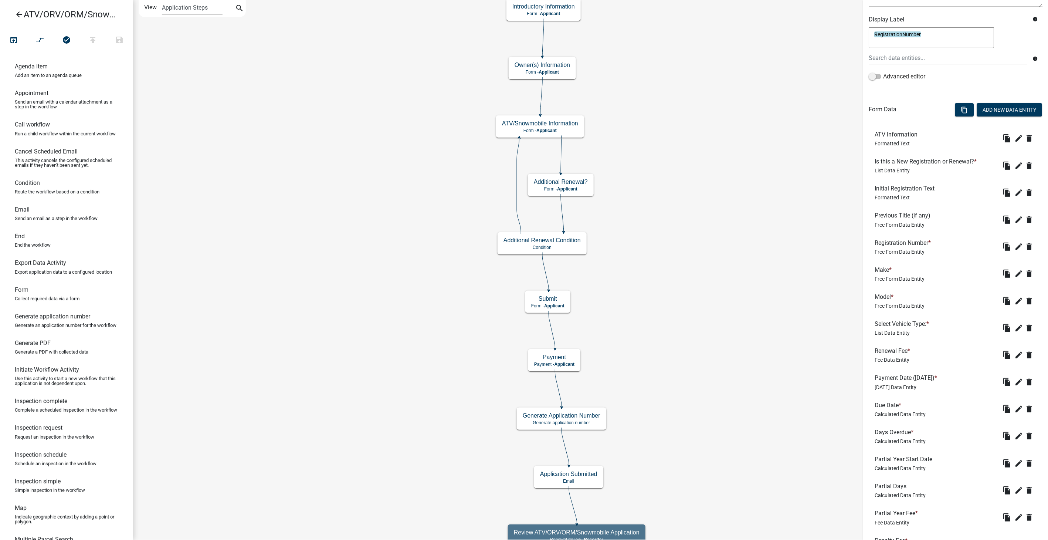
scroll to position [188, 0]
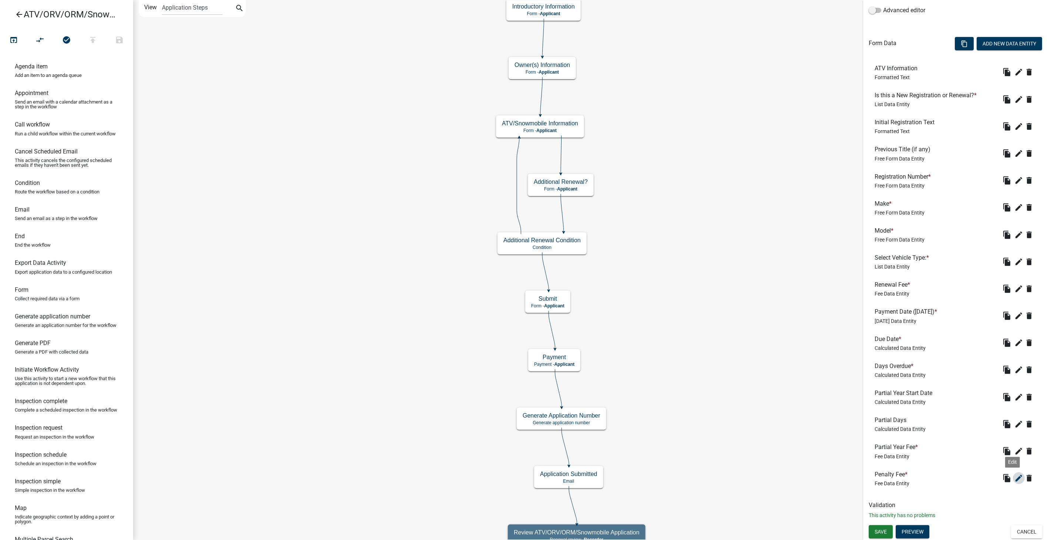
click at [1015, 476] on icon "edit" at bounding box center [1019, 478] width 9 height 9
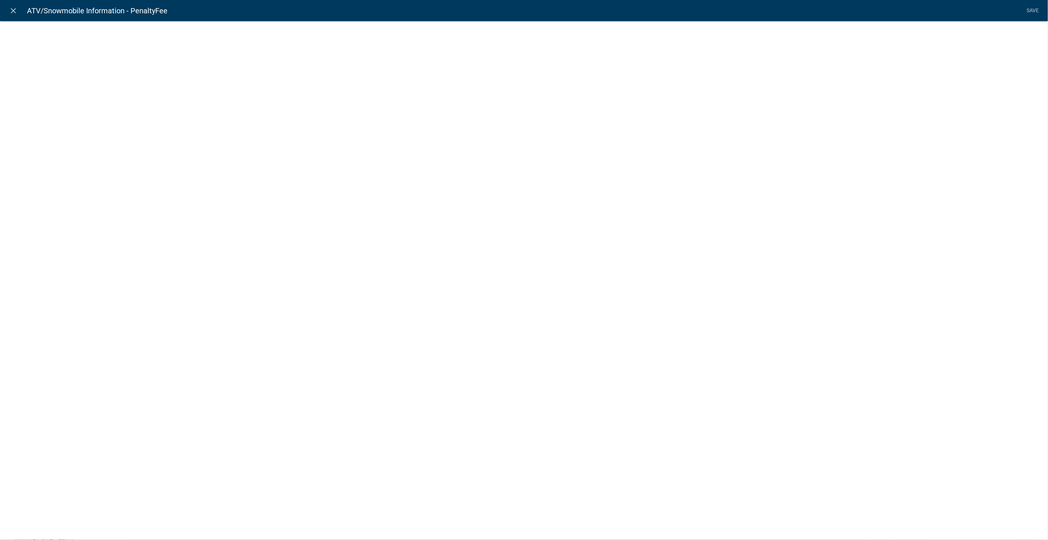
select select "fee"
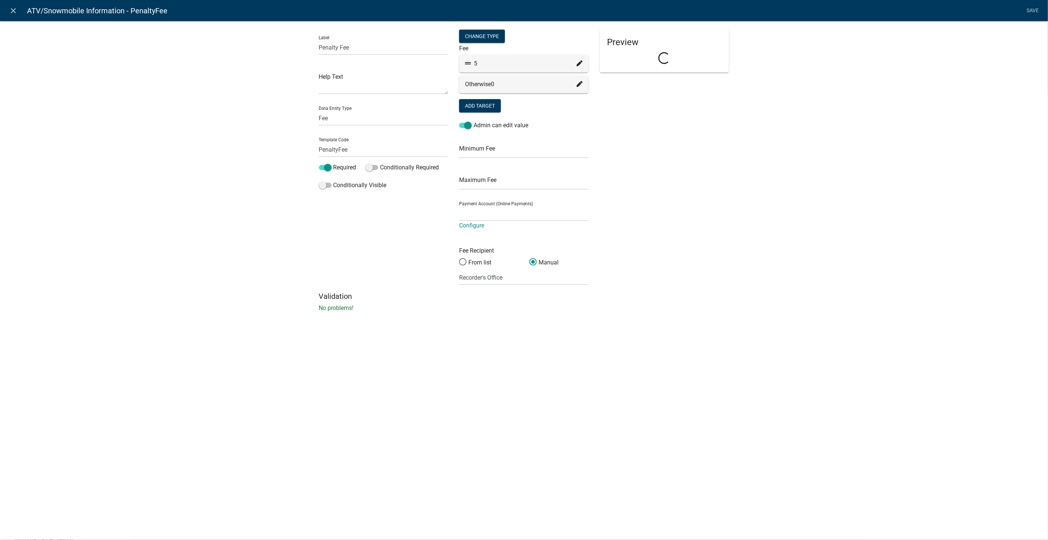
select select "258b736f-576f-4325-a78c-fcdf45871ca8"
click at [581, 63] on icon at bounding box center [580, 63] width 6 height 6
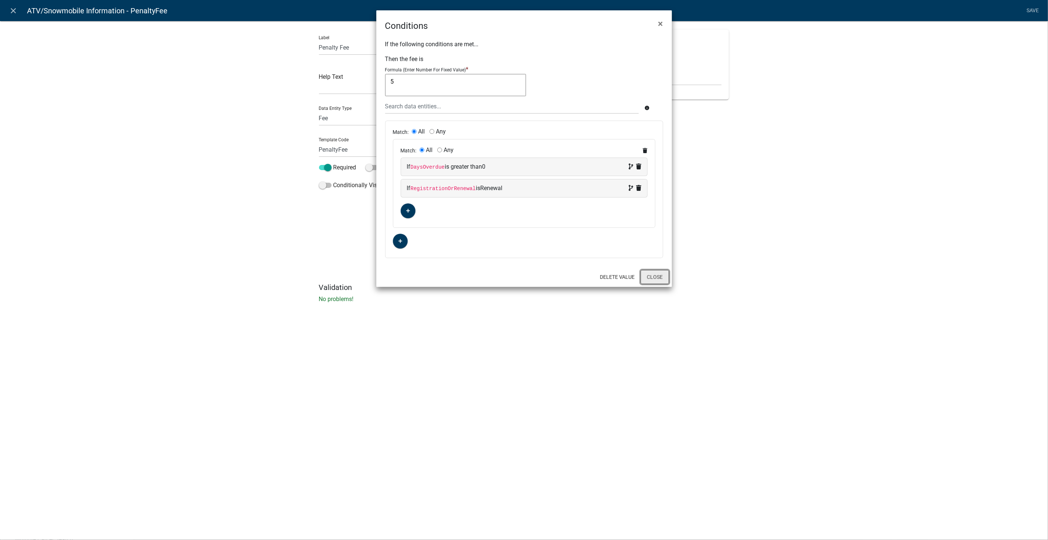
click at [657, 276] on button "Close" at bounding box center [655, 277] width 28 height 14
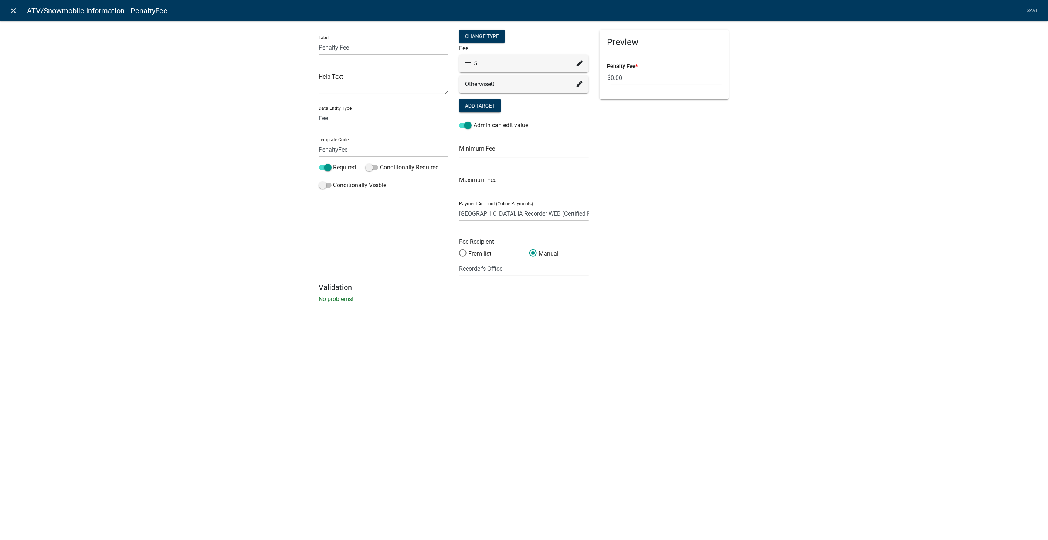
click at [16, 11] on icon "close" at bounding box center [13, 10] width 9 height 9
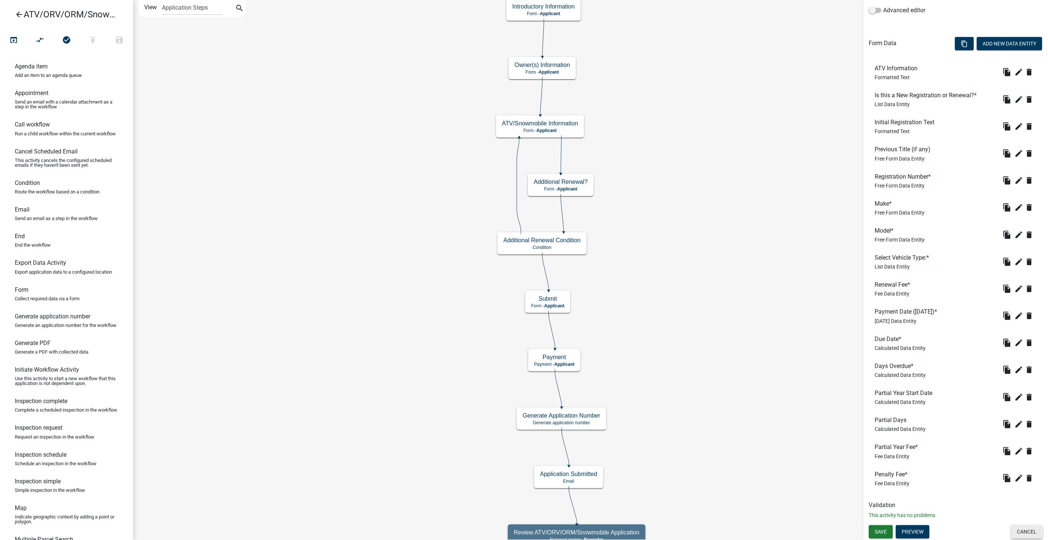
click at [1014, 537] on button "Cancel" at bounding box center [1026, 531] width 31 height 13
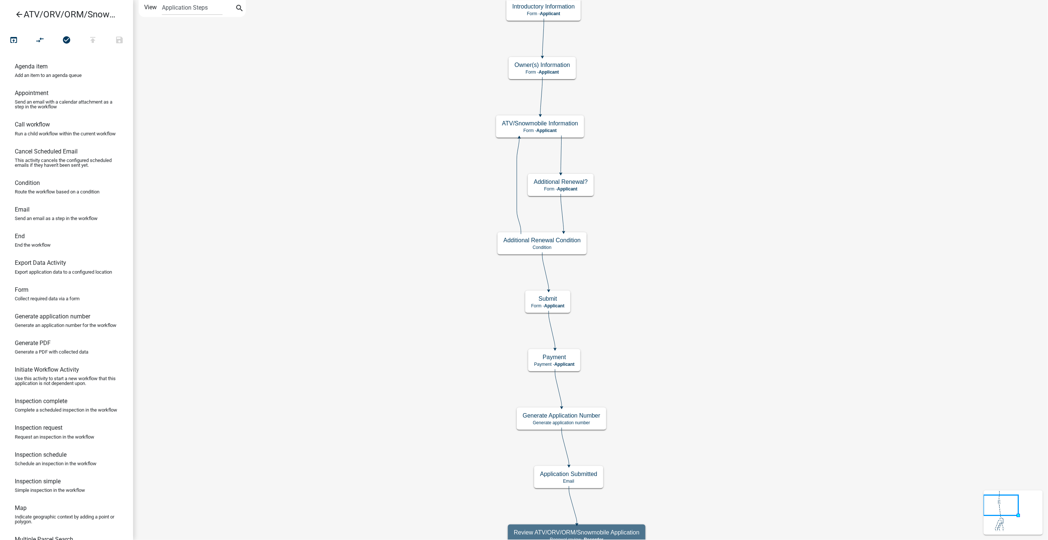
scroll to position [0, 0]
click at [18, 13] on icon "arrow_back" at bounding box center [19, 15] width 9 height 10
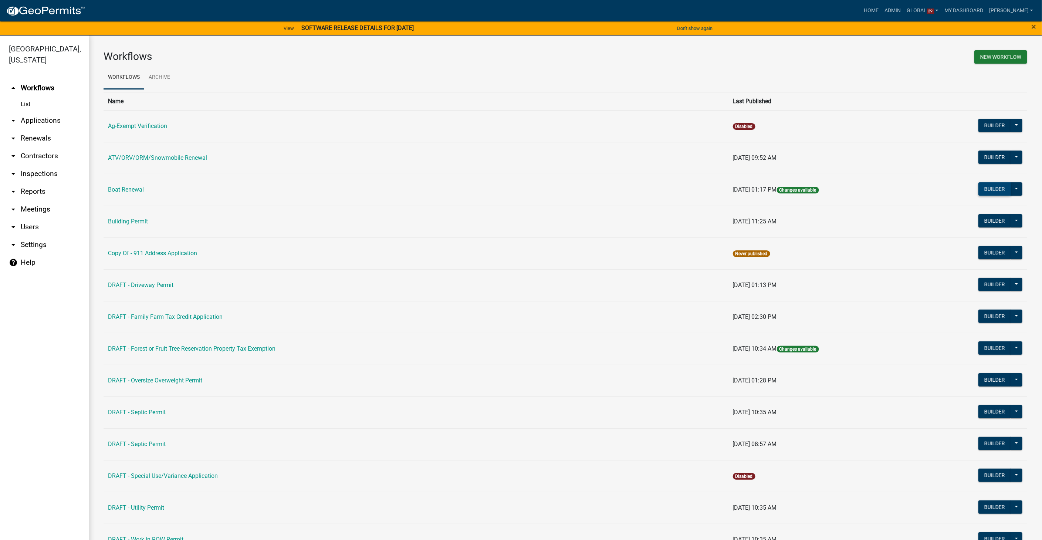
click at [987, 186] on button "Builder" at bounding box center [995, 188] width 33 height 13
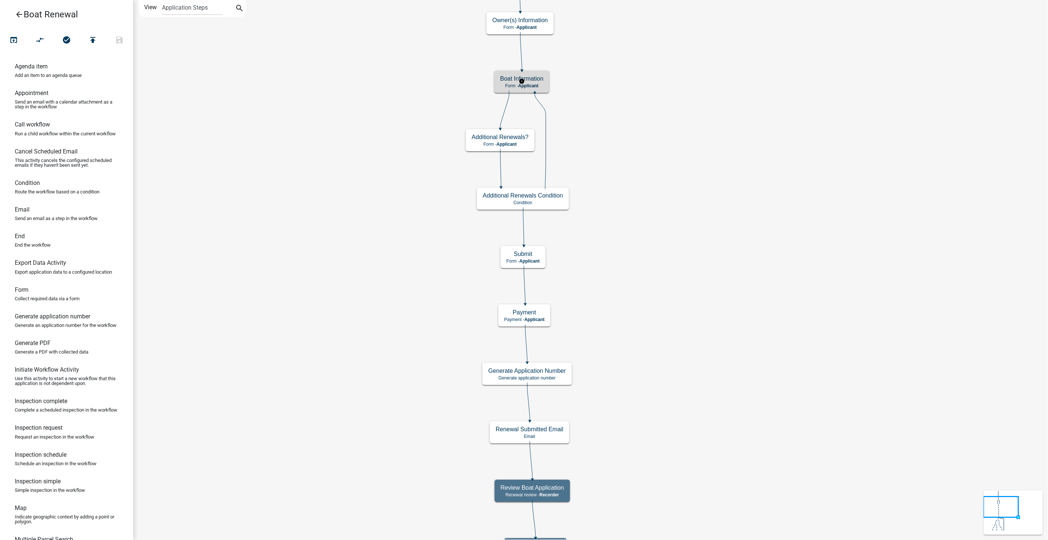
click at [530, 81] on h5 "Boat Information" at bounding box center [521, 78] width 43 height 7
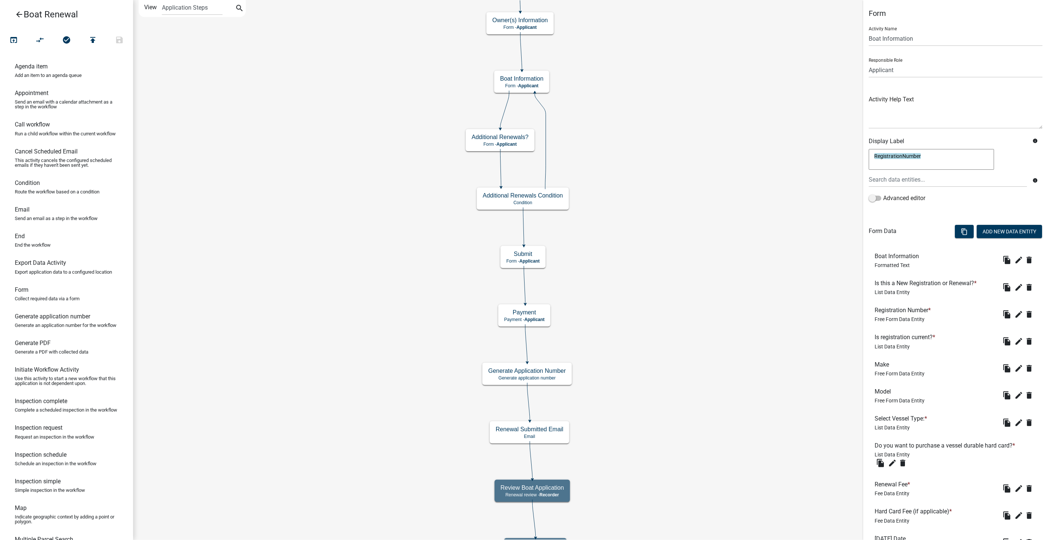
click at [18, 12] on icon "arrow_back" at bounding box center [19, 15] width 9 height 10
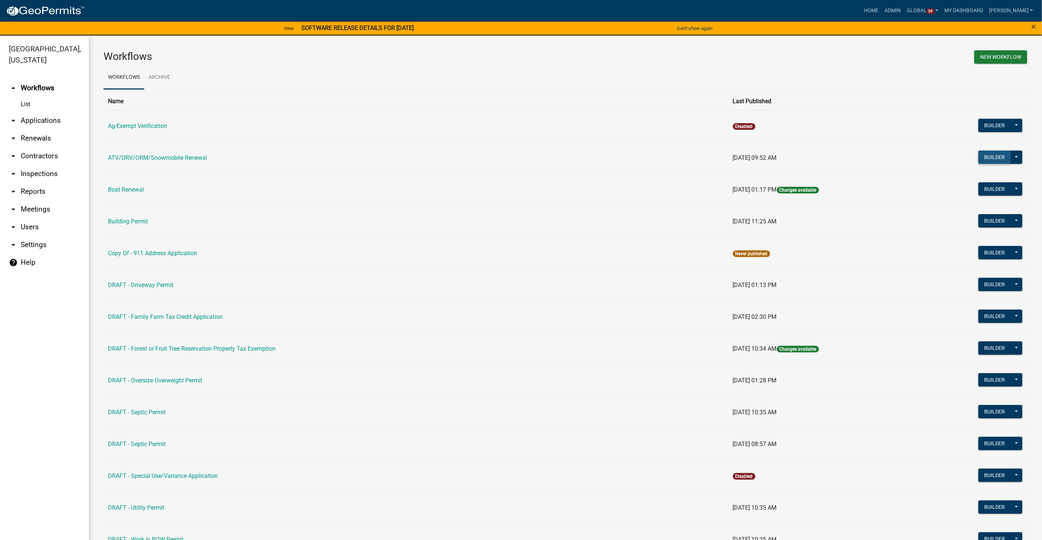
click at [986, 156] on button "Builder" at bounding box center [995, 157] width 33 height 13
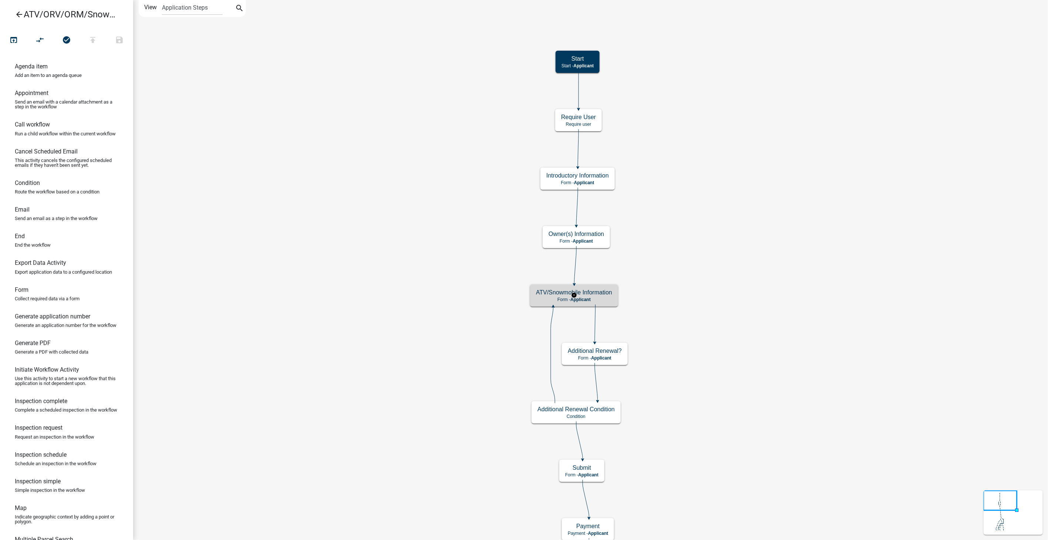
click at [588, 294] on h5 "ATV/Snowmobile Information" at bounding box center [574, 292] width 76 height 7
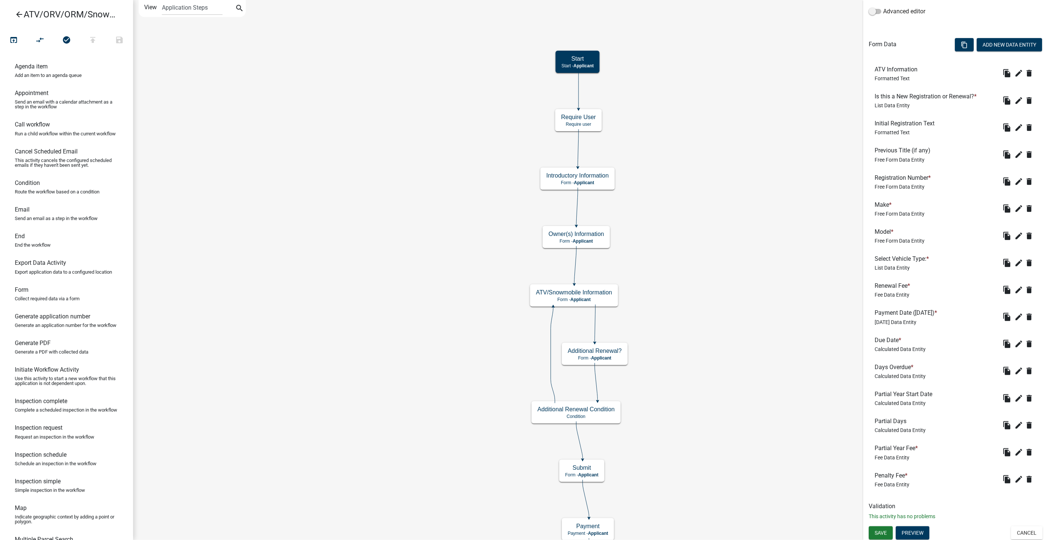
scroll to position [188, 0]
click at [1015, 475] on icon "edit" at bounding box center [1019, 478] width 9 height 9
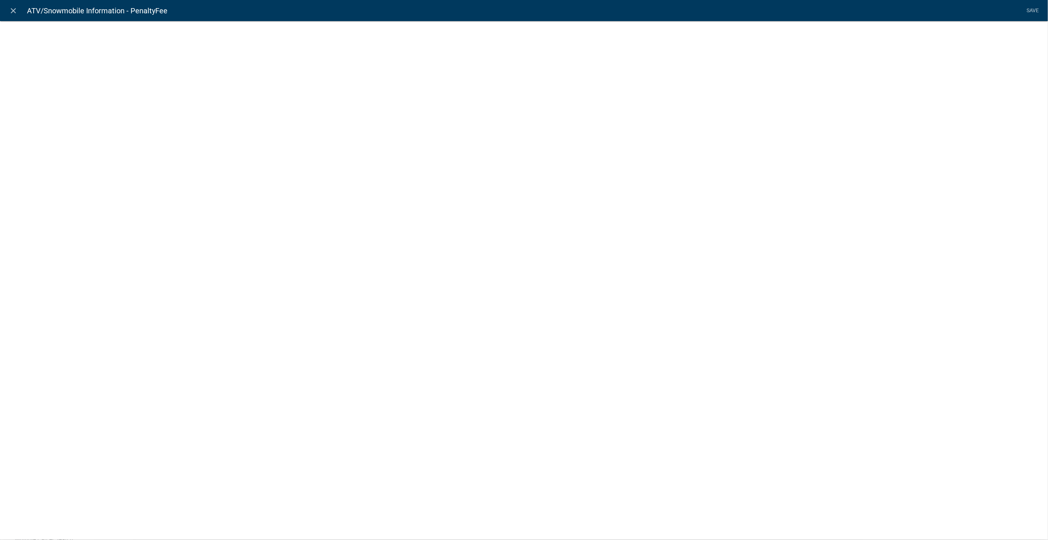
select select "fee"
select select "258b736f-576f-4325-a78c-fcdf45871ca8"
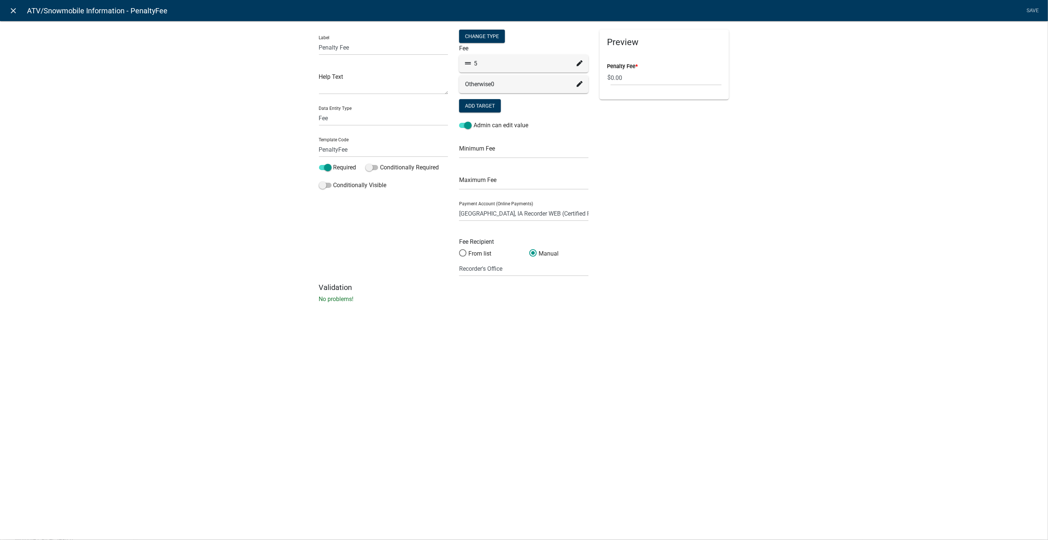
click at [13, 7] on icon "close" at bounding box center [13, 10] width 9 height 9
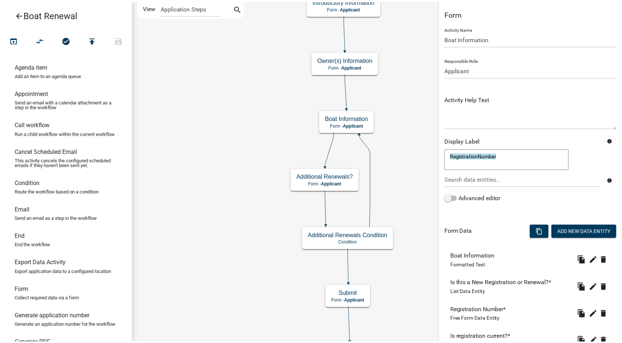
scroll to position [343, 0]
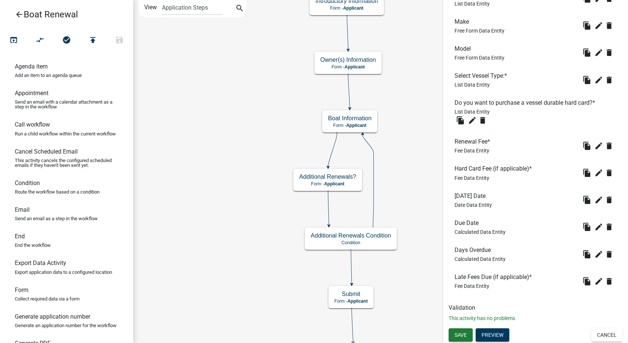
click at [17, 11] on icon "arrow_back" at bounding box center [19, 15] width 9 height 10
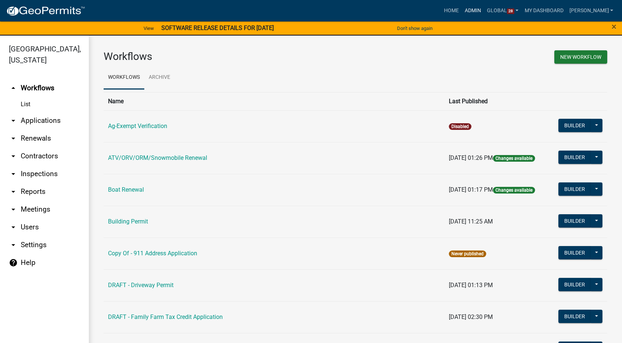
click at [484, 9] on link "Admin" at bounding box center [473, 11] width 22 height 14
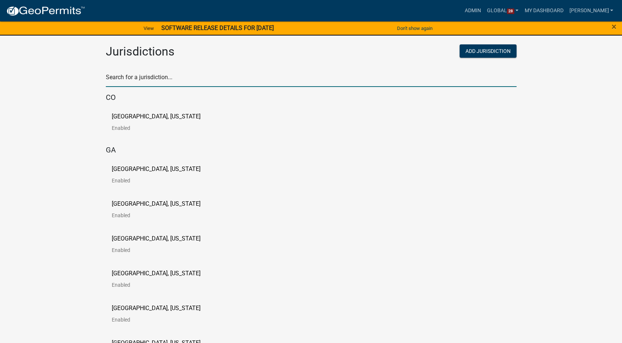
click at [159, 77] on input "text" at bounding box center [311, 79] width 410 height 15
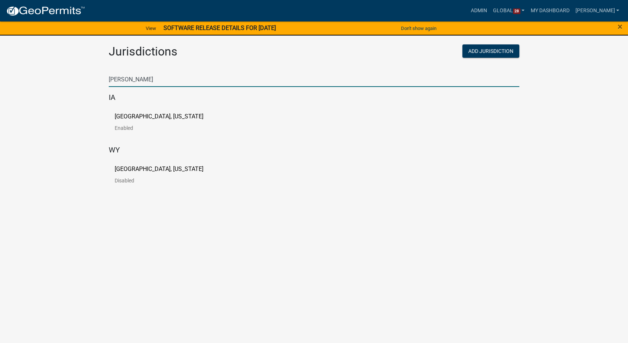
type input "[PERSON_NAME]"
click at [131, 121] on link "[GEOGRAPHIC_DATA], [US_STATE] Enabled" at bounding box center [165, 125] width 101 height 23
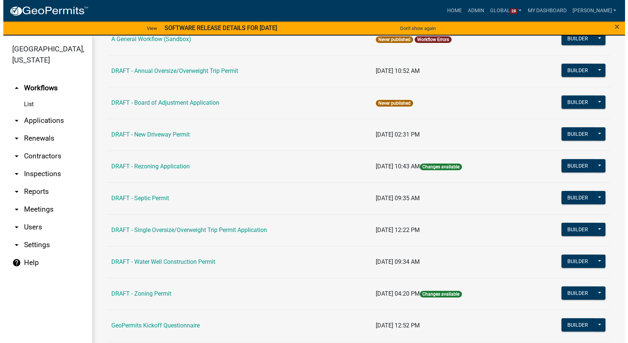
scroll to position [160, 0]
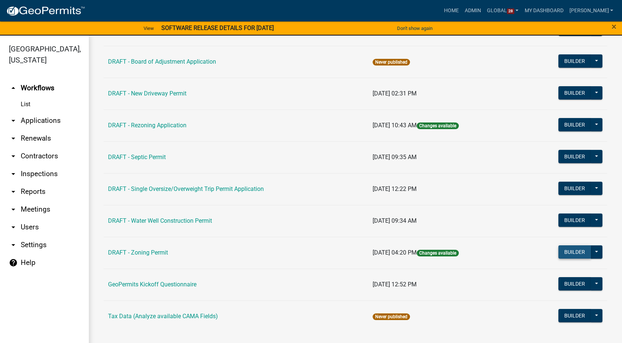
click at [560, 251] on button "Builder" at bounding box center [574, 251] width 33 height 13
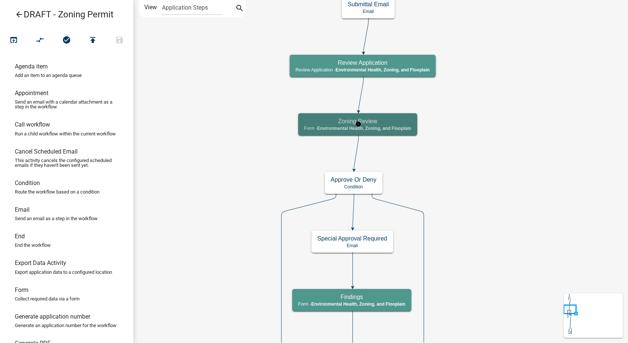
click at [392, 120] on h5 "Zoning Review" at bounding box center [357, 121] width 107 height 7
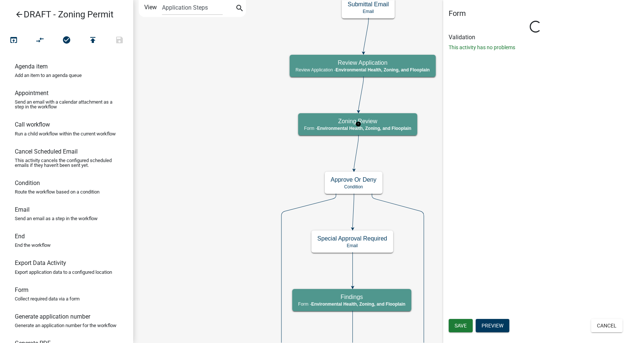
select select "3A482E95-251E-4A38-AB9D-AB9F785FB168"
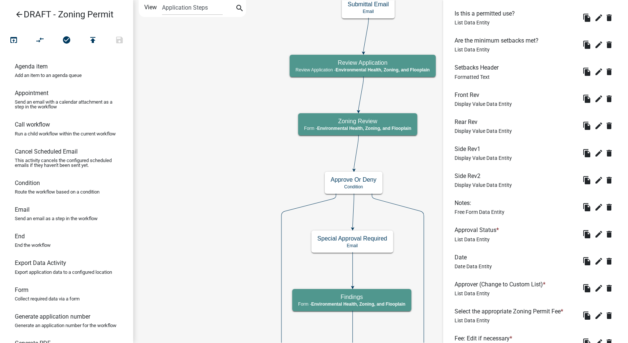
scroll to position [349, 0]
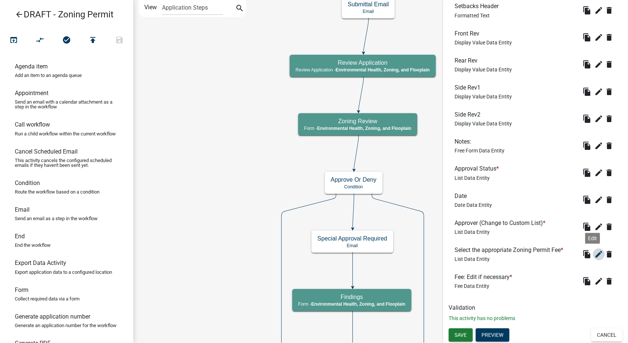
click at [594, 255] on icon "edit" at bounding box center [598, 254] width 9 height 9
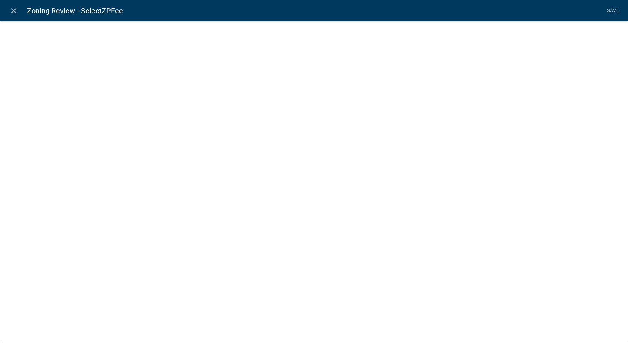
select select "list-data"
select select
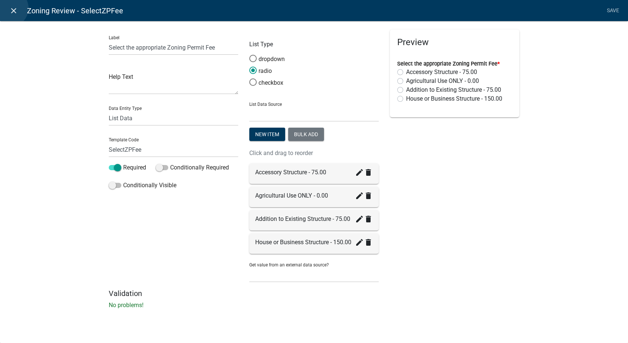
click at [10, 8] on icon "close" at bounding box center [13, 10] width 9 height 9
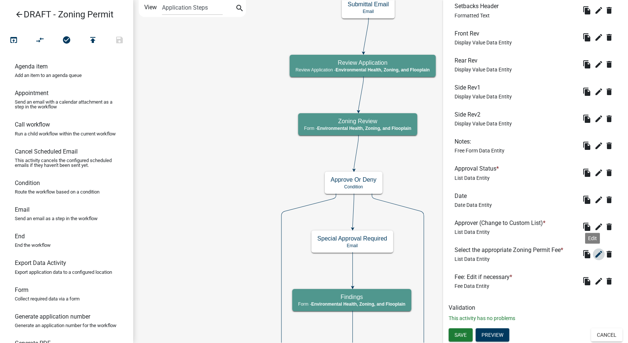
click at [594, 253] on icon "edit" at bounding box center [598, 254] width 9 height 9
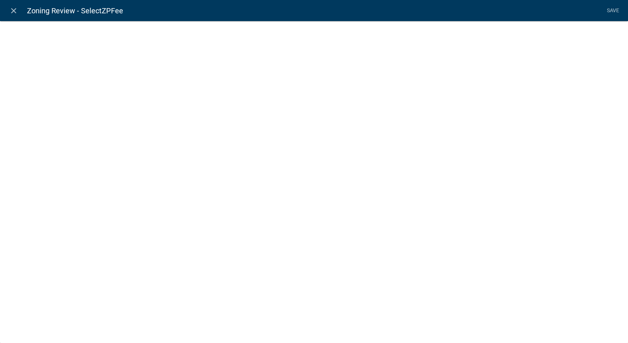
select select "list-data"
select select
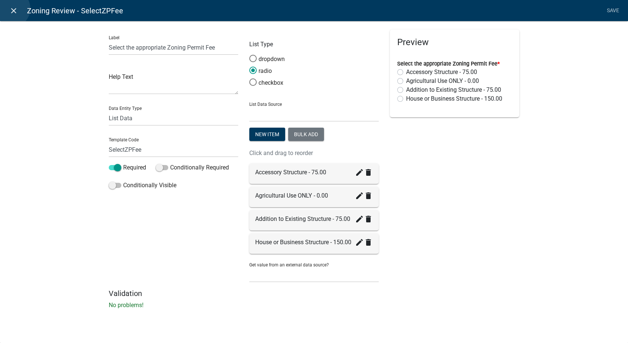
click at [11, 9] on icon "close" at bounding box center [13, 10] width 9 height 9
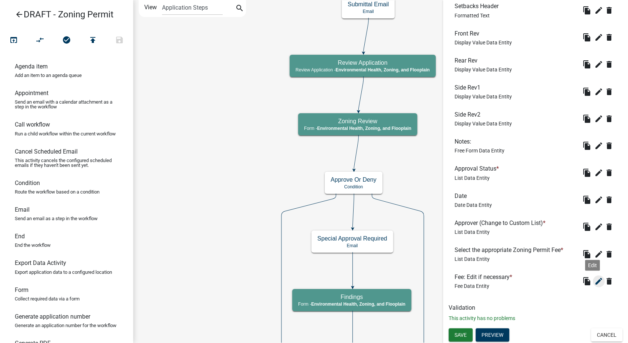
click at [594, 279] on icon "edit" at bounding box center [598, 281] width 9 height 9
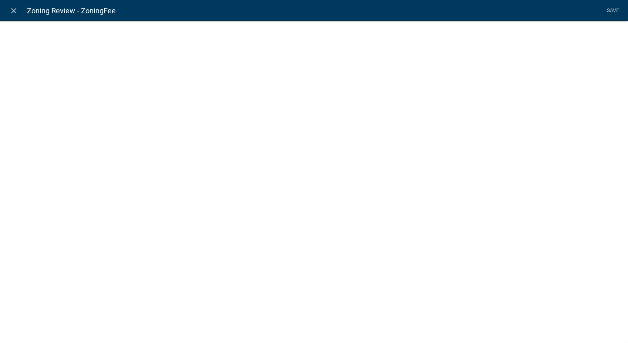
select select "fee"
select select "SelectZPFee"
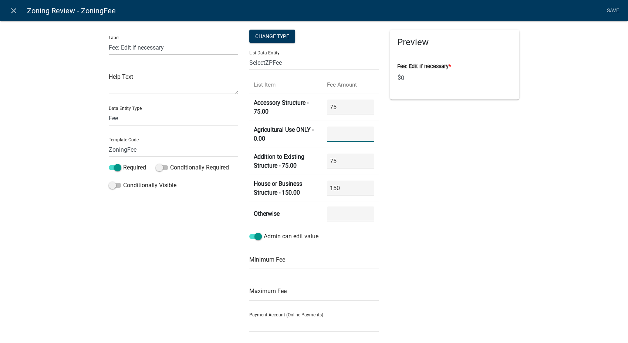
click at [340, 137] on 0\ "number" at bounding box center [350, 133] width 47 height 15
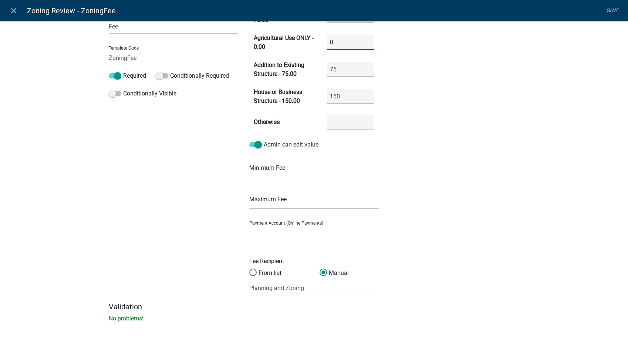
scroll to position [94, 0]
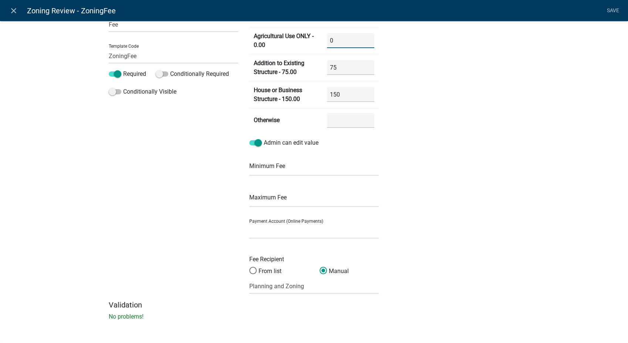
type 0\ "0"
click at [310, 228] on select at bounding box center [313, 230] width 129 height 15
click at [460, 240] on div "Preview Fee: Edit if necessary * $ 0" at bounding box center [454, 118] width 141 height 364
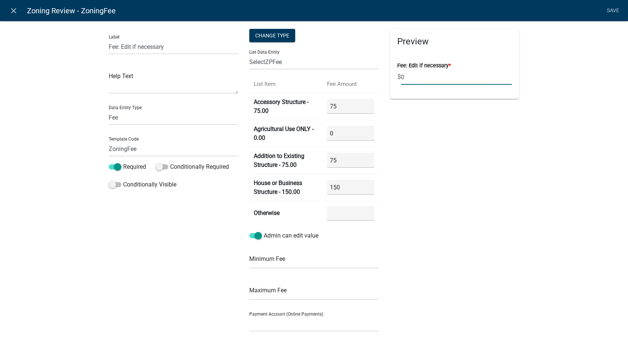
scroll to position [0, 0]
click at [613, 9] on link "Save" at bounding box center [613, 11] width 18 height 14
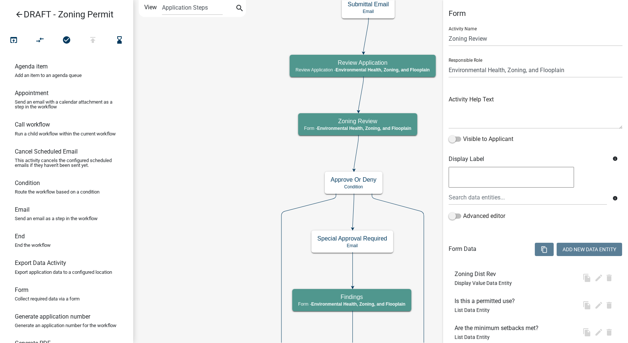
select select "3A482E95-251E-4A38-AB9D-AB9F785FB168"
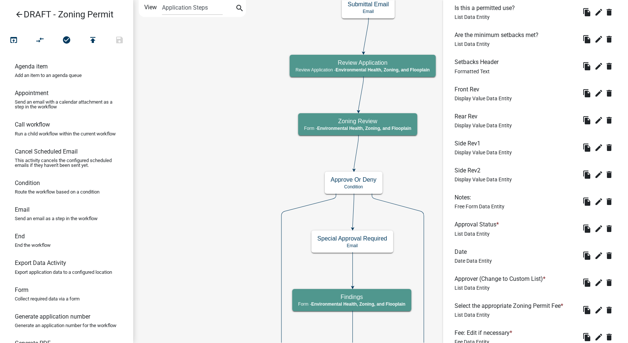
scroll to position [349, 0]
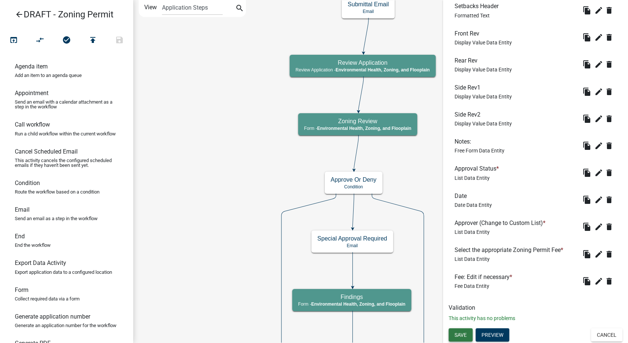
click at [464, 333] on span "Save" at bounding box center [460, 334] width 12 height 6
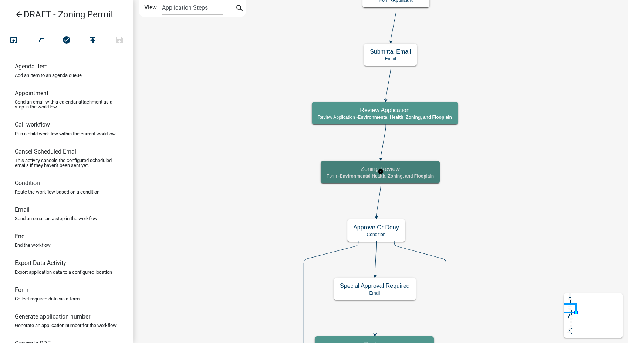
click at [433, 170] on h5 "Zoning Review" at bounding box center [380, 168] width 107 height 7
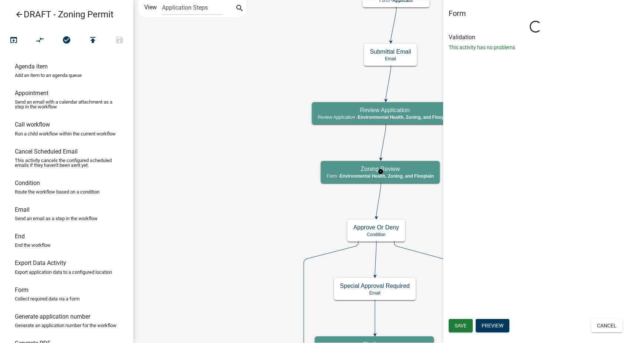
select select "3A482E95-251E-4A38-AB9D-AB9F785FB168"
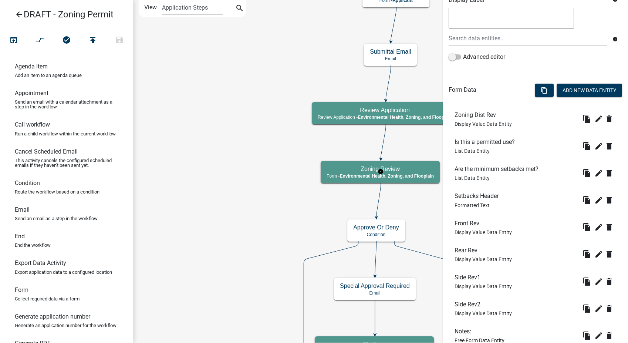
scroll to position [164, 0]
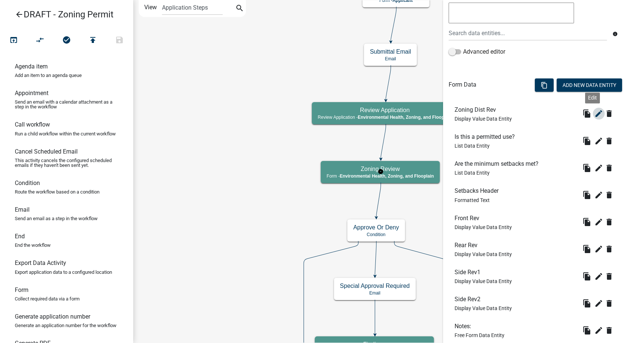
click at [594, 111] on icon "edit" at bounding box center [598, 113] width 9 height 9
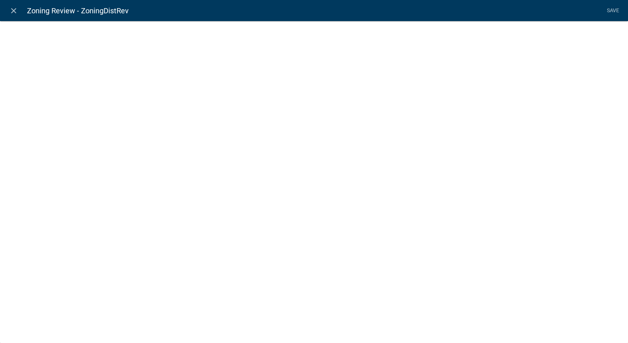
select select "display-entity-value"
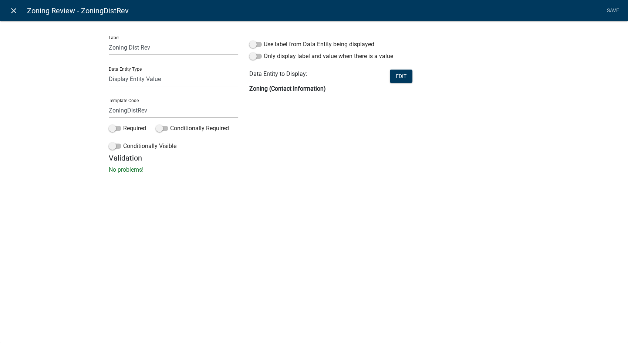
click at [13, 11] on icon "close" at bounding box center [13, 10] width 9 height 9
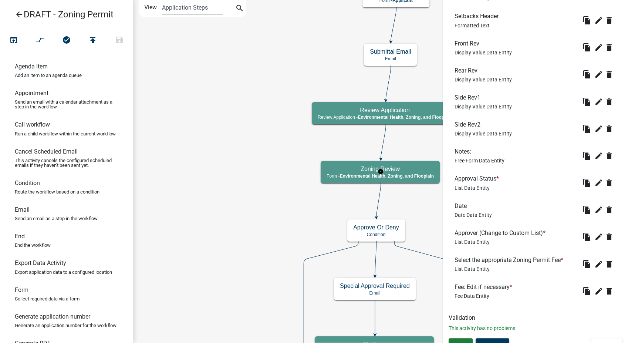
scroll to position [349, 0]
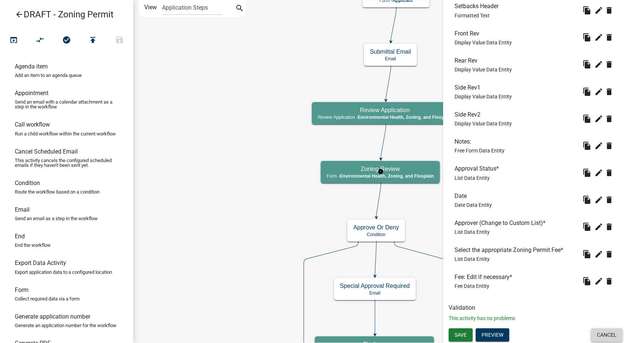
click at [596, 335] on button "Cancel" at bounding box center [606, 334] width 31 height 13
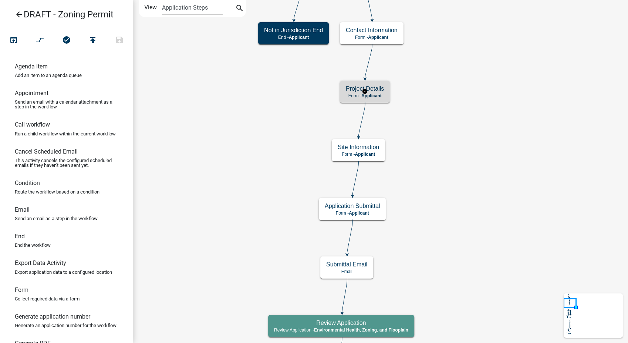
click at [382, 86] on h5 "Project Details" at bounding box center [365, 88] width 38 height 7
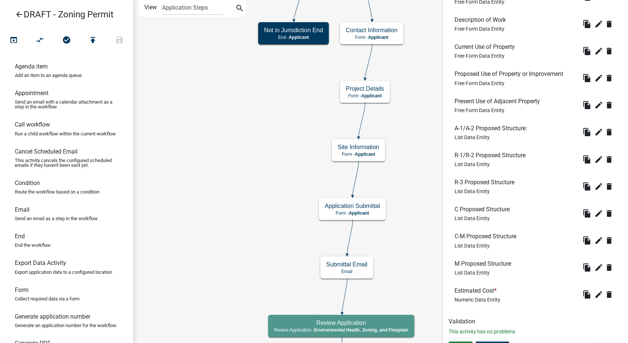
scroll to position [277, 0]
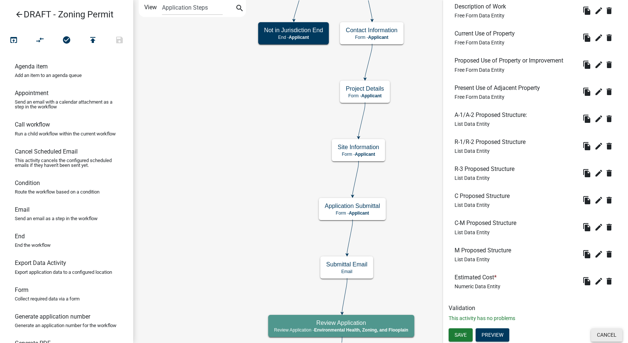
click at [599, 336] on button "Cancel" at bounding box center [606, 334] width 31 height 13
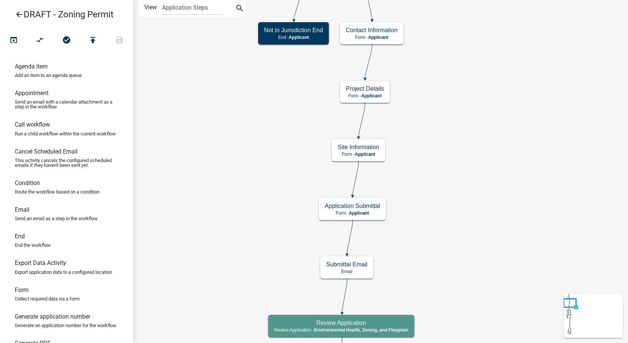
scroll to position [0, 0]
click at [370, 151] on div "Site Information Form - Applicant" at bounding box center [358, 150] width 53 height 22
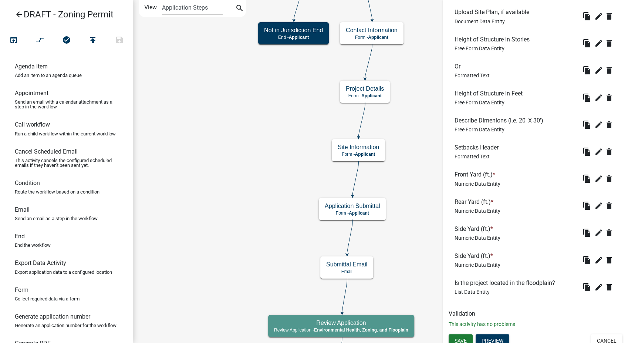
scroll to position [322, 0]
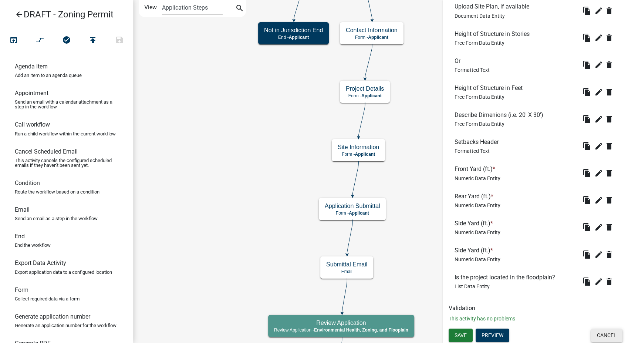
click at [598, 335] on button "Cancel" at bounding box center [606, 334] width 31 height 13
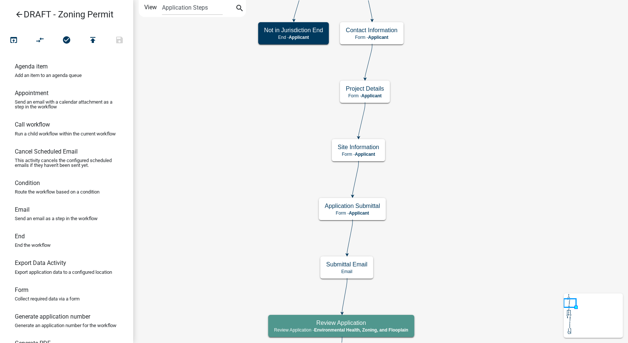
scroll to position [0, 0]
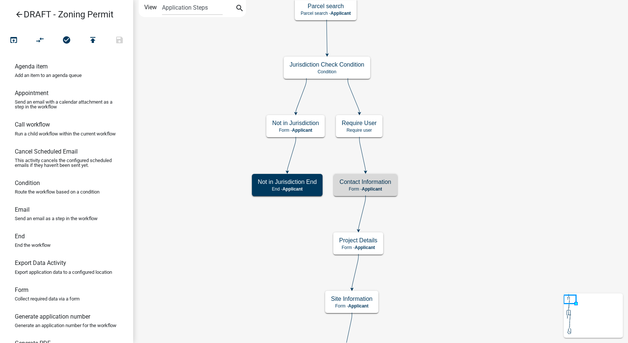
click at [364, 186] on span "Applicant" at bounding box center [372, 188] width 20 height 5
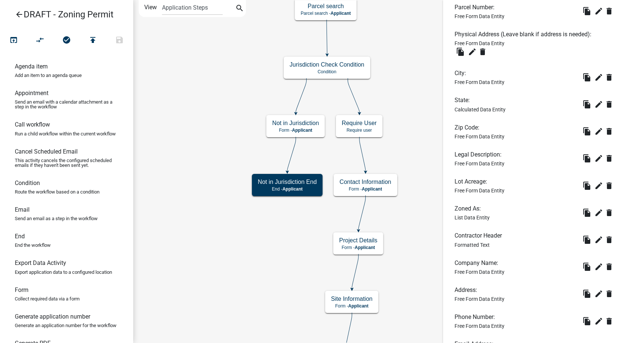
scroll to position [616, 0]
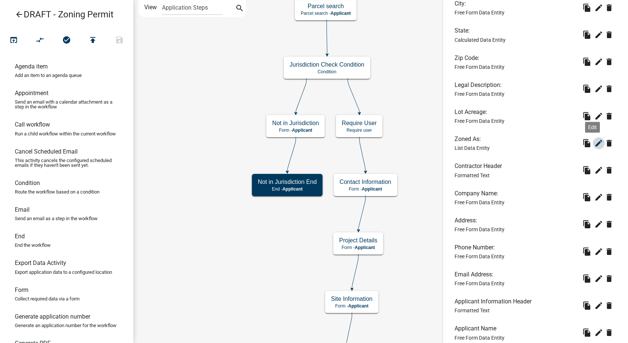
click at [594, 148] on icon "edit" at bounding box center [598, 143] width 9 height 9
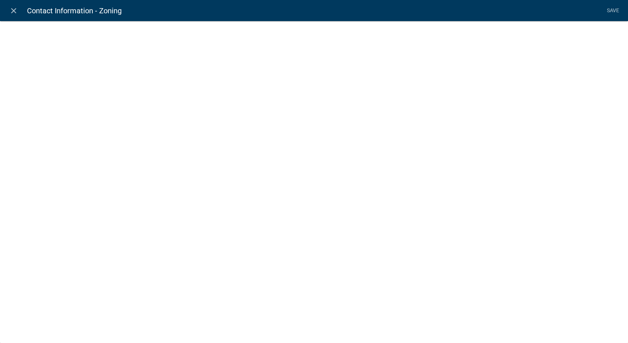
select select "list-data"
select select
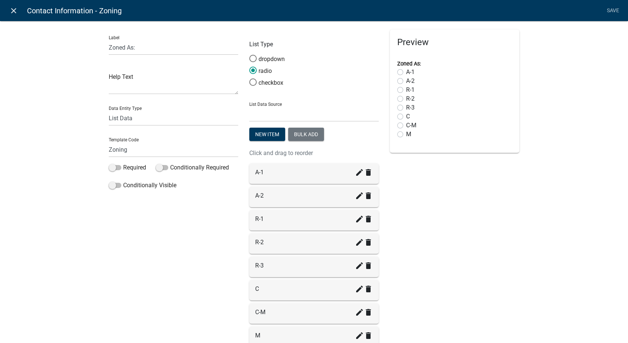
click at [14, 10] on icon "close" at bounding box center [13, 10] width 9 height 9
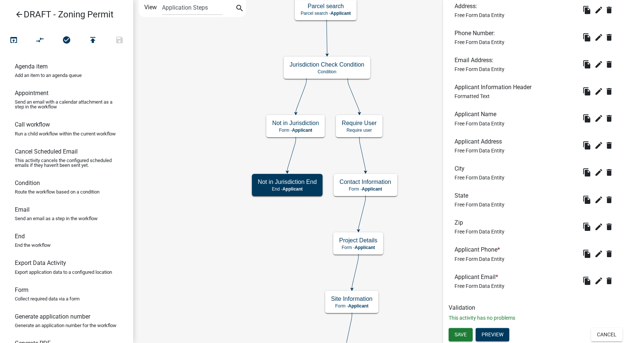
scroll to position [854, 0]
click at [601, 336] on button "Cancel" at bounding box center [606, 334] width 31 height 13
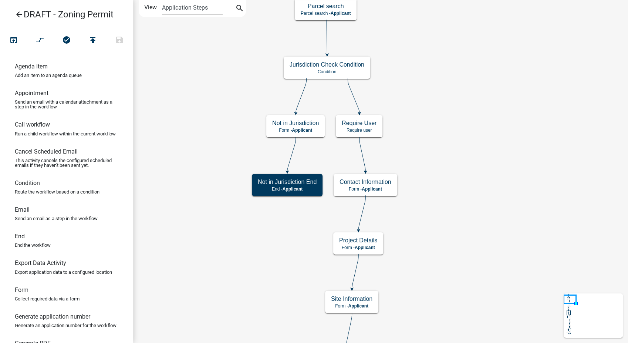
scroll to position [0, 0]
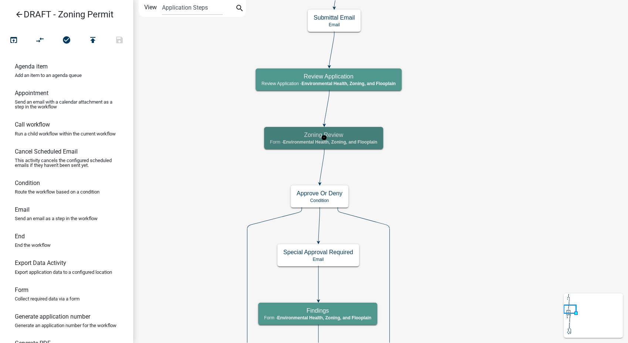
click at [357, 140] on span "Environmental Health, Zoning, and Flooplain" at bounding box center [330, 141] width 94 height 5
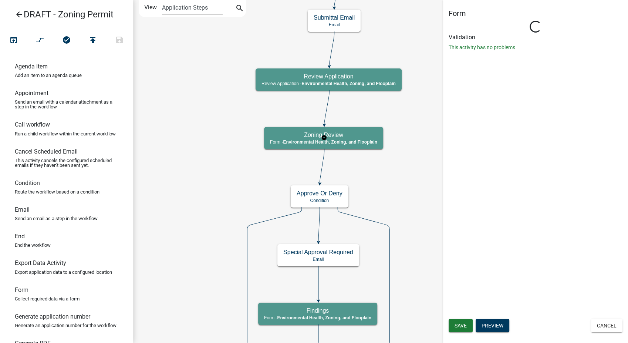
select select "3A482E95-251E-4A38-AB9D-AB9F785FB168"
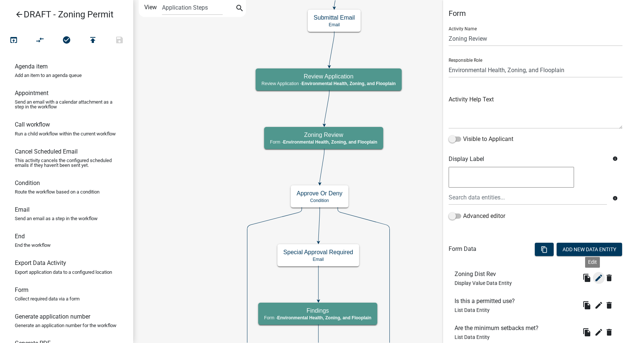
click at [594, 276] on icon "edit" at bounding box center [598, 277] width 9 height 9
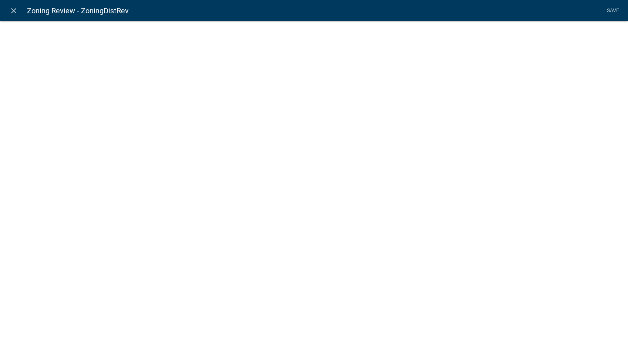
select select "display-entity-value"
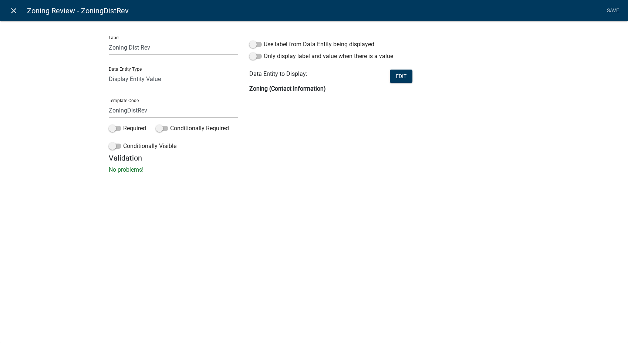
click at [13, 11] on icon "close" at bounding box center [13, 10] width 9 height 9
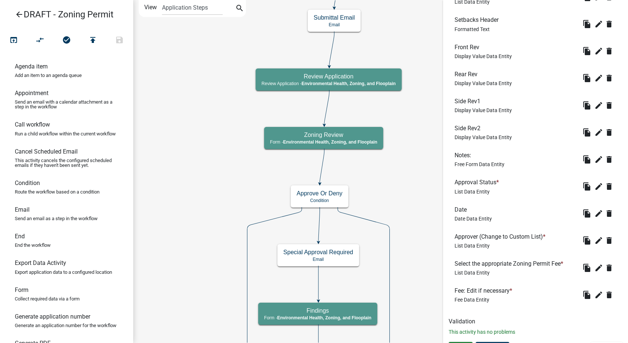
scroll to position [349, 0]
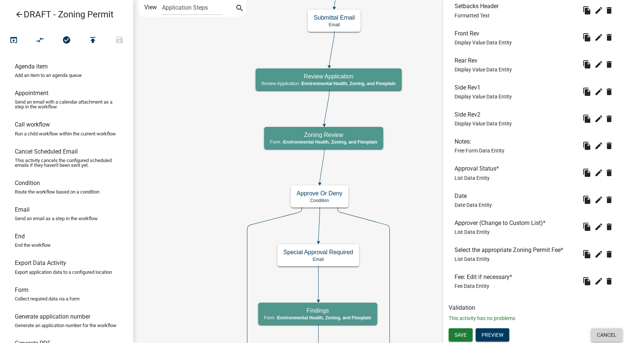
click at [606, 328] on button "Cancel" at bounding box center [606, 334] width 31 height 13
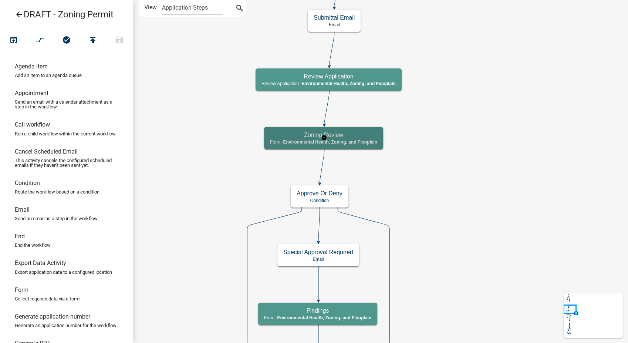
click at [362, 141] on span "Environmental Health, Zoning, and Flooplain" at bounding box center [330, 141] width 94 height 5
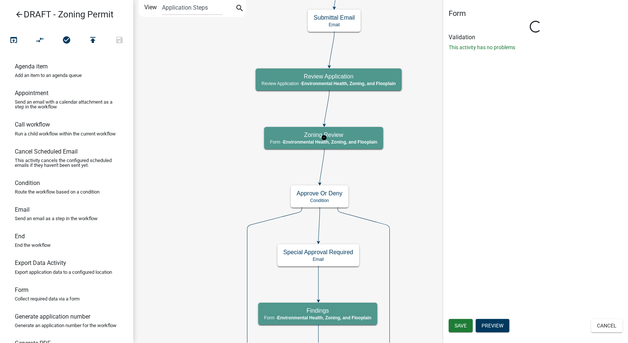
select select "3A482E95-251E-4A38-AB9D-AB9F785FB168"
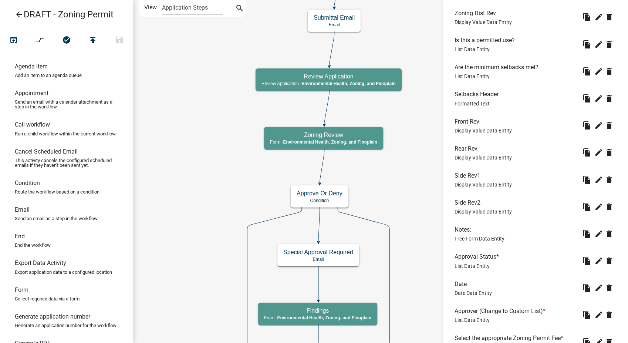
scroll to position [349, 0]
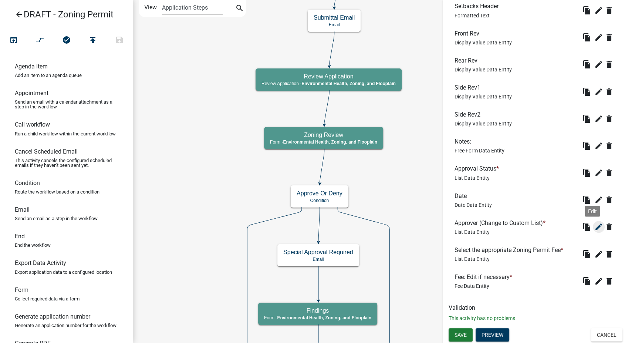
click at [594, 226] on icon "edit" at bounding box center [598, 226] width 9 height 9
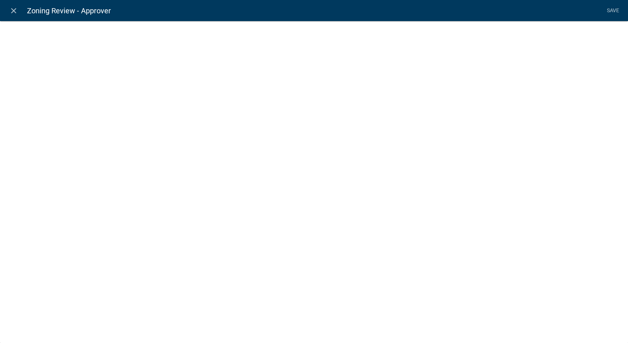
select select "list-data"
select select
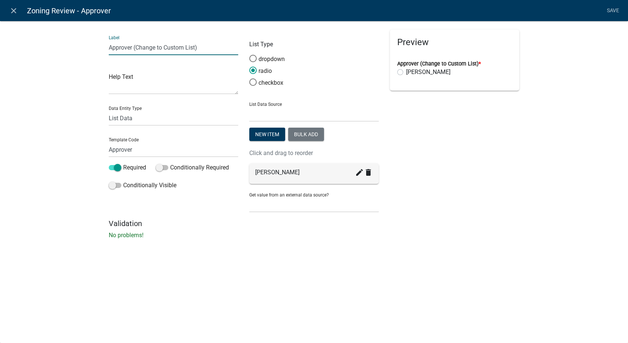
click at [202, 43] on input "Approver (Change to Custom List)" at bounding box center [173, 47] width 129 height 15
type input "Approver"
click at [612, 7] on link "Save" at bounding box center [613, 11] width 18 height 14
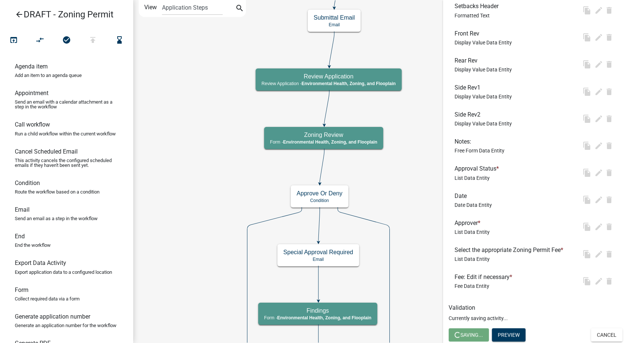
scroll to position [0, 0]
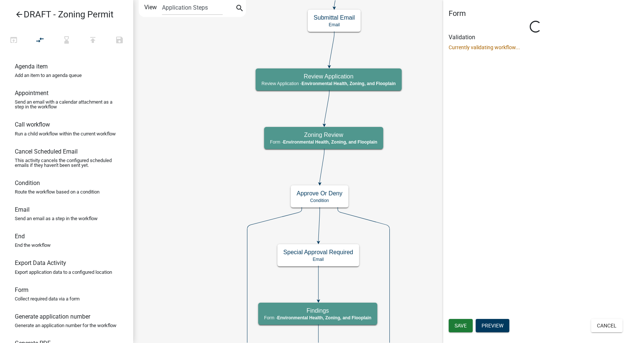
select select "3A482E95-251E-4A38-AB9D-AB9F785FB168"
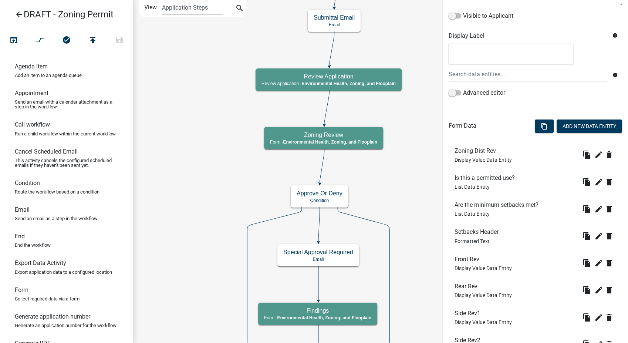
scroll to position [349, 0]
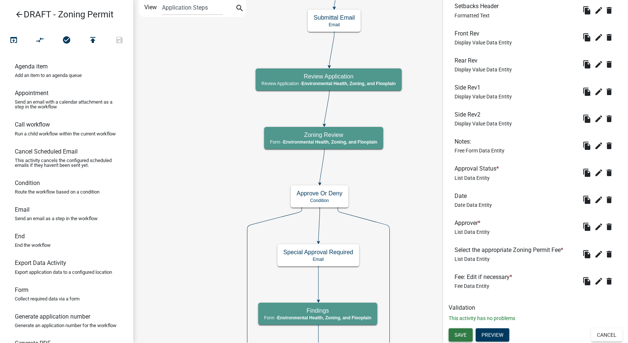
click at [466, 334] on span "Save" at bounding box center [460, 334] width 12 height 6
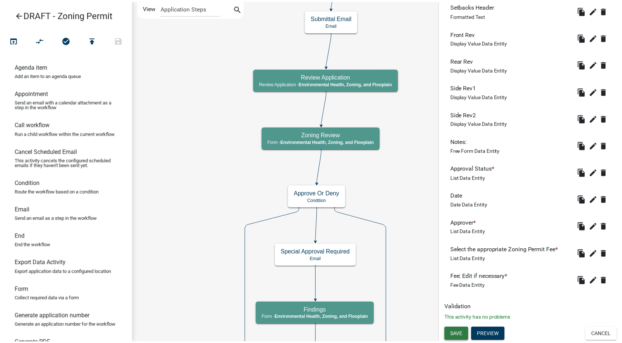
scroll to position [0, 0]
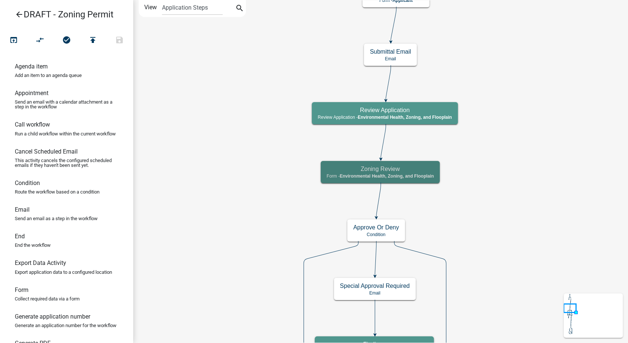
click at [19, 13] on icon "arrow_back" at bounding box center [19, 15] width 9 height 10
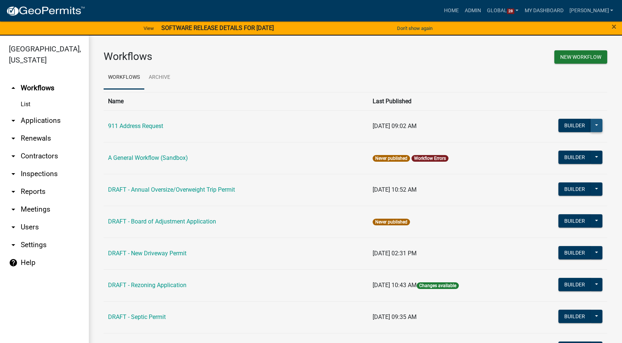
click at [590, 128] on button at bounding box center [596, 125] width 12 height 13
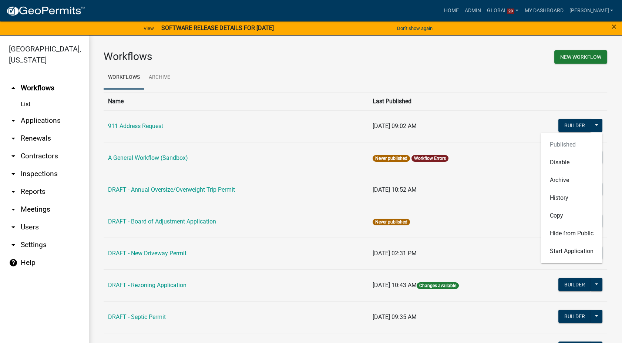
drag, startPoint x: 495, startPoint y: 122, endPoint x: 418, endPoint y: 112, distance: 77.1
click at [494, 122] on td "[DATE] 09:02 AM" at bounding box center [444, 126] width 153 height 32
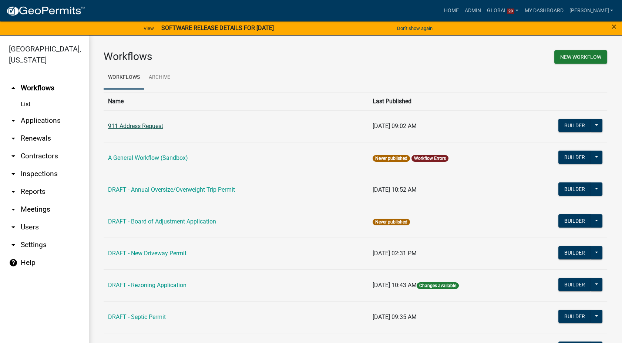
click at [121, 123] on link "911 Address Request" at bounding box center [135, 125] width 55 height 7
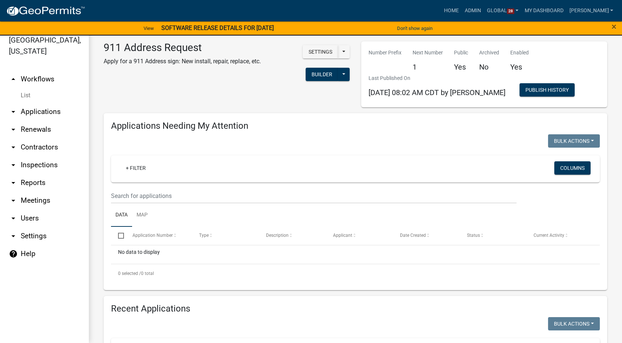
click at [23, 96] on link "List" at bounding box center [44, 95] width 89 height 15
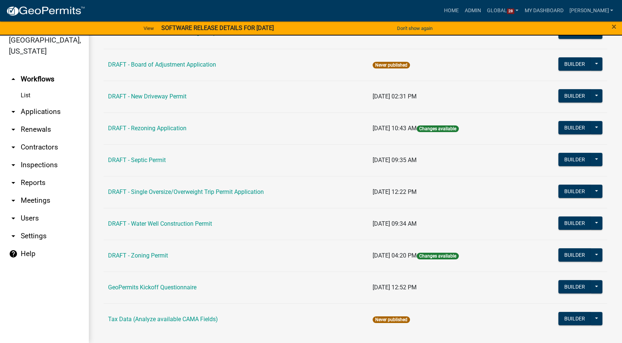
scroll to position [160, 0]
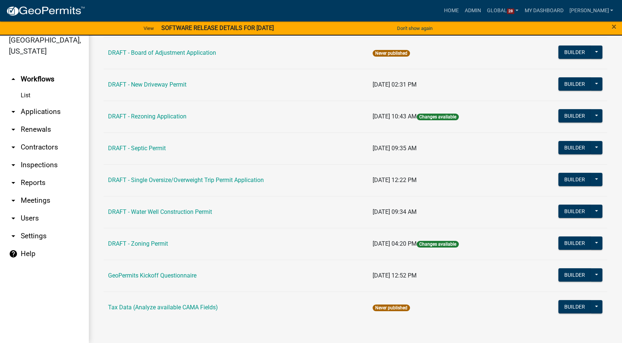
click at [515, 176] on td "[DATE] 12:22 PM" at bounding box center [444, 180] width 153 height 32
click at [25, 146] on link "arrow_drop_down Contractors" at bounding box center [44, 147] width 89 height 18
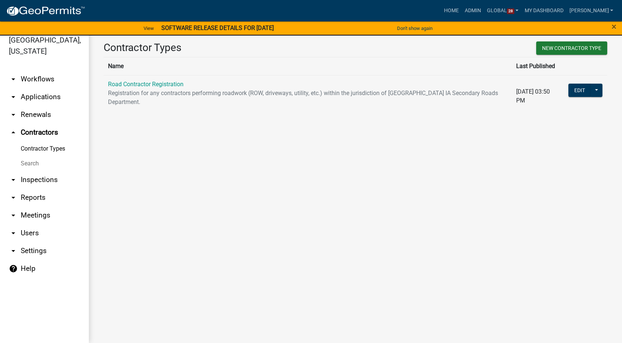
click at [30, 80] on link "arrow_drop_down Workflows" at bounding box center [44, 79] width 89 height 18
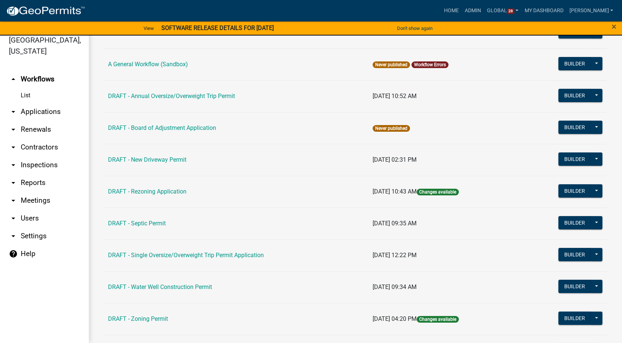
scroll to position [123, 0]
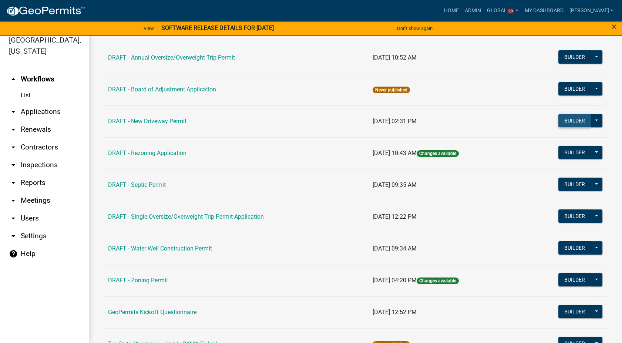
click at [571, 117] on button "Builder" at bounding box center [574, 120] width 33 height 13
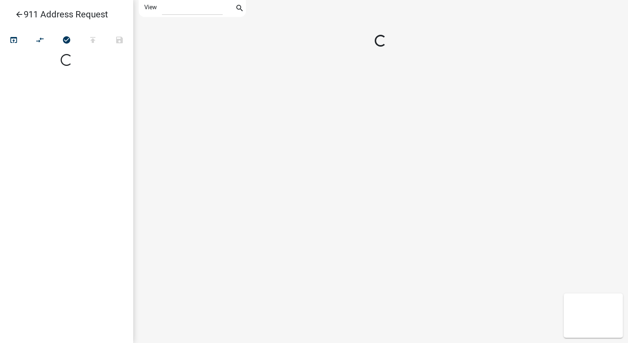
select select "1"
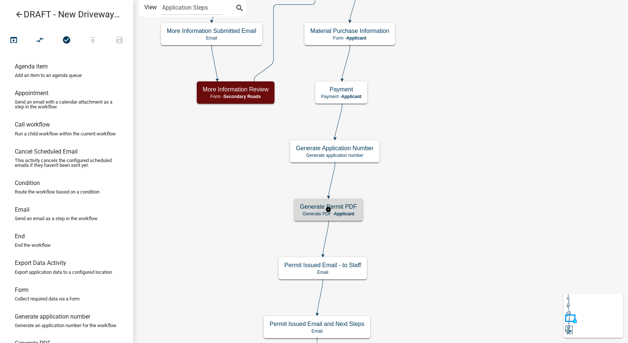
click at [349, 214] on span "Applicant" at bounding box center [344, 213] width 20 height 5
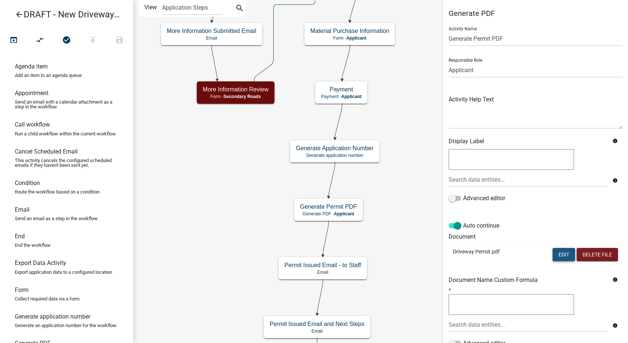
click at [552, 251] on button "Edit" at bounding box center [563, 254] width 23 height 13
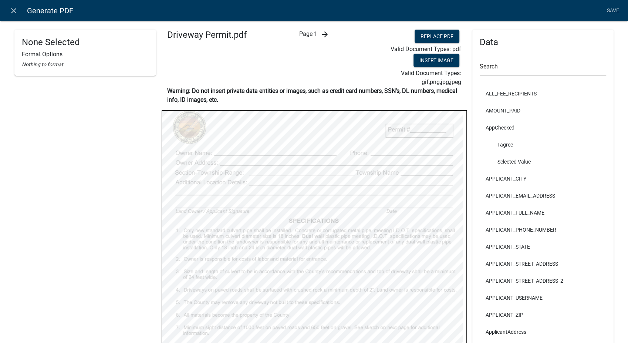
click at [321, 33] on icon "arrow_forward" at bounding box center [324, 34] width 9 height 9
click at [331, 36] on icon "arrow_forward" at bounding box center [330, 34] width 9 height 9
click at [302, 31] on icon "arrow_back" at bounding box center [303, 34] width 9 height 9
click at [296, 31] on icon "arrow_back" at bounding box center [297, 34] width 9 height 9
click at [12, 10] on icon "close" at bounding box center [13, 10] width 9 height 9
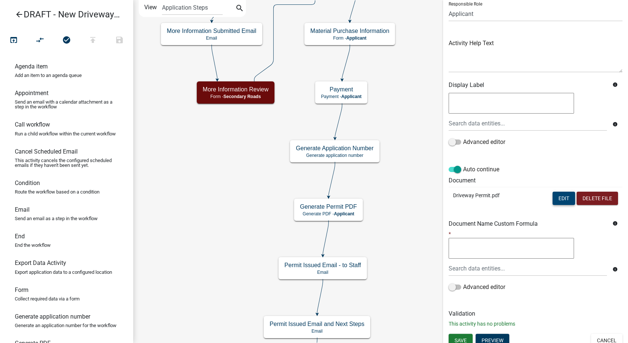
scroll to position [62, 0]
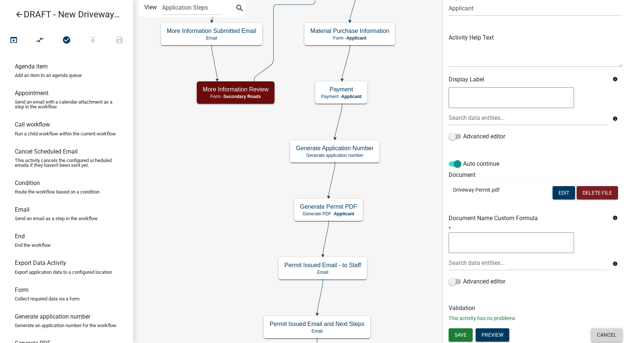
click at [599, 340] on button "Cancel" at bounding box center [606, 334] width 31 height 13
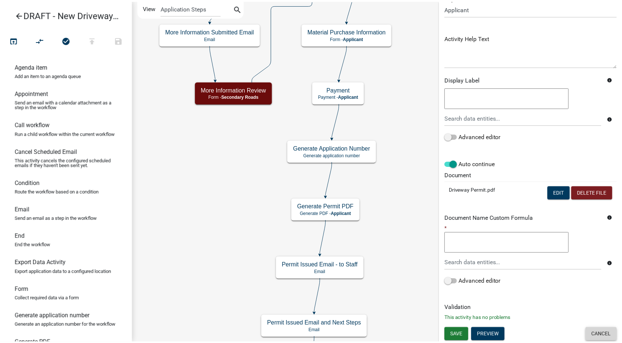
scroll to position [0, 0]
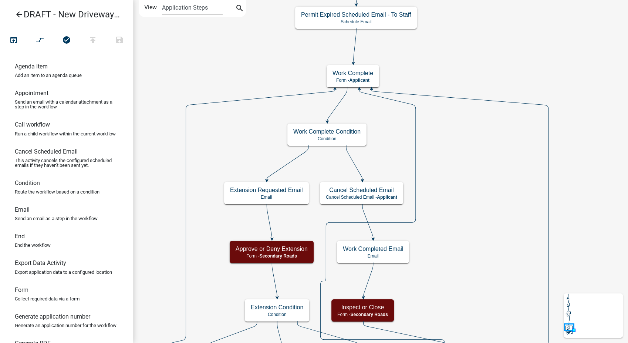
click at [20, 13] on icon "arrow_back" at bounding box center [19, 15] width 9 height 10
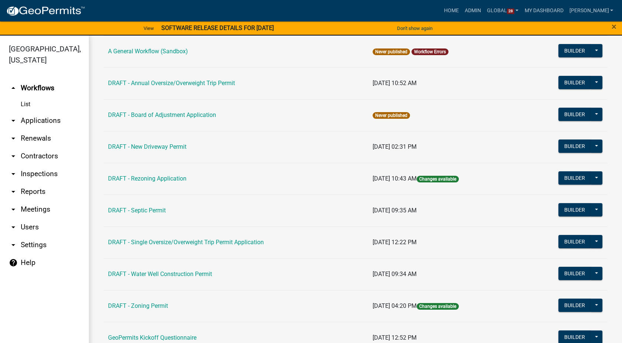
scroll to position [160, 0]
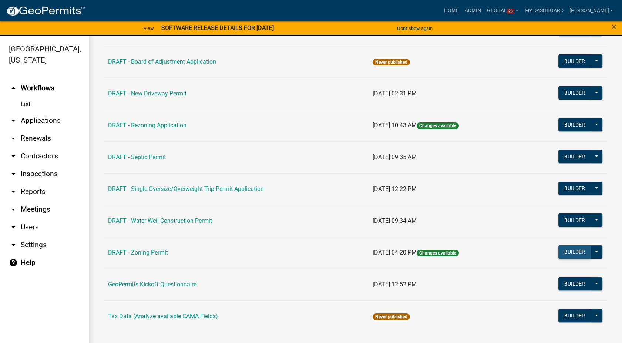
click at [562, 250] on button "Builder" at bounding box center [574, 251] width 33 height 13
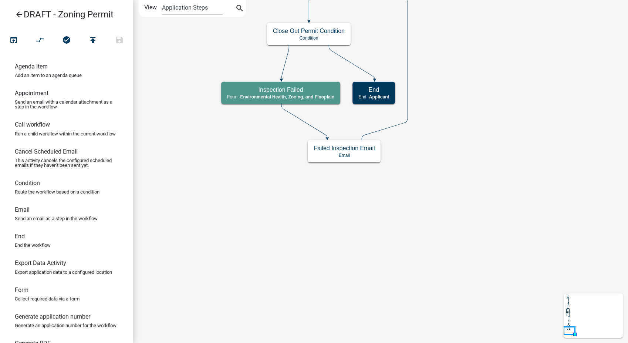
click at [22, 14] on icon "arrow_back" at bounding box center [19, 15] width 9 height 10
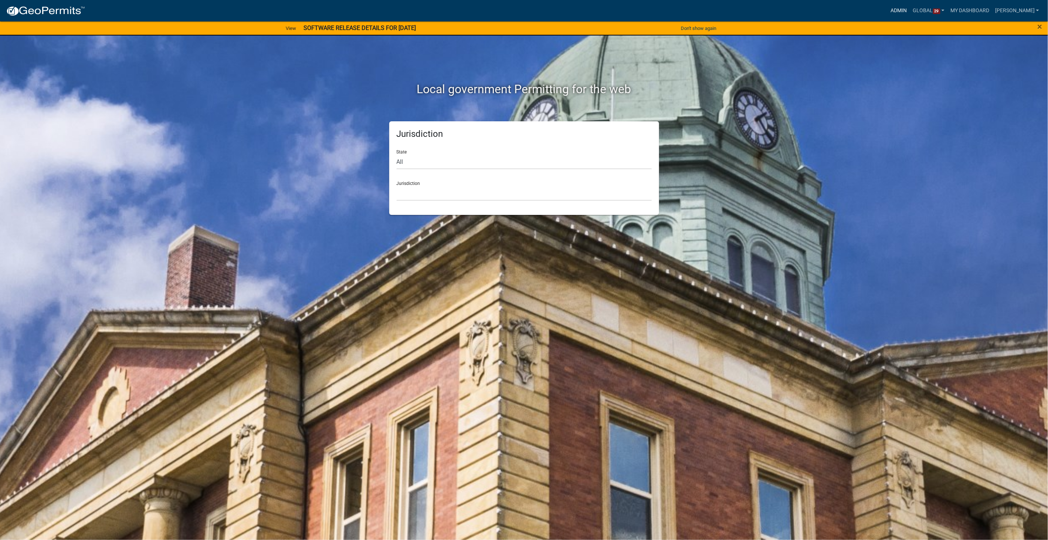
click at [904, 8] on link "Admin" at bounding box center [899, 11] width 22 height 14
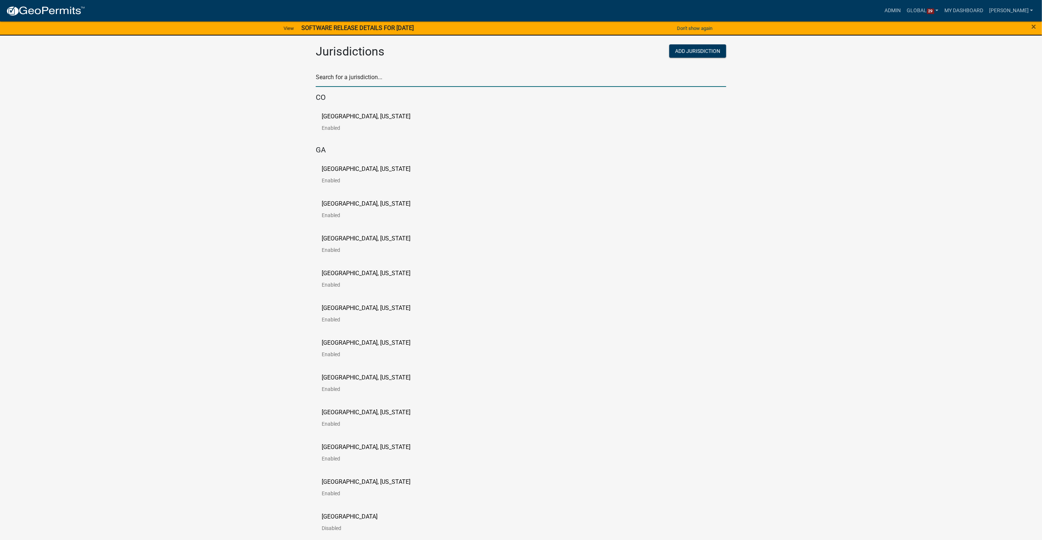
click at [365, 76] on input "text" at bounding box center [521, 79] width 410 height 15
type input "story"
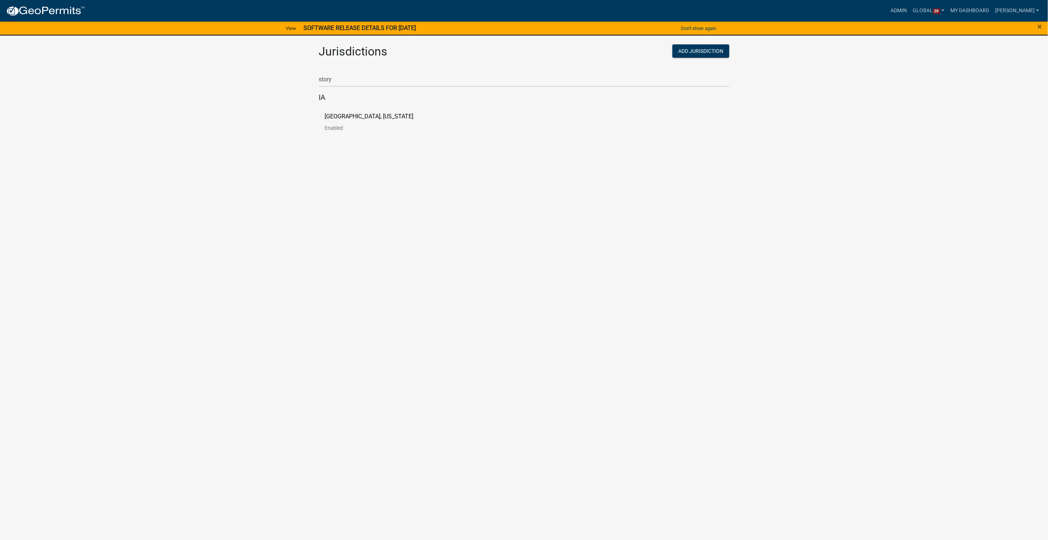
click at [345, 114] on p "[GEOGRAPHIC_DATA], [US_STATE]" at bounding box center [369, 117] width 89 height 6
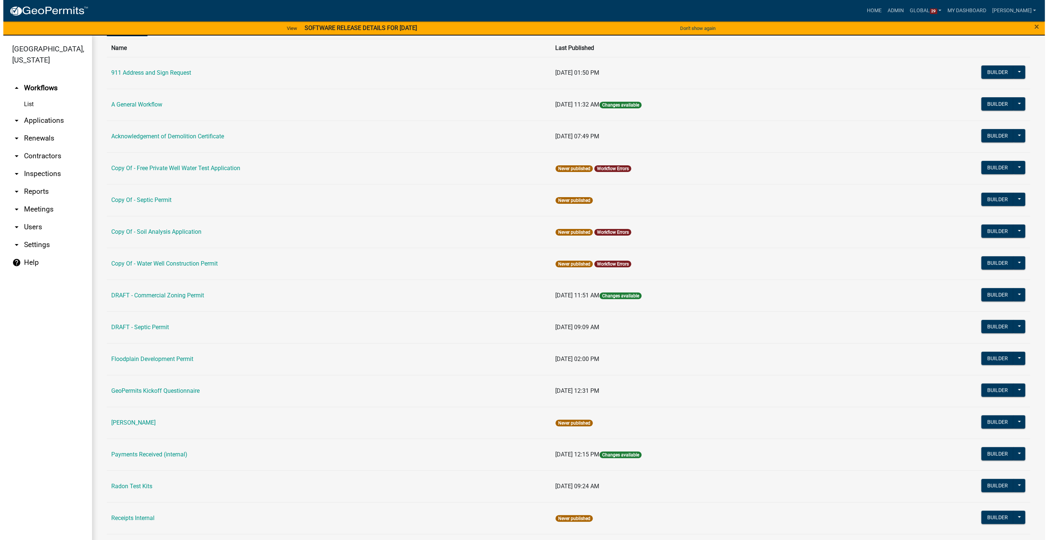
scroll to position [82, 0]
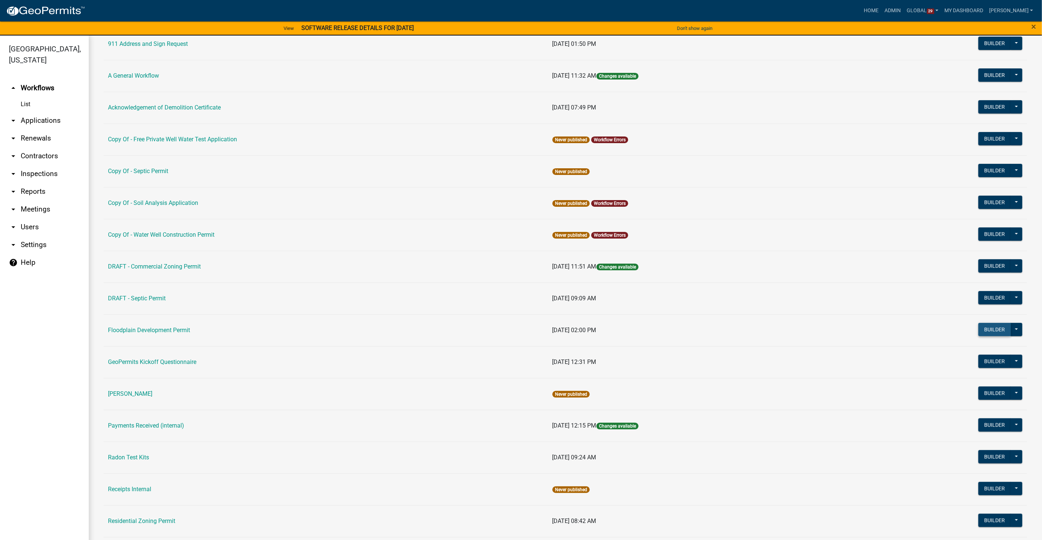
click at [981, 326] on button "Builder" at bounding box center [995, 329] width 33 height 13
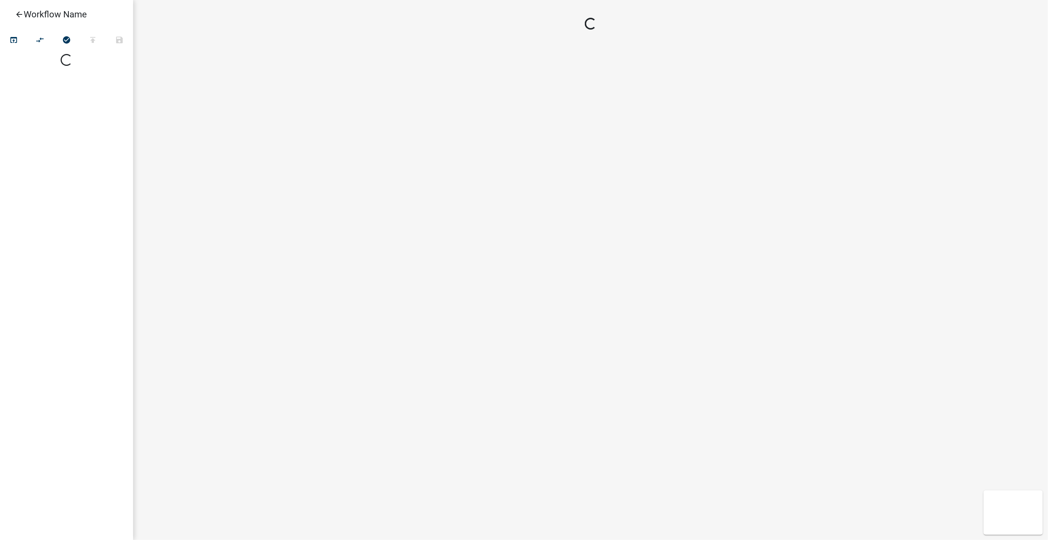
select select
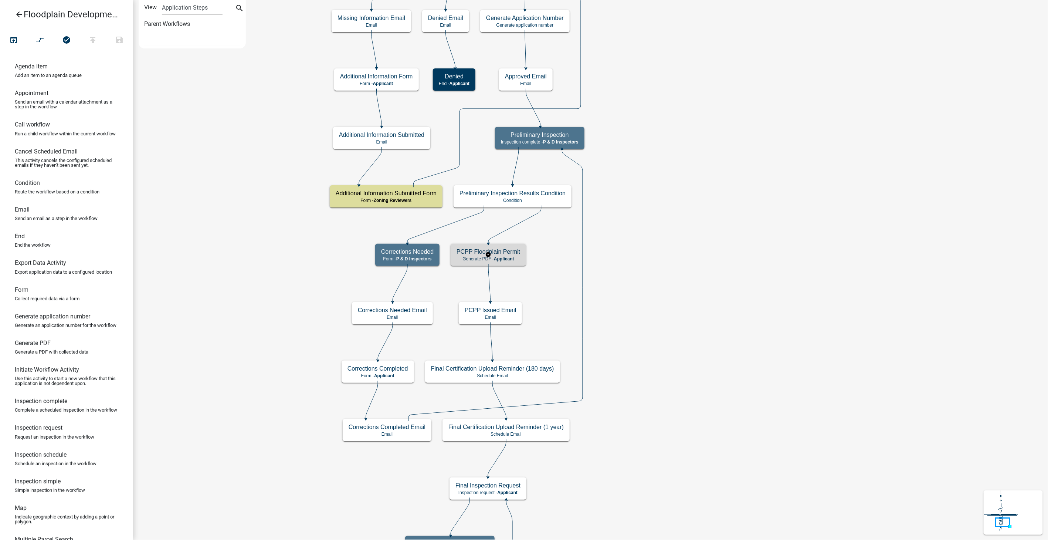
click at [510, 255] on div "PCPP Floodplain Permit Generate PDF - Applicant" at bounding box center [488, 255] width 75 height 22
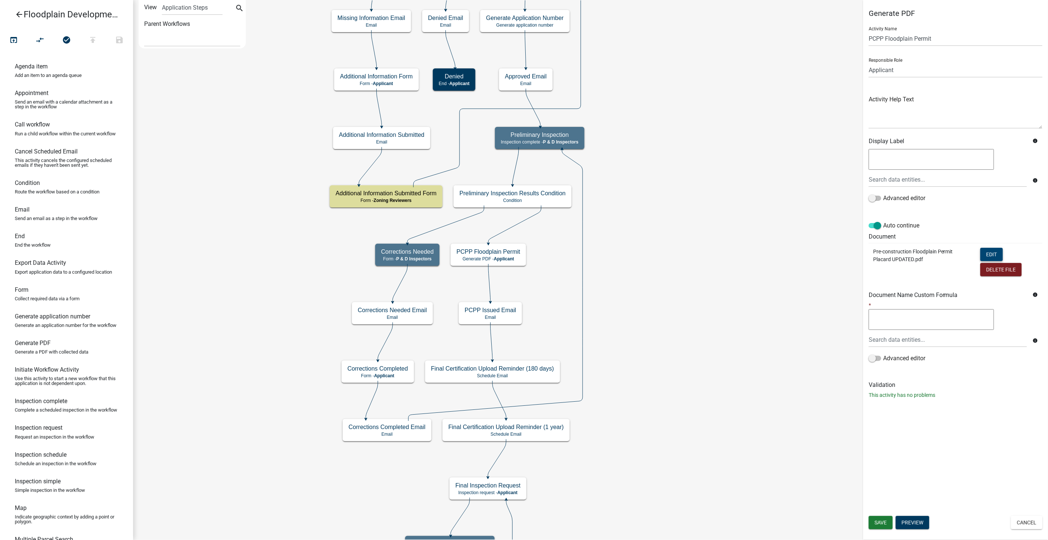
click at [988, 251] on button "Edit" at bounding box center [992, 254] width 23 height 13
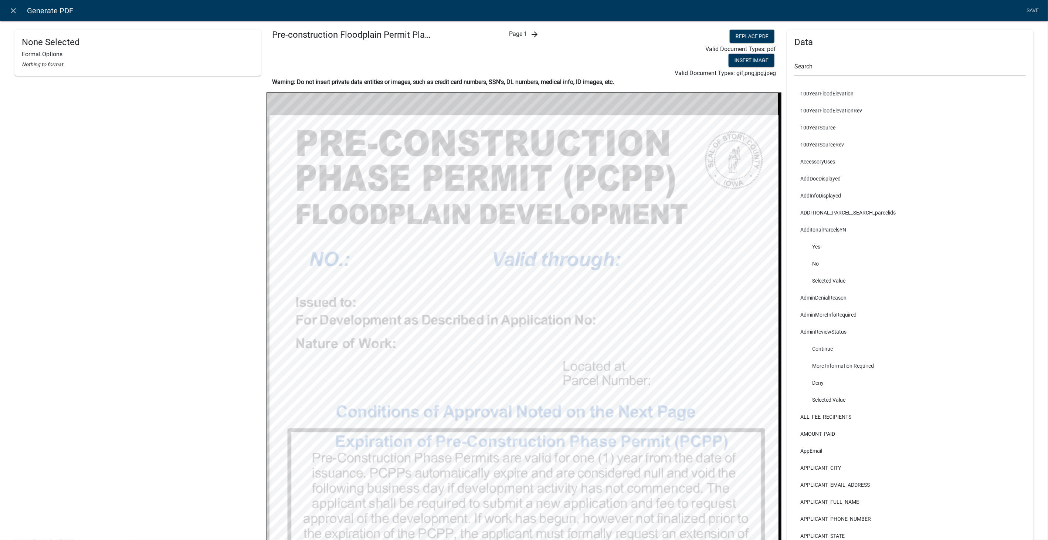
select select
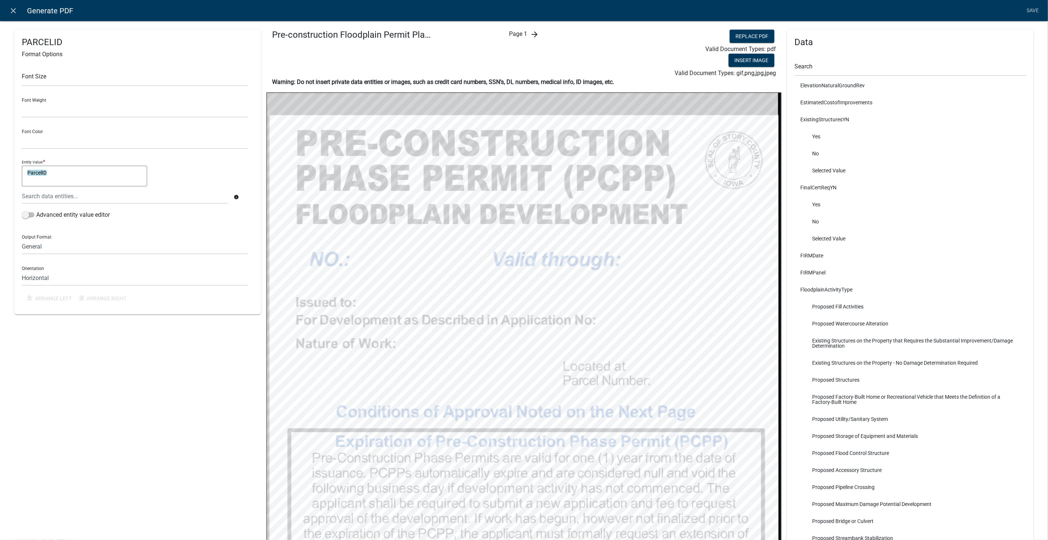
scroll to position [3451, 0]
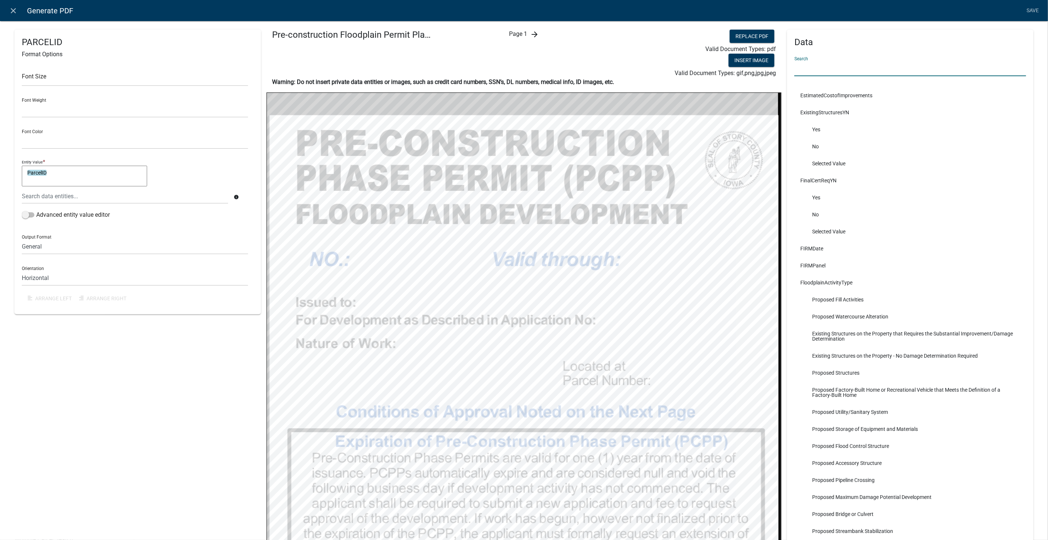
click at [829, 67] on input "text" at bounding box center [911, 68] width 232 height 15
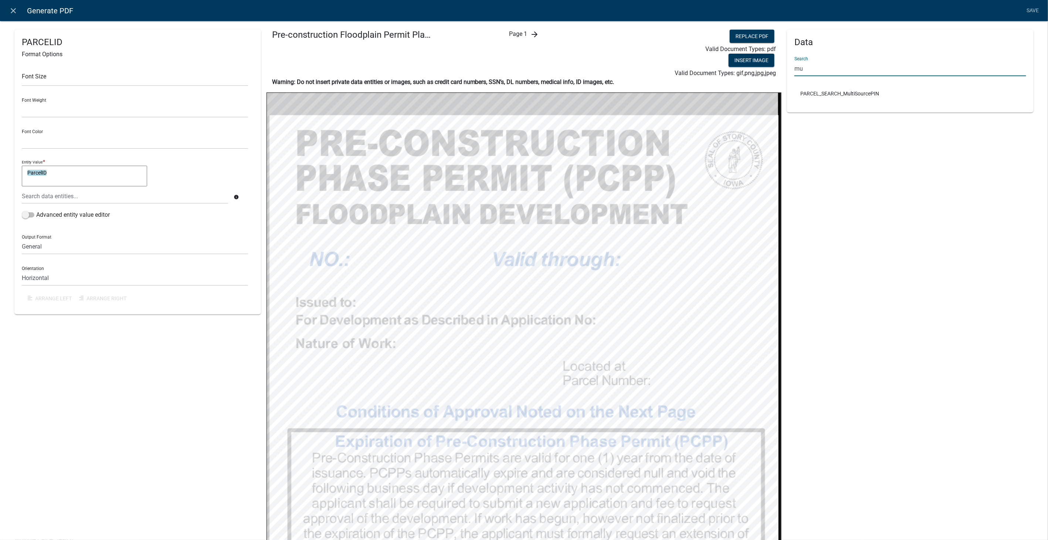
scroll to position [0, 0]
type input "m"
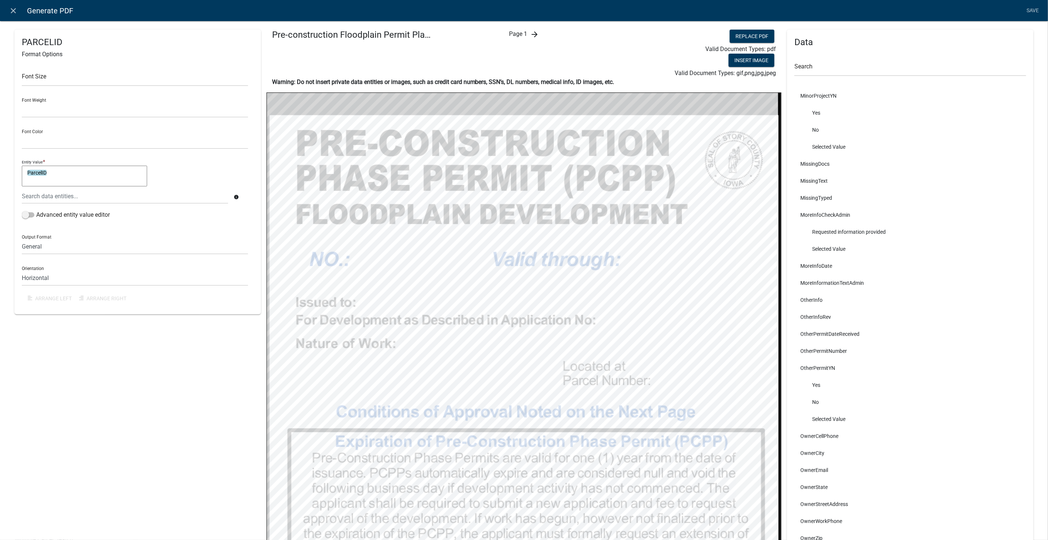
scroll to position [4317, 0]
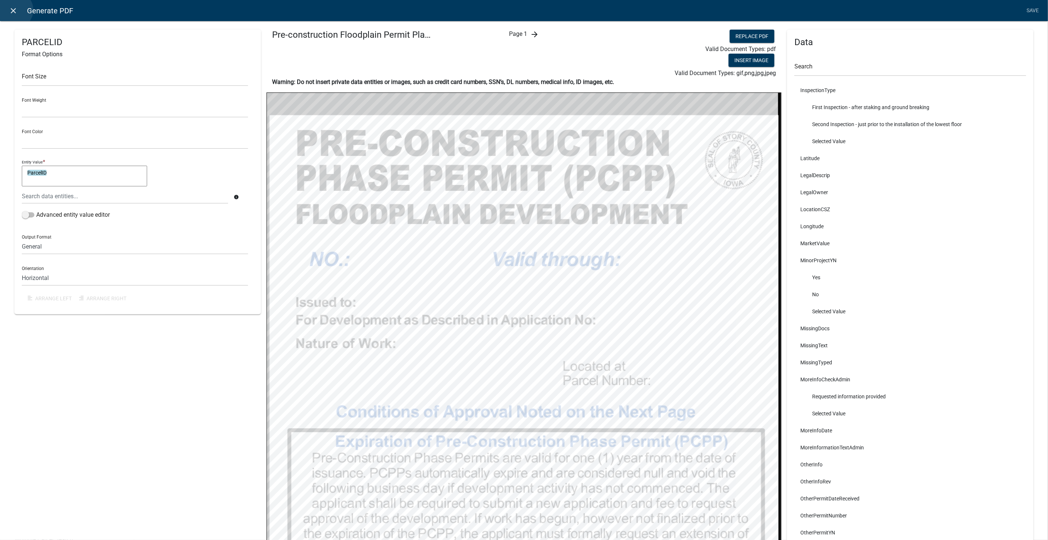
click at [14, 10] on icon "close" at bounding box center [13, 10] width 9 height 9
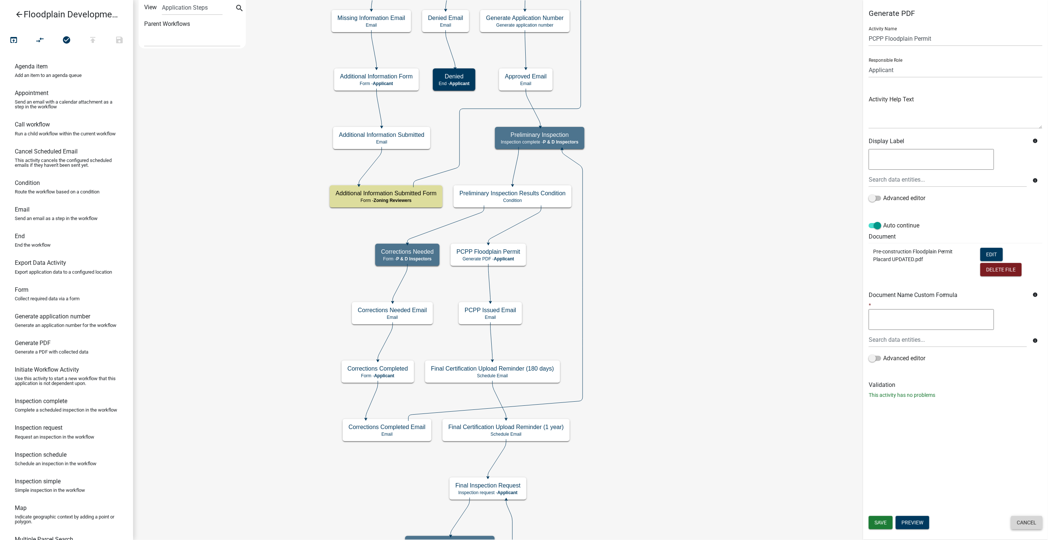
click at [1021, 518] on button "Cancel" at bounding box center [1026, 522] width 31 height 13
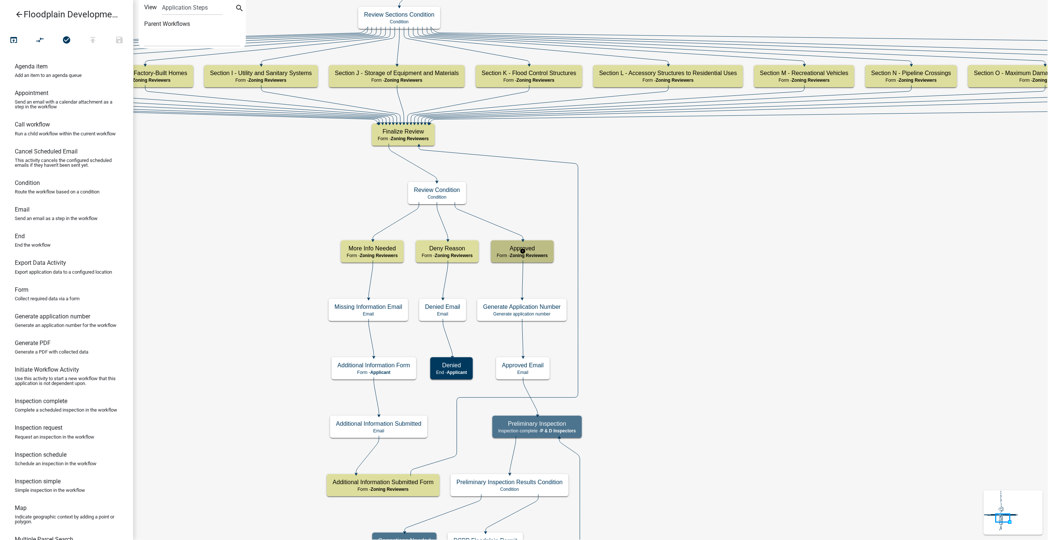
click at [537, 249] on h5 "Approved" at bounding box center [522, 248] width 51 height 7
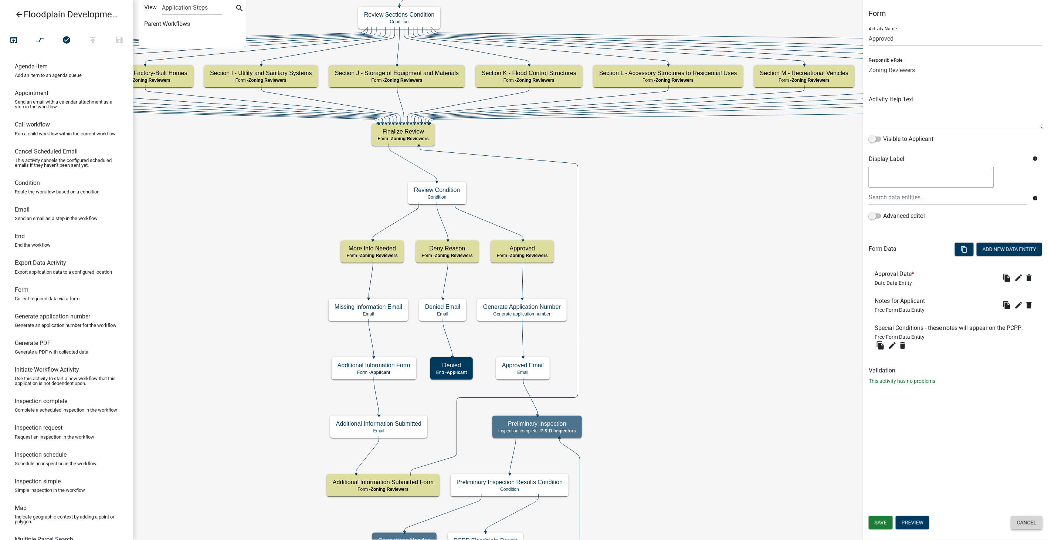
click at [1031, 518] on button "Cancel" at bounding box center [1026, 522] width 31 height 13
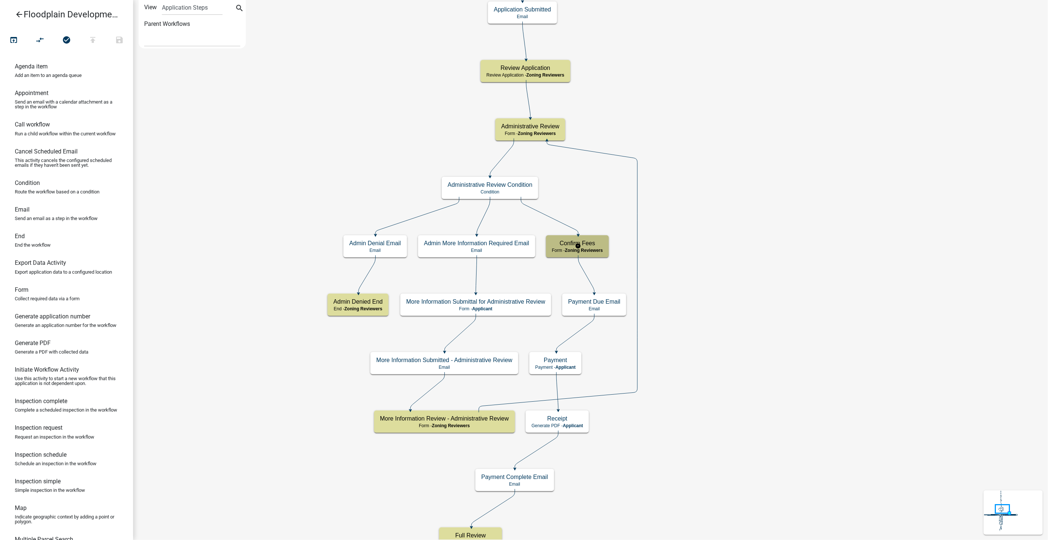
click at [605, 245] on div "Confirm Fees Form - Zoning Reviewers" at bounding box center [577, 246] width 63 height 22
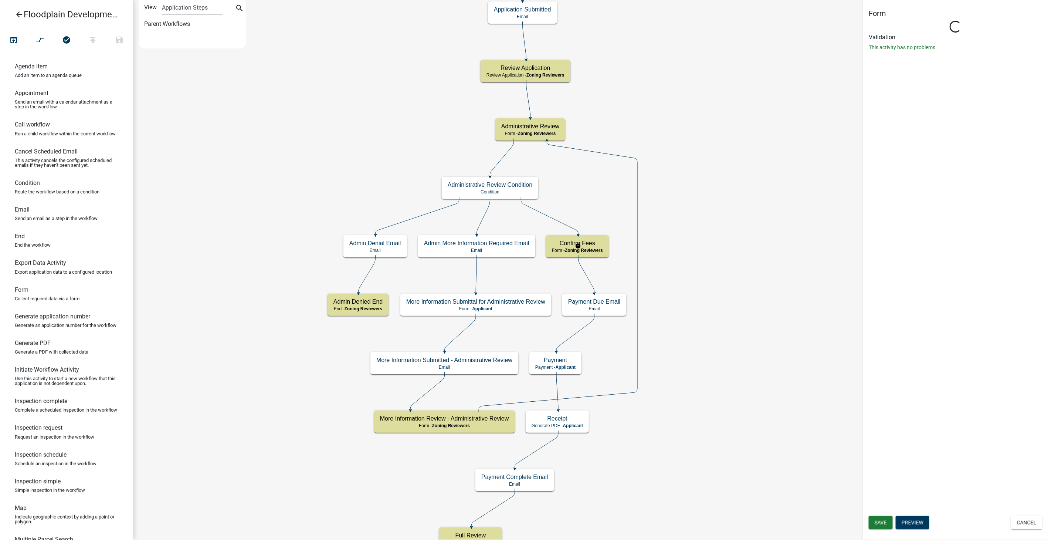
select select "289CA764-5063-4D44-9E26-A723625F811D"
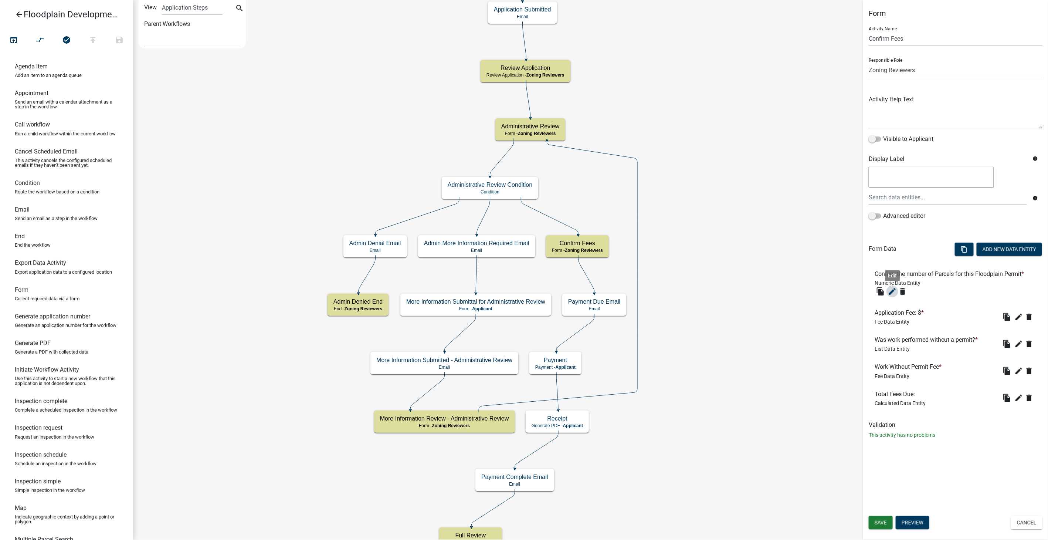
click at [892, 296] on button "edit" at bounding box center [893, 291] width 12 height 12
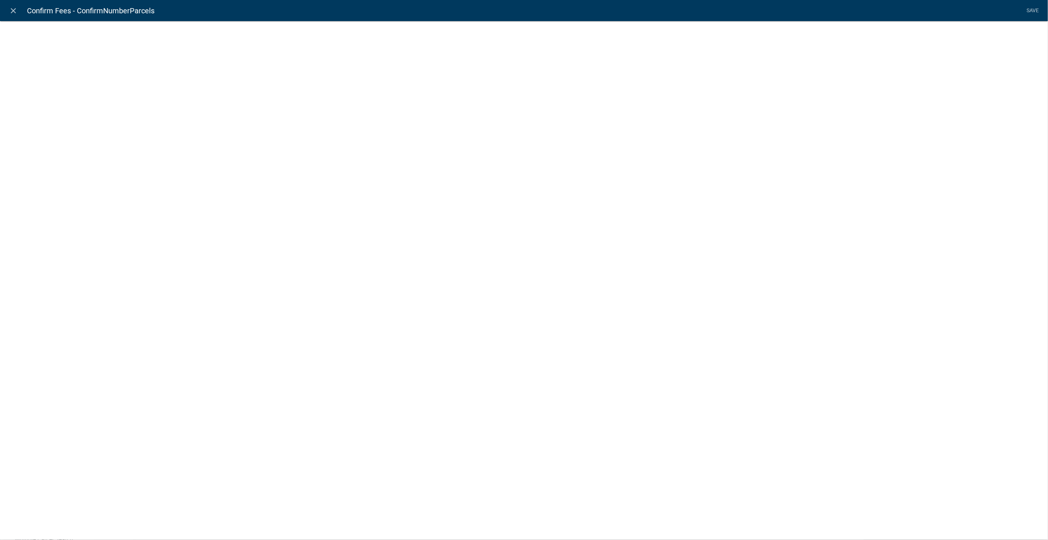
select select "numeric-data"
select select
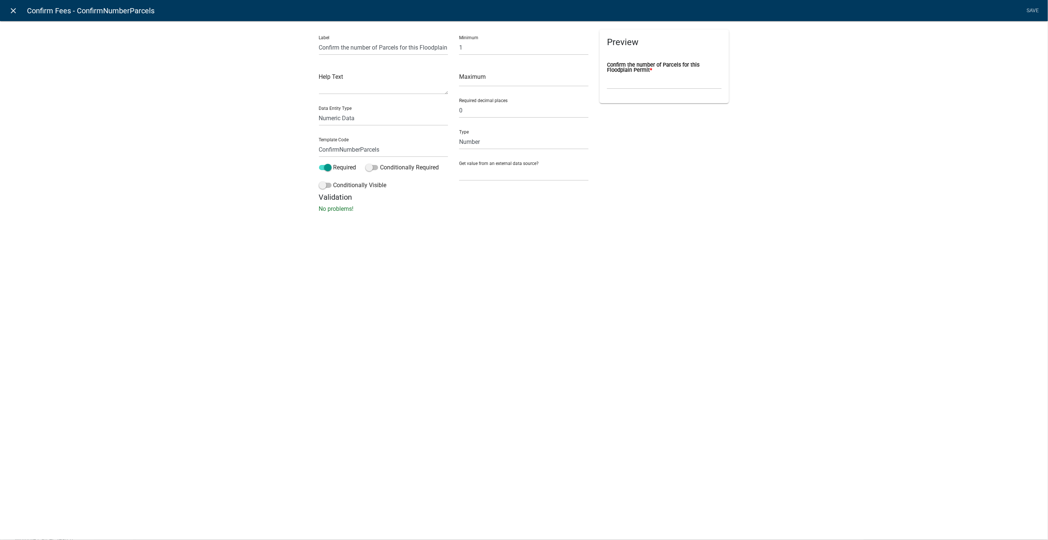
click at [12, 12] on icon "close" at bounding box center [13, 10] width 9 height 9
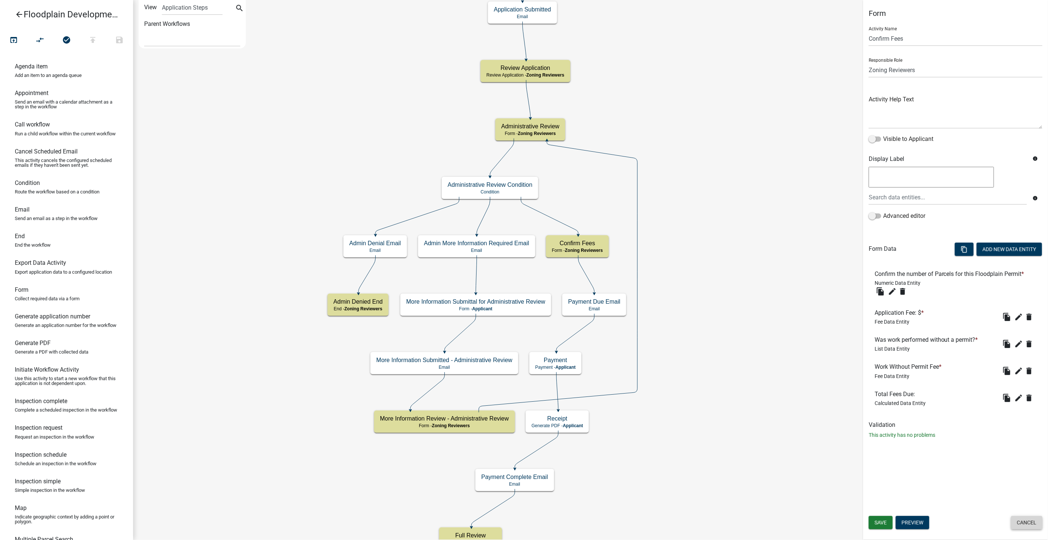
click at [1039, 524] on button "Cancel" at bounding box center [1026, 522] width 31 height 13
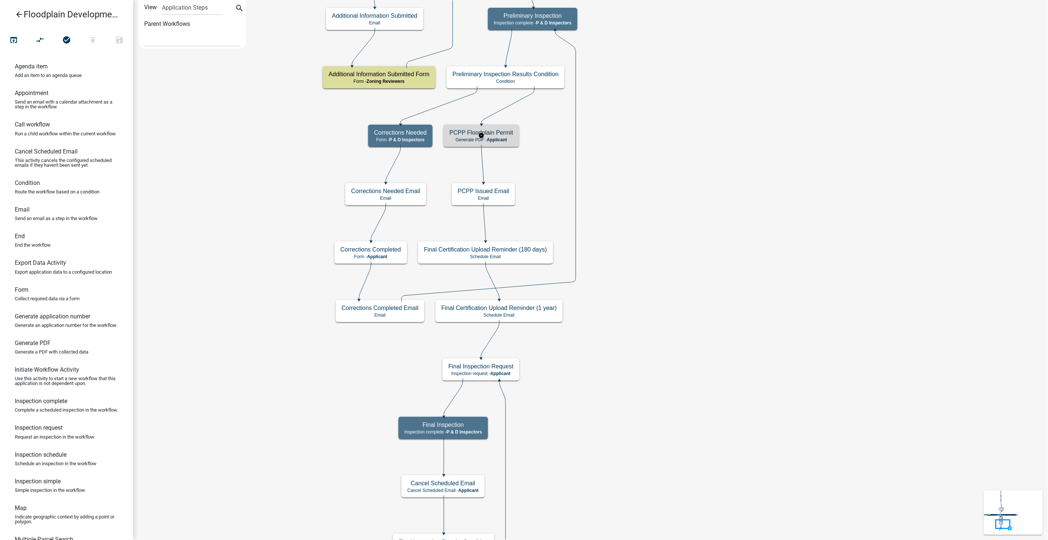
click at [500, 138] on span "Applicant" at bounding box center [497, 139] width 20 height 5
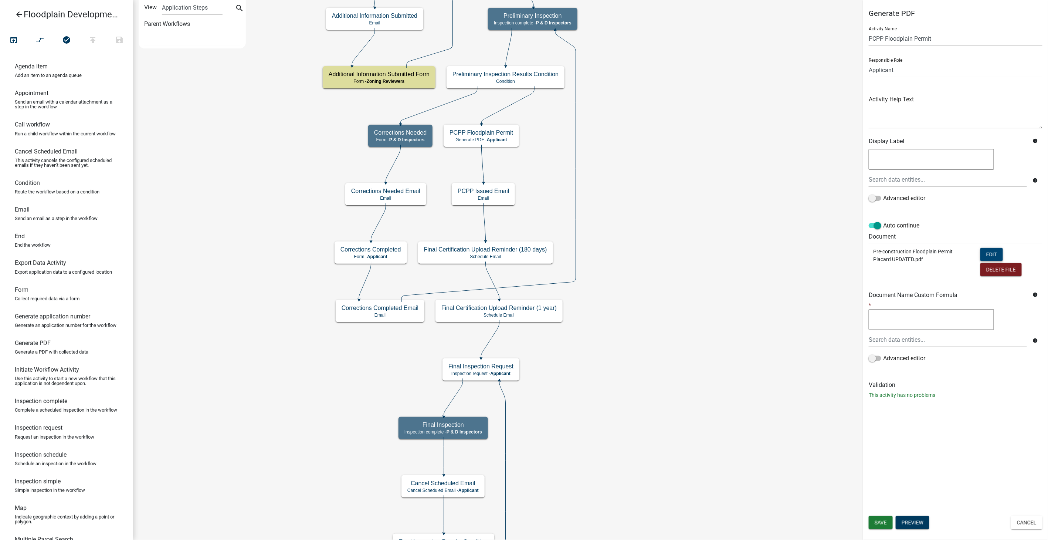
click at [997, 251] on button "Edit" at bounding box center [992, 254] width 23 height 13
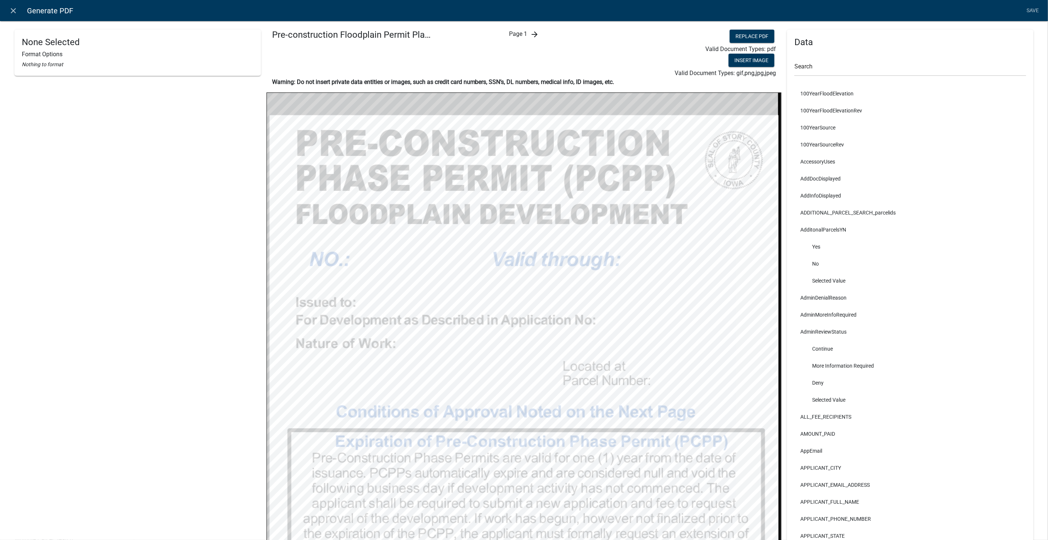
select select
click at [537, 31] on div "Page 1 arrow_forward" at bounding box center [524, 54] width 172 height 48
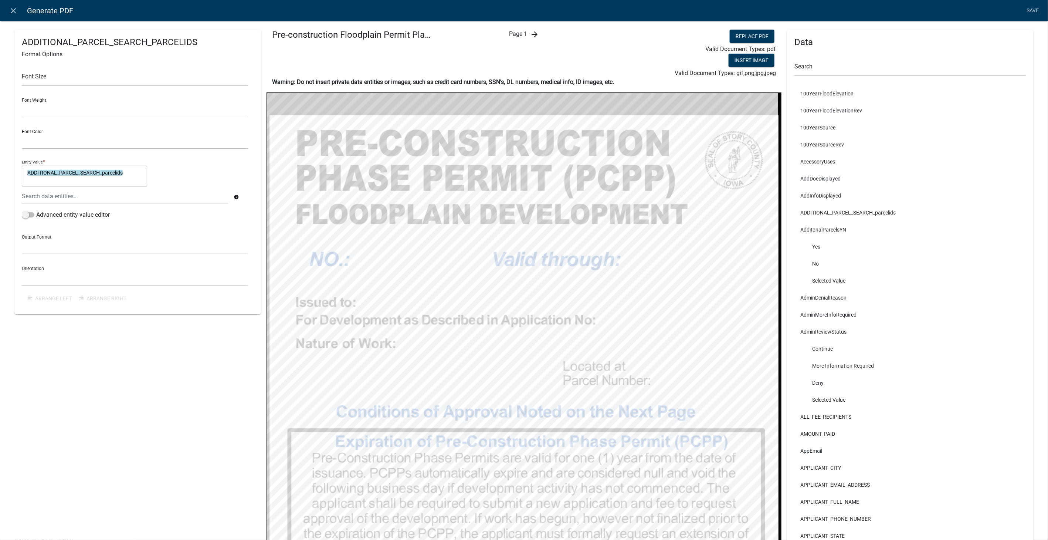
click at [534, 33] on icon "arrow_forward" at bounding box center [534, 34] width 9 height 9
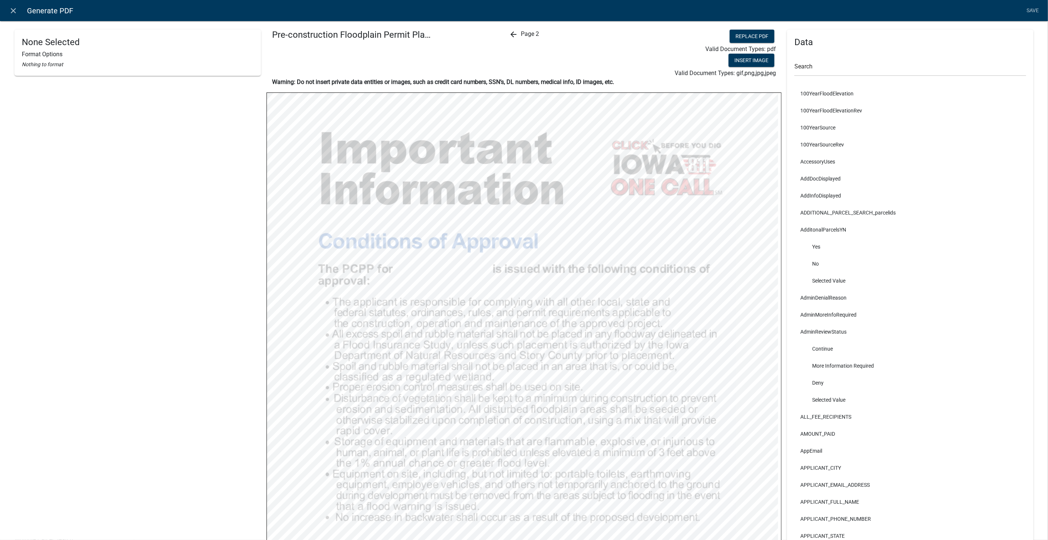
select select "bold"
select select
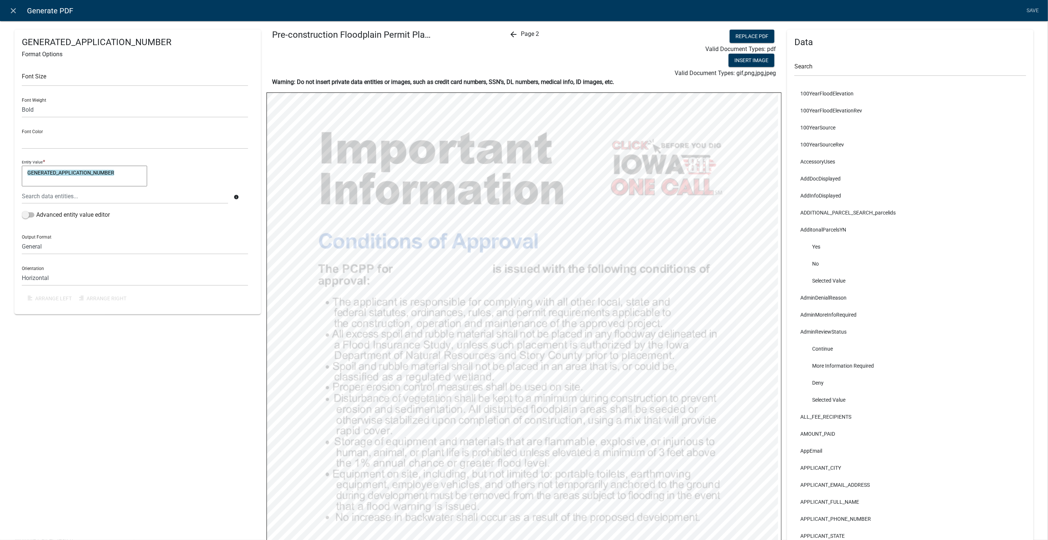
click at [511, 31] on icon "arrow_back" at bounding box center [513, 34] width 9 height 9
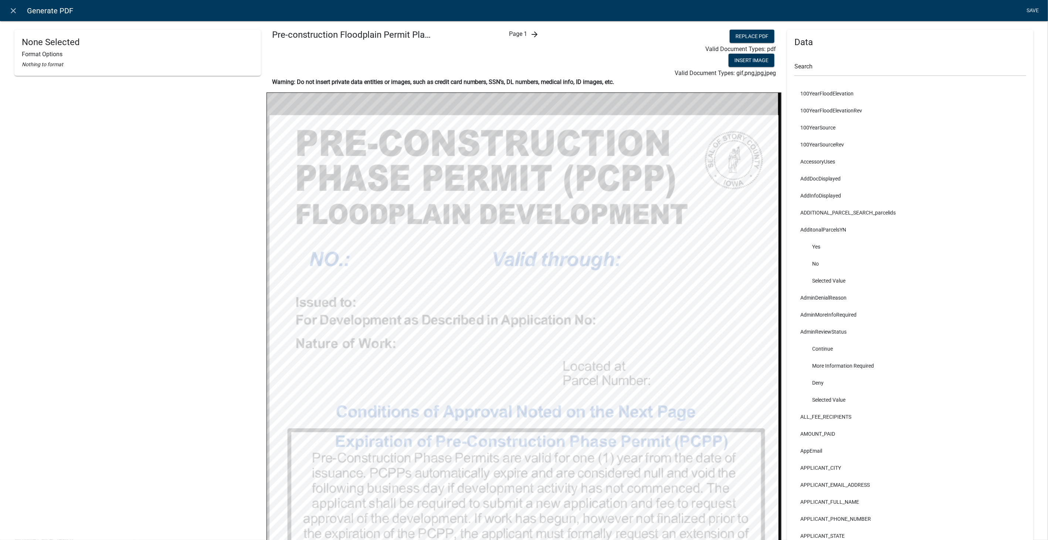
click at [1032, 6] on link "Save" at bounding box center [1033, 11] width 18 height 14
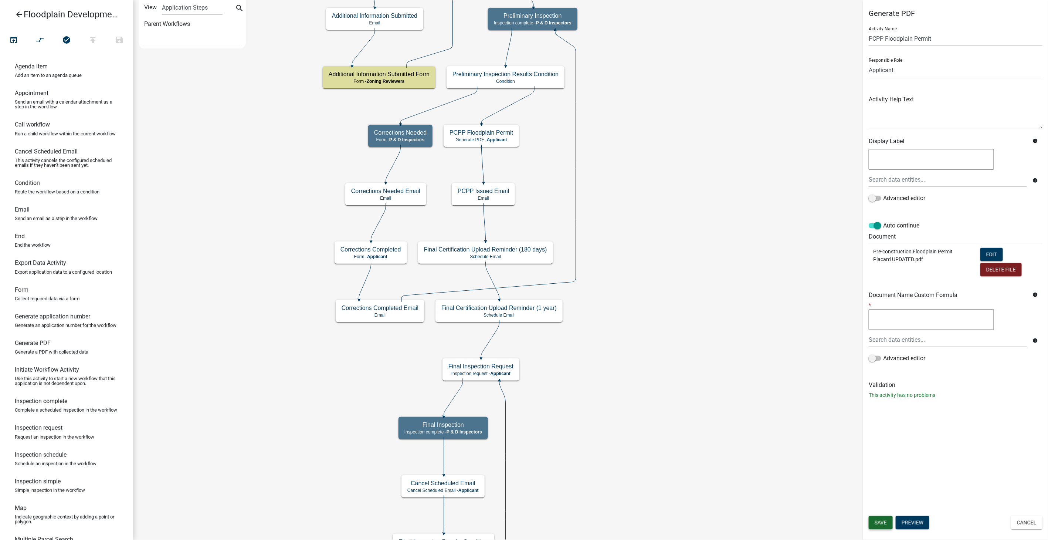
click at [874, 520] on button "Save" at bounding box center [881, 522] width 24 height 13
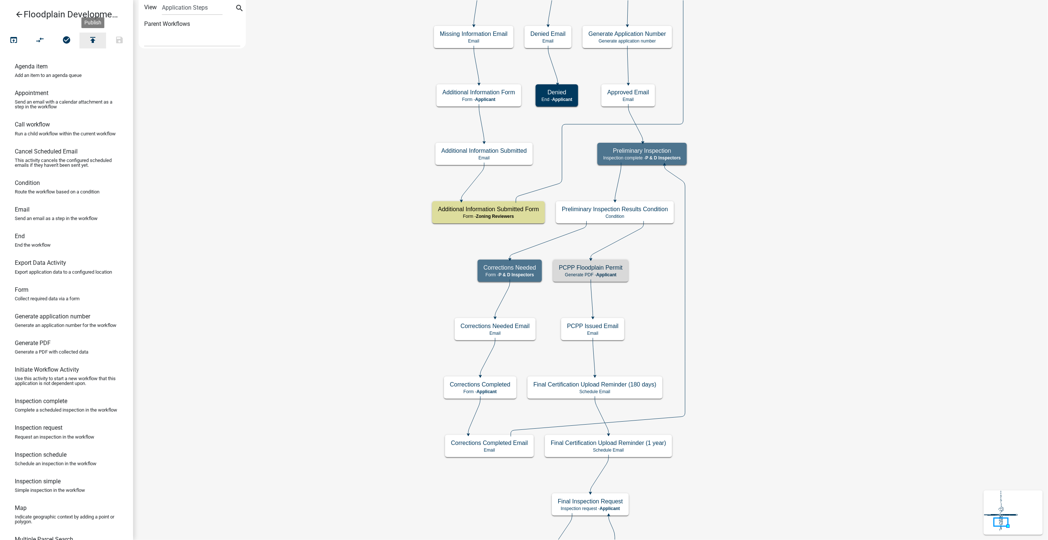
click at [91, 40] on icon "publish" at bounding box center [92, 41] width 9 height 10
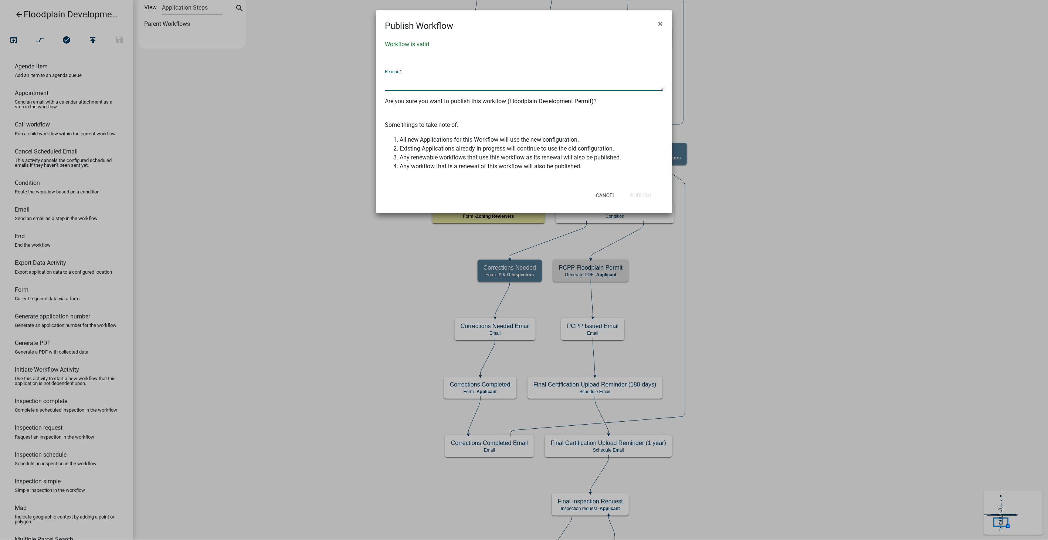
click at [402, 83] on textarea at bounding box center [524, 82] width 278 height 17
type textarea "Added multiple parcel ids to PCPP pdf"
click at [649, 196] on button "Publish" at bounding box center [641, 195] width 33 height 13
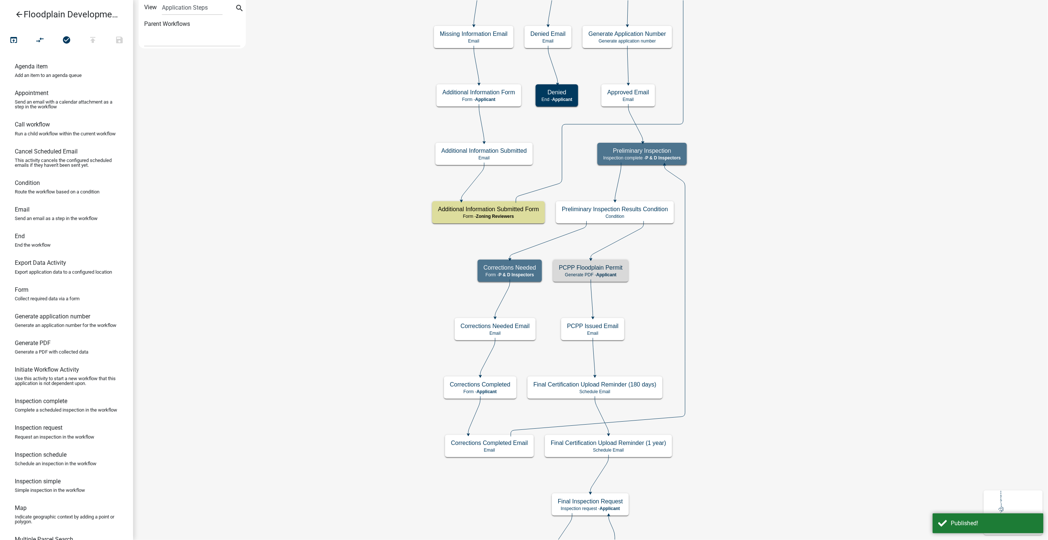
click at [21, 13] on icon "arrow_back" at bounding box center [19, 15] width 9 height 10
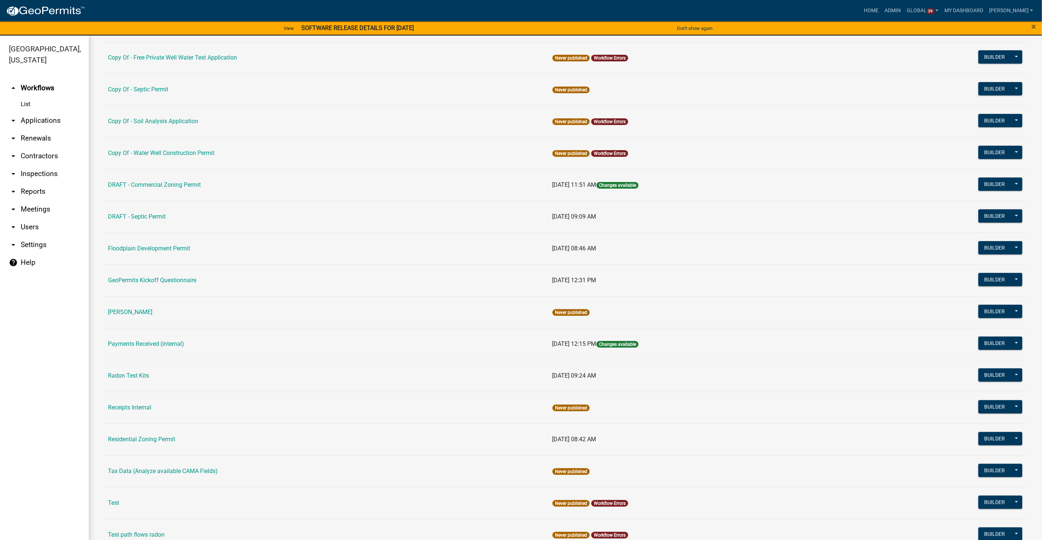
scroll to position [164, 0]
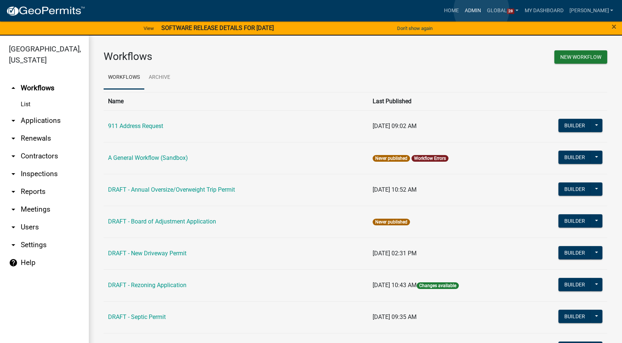
click at [481, 10] on link "Admin" at bounding box center [473, 11] width 22 height 14
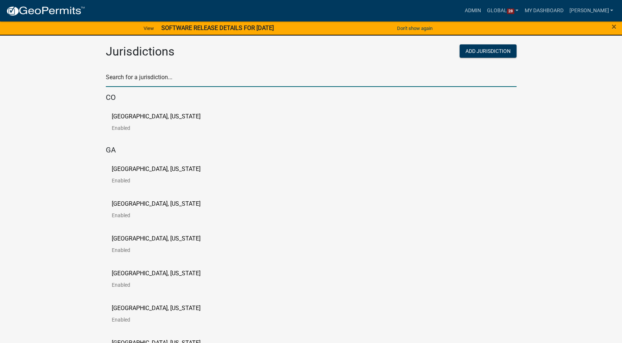
click at [153, 78] on input "text" at bounding box center [311, 79] width 410 height 15
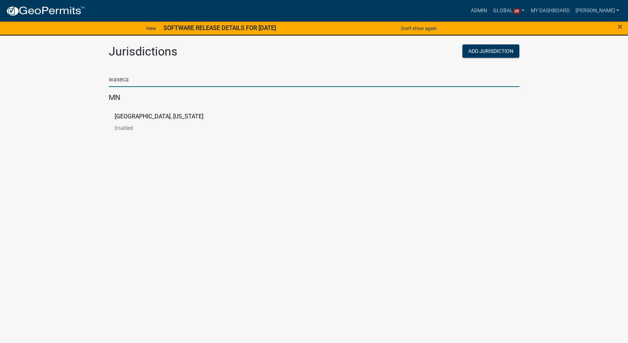
type input "waseca"
click at [152, 117] on p "[GEOGRAPHIC_DATA], [US_STATE]" at bounding box center [159, 117] width 89 height 6
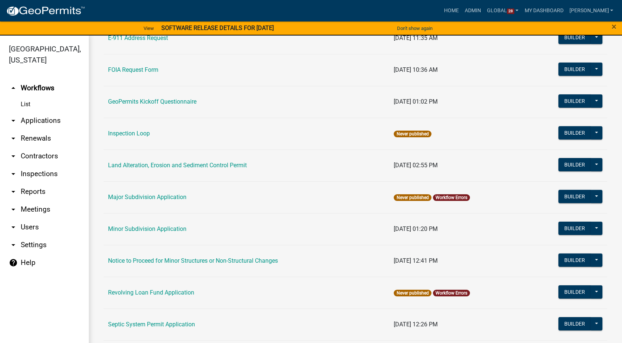
scroll to position [328, 0]
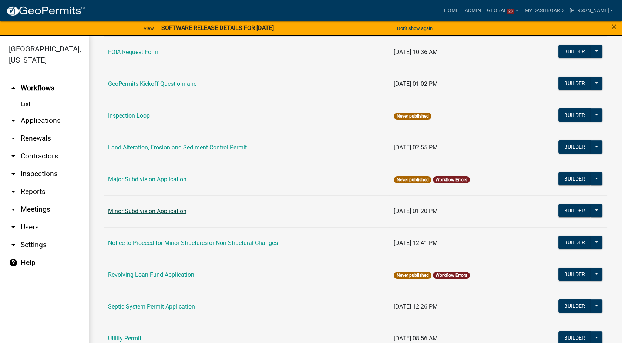
click at [160, 212] on link "Minor Subdivision Application" at bounding box center [147, 210] width 78 height 7
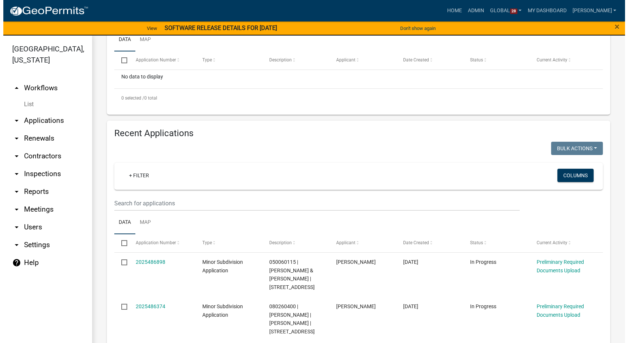
scroll to position [287, 0]
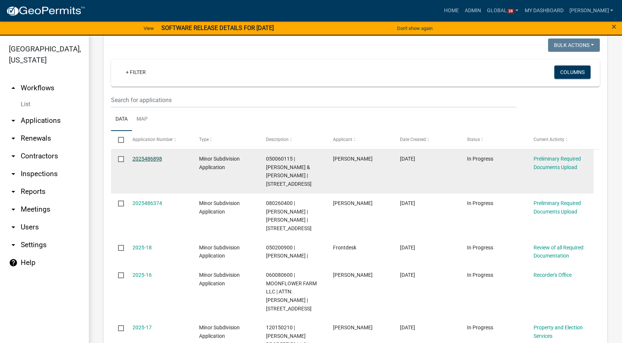
click at [144, 157] on link "2025486898" at bounding box center [147, 159] width 30 height 6
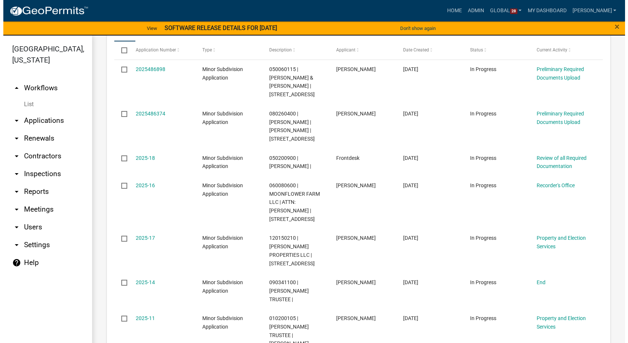
scroll to position [328, 0]
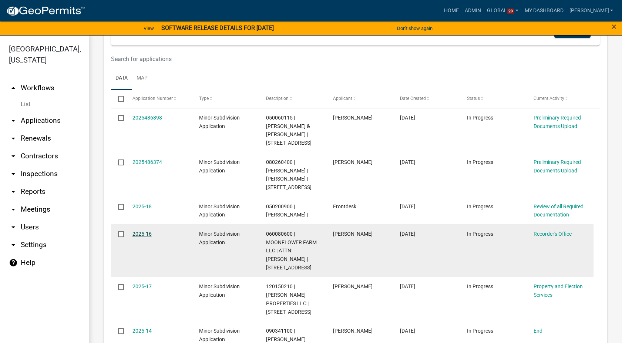
click at [140, 231] on link "2025-16" at bounding box center [141, 234] width 19 height 6
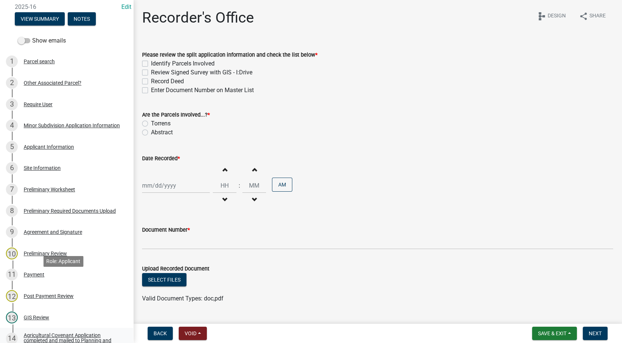
scroll to position [82, 0]
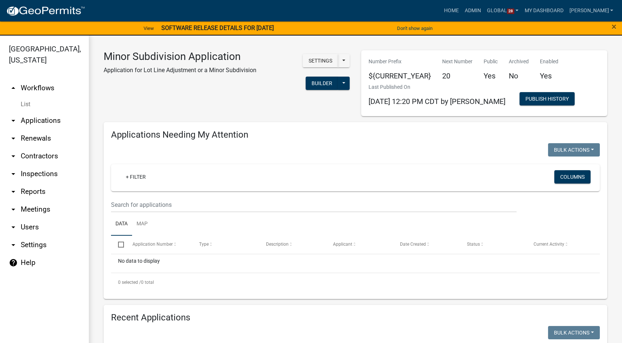
click at [27, 104] on link "List" at bounding box center [44, 104] width 89 height 15
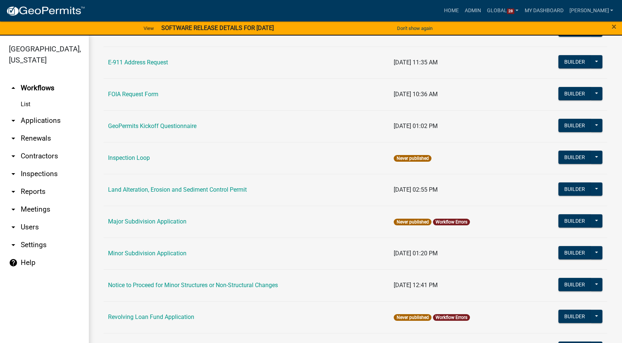
scroll to position [287, 0]
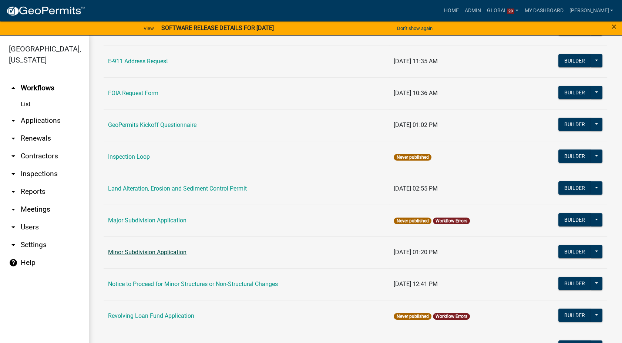
click at [161, 252] on link "Minor Subdivision Application" at bounding box center [147, 252] width 78 height 7
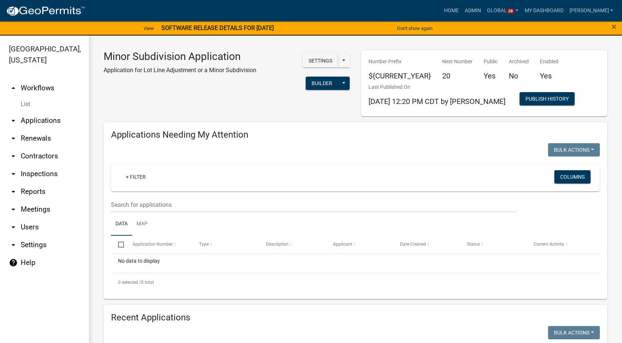
click at [27, 106] on link "List" at bounding box center [44, 104] width 89 height 15
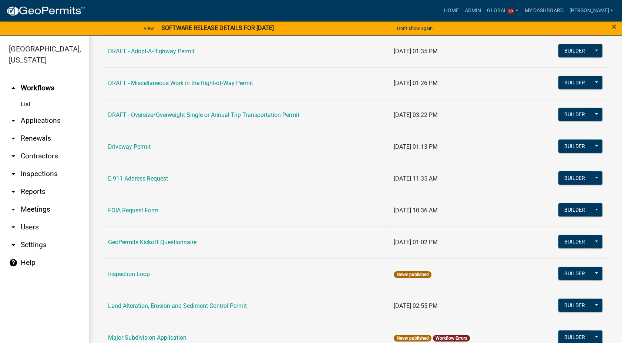
scroll to position [287, 0]
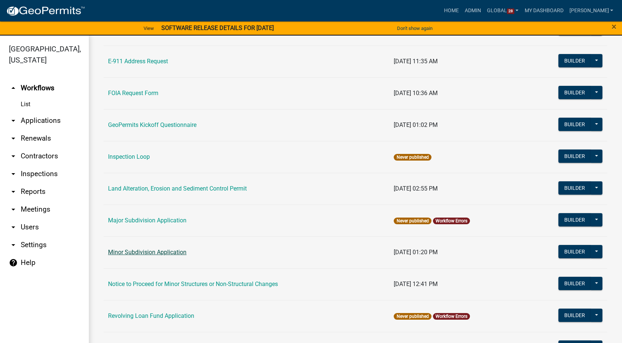
click at [146, 253] on link "Minor Subdivision Application" at bounding box center [147, 252] width 78 height 7
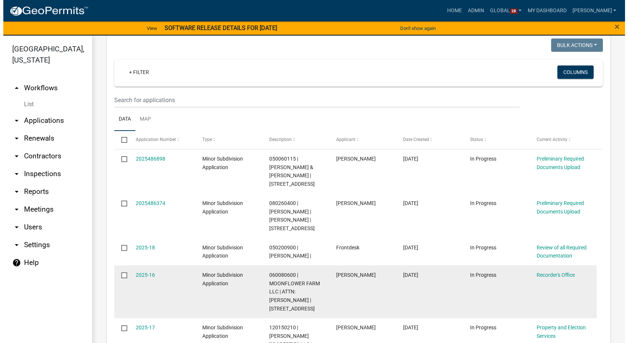
scroll to position [452, 0]
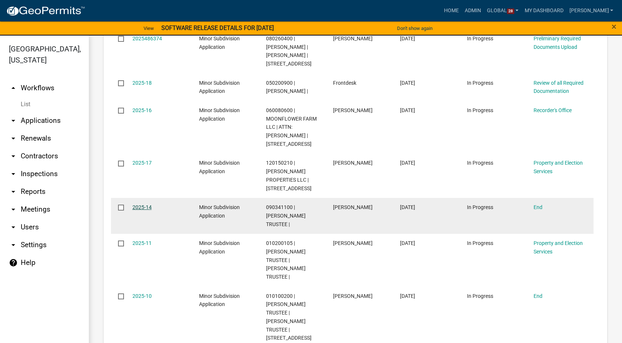
click at [142, 204] on link "2025-14" at bounding box center [141, 207] width 19 height 6
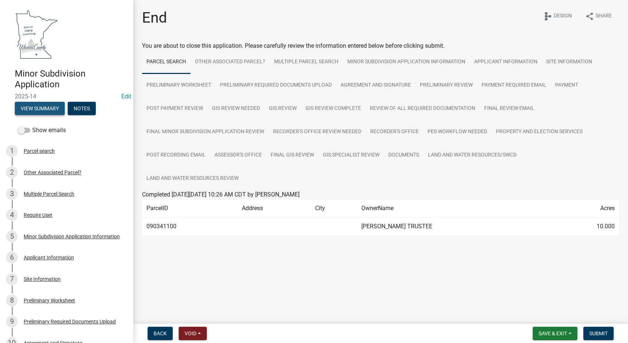
click at [37, 111] on button "View Summary" at bounding box center [40, 108] width 50 height 13
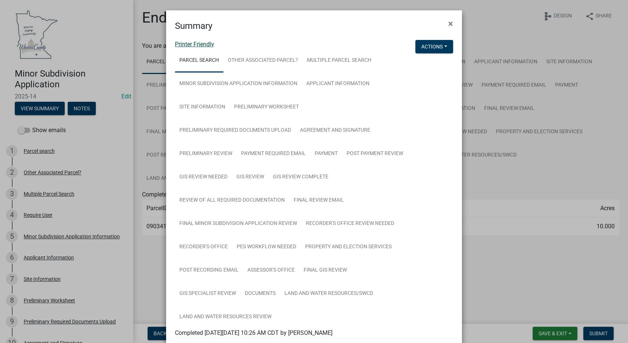
click at [182, 45] on link "Printer Friendly" at bounding box center [194, 44] width 39 height 7
click at [448, 26] on span "×" at bounding box center [450, 23] width 5 height 10
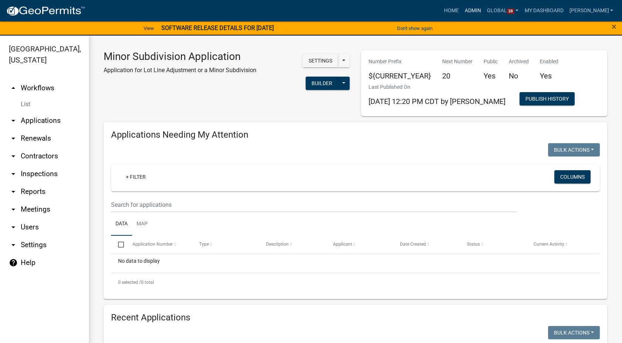
click at [484, 9] on link "Admin" at bounding box center [473, 11] width 22 height 14
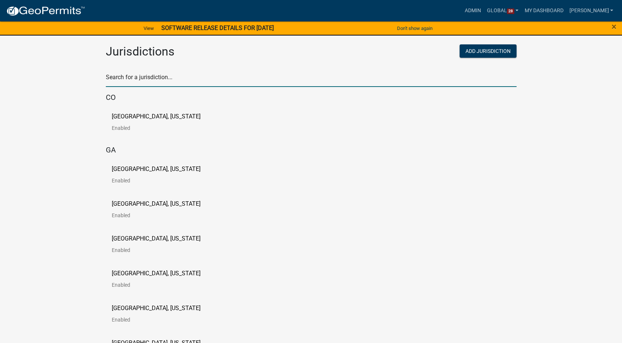
click at [155, 80] on input "text" at bounding box center [311, 79] width 410 height 15
type input "[PERSON_NAME]"
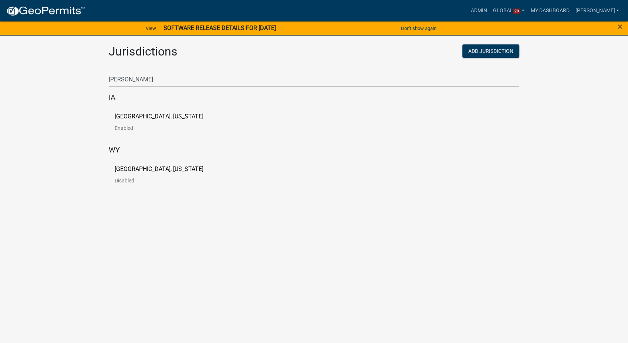
click at [150, 114] on p "[GEOGRAPHIC_DATA], [US_STATE]" at bounding box center [159, 117] width 89 height 6
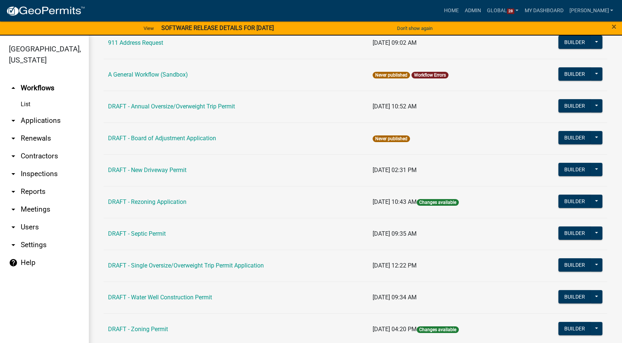
scroll to position [160, 0]
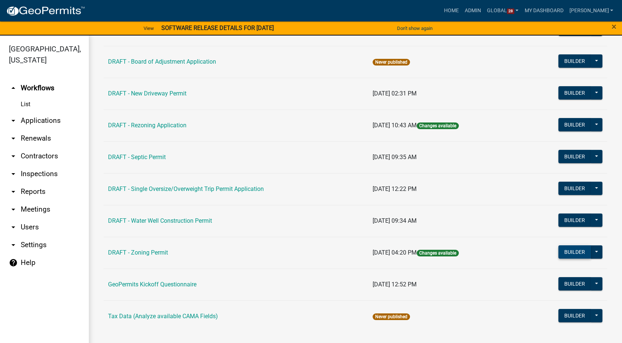
click at [577, 253] on button "Builder" at bounding box center [574, 251] width 33 height 13
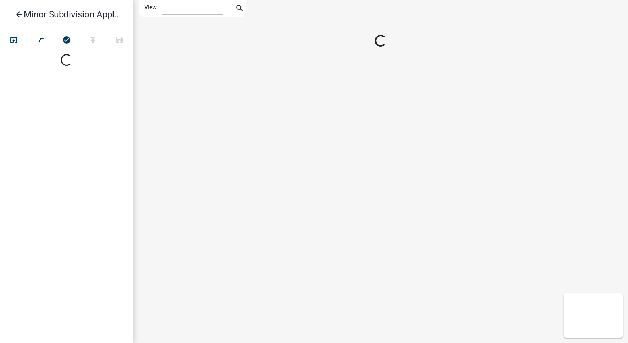
select select "1"
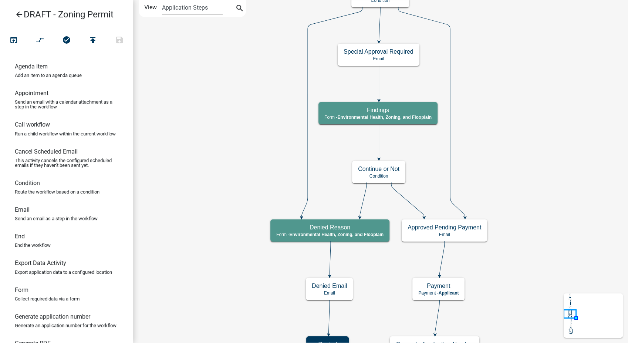
click at [22, 12] on icon "arrow_back" at bounding box center [19, 15] width 9 height 10
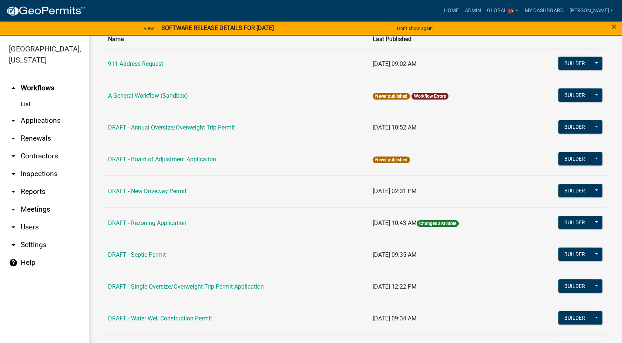
scroll to position [160, 0]
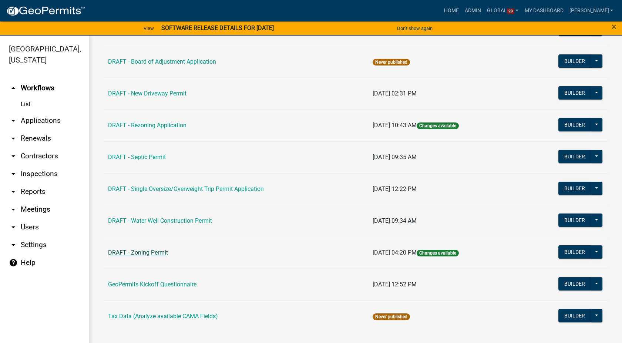
click at [160, 250] on link "DRAFT - Zoning Permit" at bounding box center [138, 252] width 60 height 7
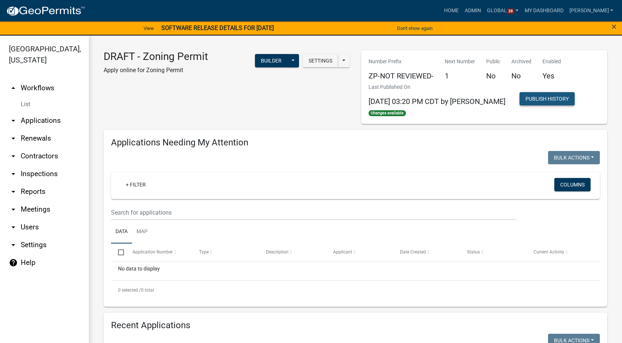
click at [533, 94] on button "Publish History" at bounding box center [546, 98] width 55 height 13
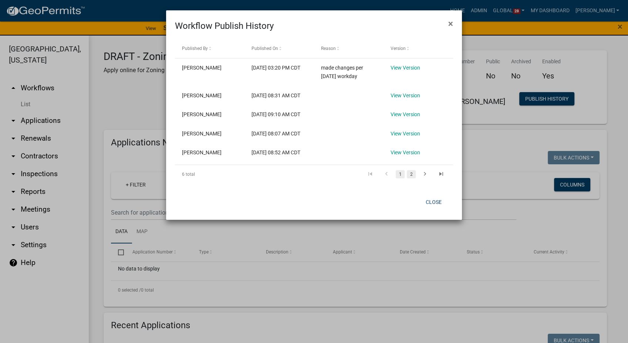
click at [415, 178] on link "2" at bounding box center [411, 174] width 9 height 8
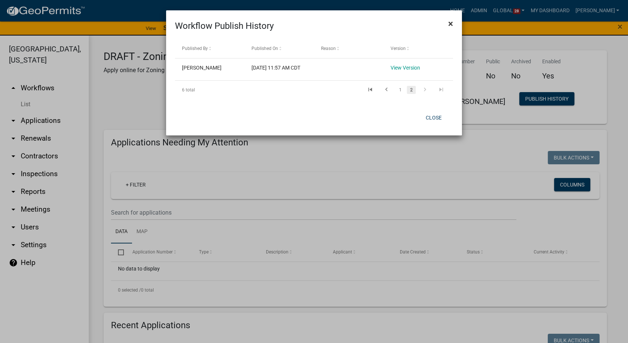
click at [448, 26] on span "×" at bounding box center [450, 23] width 5 height 10
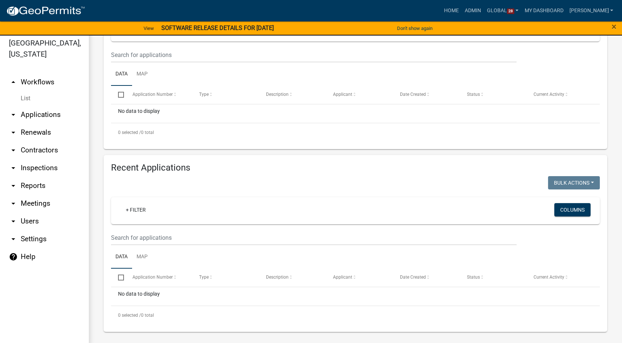
scroll to position [9, 0]
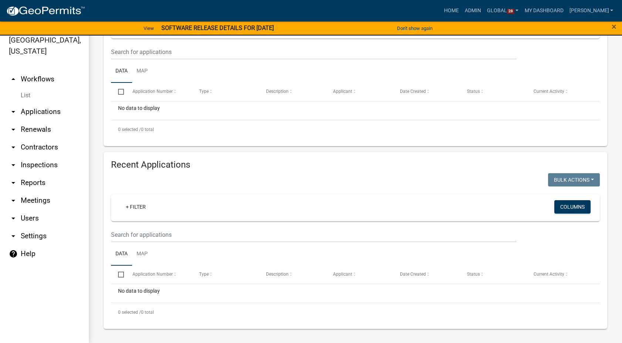
click at [26, 97] on link "List" at bounding box center [44, 95] width 89 height 15
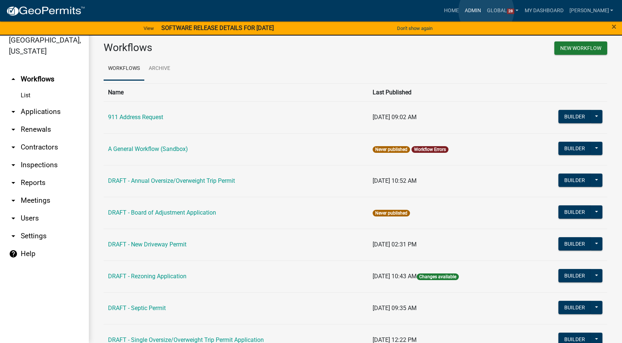
click at [484, 11] on link "Admin" at bounding box center [473, 11] width 22 height 14
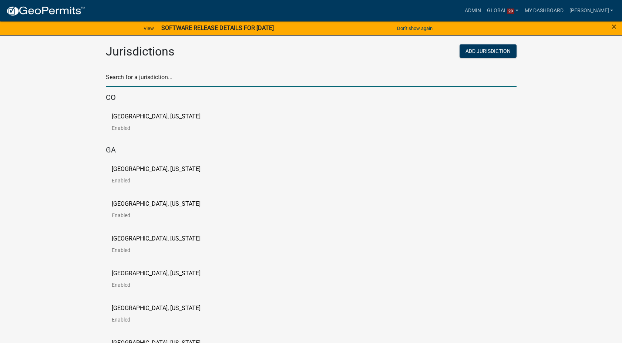
click at [116, 74] on input "text" at bounding box center [311, 79] width 410 height 15
type input "howard"
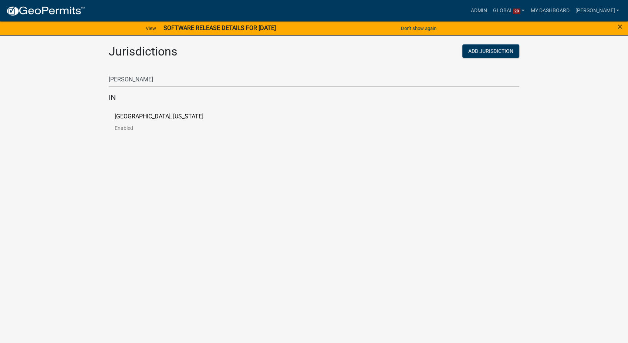
click at [141, 117] on p "[GEOGRAPHIC_DATA], [US_STATE]" at bounding box center [159, 117] width 89 height 6
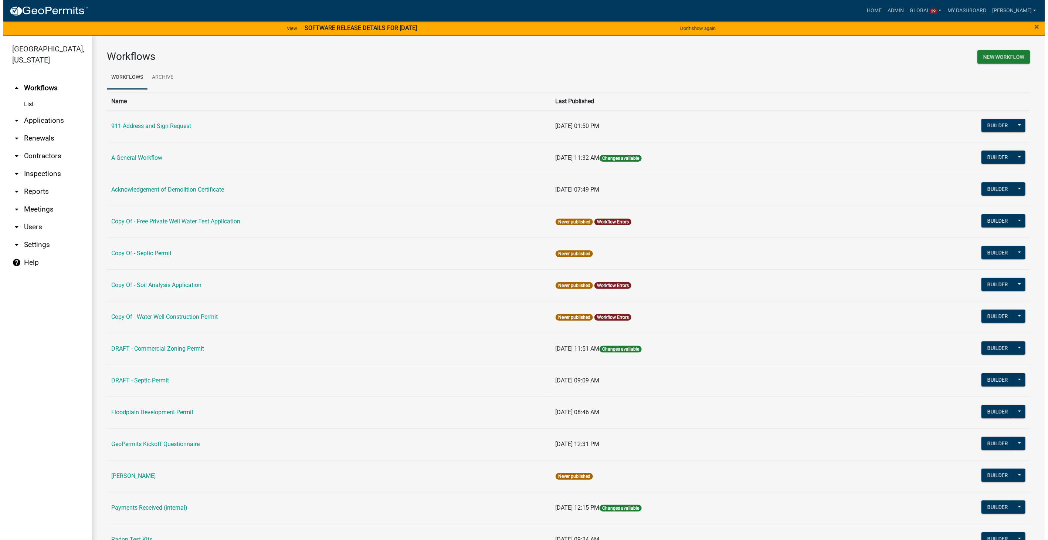
scroll to position [164, 0]
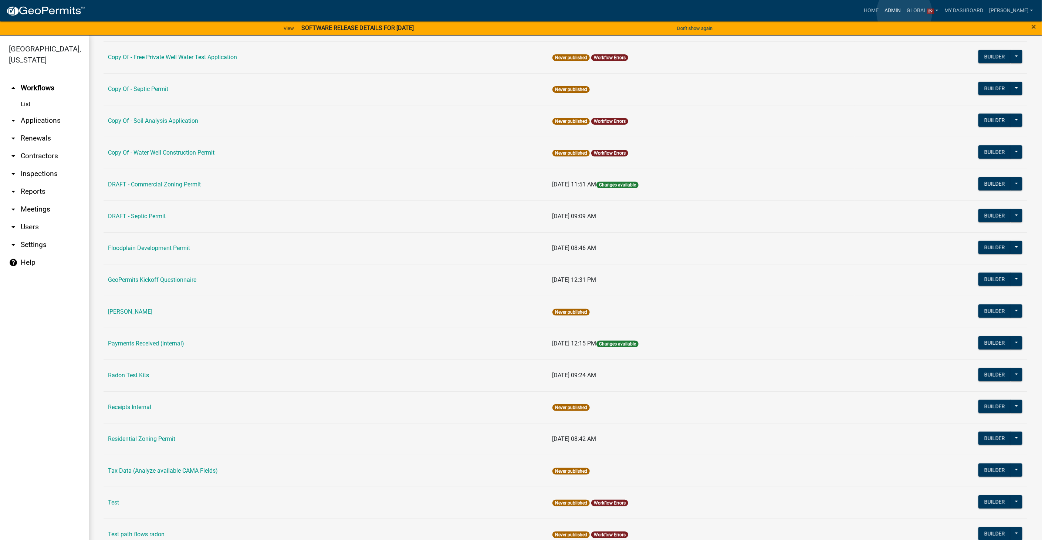
click at [904, 13] on link "Admin" at bounding box center [893, 11] width 22 height 14
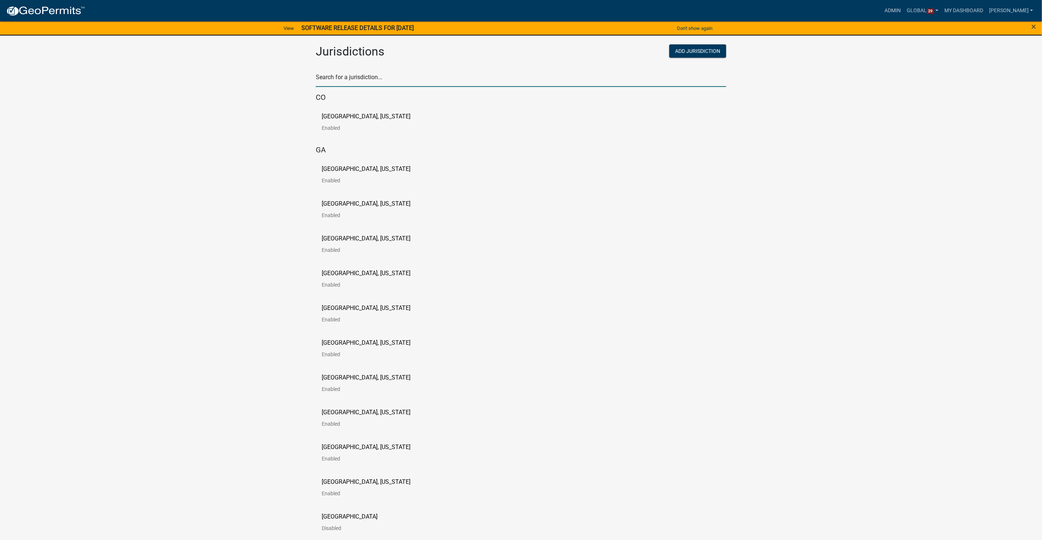
click at [350, 75] on input "text" at bounding box center [521, 79] width 410 height 15
type input "[PERSON_NAME]"
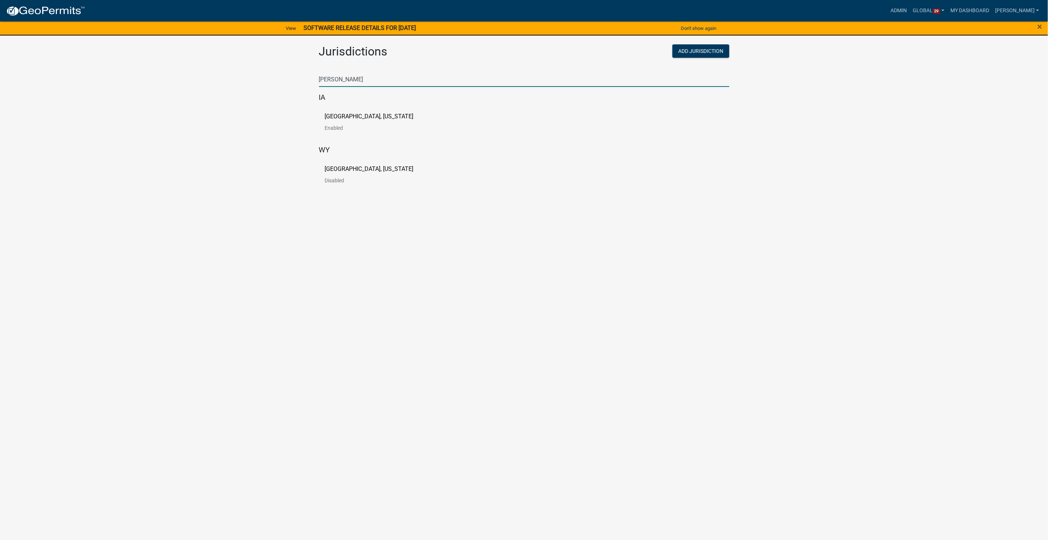
click at [348, 114] on p "[GEOGRAPHIC_DATA], [US_STATE]" at bounding box center [369, 117] width 89 height 6
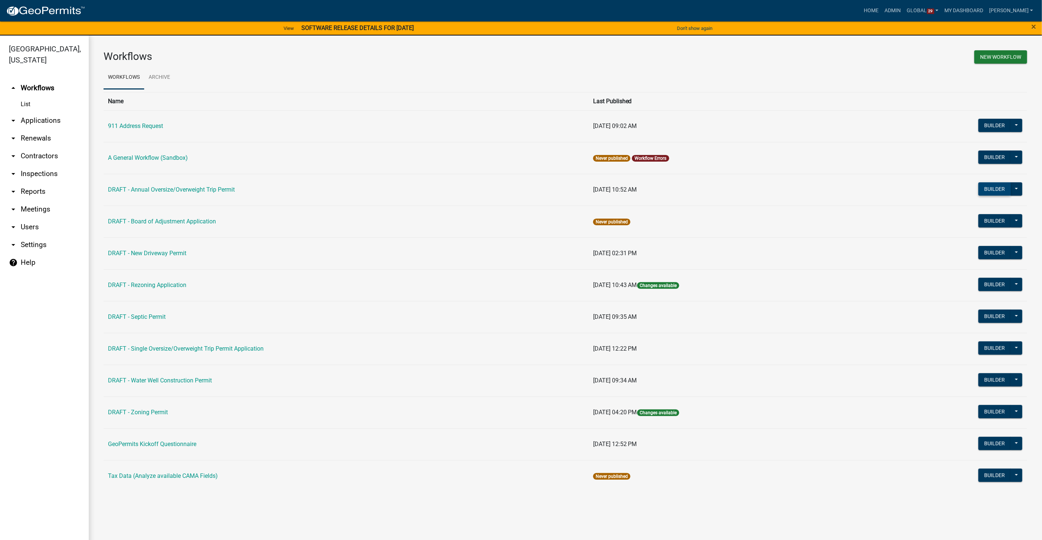
click at [990, 186] on button "Builder" at bounding box center [995, 188] width 33 height 13
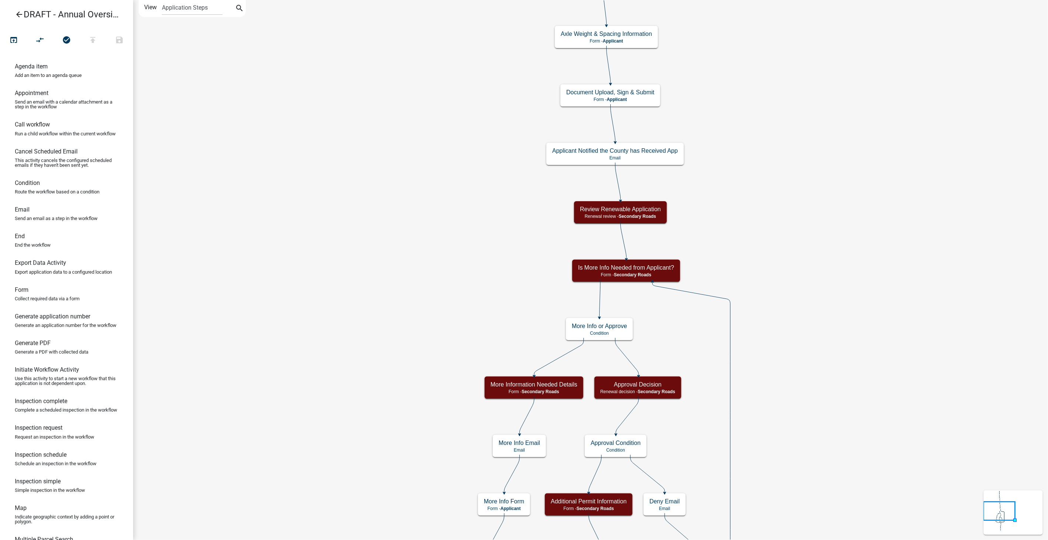
click at [20, 11] on icon "arrow_back" at bounding box center [19, 15] width 9 height 10
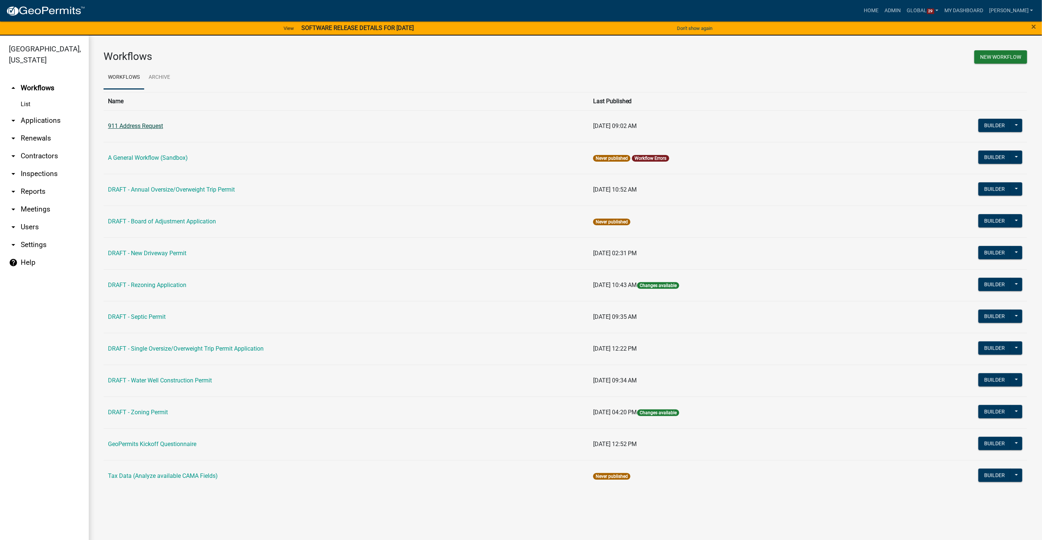
click at [143, 128] on link "911 Address Request" at bounding box center [135, 125] width 55 height 7
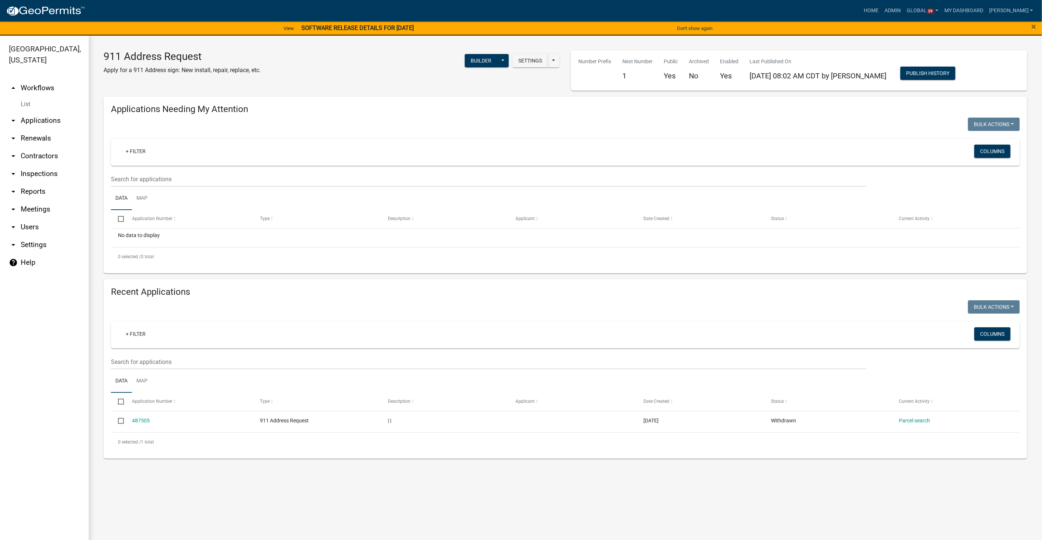
click at [28, 102] on link "List" at bounding box center [44, 104] width 89 height 15
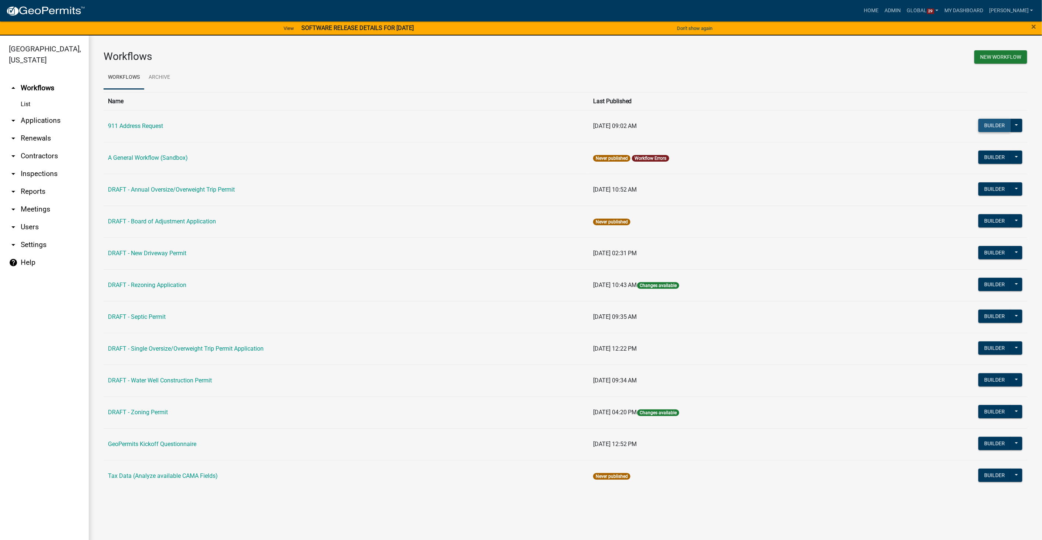
click at [997, 127] on button "Builder" at bounding box center [995, 125] width 33 height 13
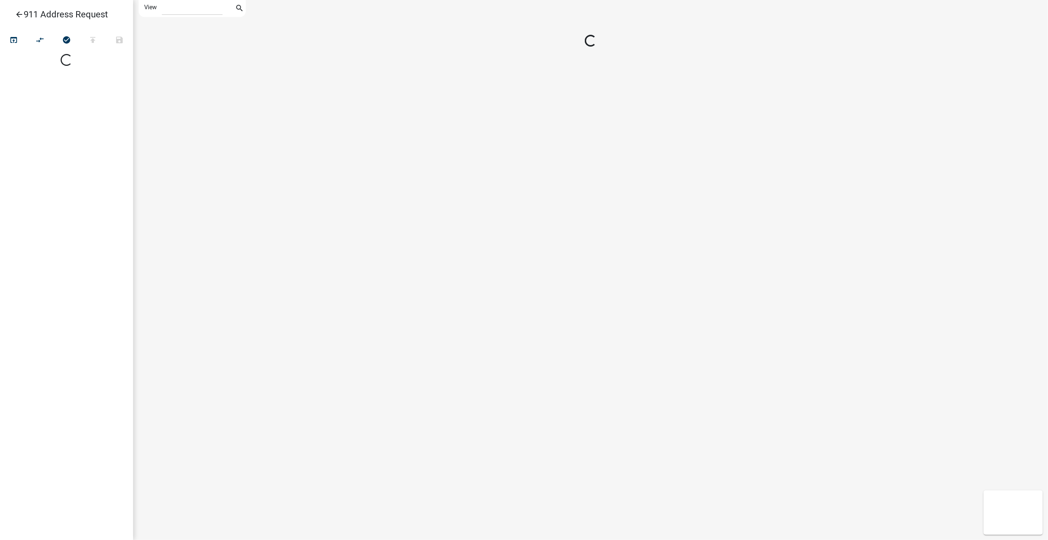
select select "1"
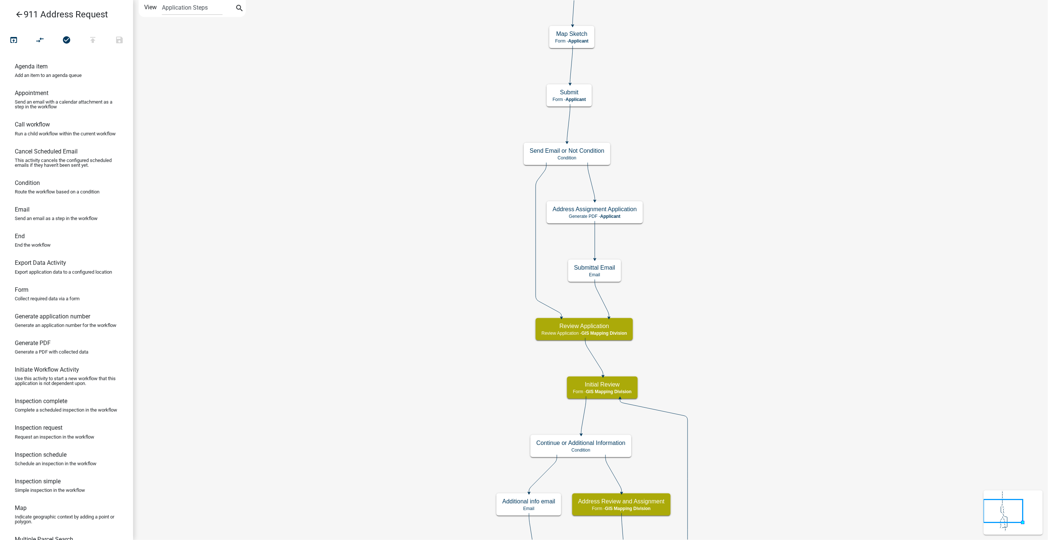
click at [16, 14] on icon "arrow_back" at bounding box center [19, 15] width 9 height 10
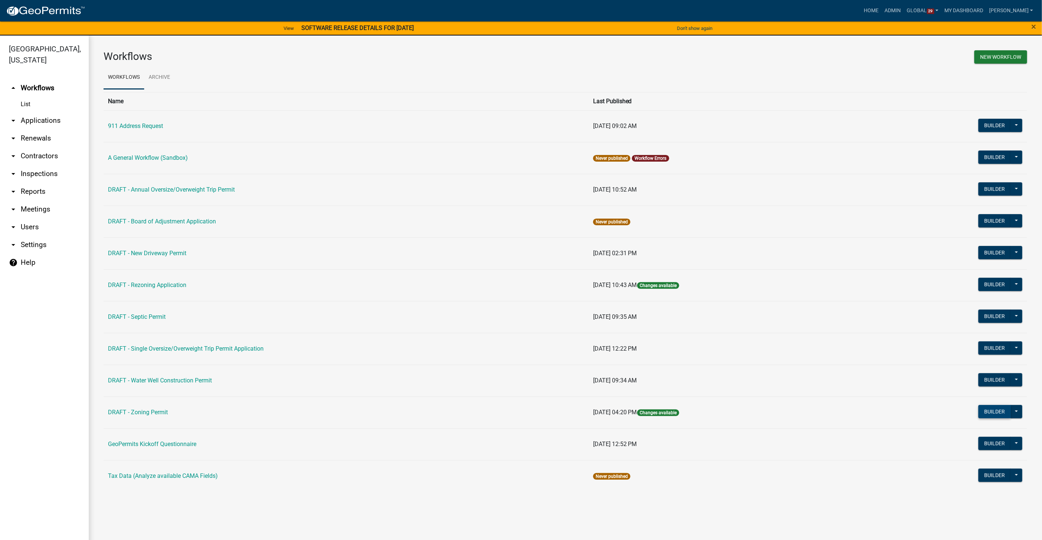
click at [1004, 415] on button "Builder" at bounding box center [995, 411] width 33 height 13
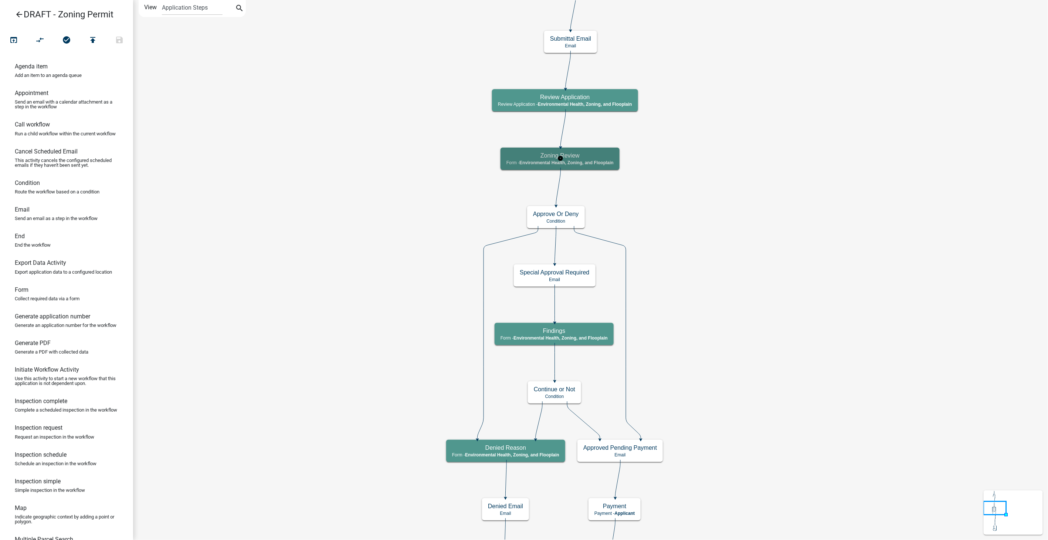
click at [572, 160] on span "Environmental Health, Zoning, and Flooplain" at bounding box center [567, 162] width 94 height 5
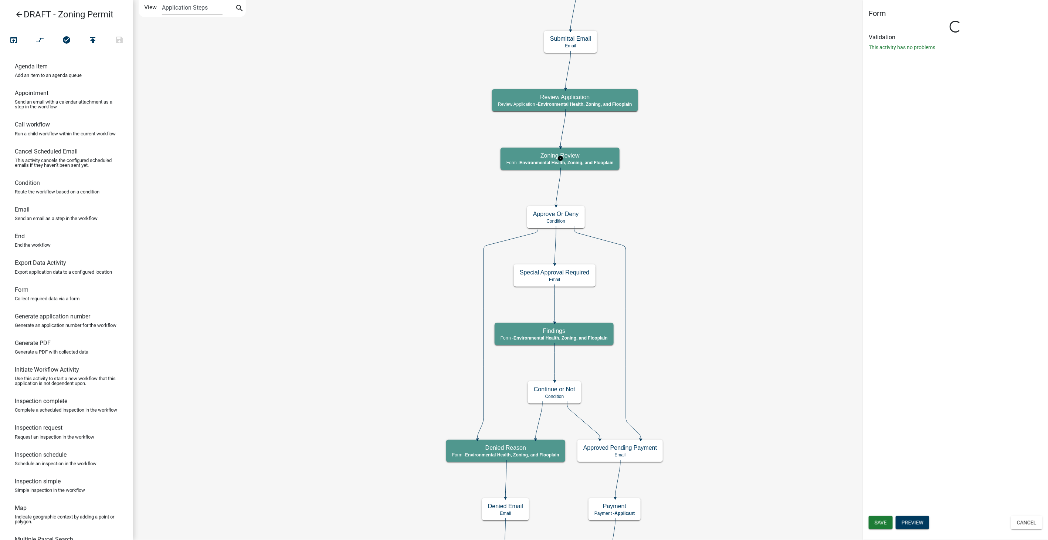
select select "3A482E95-251E-4A38-AB9D-AB9F785FB168"
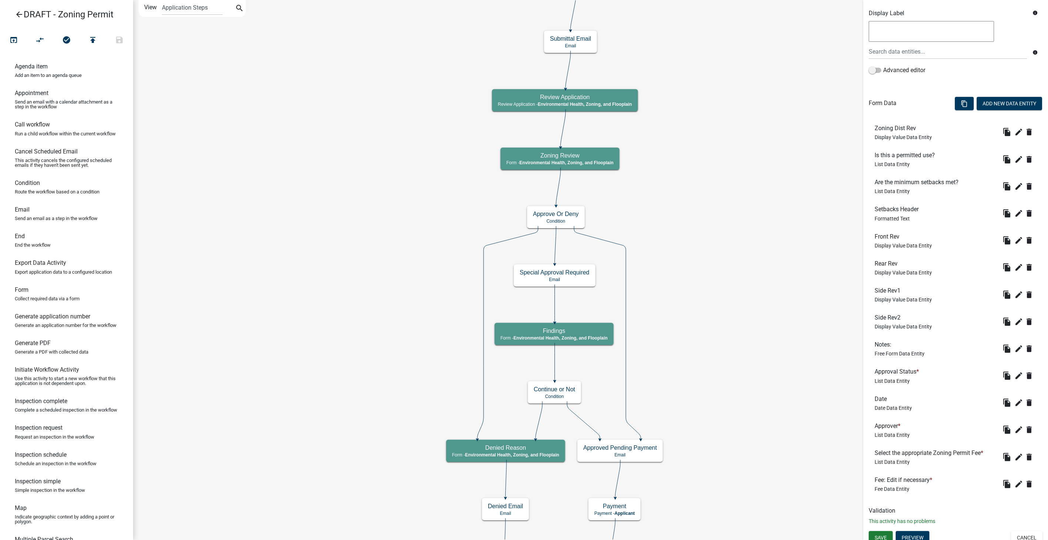
scroll to position [151, 0]
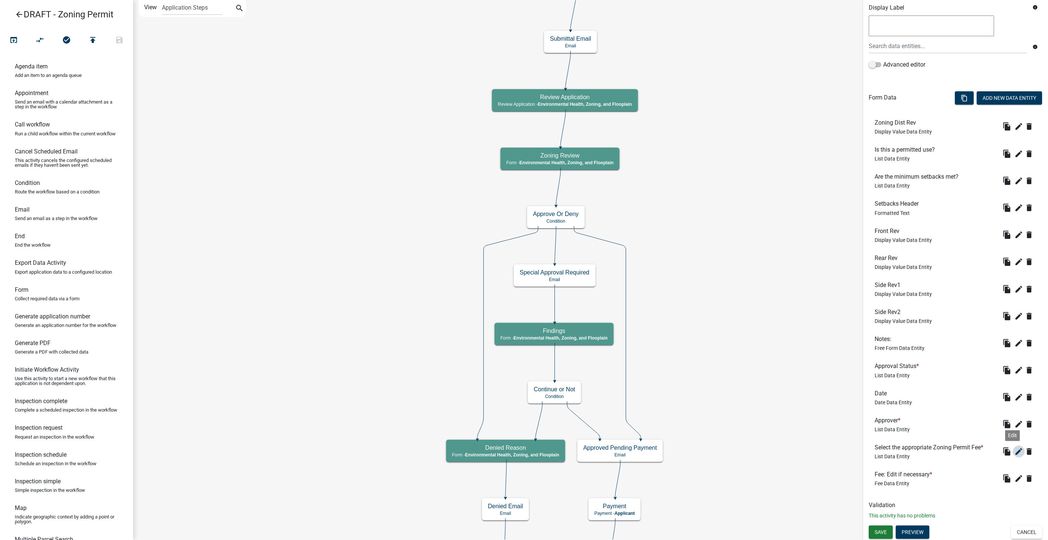
click at [1015, 447] on icon "edit" at bounding box center [1019, 451] width 9 height 9
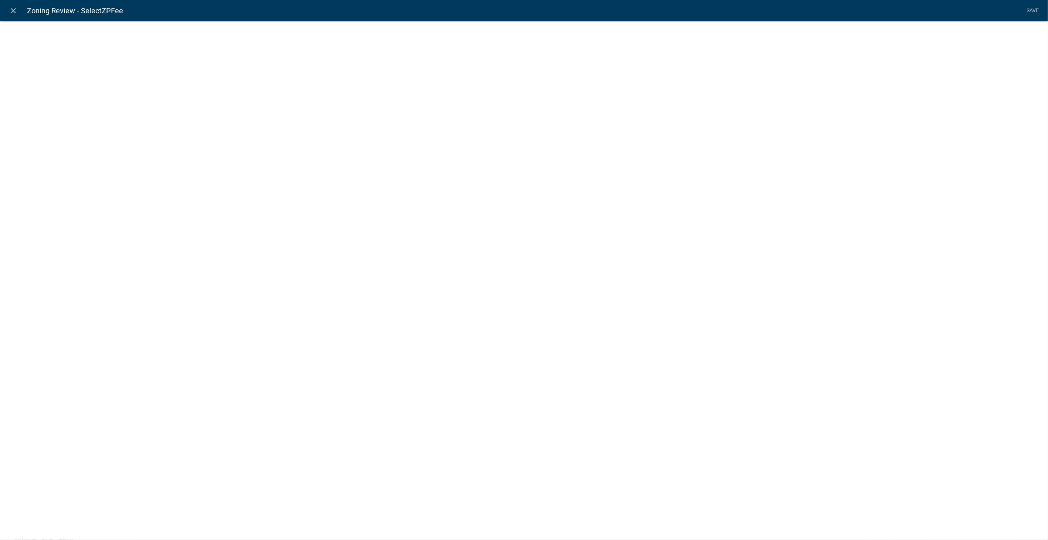
select select "list-data"
select select
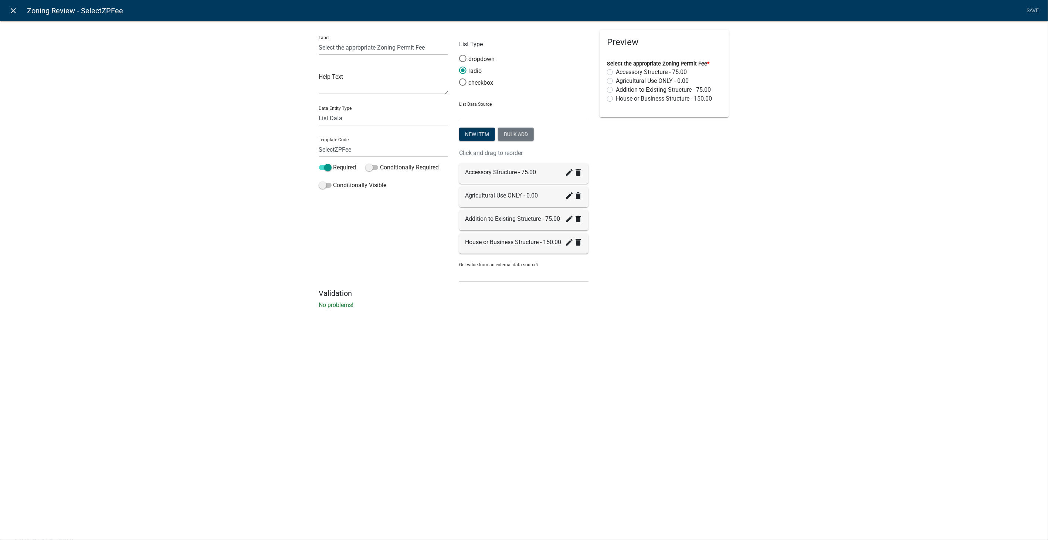
click at [11, 9] on icon "close" at bounding box center [13, 10] width 9 height 9
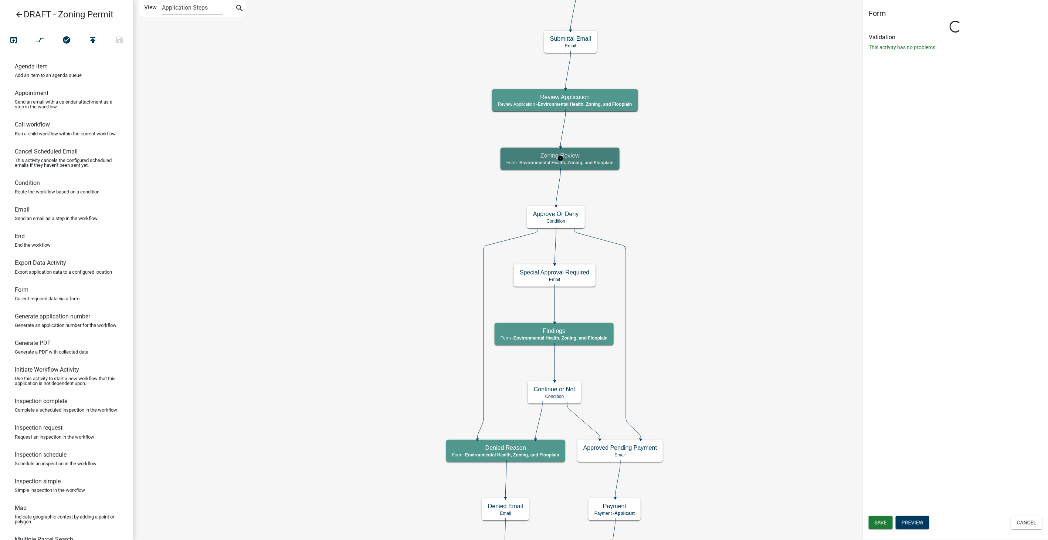
scroll to position [0, 0]
select select "3A482E95-251E-4A38-AB9D-AB9F785FB168"
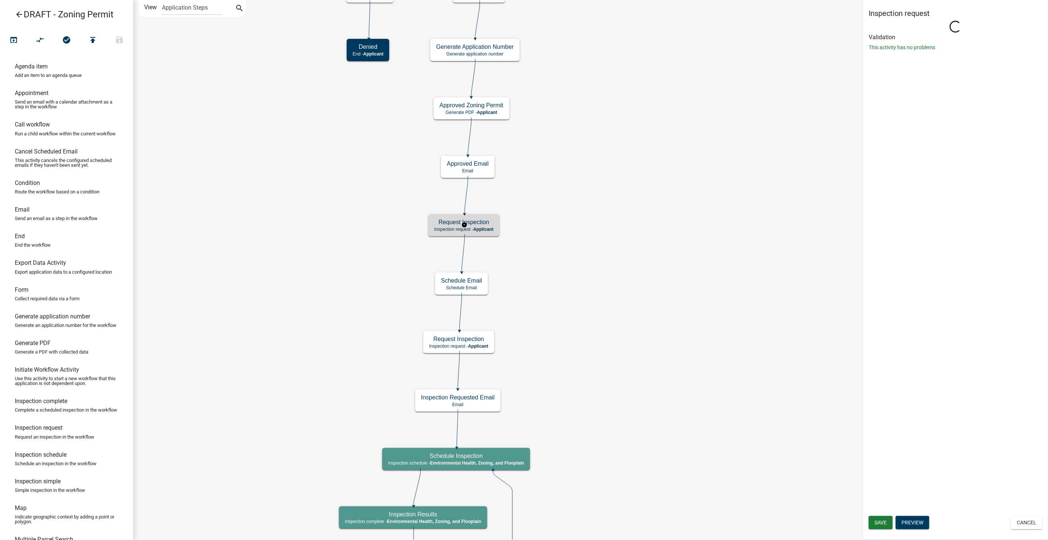
select select "3A482E95-251E-4A38-AB9D-AB9F785FB168"
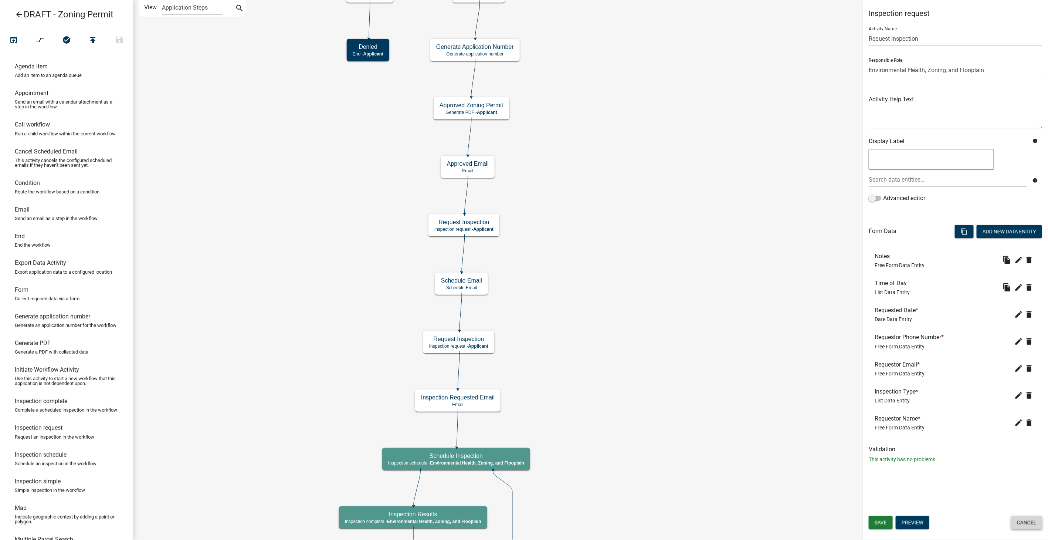
click at [1024, 520] on button "Cancel" at bounding box center [1026, 522] width 31 height 13
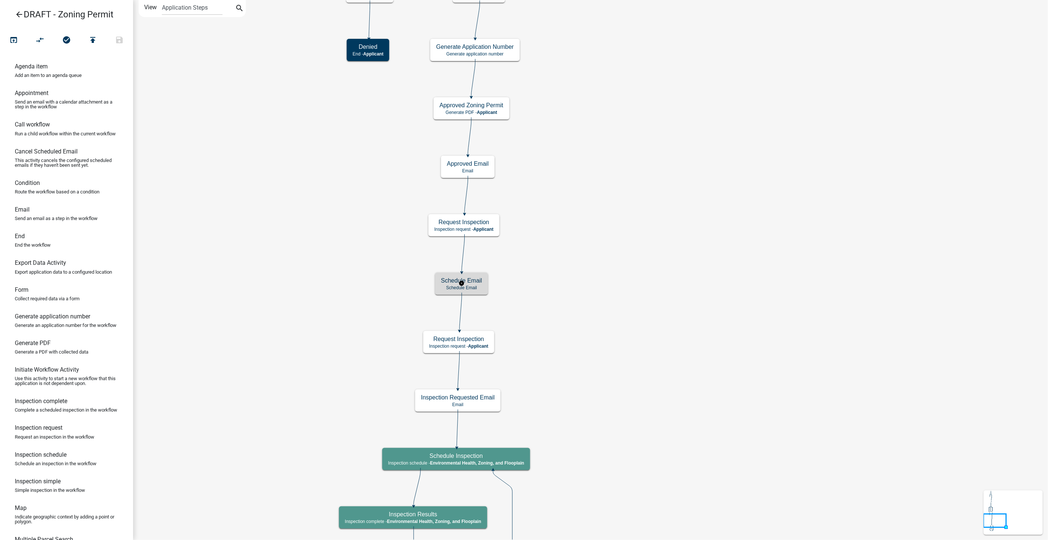
click at [452, 282] on h5 "Schedule Email" at bounding box center [461, 280] width 41 height 7
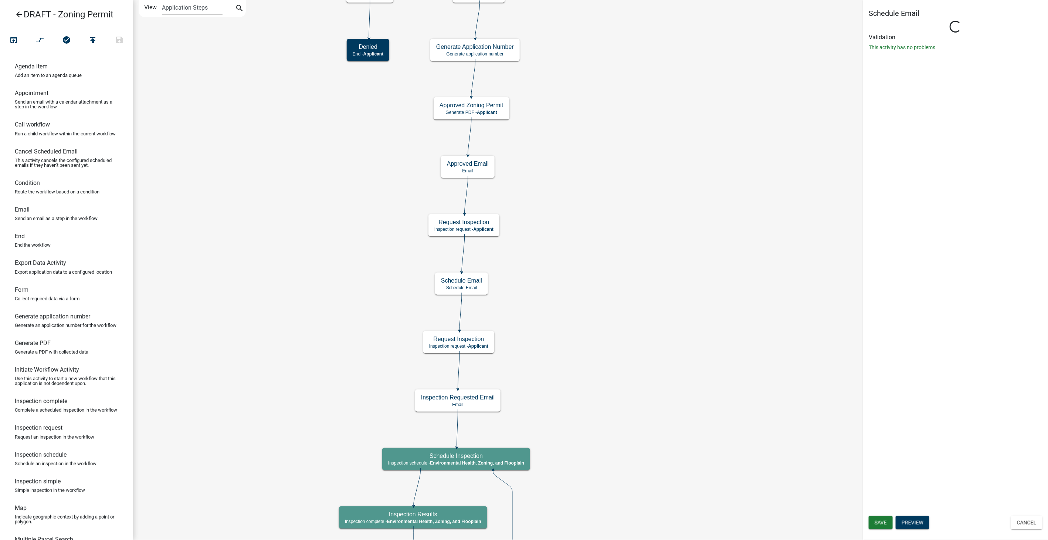
select select "10: 10:00 AM"
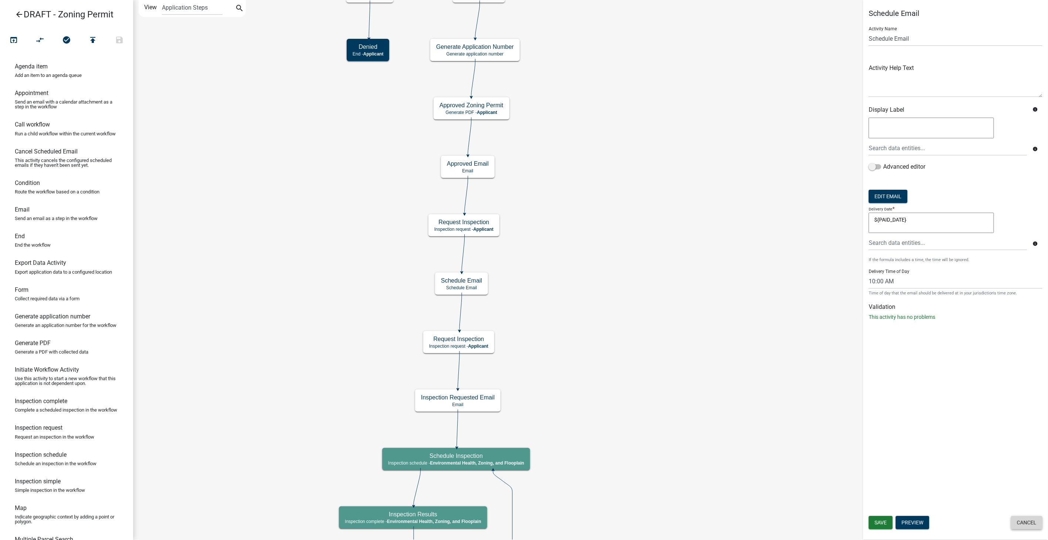
click at [1023, 518] on button "Cancel" at bounding box center [1026, 522] width 31 height 13
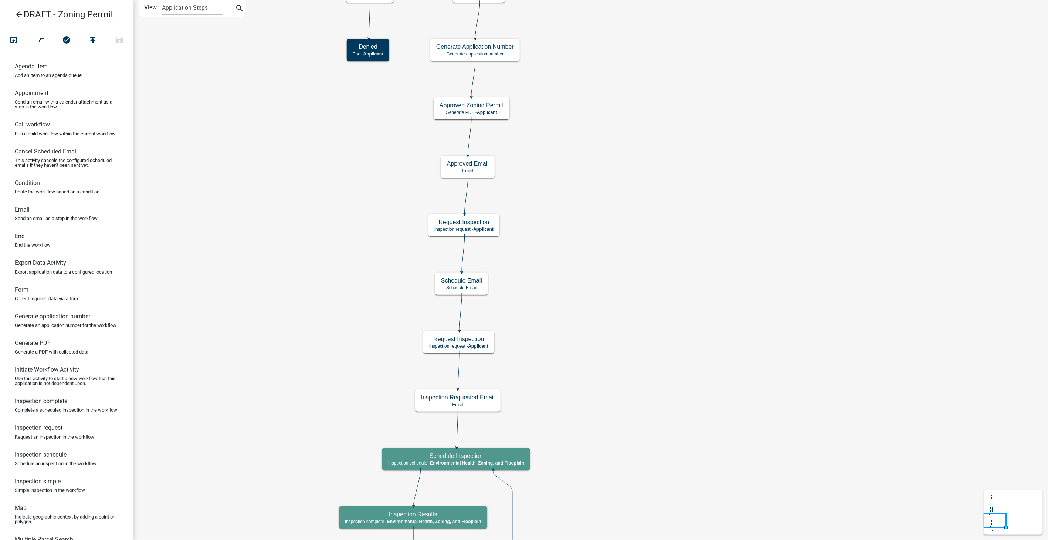
click at [555, 98] on icon "Start Start - Applicant Parcel search Parcel search - Applicant Require User Re…" at bounding box center [590, 351] width 915 height 703
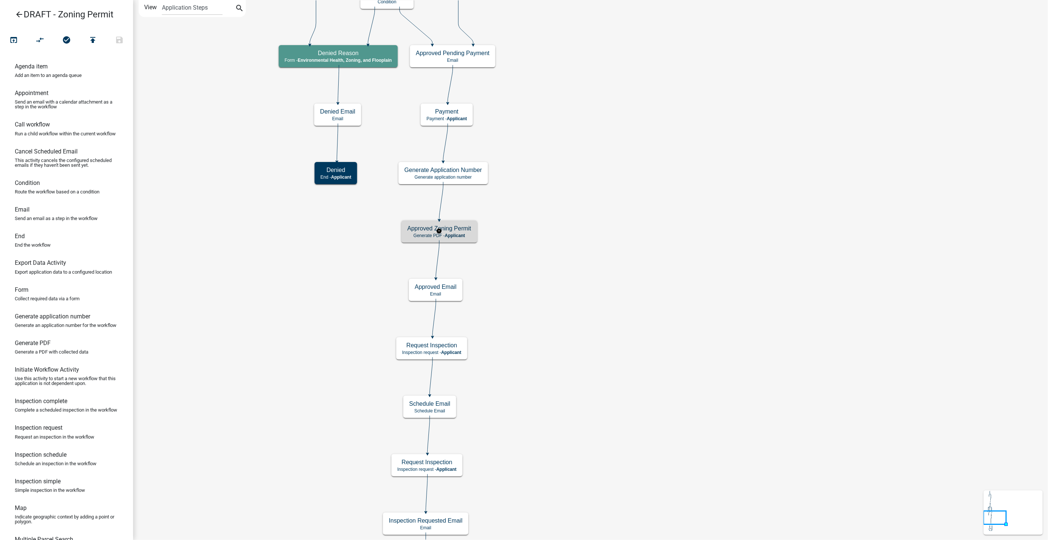
click at [464, 230] on h5 "Approved Zoning Permit" at bounding box center [440, 228] width 64 height 7
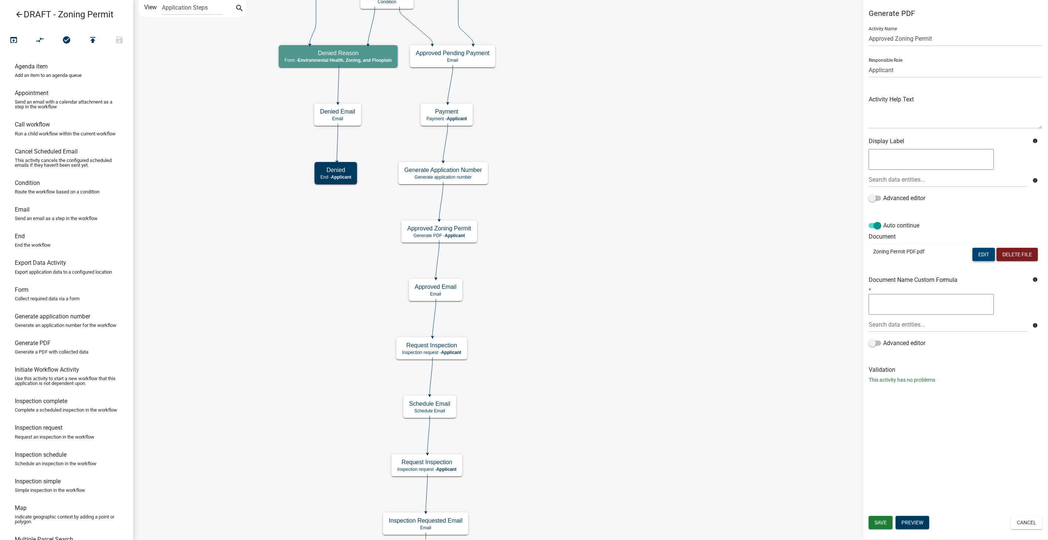
click at [983, 251] on button "Edit" at bounding box center [984, 254] width 23 height 13
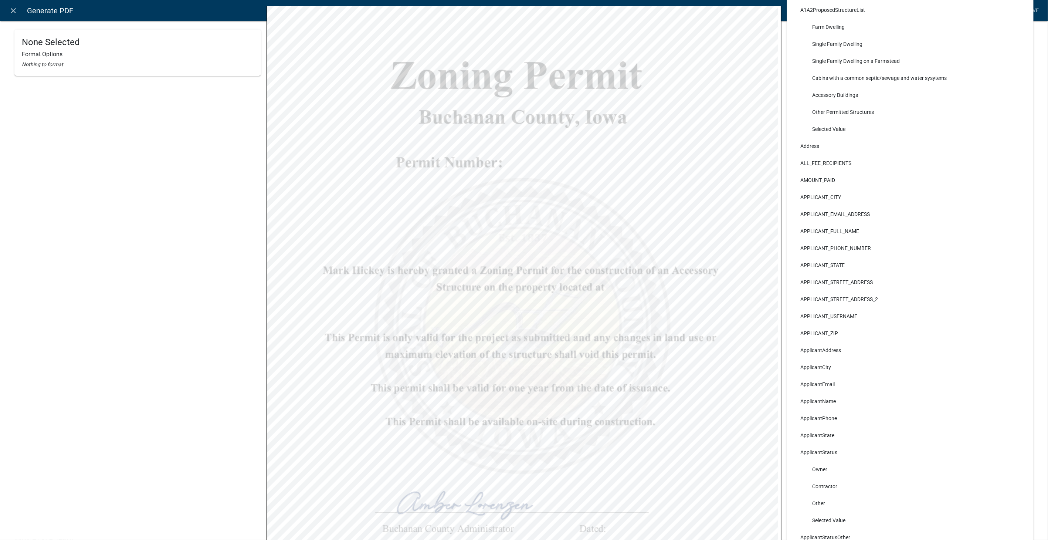
scroll to position [41, 0]
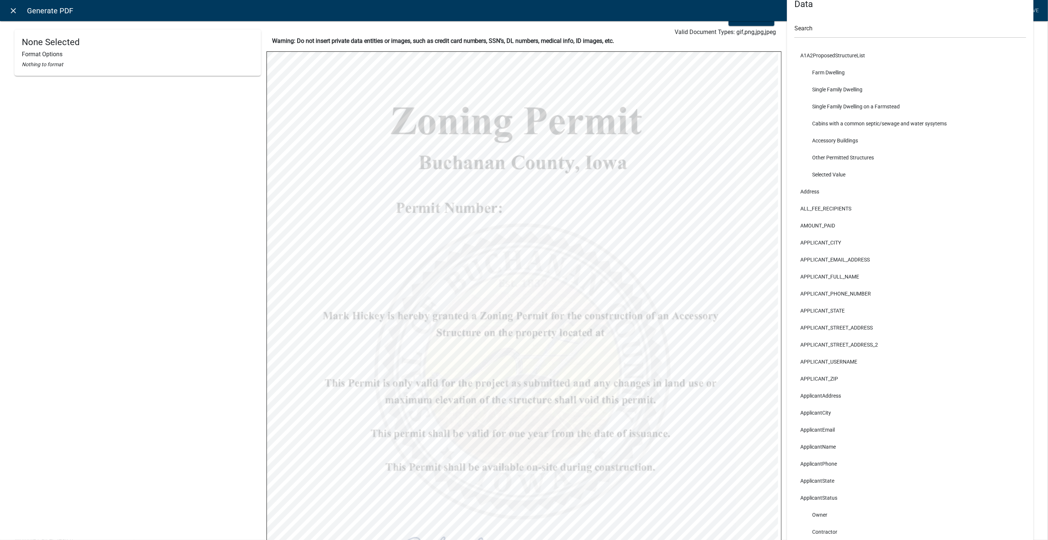
click at [15, 8] on icon "close" at bounding box center [13, 10] width 9 height 9
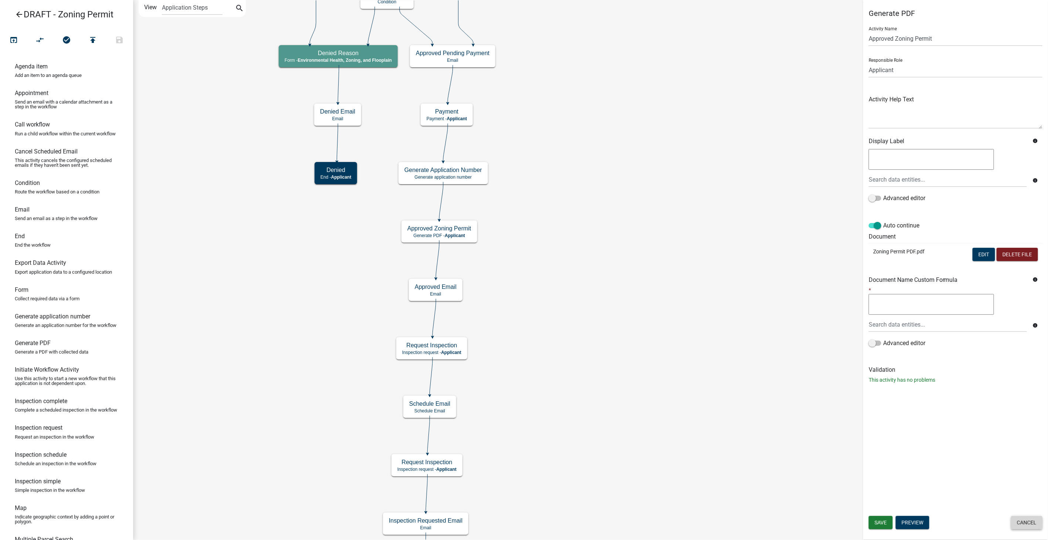
click at [1033, 523] on button "Cancel" at bounding box center [1026, 522] width 31 height 13
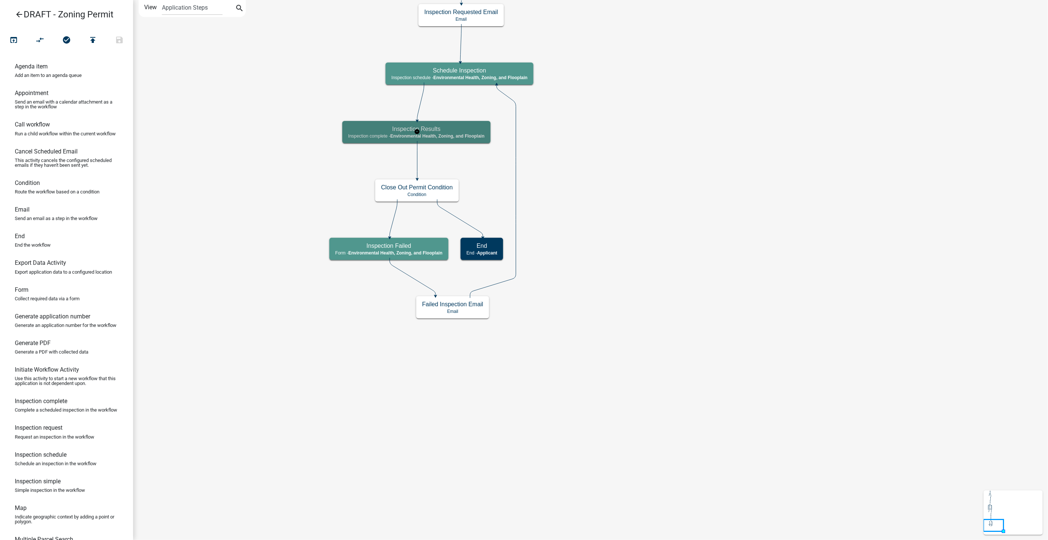
click at [433, 128] on h5 "Inspection Results" at bounding box center [416, 128] width 136 height 7
select select "3A482E95-251E-4A38-AB9D-AB9F785FB168"
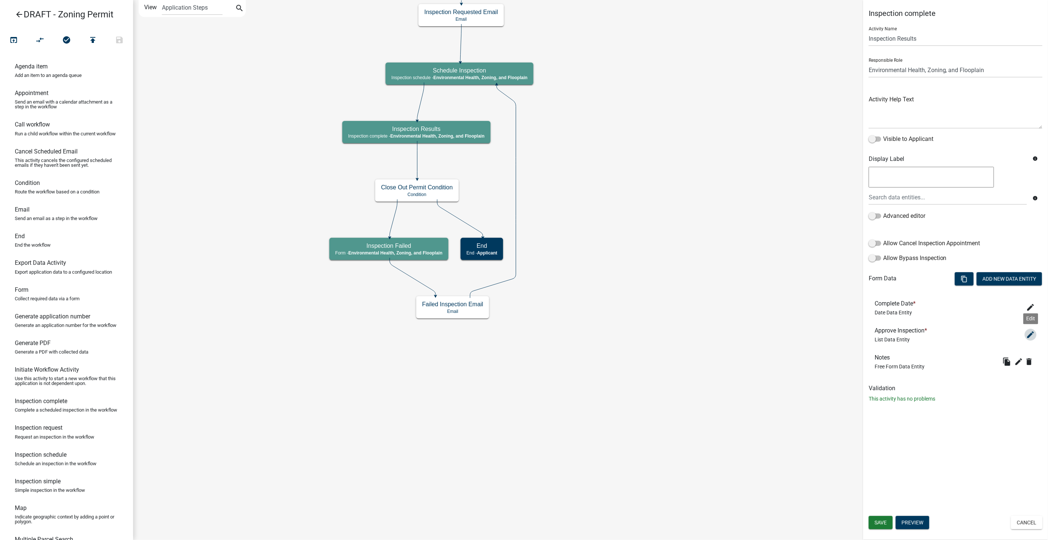
click at [1030, 332] on icon "edit" at bounding box center [1031, 334] width 9 height 9
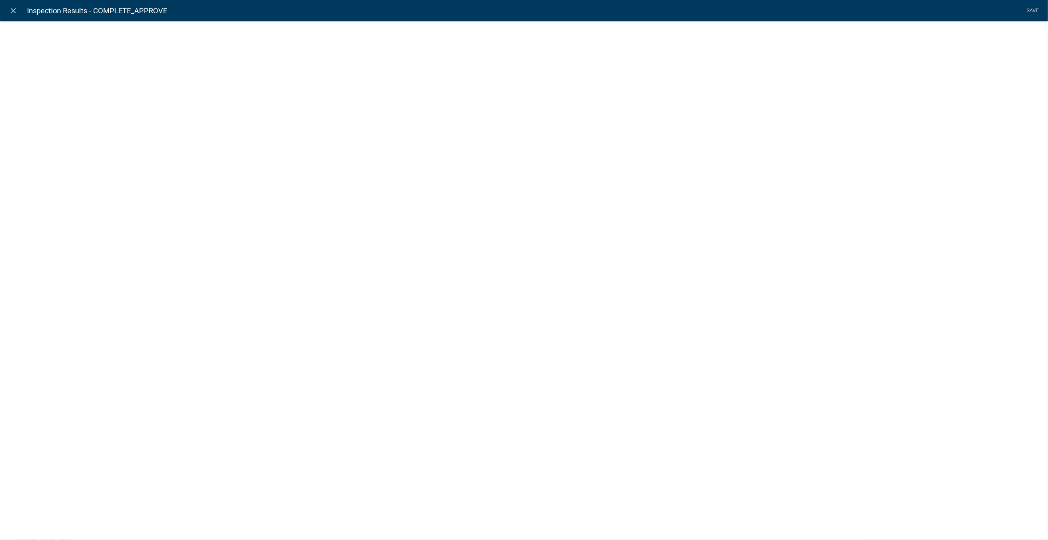
select select "list-data"
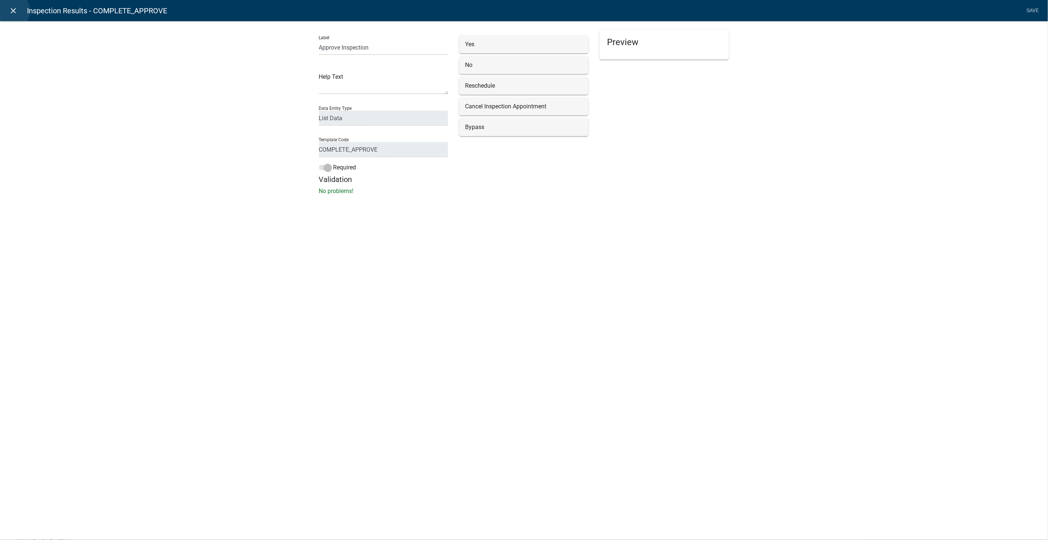
click at [11, 11] on icon "close" at bounding box center [13, 10] width 9 height 9
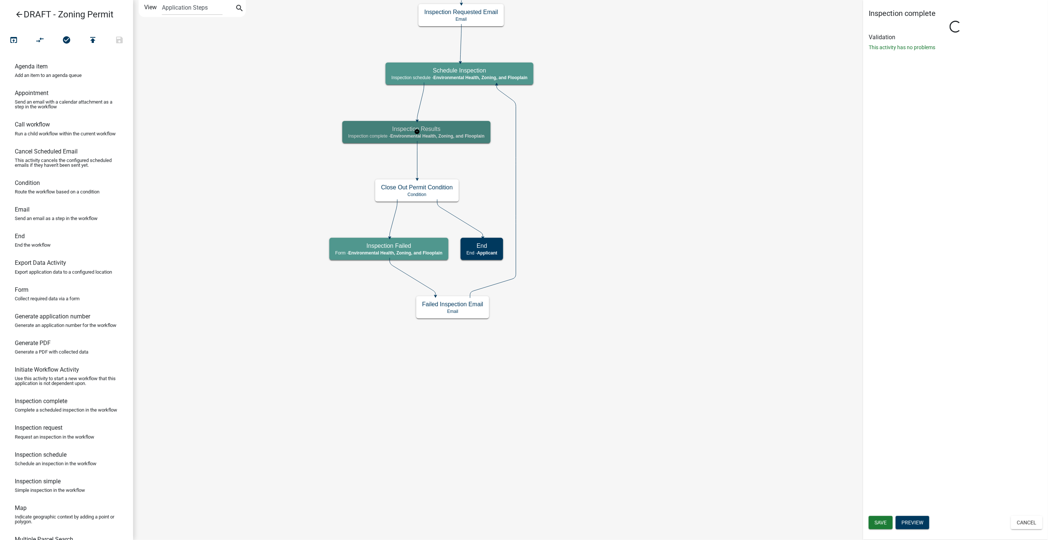
select select "3A482E95-251E-4A38-AB9D-AB9F785FB168"
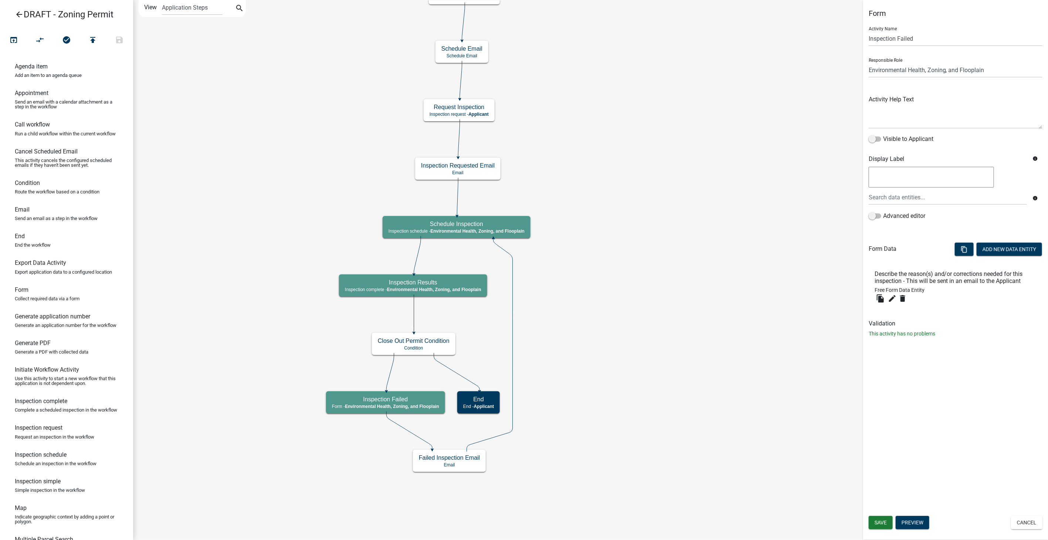
click at [513, 331] on icon at bounding box center [490, 345] width 46 height 213
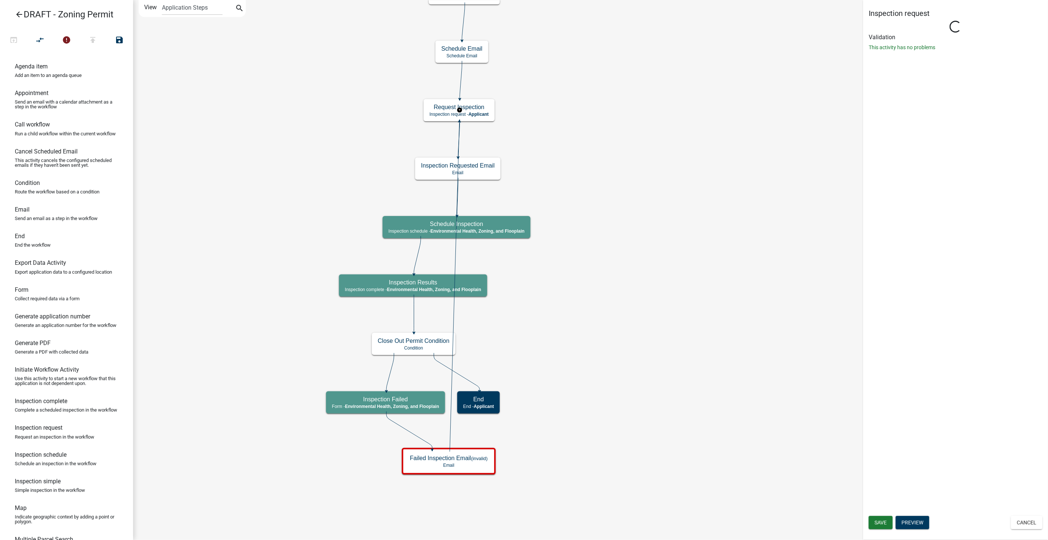
select select "3A482E95-251E-4A38-AB9D-AB9F785FB168"
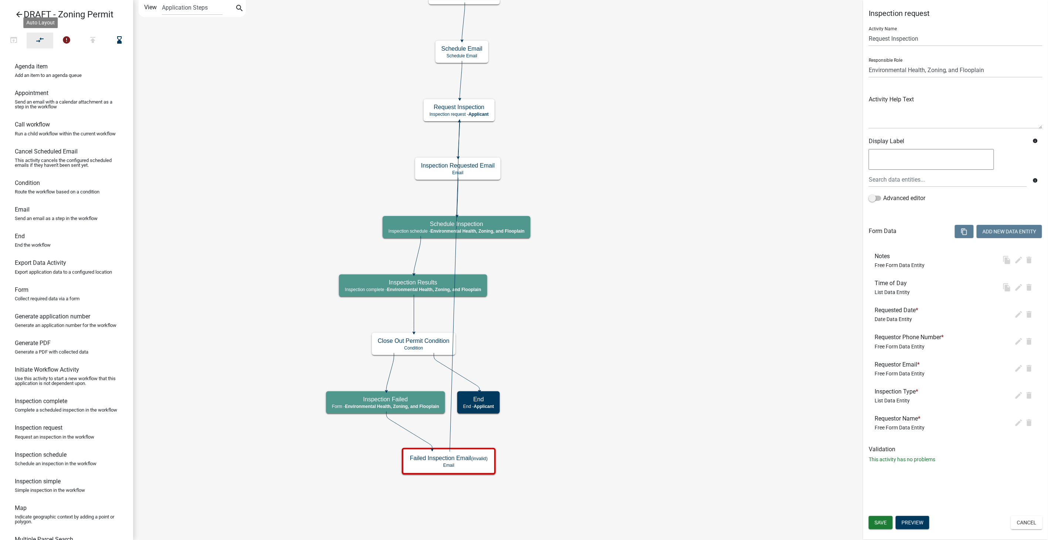
click at [37, 36] on icon "compare_arrows" at bounding box center [40, 41] width 9 height 10
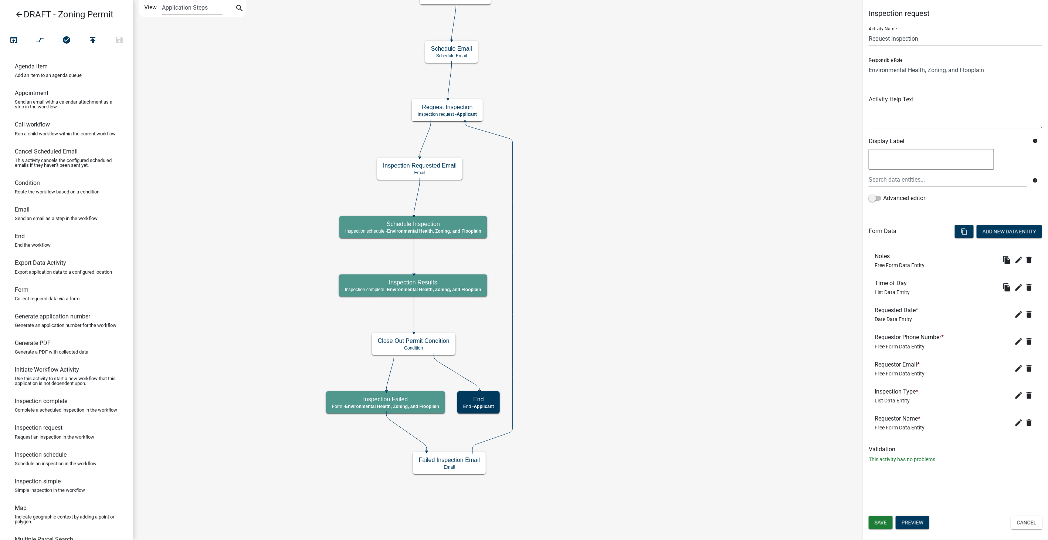
click at [733, 412] on icon "Start Start - Applicant Parcel search Parcel search - Applicant Require User Re…" at bounding box center [590, 269] width 915 height 539
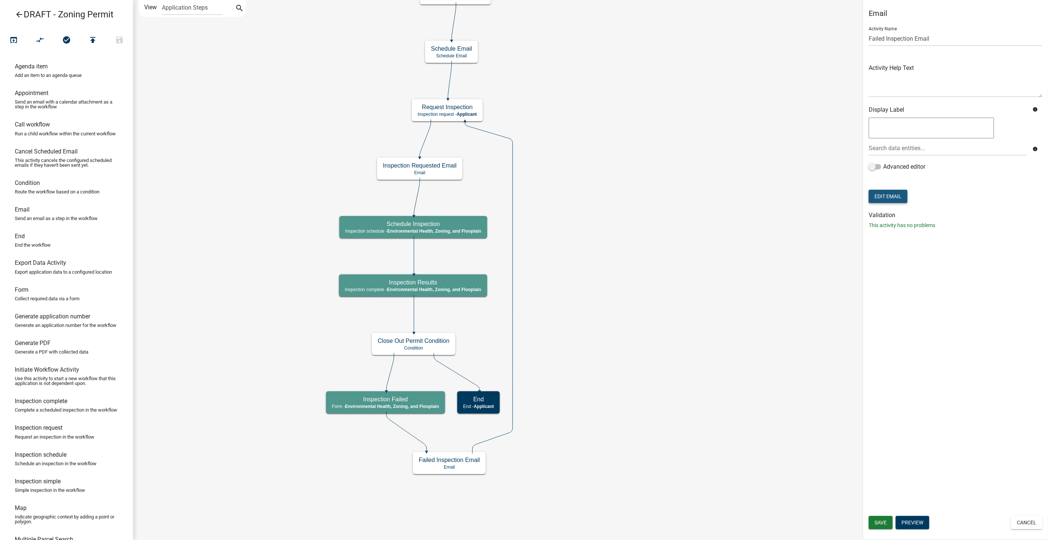
click at [884, 194] on button "Edit Email" at bounding box center [888, 196] width 39 height 13
select select "d25eac50-9e33-4320-bcec-5f827307f14a"
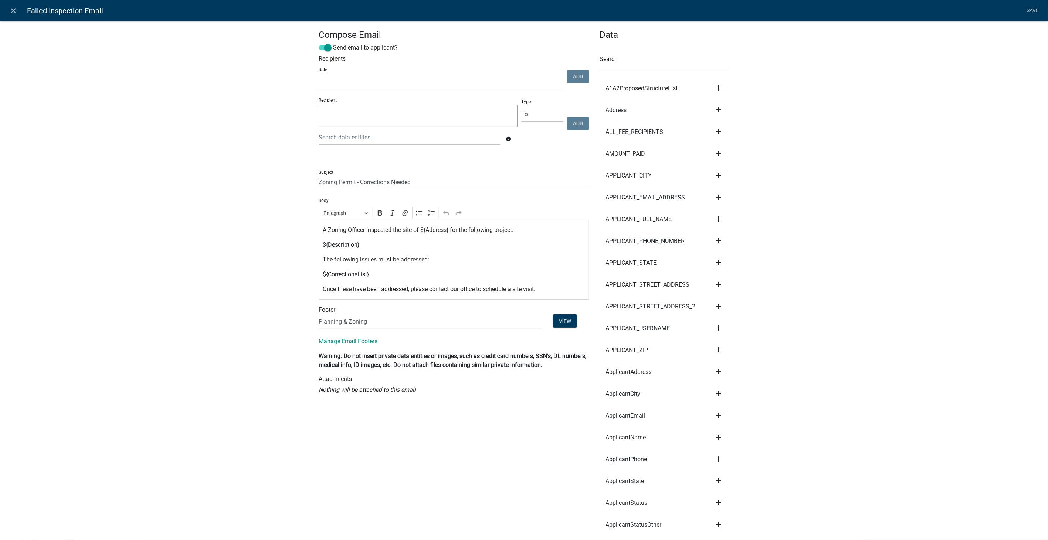
select select
click at [541, 289] on p "Once these have been addressed, please contact our office to schedule a site vi…" at bounding box center [454, 289] width 262 height 9
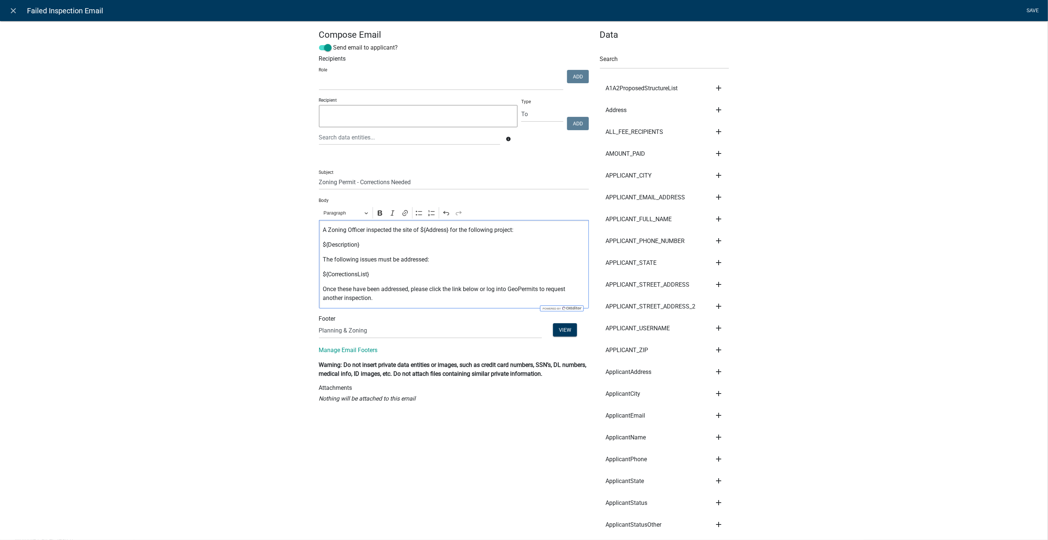
click at [1032, 9] on link "Save" at bounding box center [1033, 11] width 18 height 14
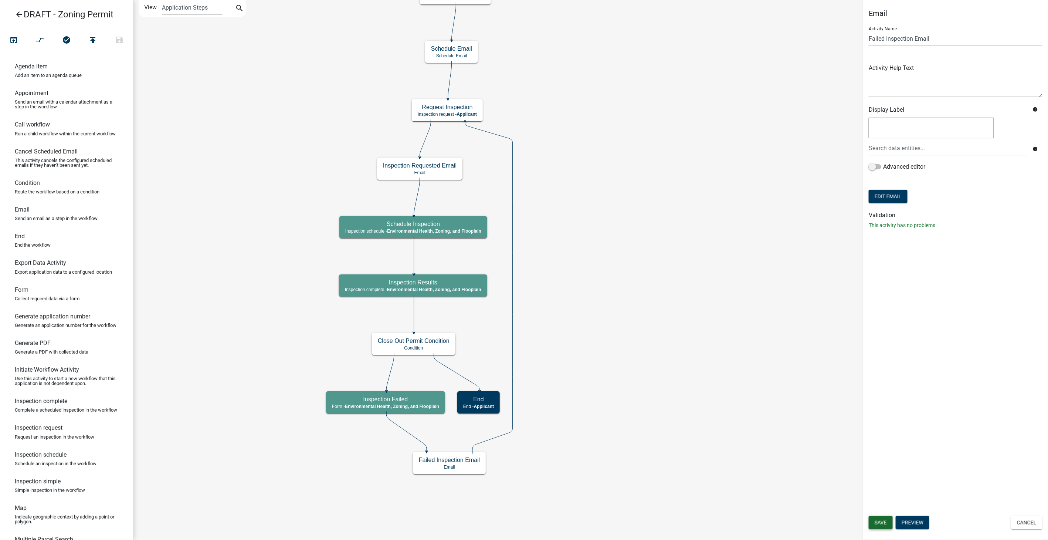
click at [877, 520] on span "Save" at bounding box center [881, 523] width 12 height 6
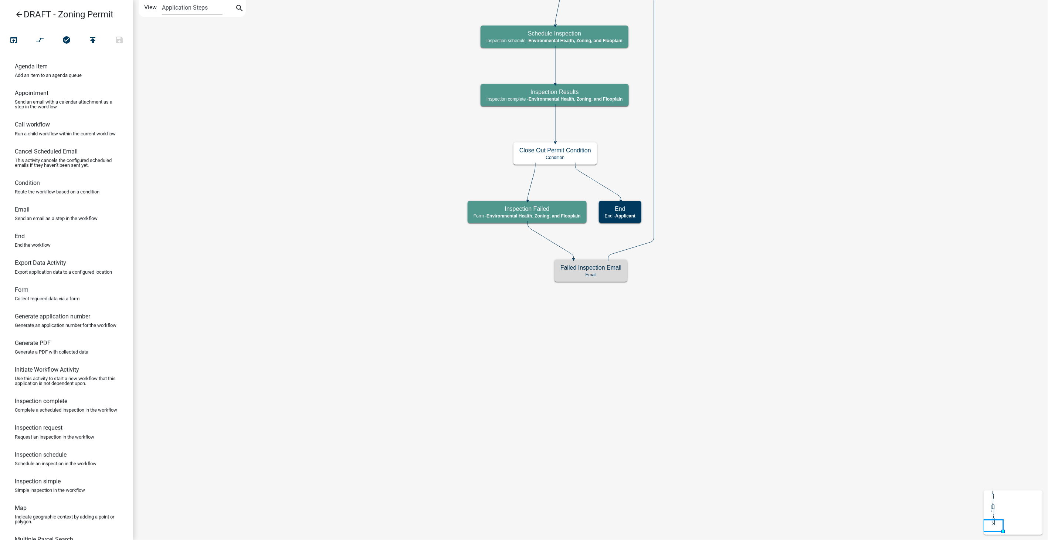
click at [18, 12] on icon "arrow_back" at bounding box center [19, 15] width 9 height 10
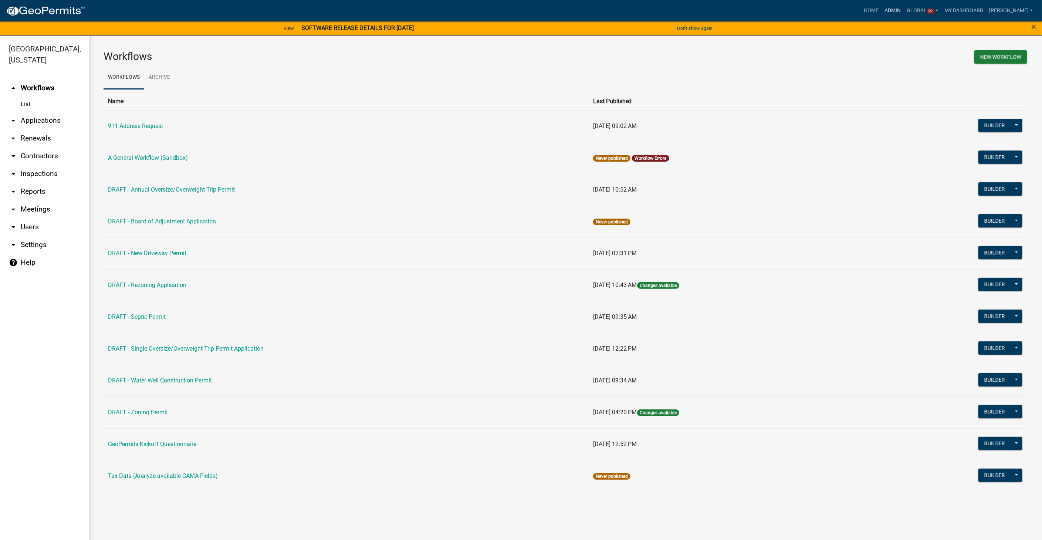
click at [903, 10] on link "Admin" at bounding box center [893, 11] width 22 height 14
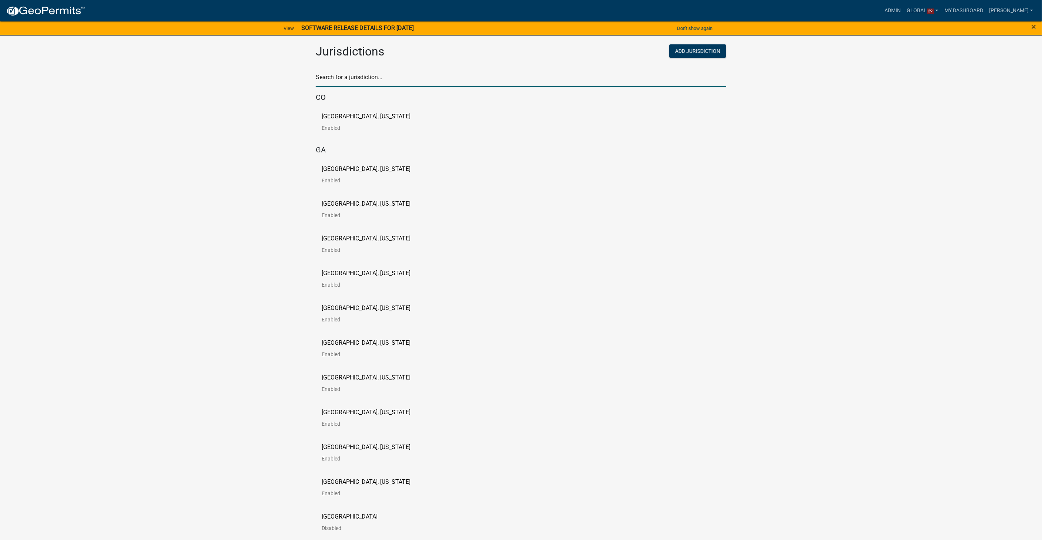
click at [334, 81] on input "text" at bounding box center [521, 79] width 410 height 15
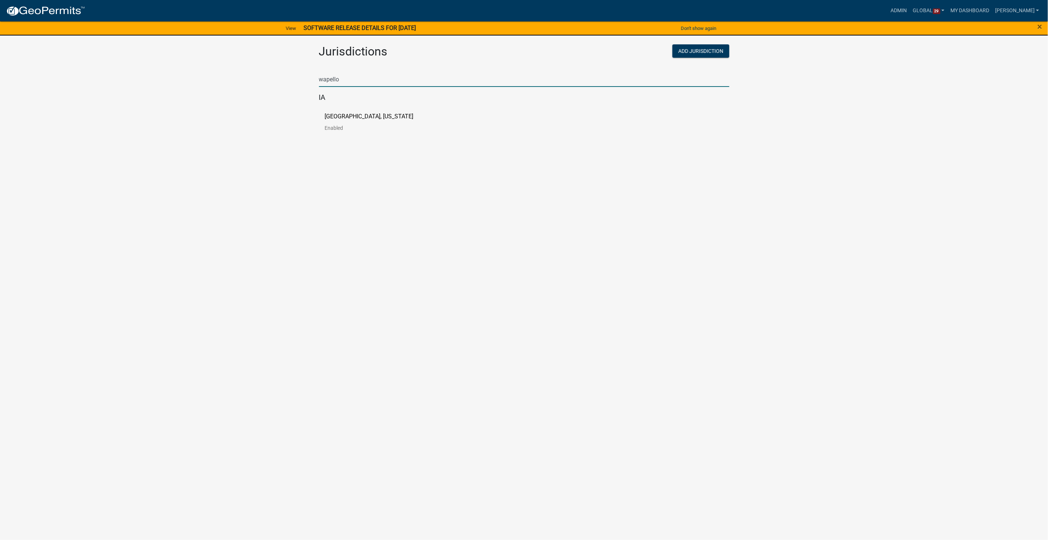
type input "wapello"
click at [330, 118] on p "Wapello County, Iowa" at bounding box center [369, 117] width 89 height 6
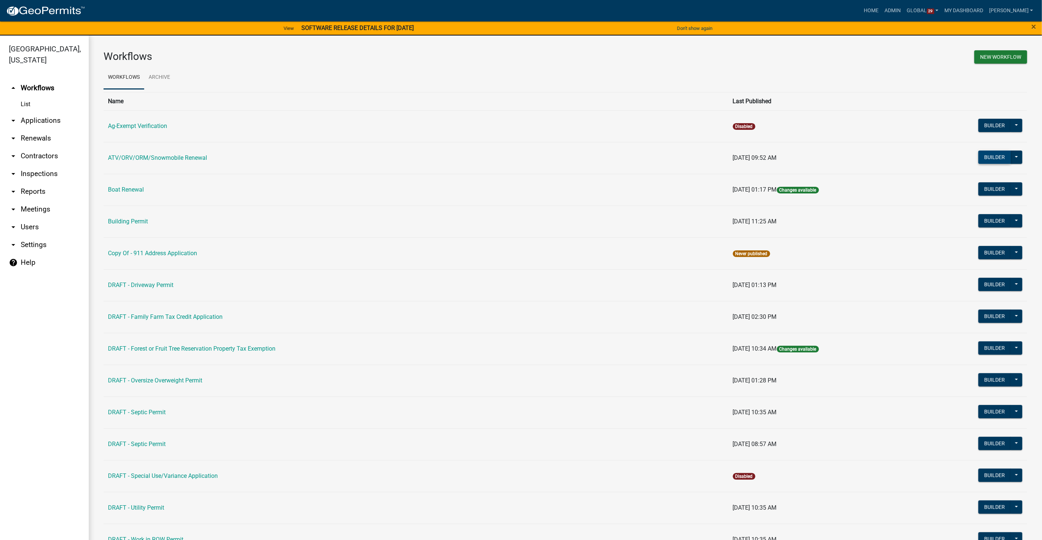
click at [983, 157] on button "Builder" at bounding box center [995, 157] width 33 height 13
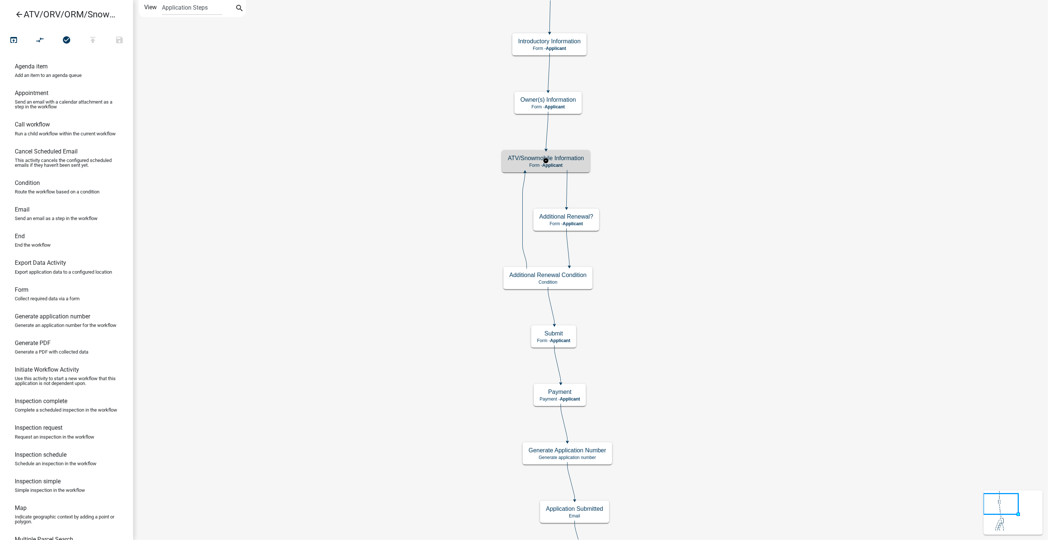
click at [562, 163] on span "Applicant" at bounding box center [553, 165] width 20 height 5
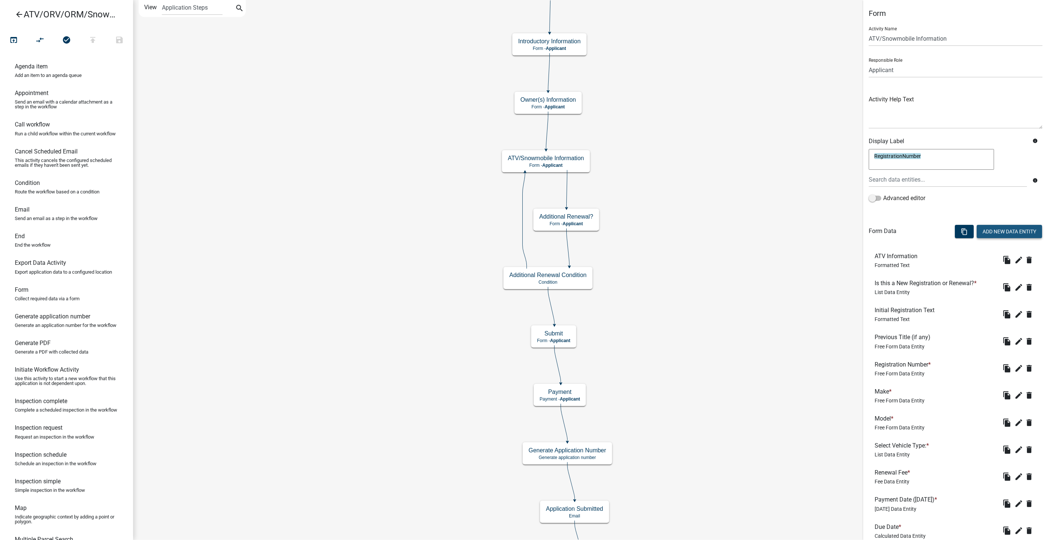
click at [995, 231] on button "Add New Data Entity" at bounding box center [1009, 231] width 65 height 13
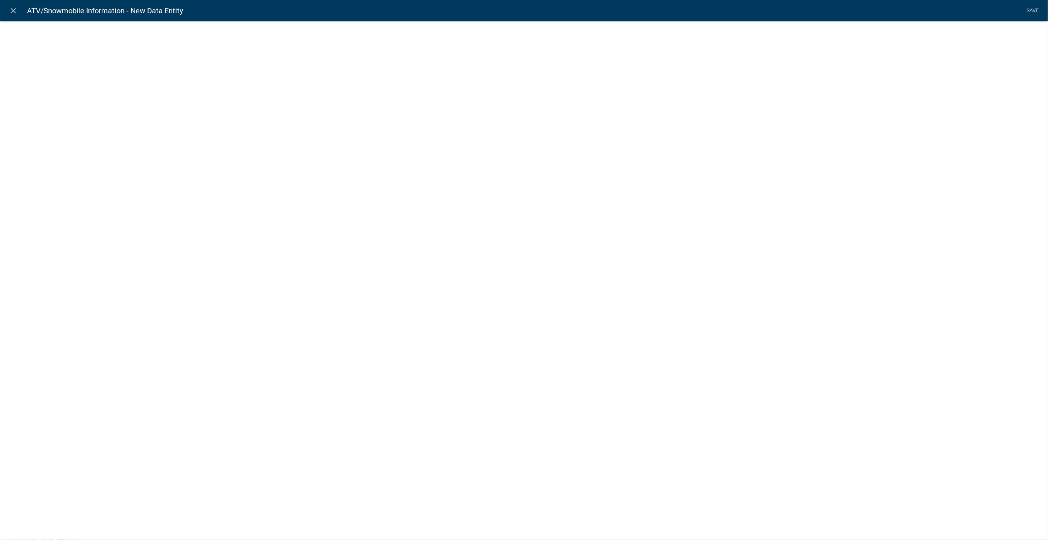
select select
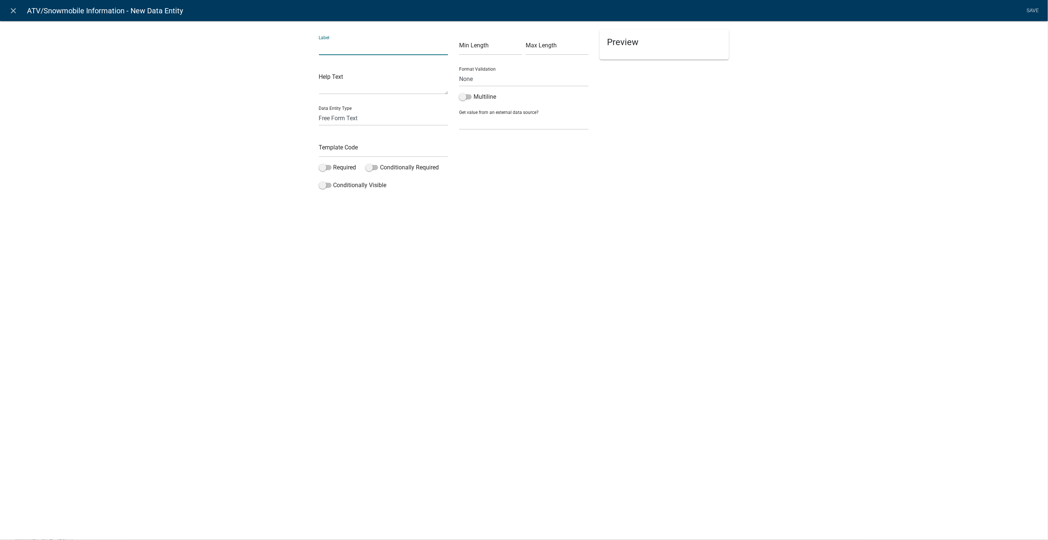
click at [354, 44] on input "text" at bounding box center [383, 47] width 129 height 15
type input "Is the registration current or expired?"
click at [356, 123] on select "Free Form Text Document Display Entity Value Fee Numeric Data Date Map Sketch D…" at bounding box center [383, 118] width 129 height 15
select select "list-data"
click at [319, 111] on select "Free Form Text Document Display Entity Value Fee Numeric Data Date Map Sketch D…" at bounding box center [383, 118] width 129 height 15
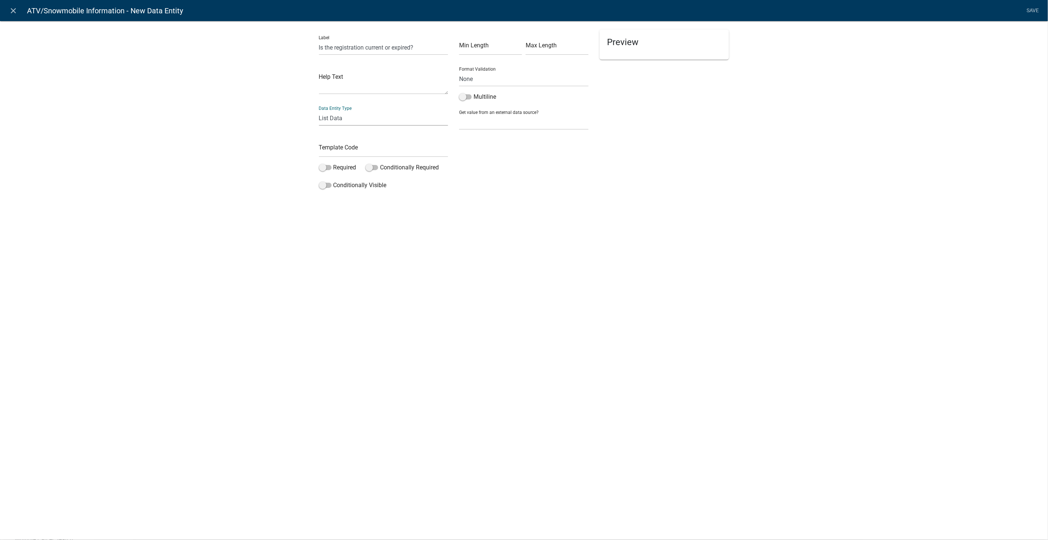
select select "list-data"
select select
click at [345, 149] on input "text" at bounding box center [383, 149] width 129 height 15
type input "CurrentorExpired"
click at [517, 133] on button "Bulk add" at bounding box center [516, 134] width 36 height 13
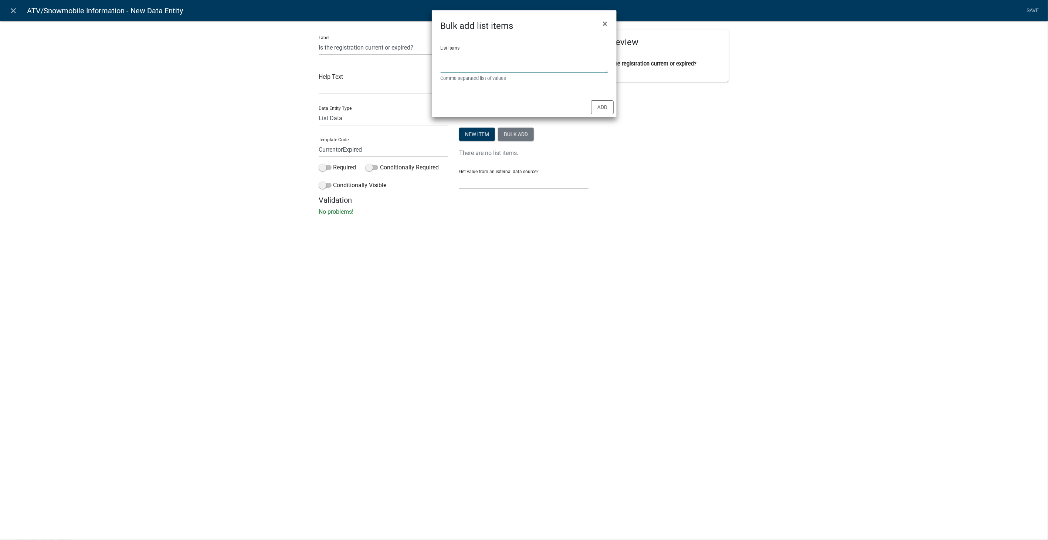
click at [481, 62] on textarea "List items" at bounding box center [524, 61] width 167 height 23
type textarea "Current,Expired"
click at [607, 111] on button "Add" at bounding box center [602, 107] width 23 height 14
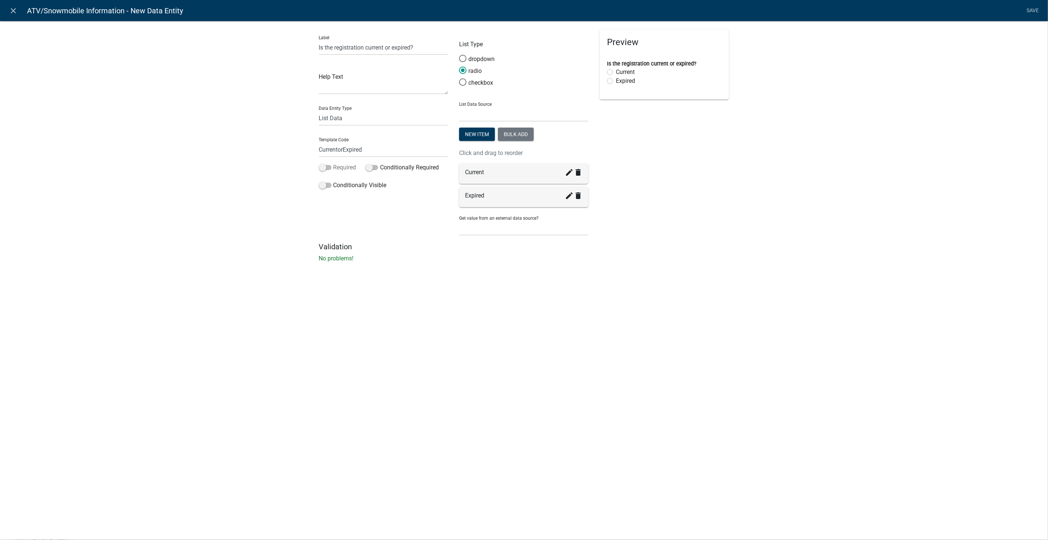
click at [320, 165] on span at bounding box center [325, 167] width 13 height 5
click at [334, 163] on input "Required" at bounding box center [334, 163] width 0 height 0
click at [1030, 8] on link "Save" at bounding box center [1033, 11] width 18 height 14
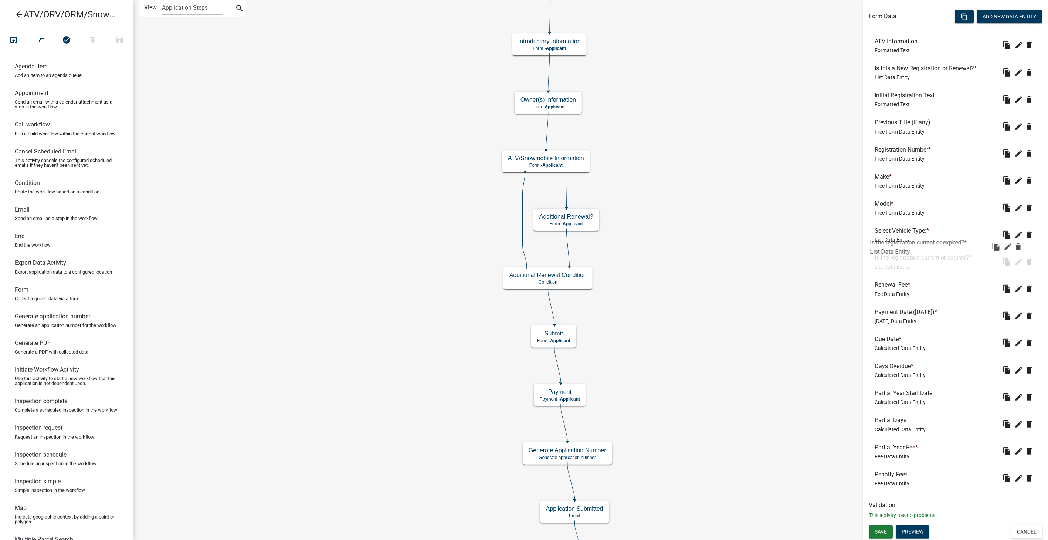
scroll to position [174, 0]
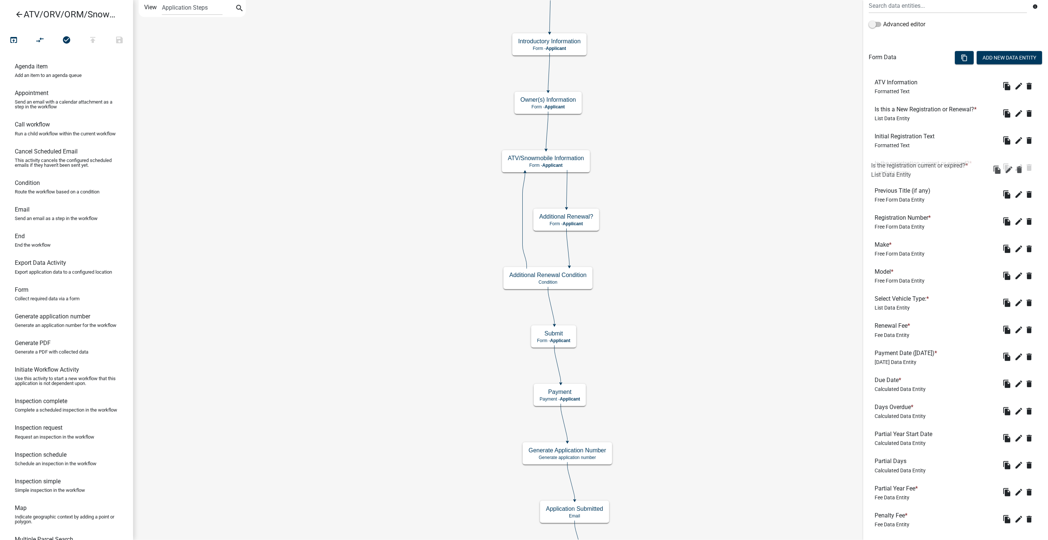
drag, startPoint x: 917, startPoint y: 448, endPoint x: 913, endPoint y: 162, distance: 285.5
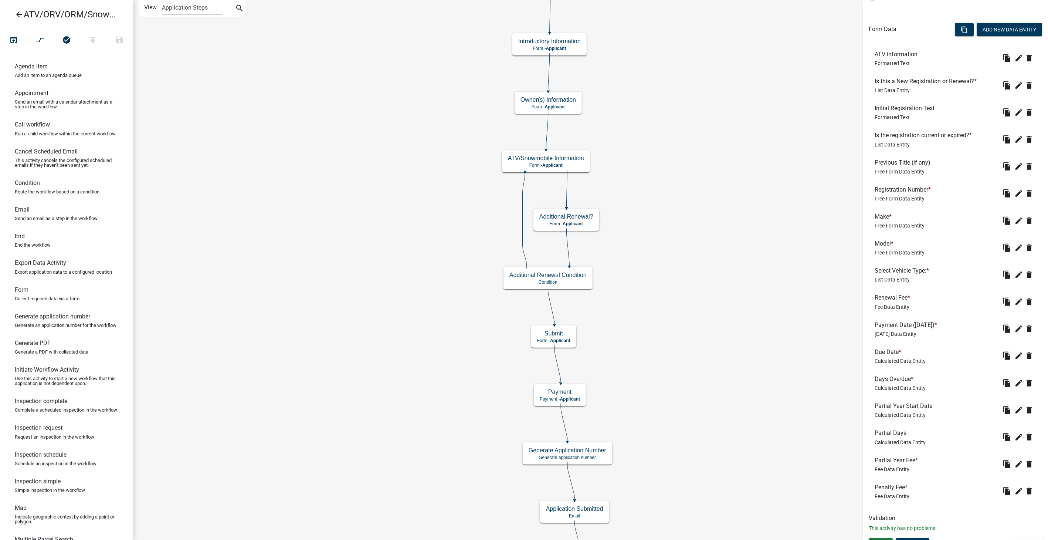
scroll to position [215, 0]
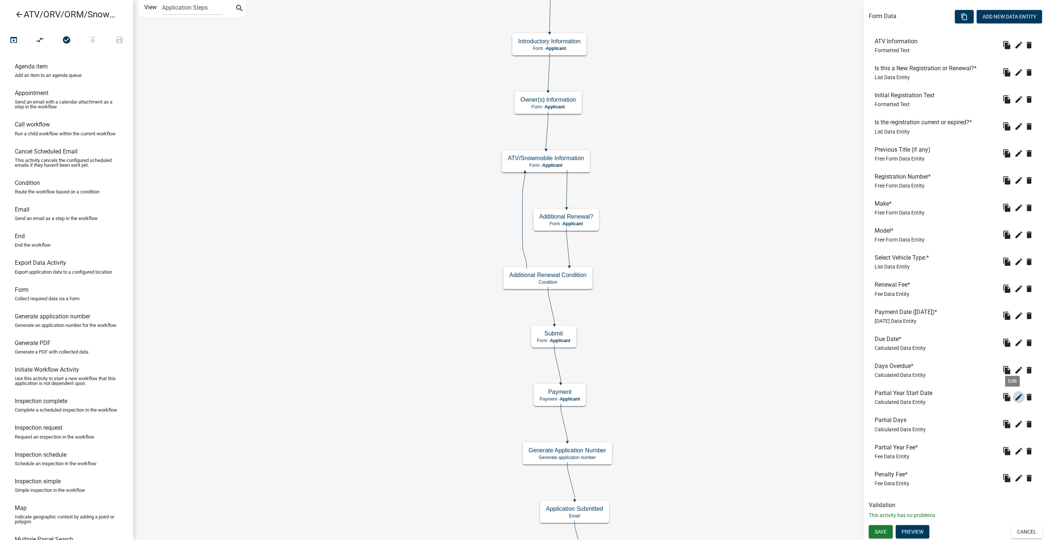
click at [1015, 396] on icon "edit" at bounding box center [1019, 397] width 9 height 9
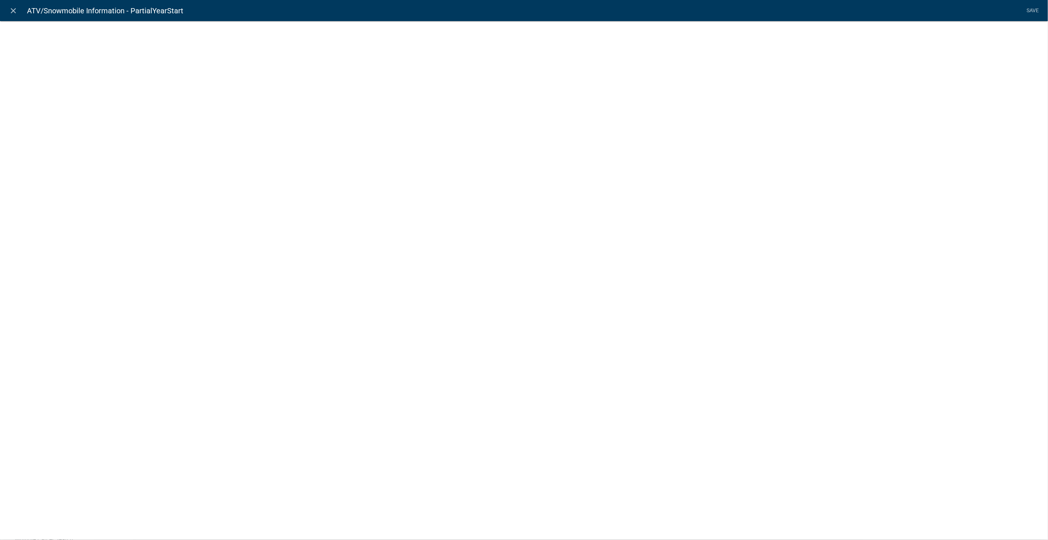
select select "calculated-value"
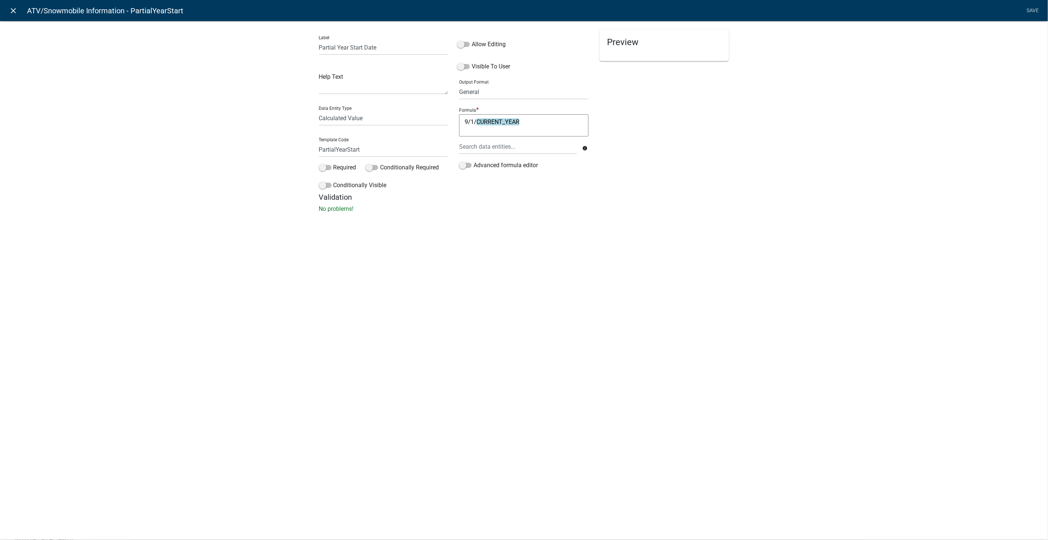
click at [13, 10] on icon "close" at bounding box center [13, 10] width 9 height 9
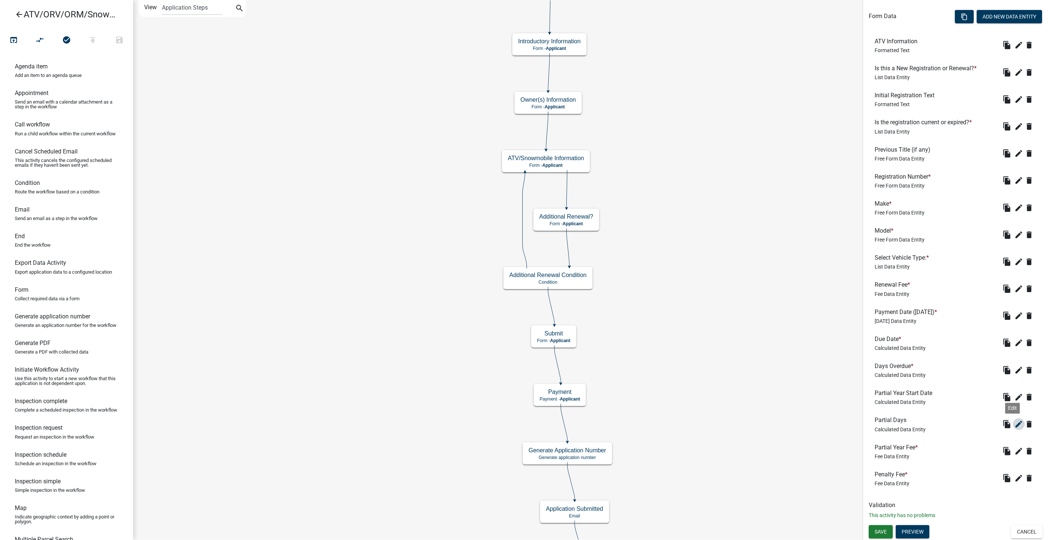
click at [1015, 423] on icon "edit" at bounding box center [1019, 424] width 9 height 9
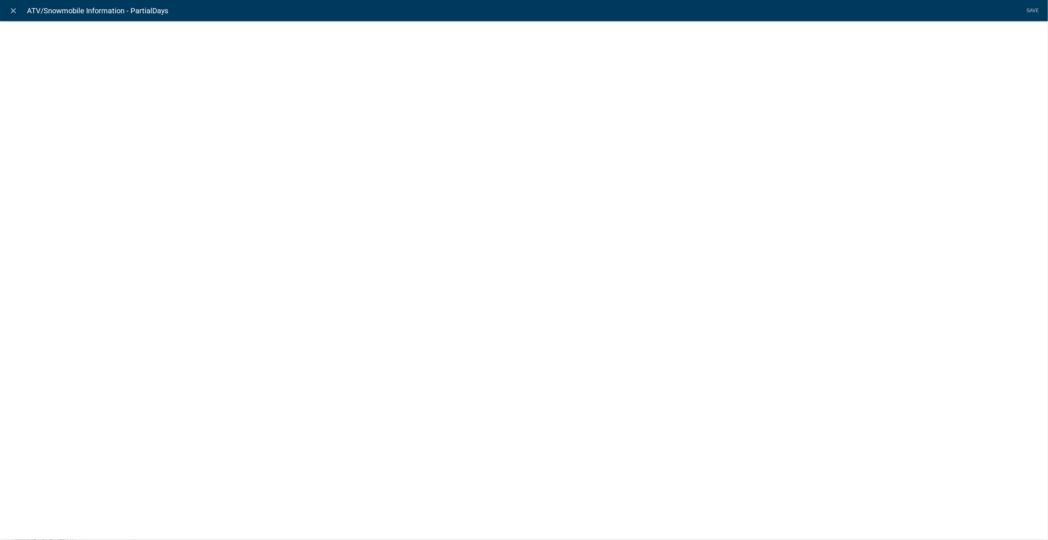
select select "calculated-value"
select select "2"
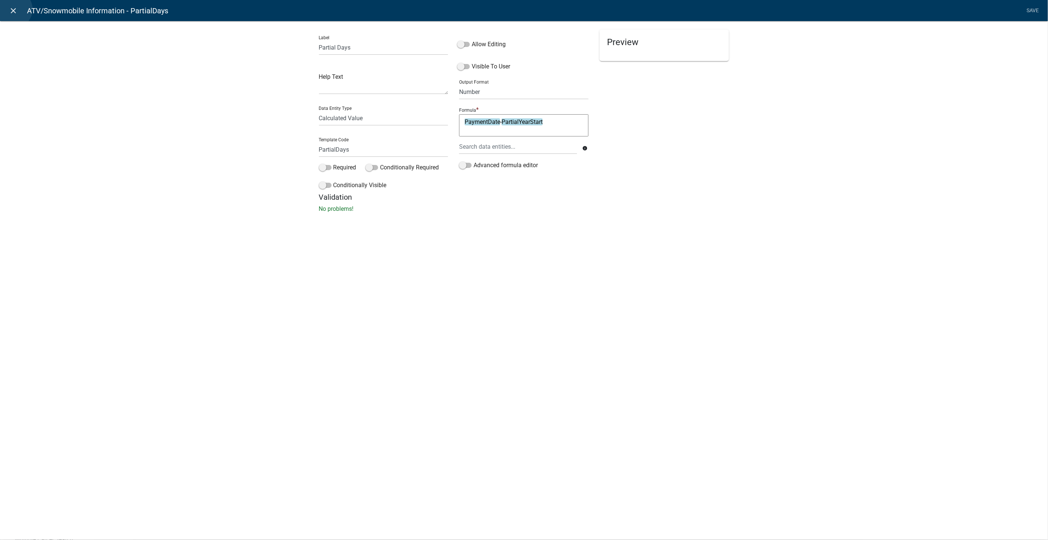
click at [14, 9] on icon "close" at bounding box center [13, 10] width 9 height 9
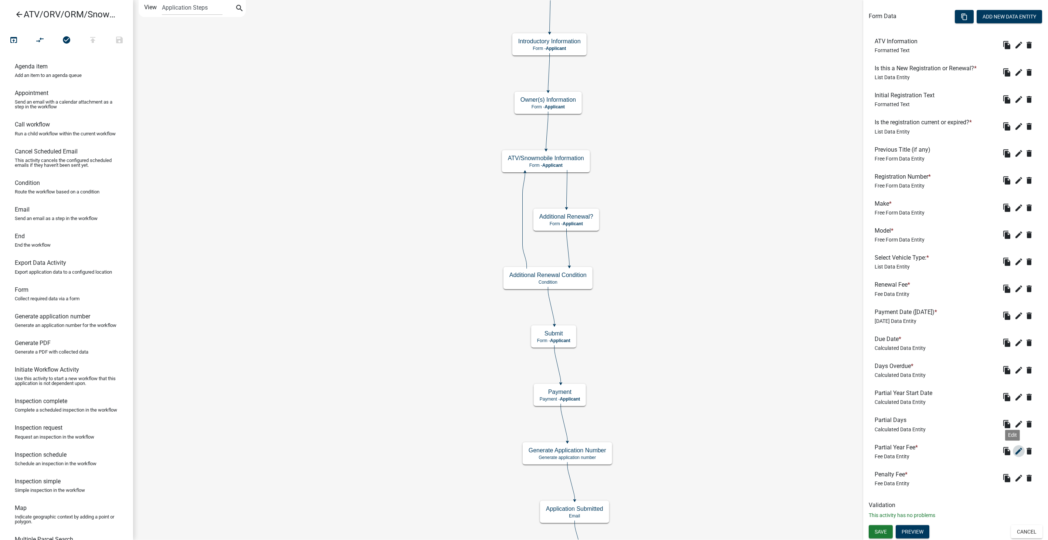
click at [1013, 445] on button "edit" at bounding box center [1019, 451] width 12 height 12
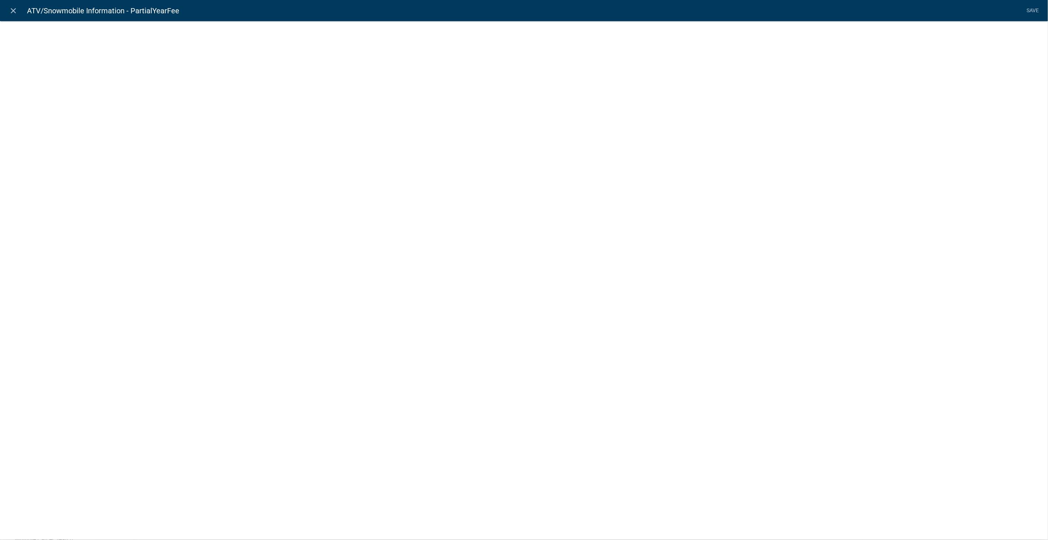
select select "fee"
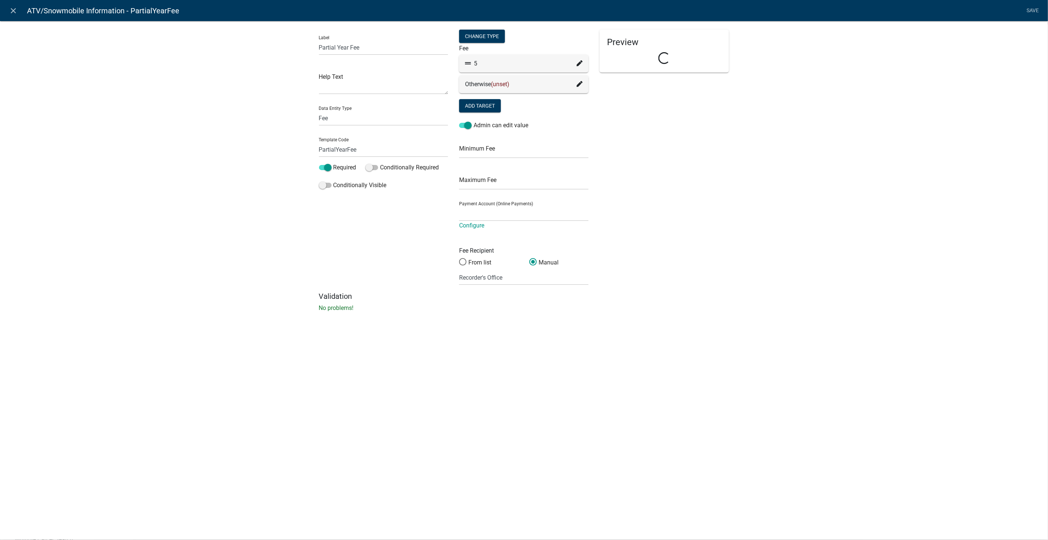
select select "258b736f-576f-4325-a78c-fcdf45871ca8"
click at [580, 60] on fa-icon at bounding box center [580, 63] width 6 height 9
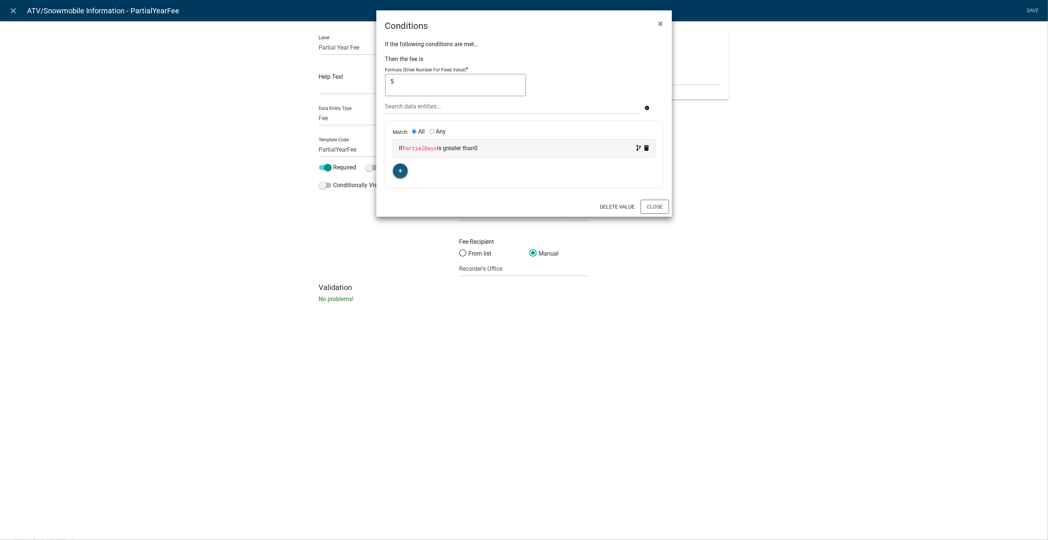
click at [399, 170] on icon "button" at bounding box center [400, 171] width 4 height 4
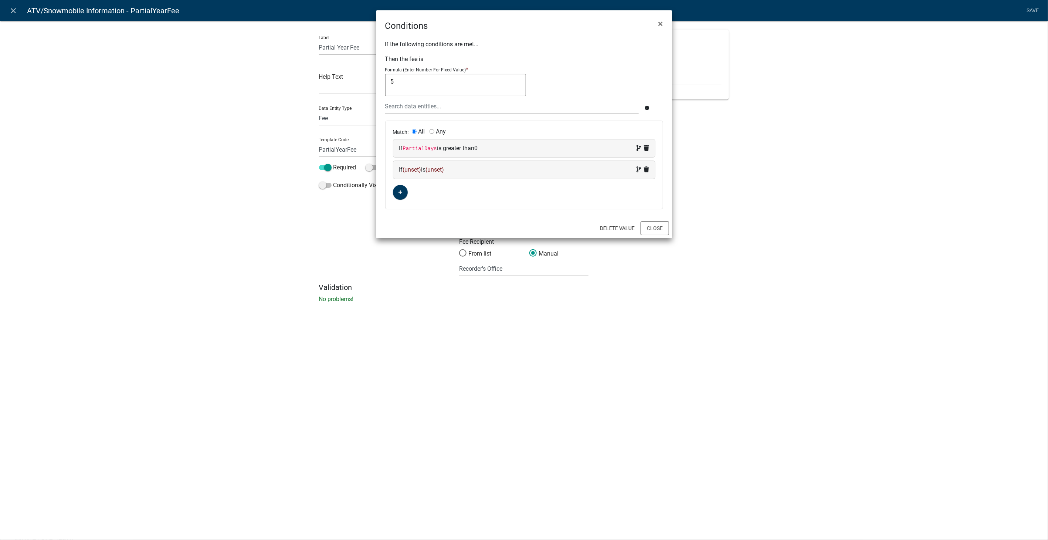
click at [476, 167] on div "If (unset) is (unset)" at bounding box center [524, 169] width 250 height 9
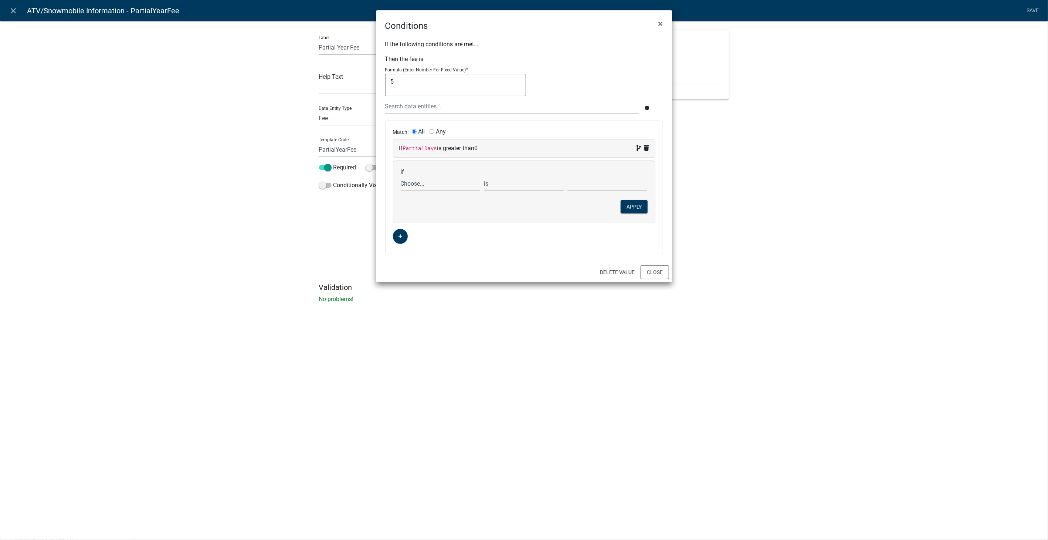
click at [423, 184] on select "Choose... ActiveRegistrationExpDate AdditionalRenewalYN ALL_FEE_RECIPIENTS APPL…" at bounding box center [441, 183] width 80 height 15
select select "21: CurrentorExpired"
click at [401, 176] on select "Choose... ActiveRegistrationExpDate AdditionalRenewalYN ALL_FEE_RECIPIENTS APPL…" at bounding box center [441, 183] width 80 height 15
click at [610, 179] on select "Choose... Current Expired" at bounding box center [608, 183] width 80 height 15
select select "1: Current"
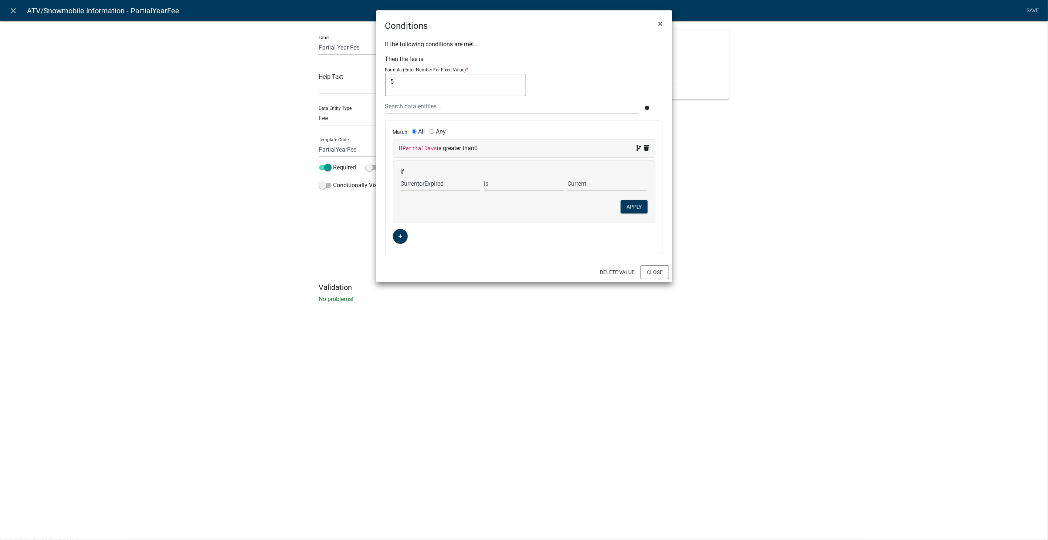
click at [568, 176] on select "Choose... Current Expired" at bounding box center [608, 183] width 80 height 15
click at [634, 203] on button "Apply" at bounding box center [634, 206] width 27 height 13
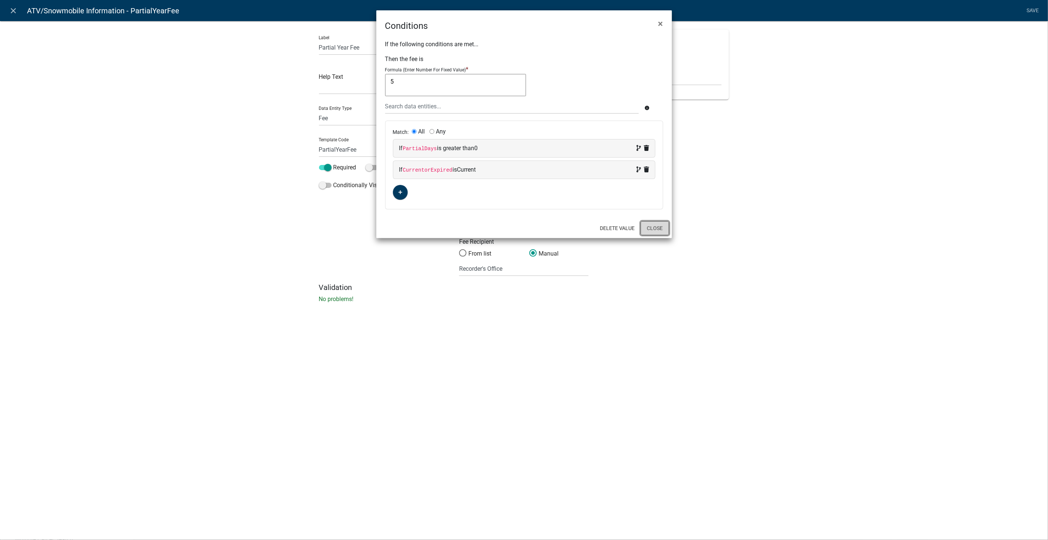
click at [655, 227] on button "Close" at bounding box center [655, 228] width 28 height 14
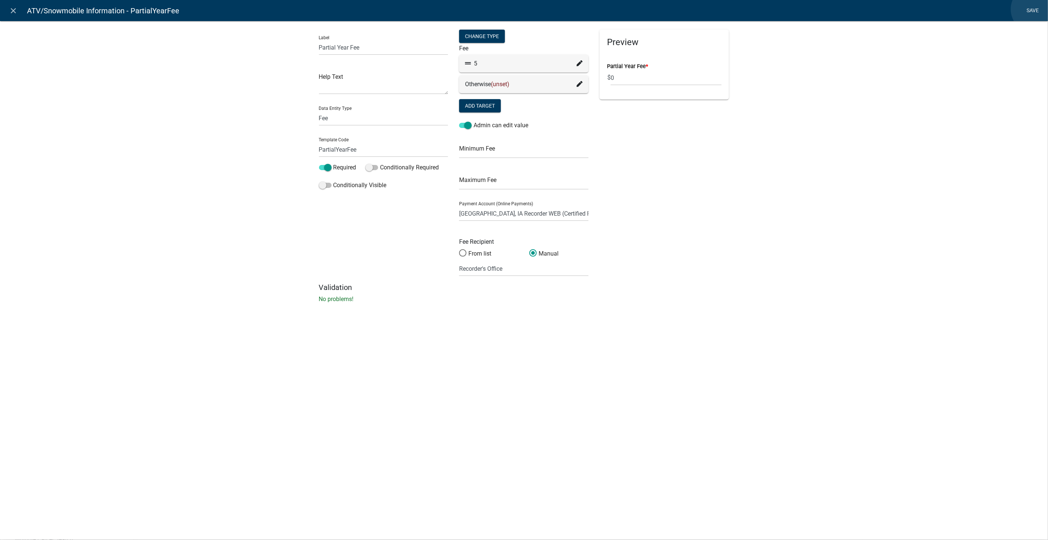
click at [1035, 9] on link "Save" at bounding box center [1033, 11] width 18 height 14
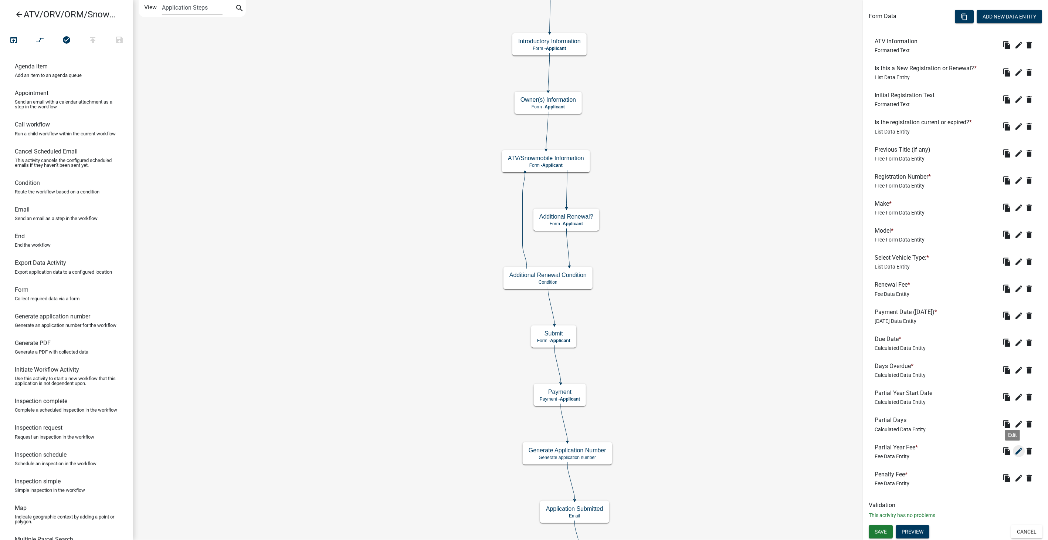
click at [1015, 450] on icon "edit" at bounding box center [1019, 451] width 9 height 9
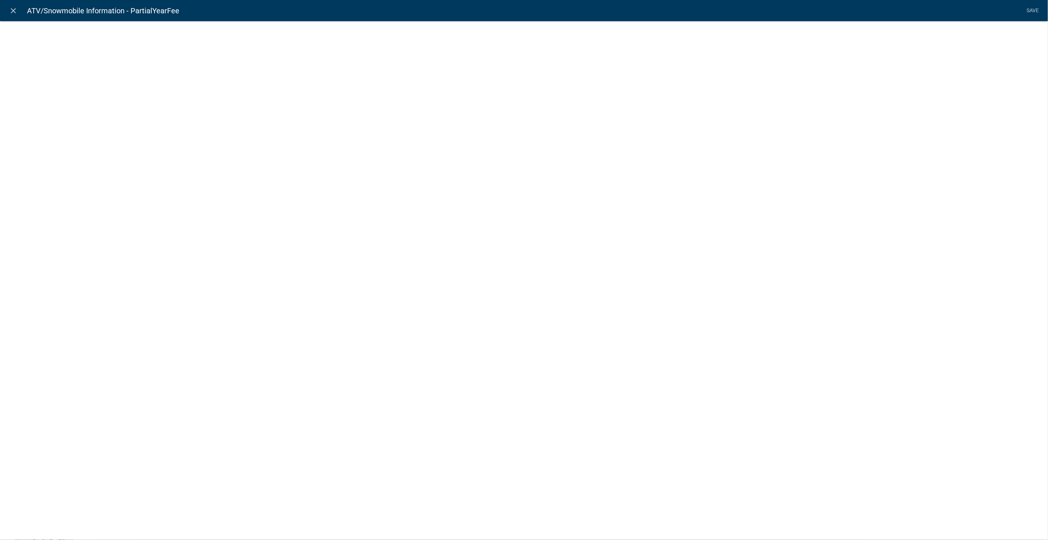
select select "fee"
select select "258b736f-576f-4325-a78c-fcdf45871ca8"
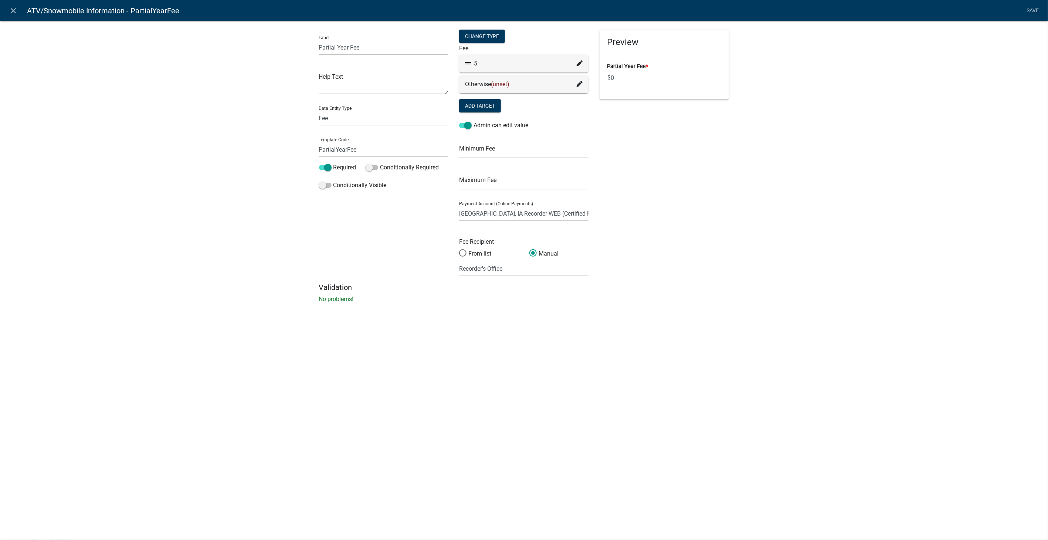
click at [581, 59] on div "5" at bounding box center [523, 64] width 129 height 18
click at [581, 65] on icon at bounding box center [580, 63] width 6 height 6
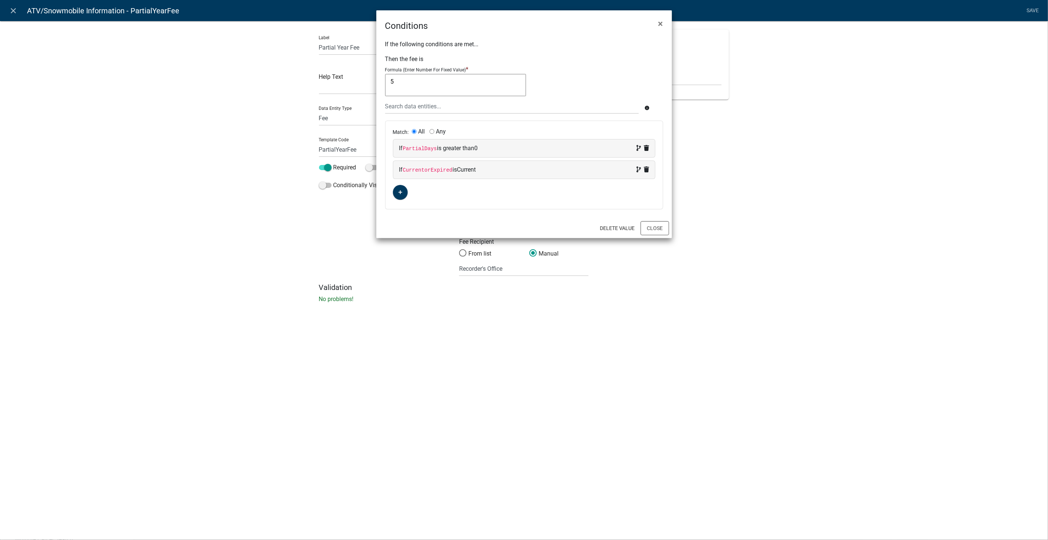
click at [629, 170] on div "If CurrentorExpired is Current" at bounding box center [524, 169] width 250 height 9
select select "21: CurrentorExpired"
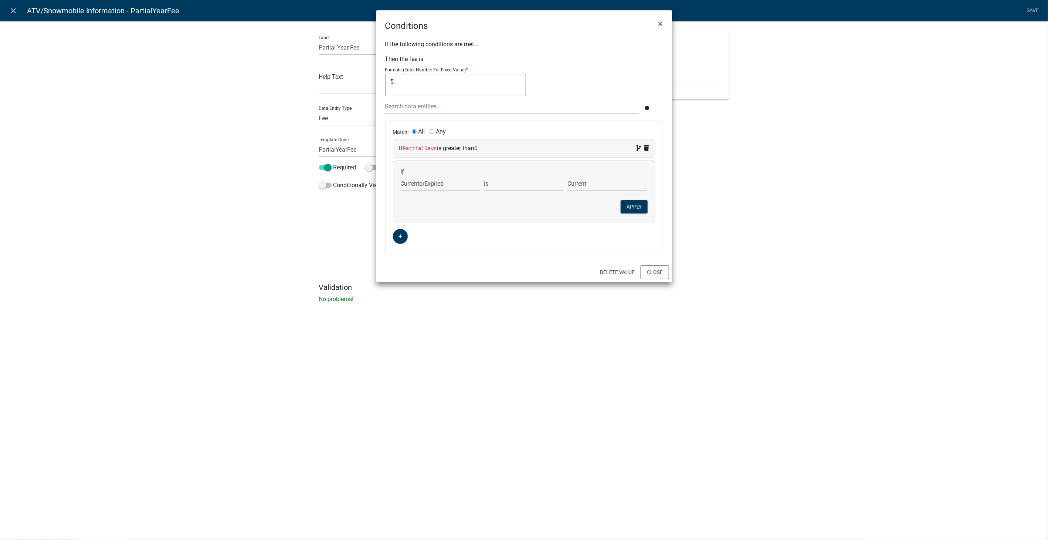
click at [575, 181] on select "Current Expired" at bounding box center [608, 183] width 80 height 15
select select "1: Expired"
click at [568, 176] on select "Current Expired" at bounding box center [608, 183] width 80 height 15
click at [637, 203] on button "Apply" at bounding box center [634, 206] width 27 height 13
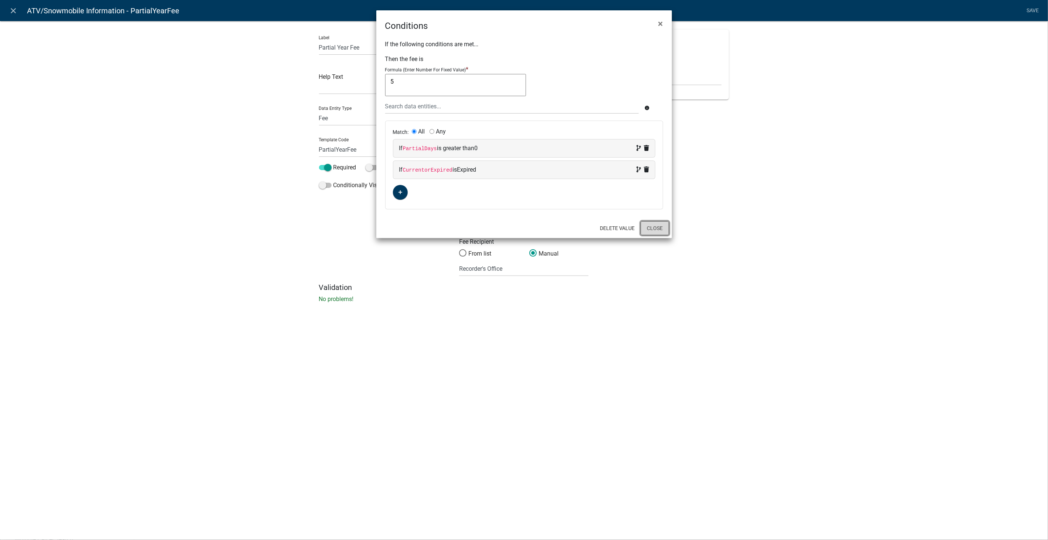
click at [658, 231] on button "Close" at bounding box center [655, 228] width 28 height 14
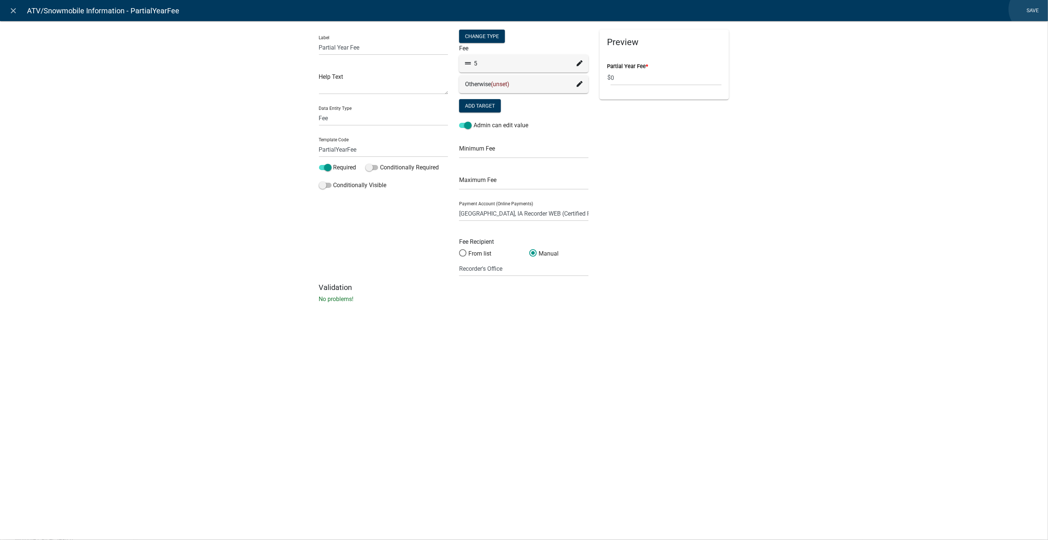
click at [1032, 9] on link "Save" at bounding box center [1033, 11] width 18 height 14
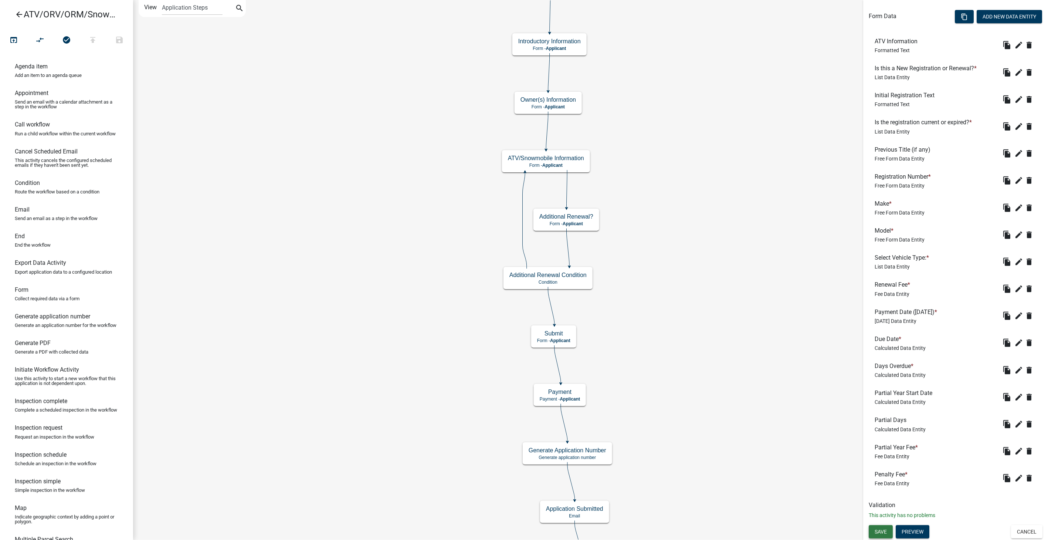
click at [878, 531] on span "Save" at bounding box center [881, 532] width 12 height 6
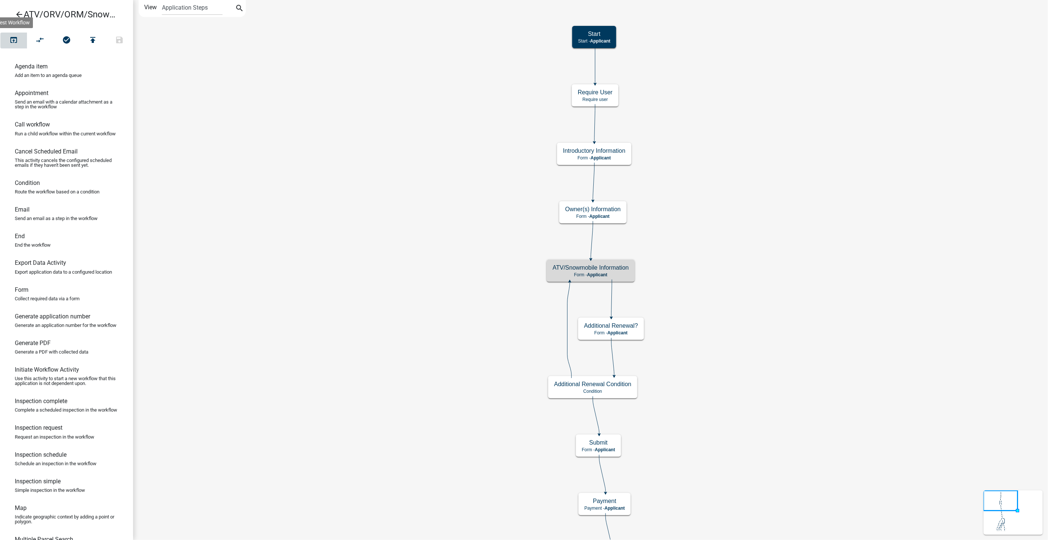
click at [13, 38] on icon "open_in_browser" at bounding box center [13, 41] width 9 height 10
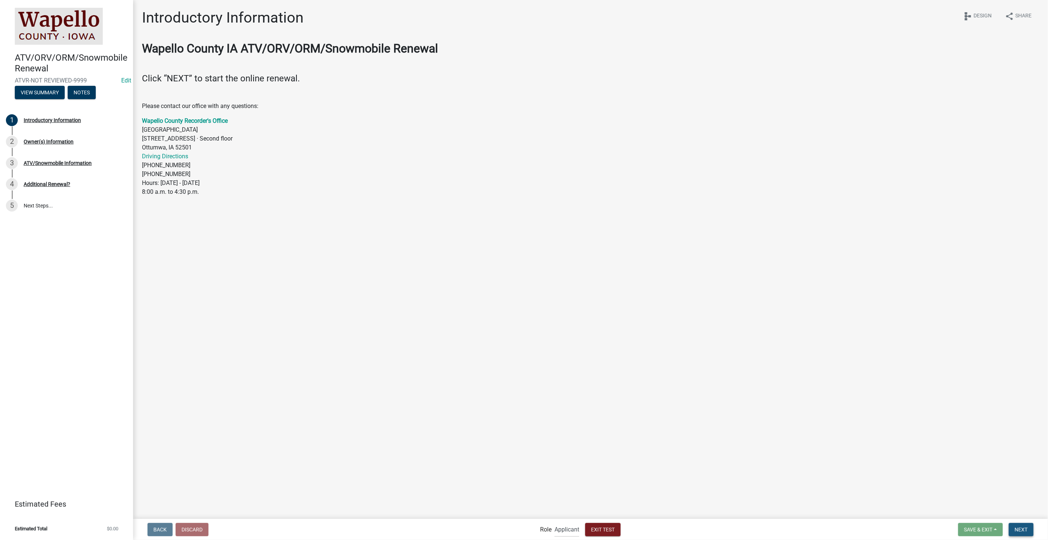
click at [1015, 526] on span "Next" at bounding box center [1021, 529] width 13 height 6
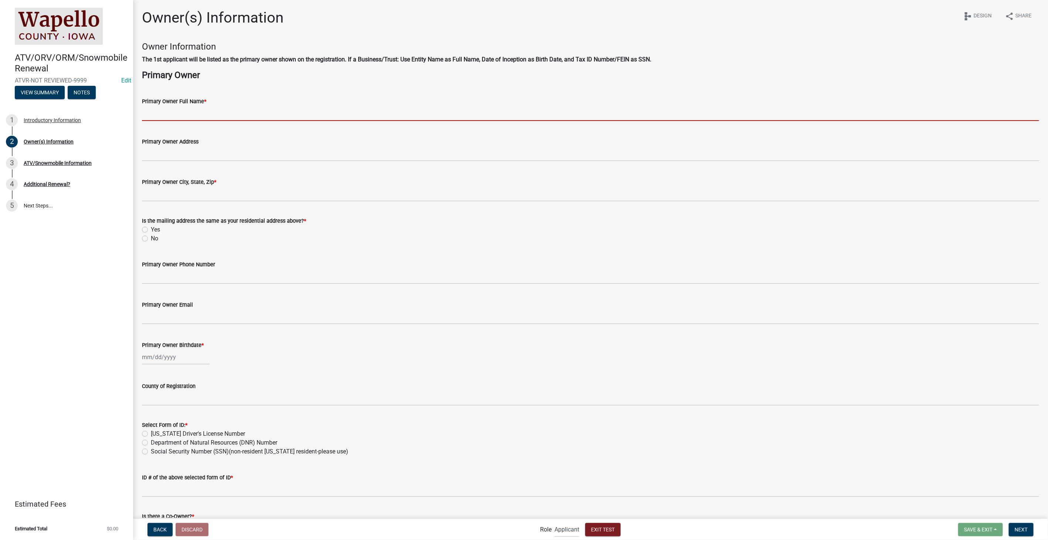
click at [247, 112] on input "Primary Owner Full Name *" at bounding box center [591, 113] width 898 height 15
type input "Stacia Franklin"
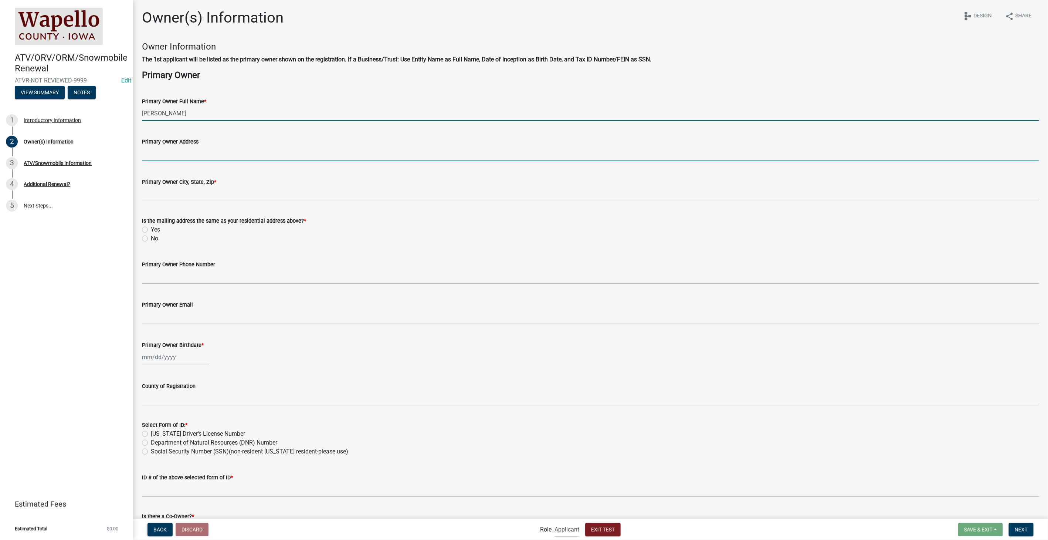
type input "2212 Southern Hills Dr"
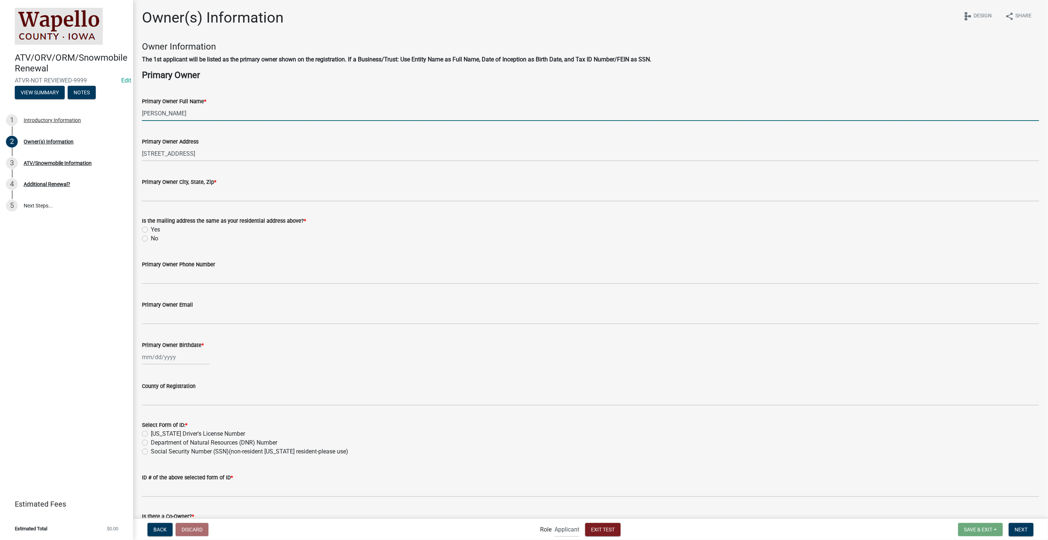
type input "2212 Southern Hills Dr, Borden, IN 47106"
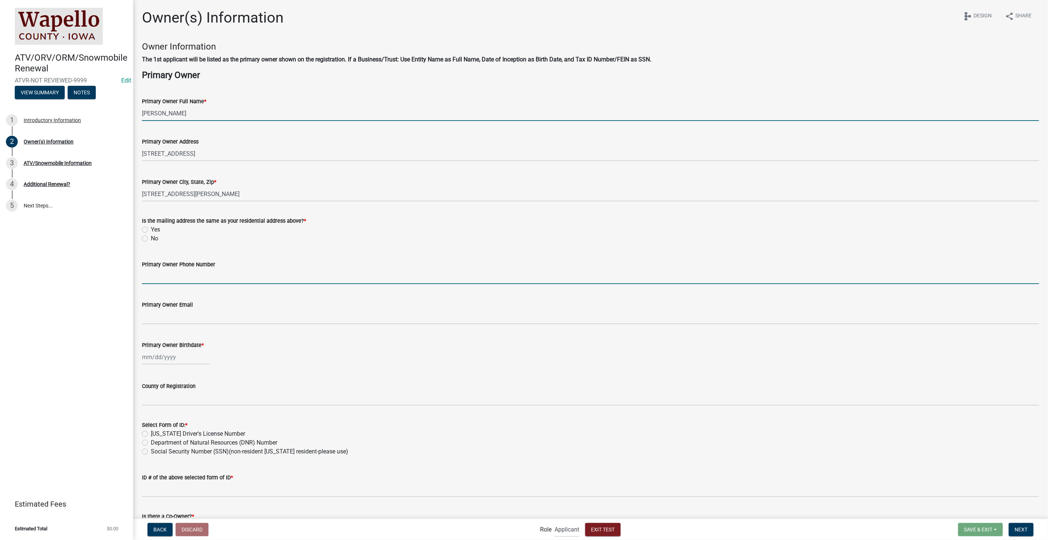
type input "8127861368"
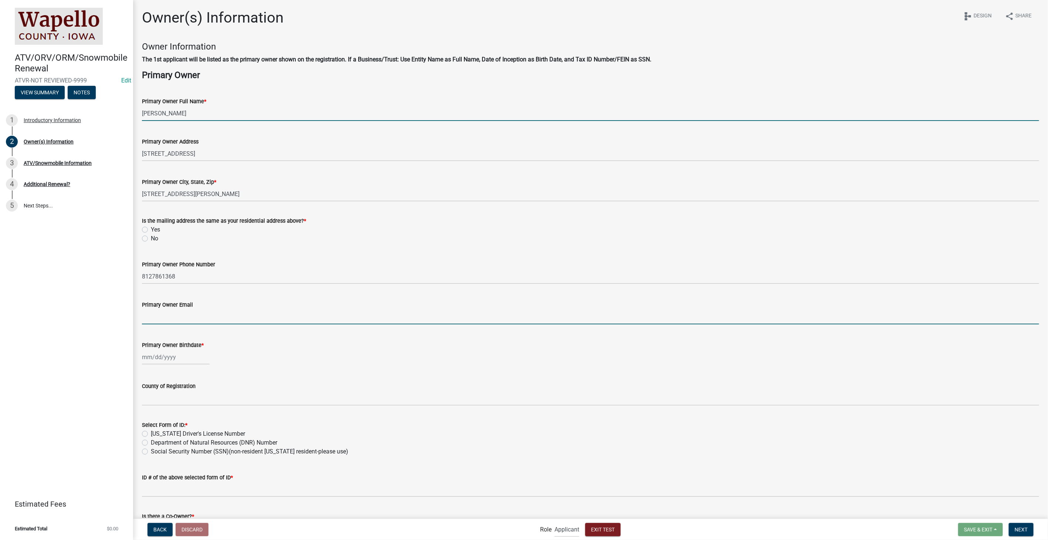
type input "SFranklin@schneidergis.com"
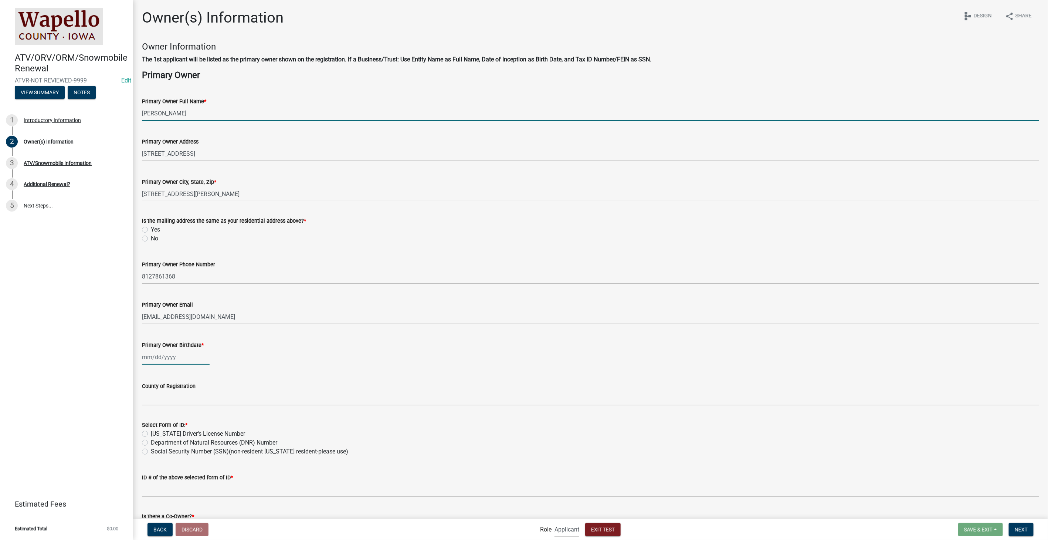
type input "03/06/1974"
type input "IN"
type input "5555555505"
select select "10"
select select "2025"
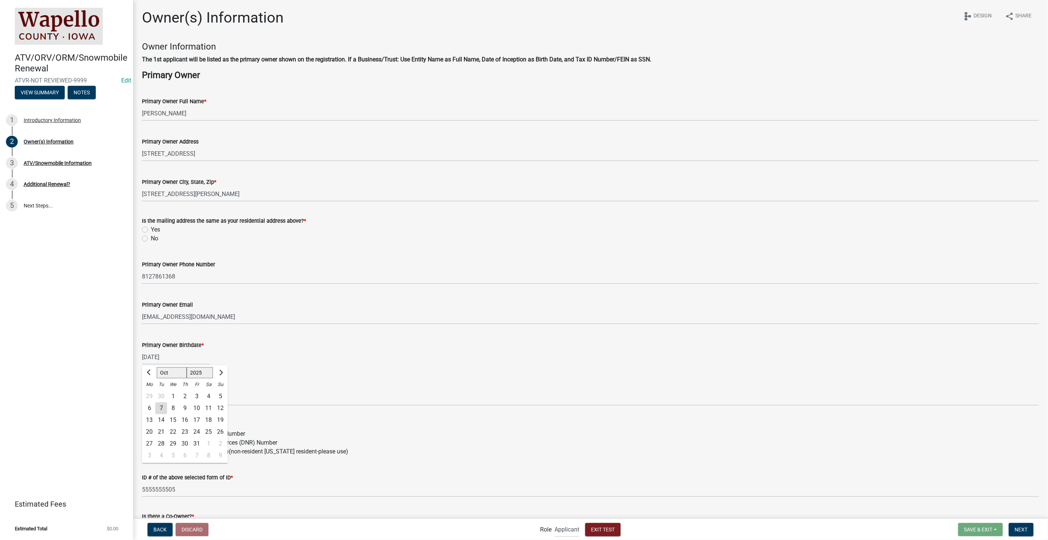
click at [151, 228] on label "Yes" at bounding box center [155, 229] width 9 height 9
click at [151, 228] on input "Yes" at bounding box center [153, 227] width 5 height 5
radio input "true"
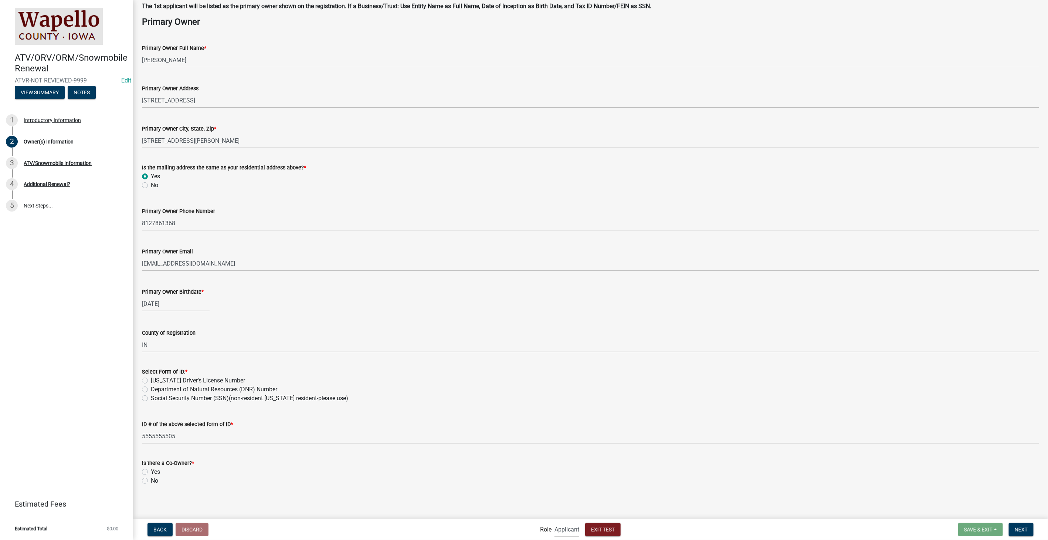
scroll to position [56, 0]
click at [151, 375] on label "Iowa Driver's License Number" at bounding box center [198, 378] width 94 height 9
click at [151, 375] on input "Iowa Driver's License Number" at bounding box center [153, 376] width 5 height 5
radio input "true"
click at [151, 477] on label "No" at bounding box center [154, 478] width 7 height 9
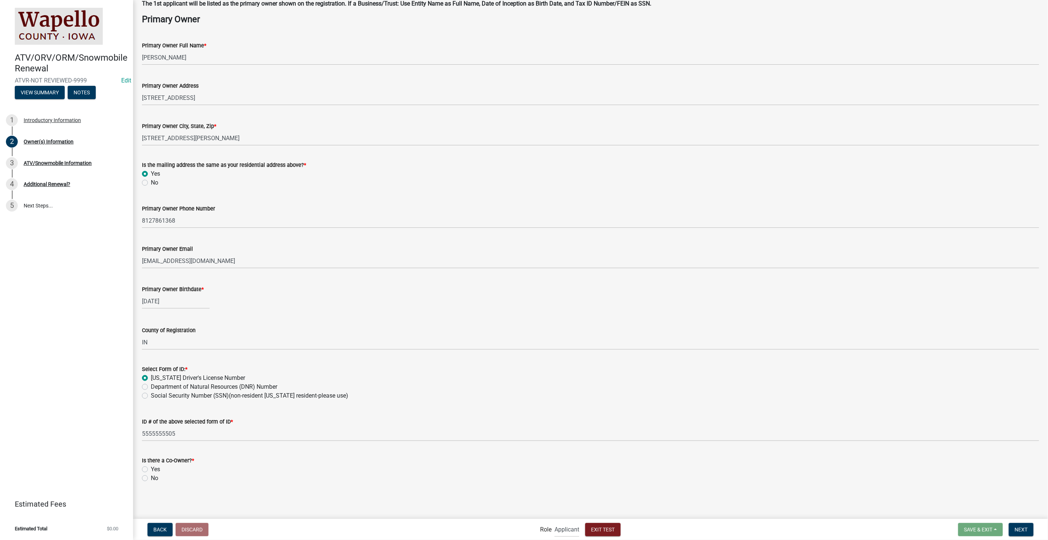
click at [151, 477] on input "No" at bounding box center [153, 476] width 5 height 5
radio input "true"
click at [1027, 528] on span "Next" at bounding box center [1021, 529] width 13 height 6
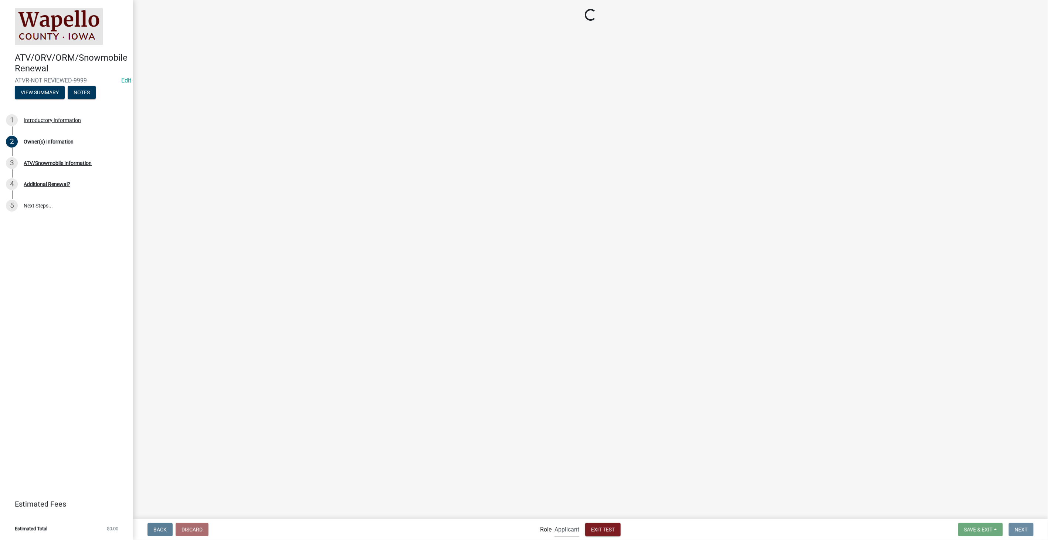
scroll to position [0, 0]
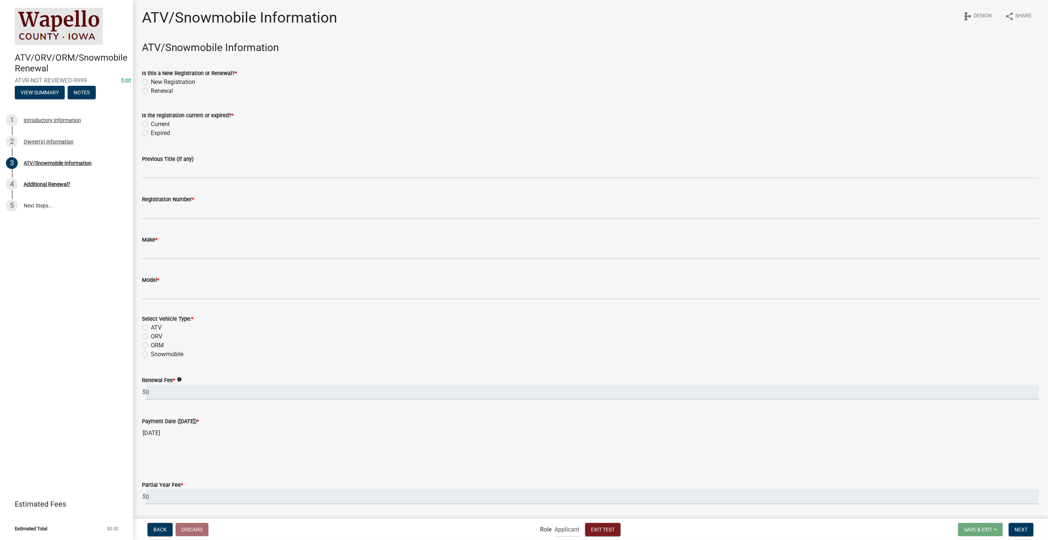
click at [151, 91] on label "Renewal" at bounding box center [162, 91] width 22 height 9
click at [151, 91] on input "Renewal" at bounding box center [153, 89] width 5 height 5
radio input "true"
click at [151, 125] on label "Current" at bounding box center [160, 124] width 19 height 9
click at [151, 125] on input "Current" at bounding box center [153, 122] width 5 height 5
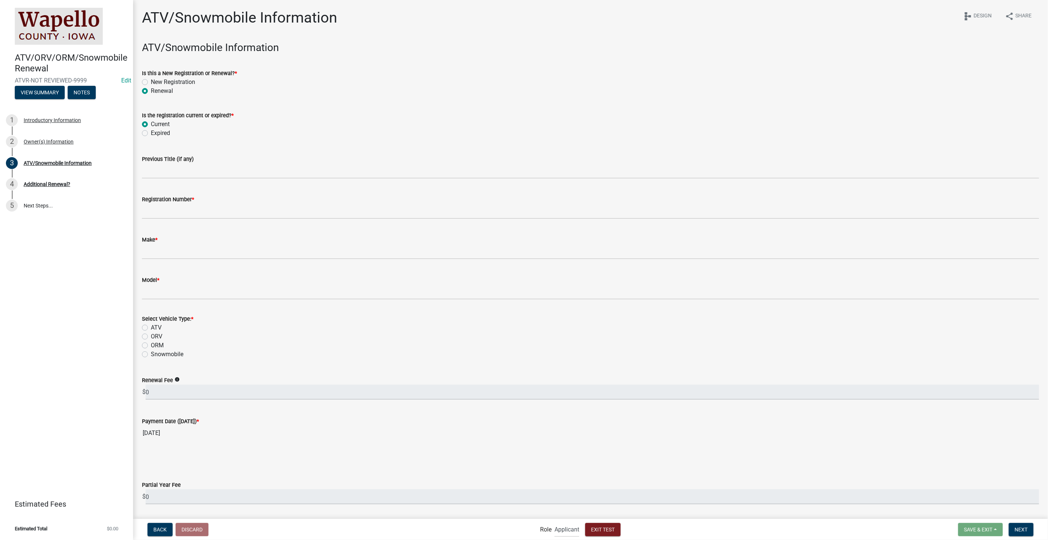
radio input "true"
click at [153, 211] on input "Registration Number *" at bounding box center [591, 211] width 898 height 15
type input "WAIA-2023-452"
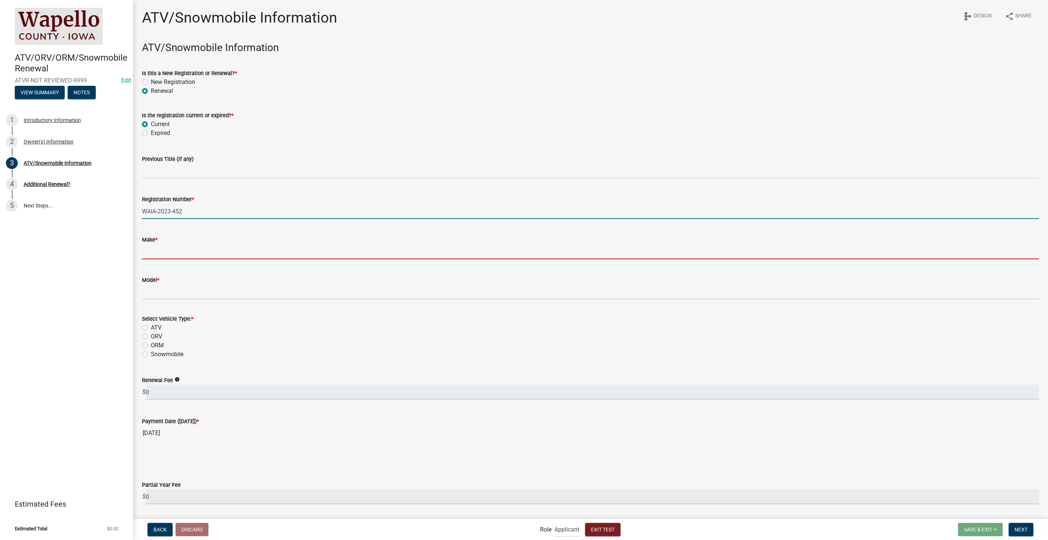
type input "vizio"
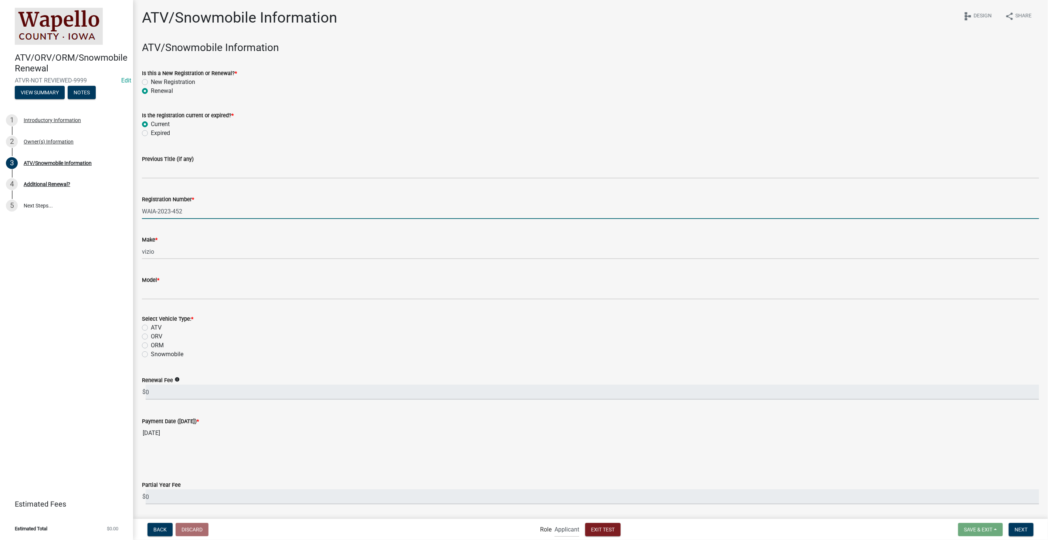
type input "yeet"
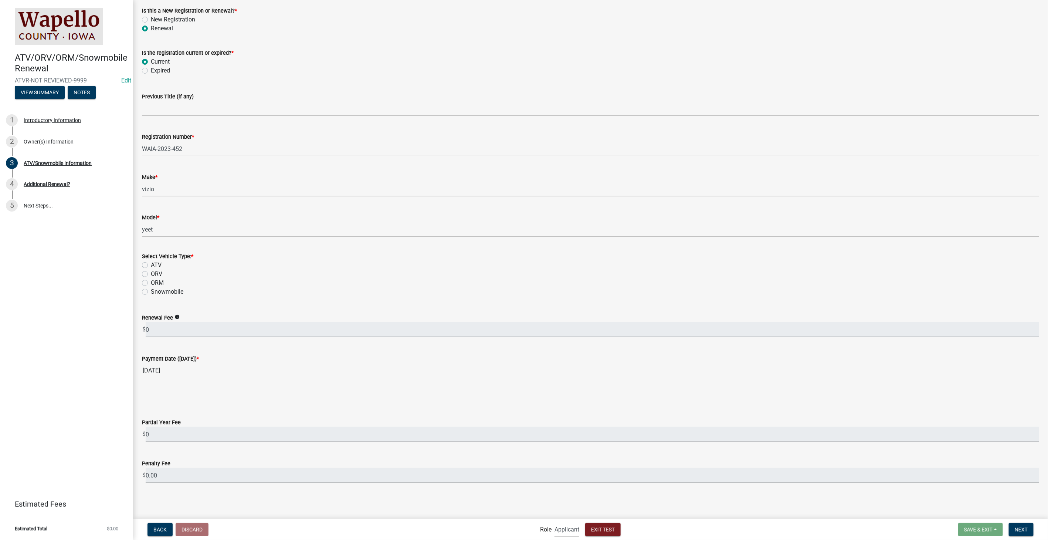
click at [151, 265] on label "ATV" at bounding box center [156, 265] width 11 height 9
click at [151, 265] on input "ATV" at bounding box center [153, 263] width 5 height 5
radio input "true"
click at [151, 70] on label "Expired" at bounding box center [160, 70] width 19 height 9
click at [151, 70] on input "Expired" at bounding box center [153, 68] width 5 height 5
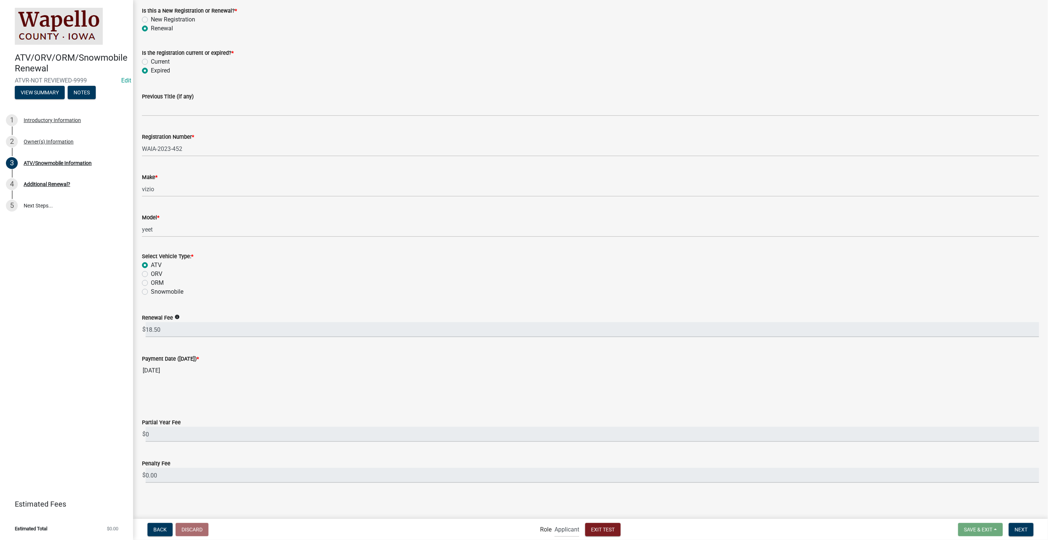
radio input "true"
click at [597, 526] on span "Exit Test" at bounding box center [603, 529] width 24 height 6
